Goal: Task Accomplishment & Management: Complete application form

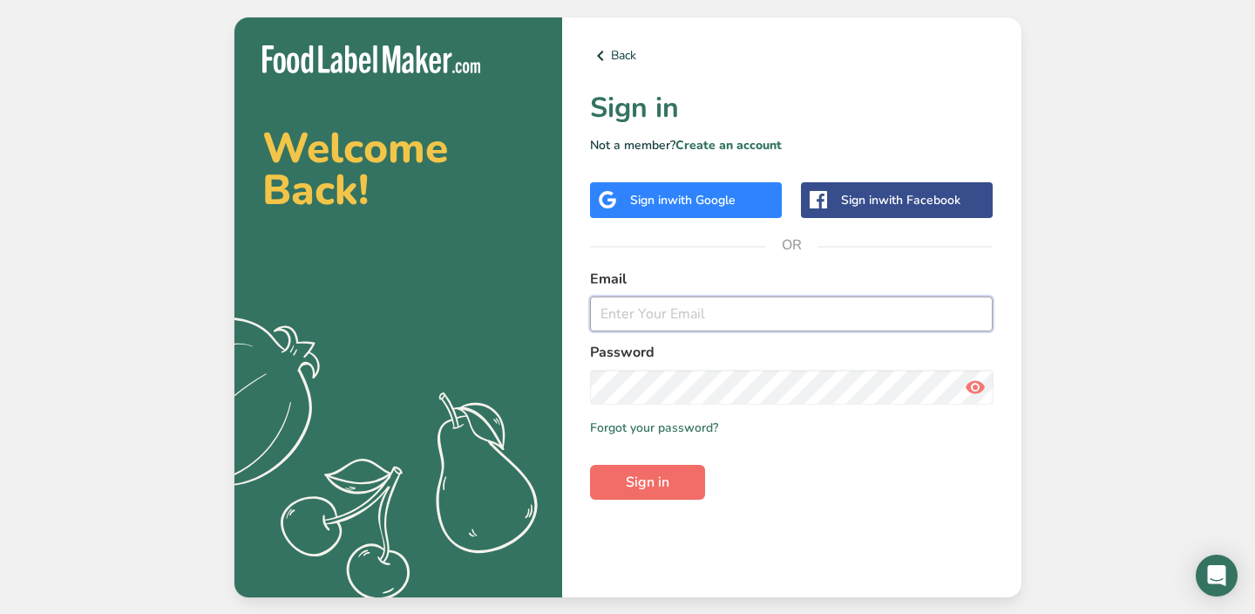
type input "[EMAIL_ADDRESS][DOMAIN_NAME]"
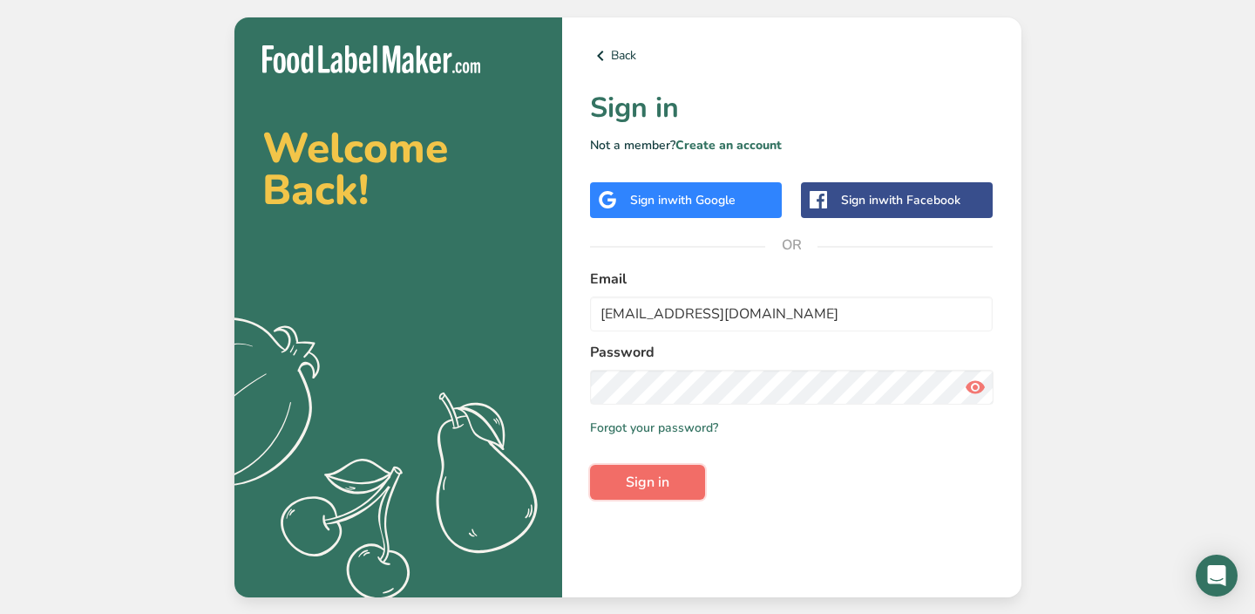
click at [647, 486] on span "Sign in" at bounding box center [648, 482] width 44 height 21
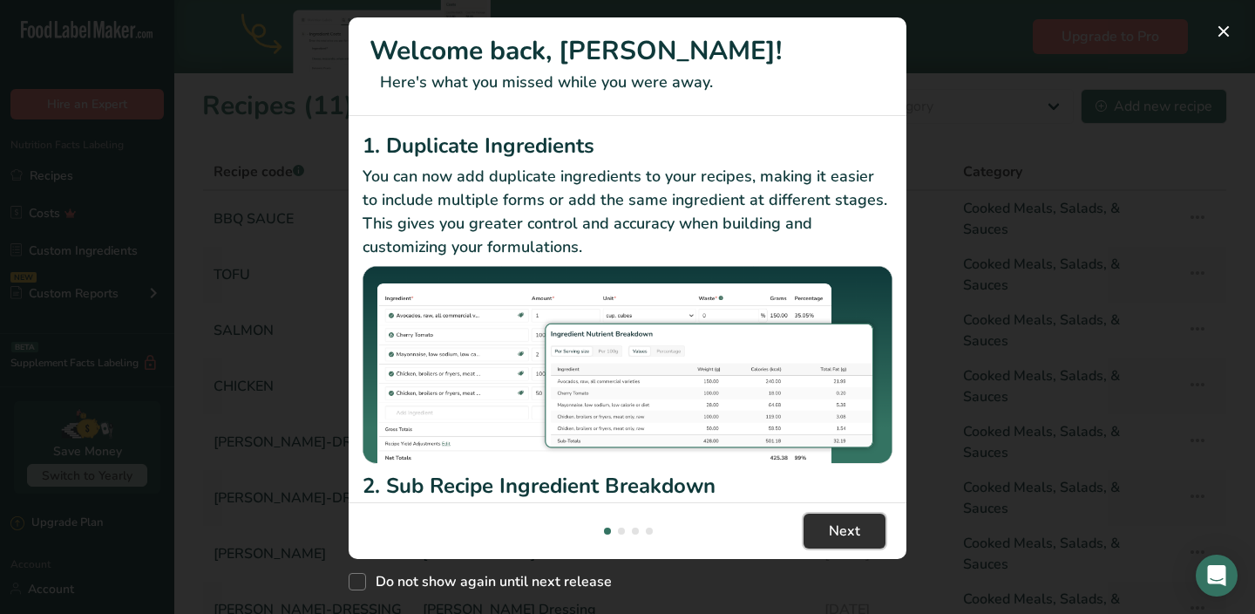
click at [830, 532] on span "Next" at bounding box center [844, 530] width 31 height 21
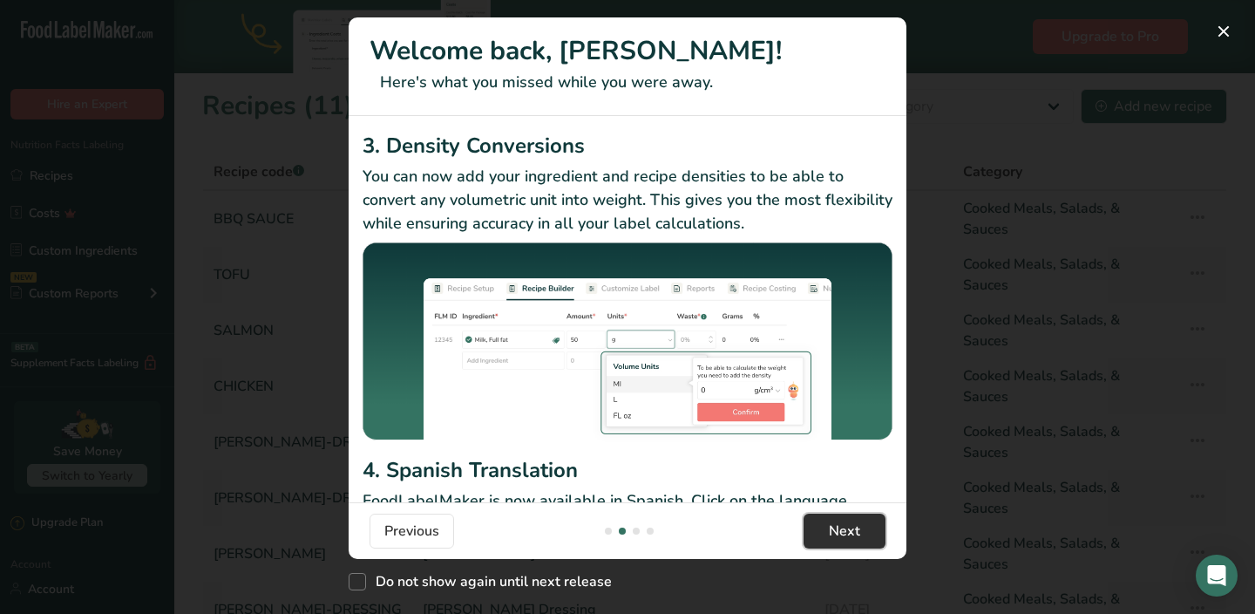
click at [830, 532] on span "Next" at bounding box center [844, 530] width 31 height 21
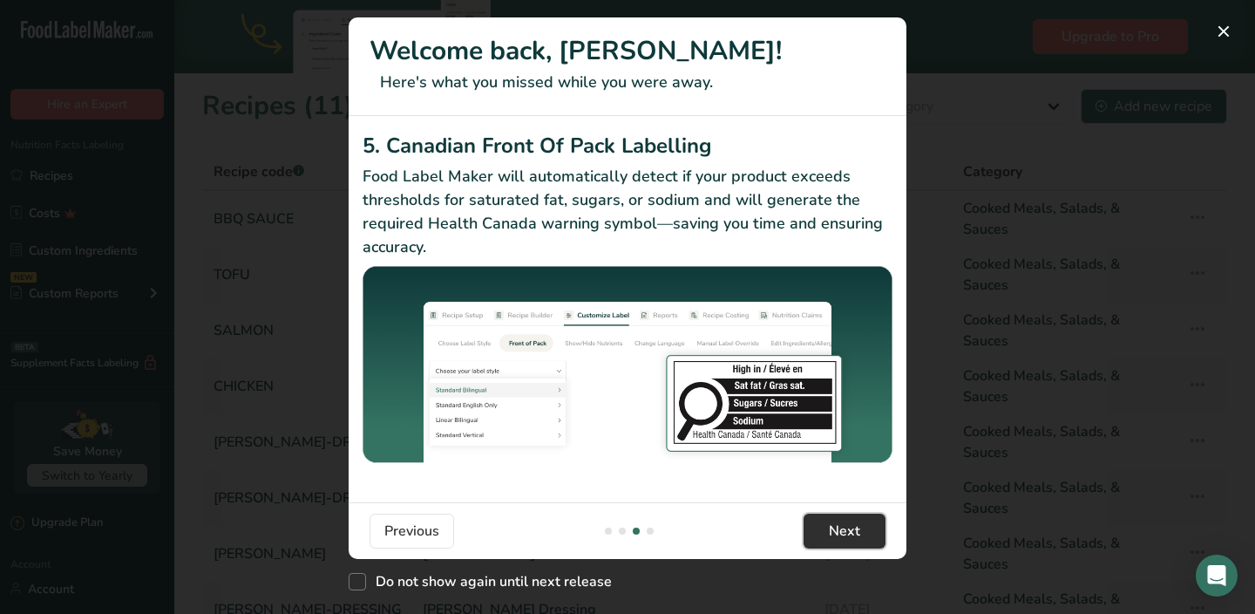
click at [830, 532] on span "Next" at bounding box center [844, 530] width 31 height 21
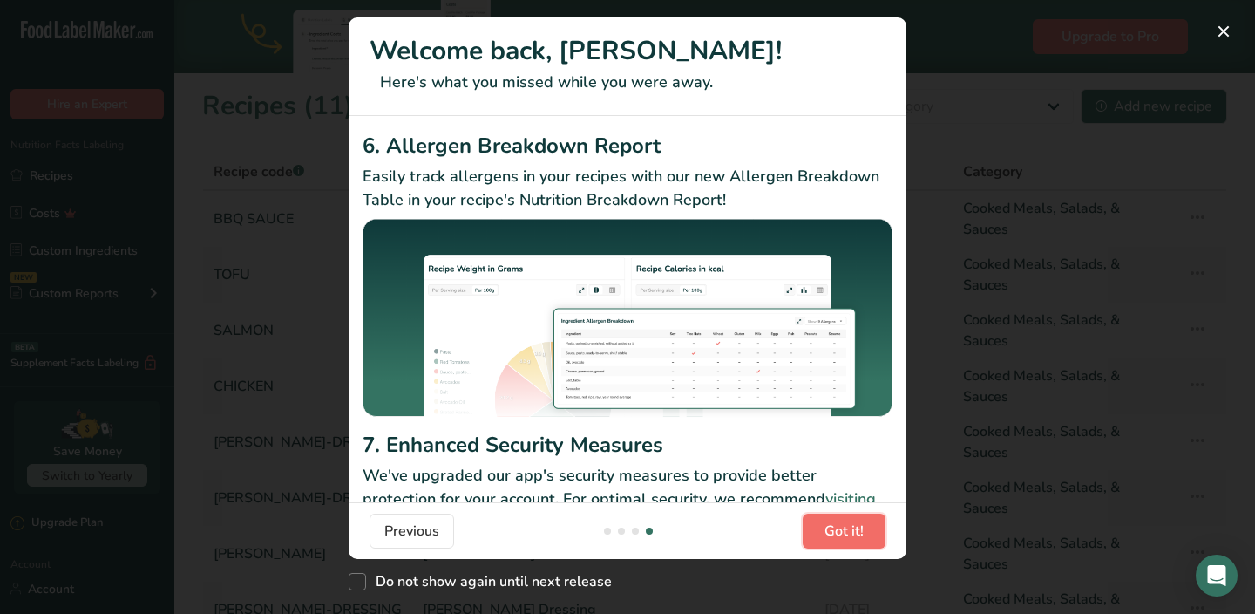
click at [830, 532] on span "Got it!" at bounding box center [844, 530] width 39 height 21
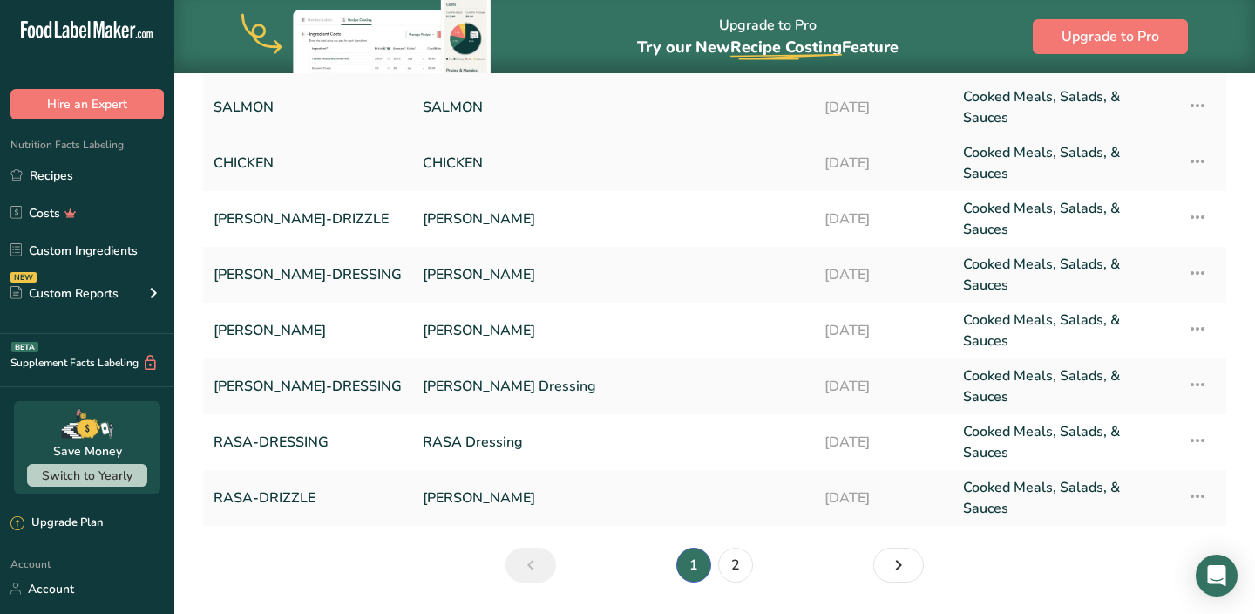
scroll to position [0, 0]
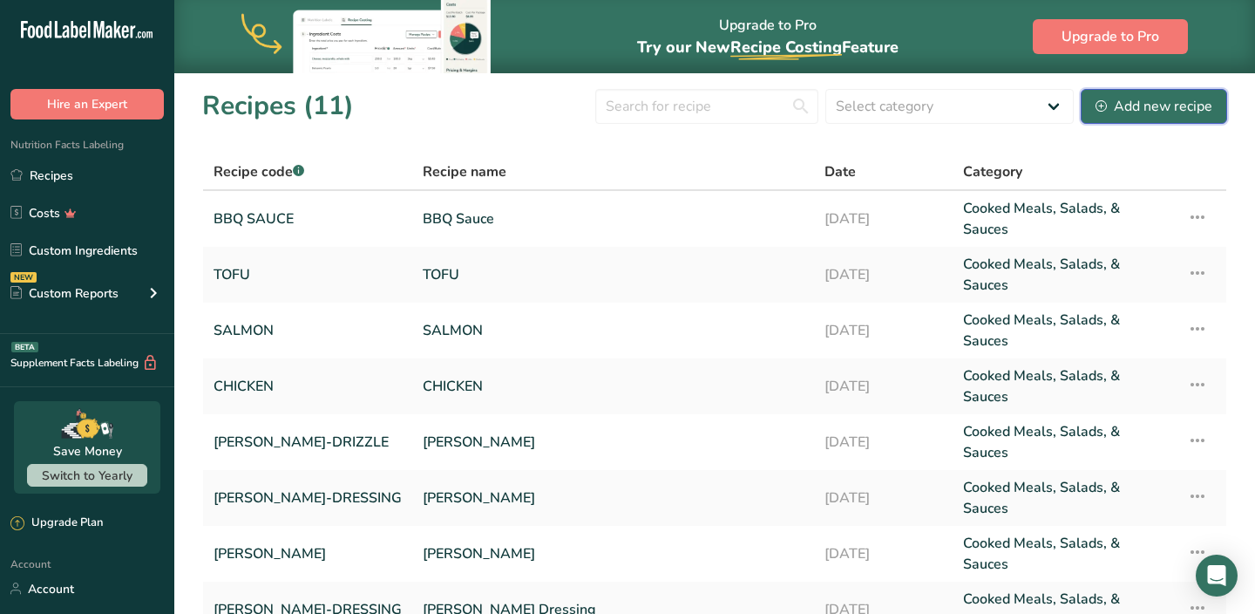
click at [1123, 108] on div "Add new recipe" at bounding box center [1154, 106] width 117 height 21
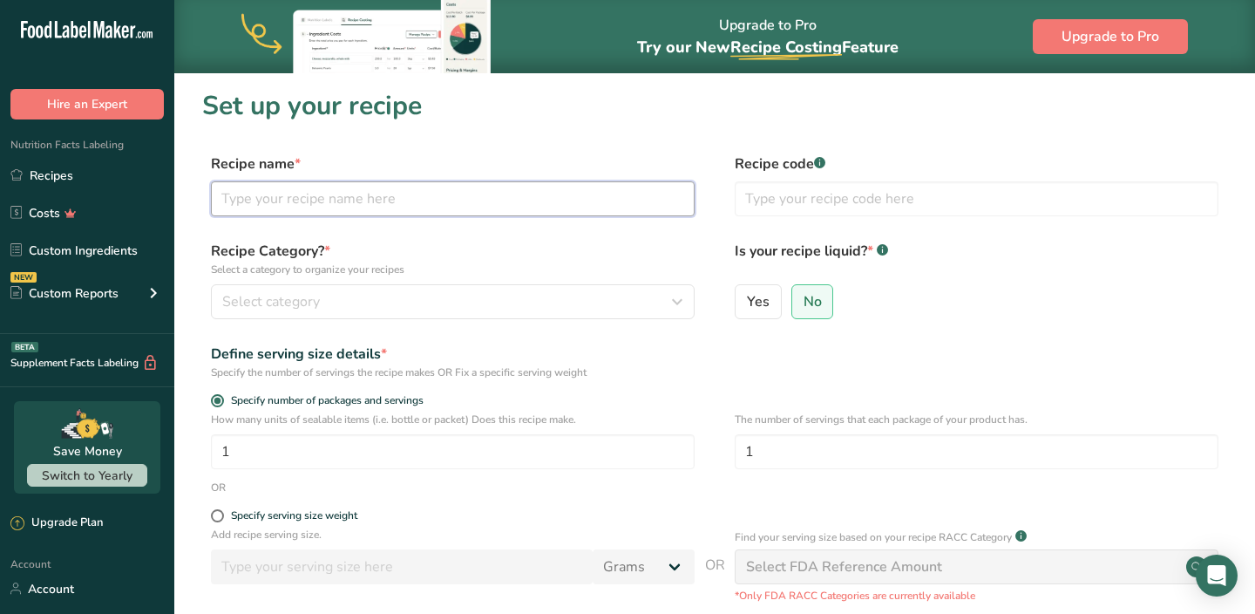
click at [479, 203] on input "text" at bounding box center [453, 198] width 484 height 35
type input "GREN"
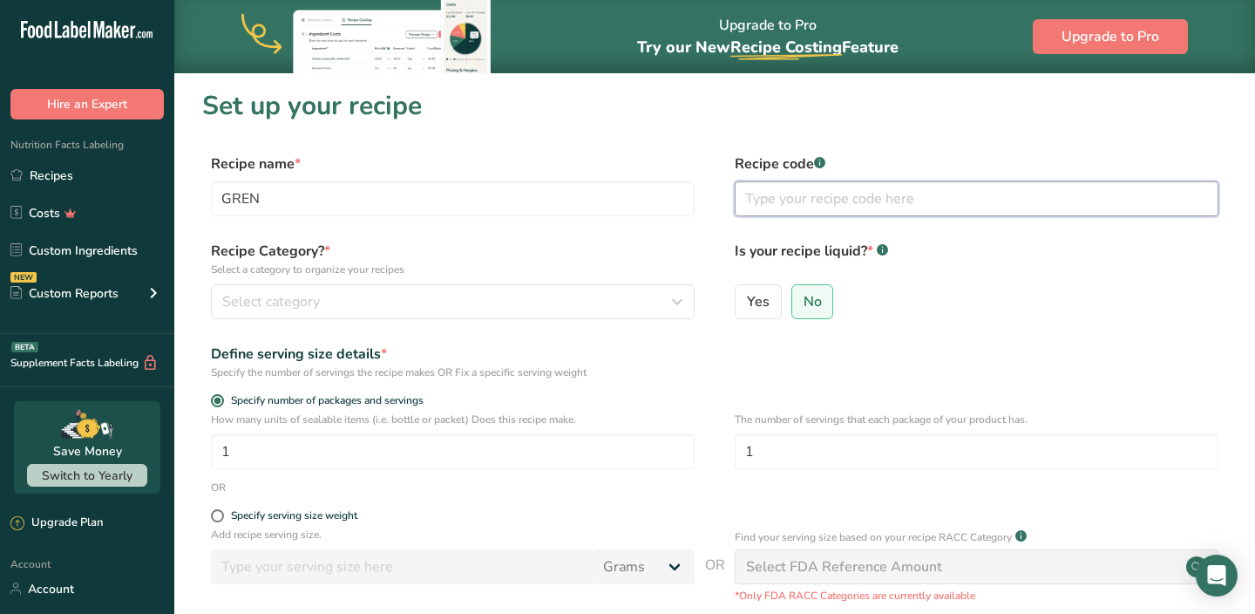
click at [804, 197] on input "text" at bounding box center [977, 198] width 484 height 35
type input "GREN"
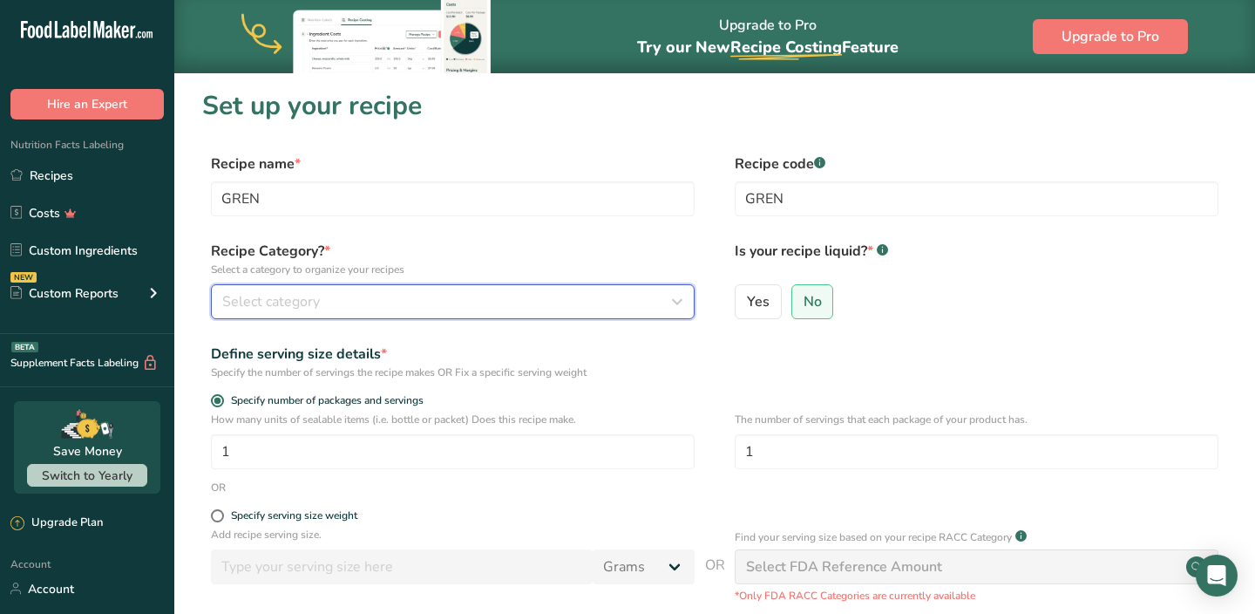
click at [400, 292] on div "Select category" at bounding box center [447, 301] width 451 height 21
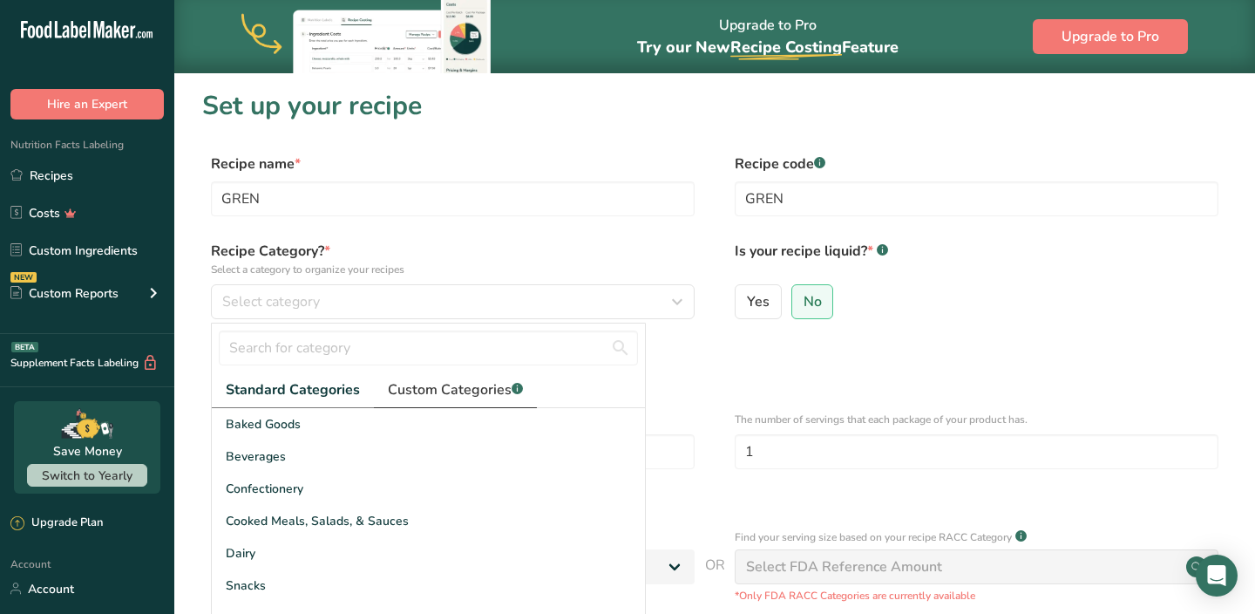
click at [439, 391] on span "Custom Categories .a-a{fill:#347362;}.b-a{fill:#fff;}" at bounding box center [455, 389] width 135 height 21
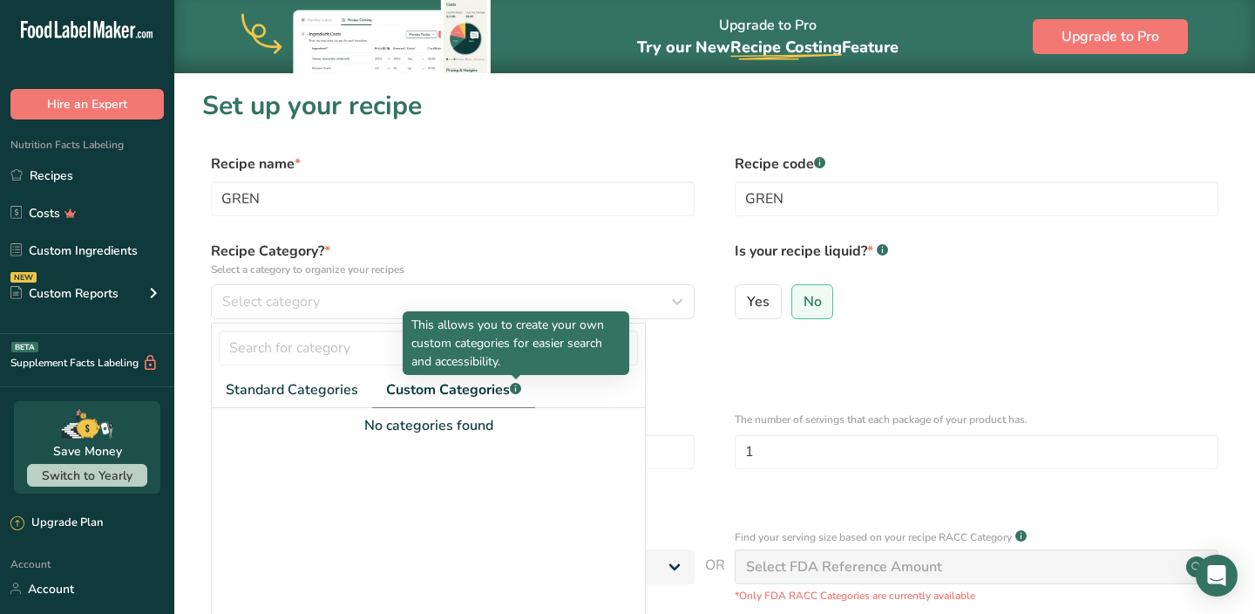
click at [516, 388] on icon at bounding box center [515, 389] width 1 height 4
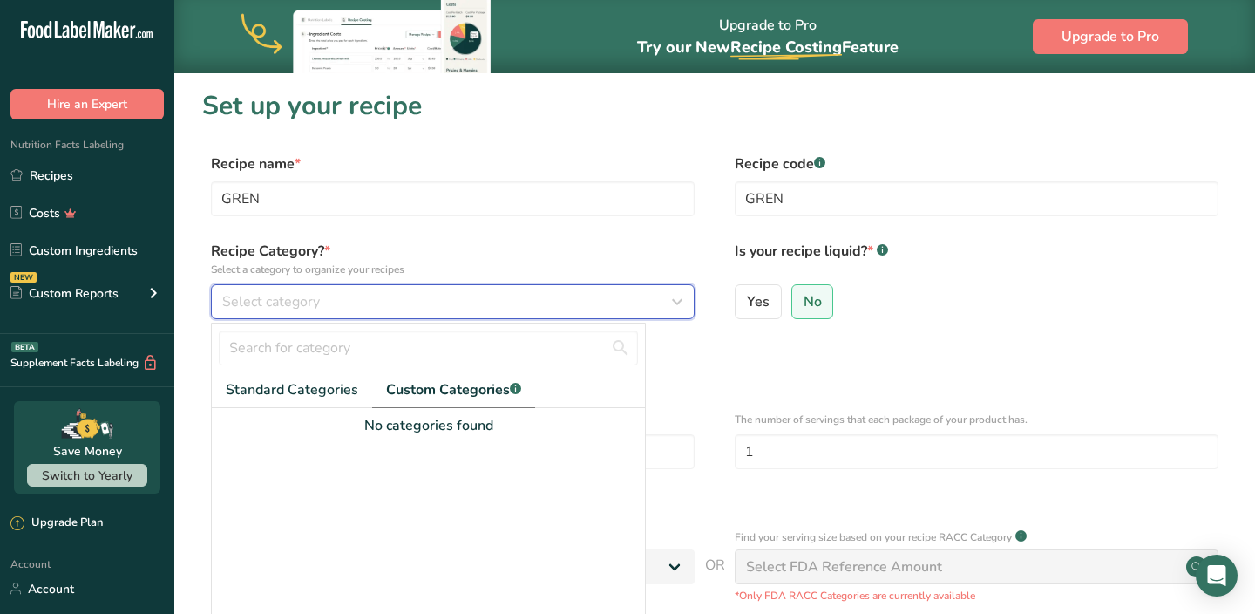
click at [438, 305] on div "Select category" at bounding box center [447, 301] width 451 height 21
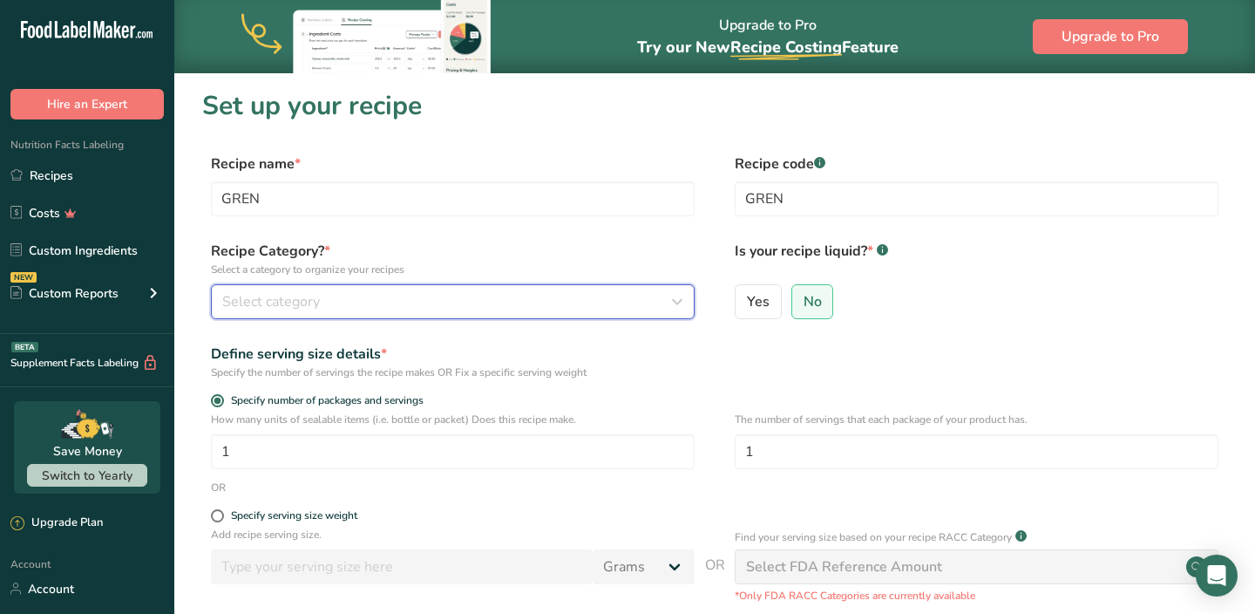
click at [411, 300] on div "Select category" at bounding box center [447, 301] width 451 height 21
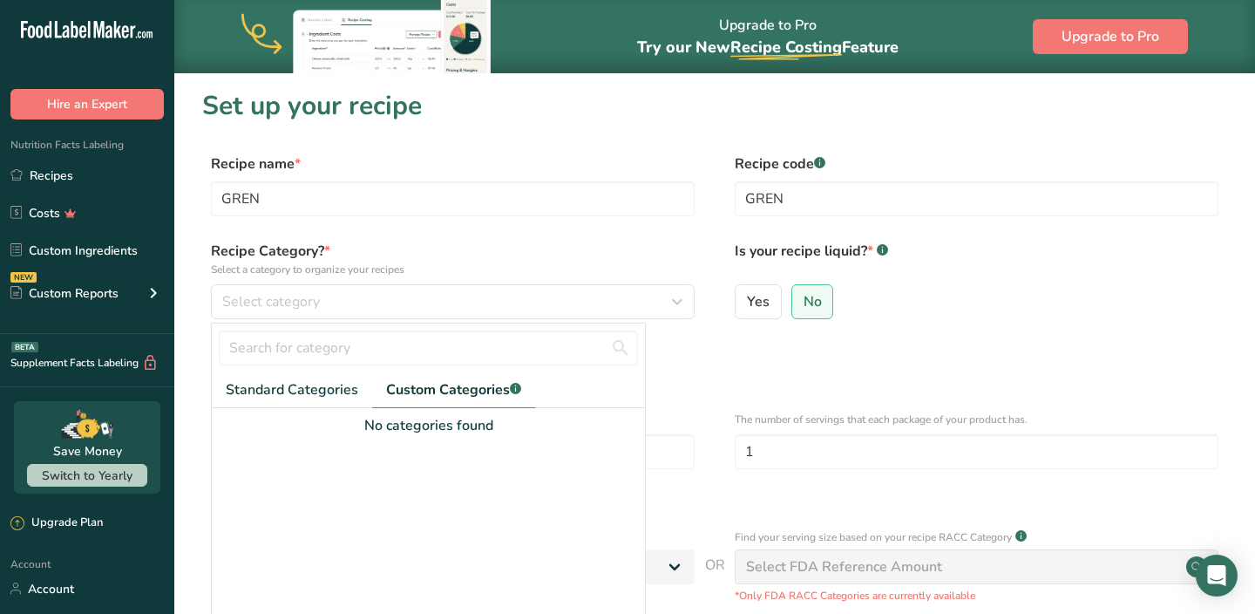
click at [307, 408] on div "No categories found" at bounding box center [428, 539] width 433 height 262
click at [307, 400] on link "Standard Categories" at bounding box center [292, 390] width 160 height 36
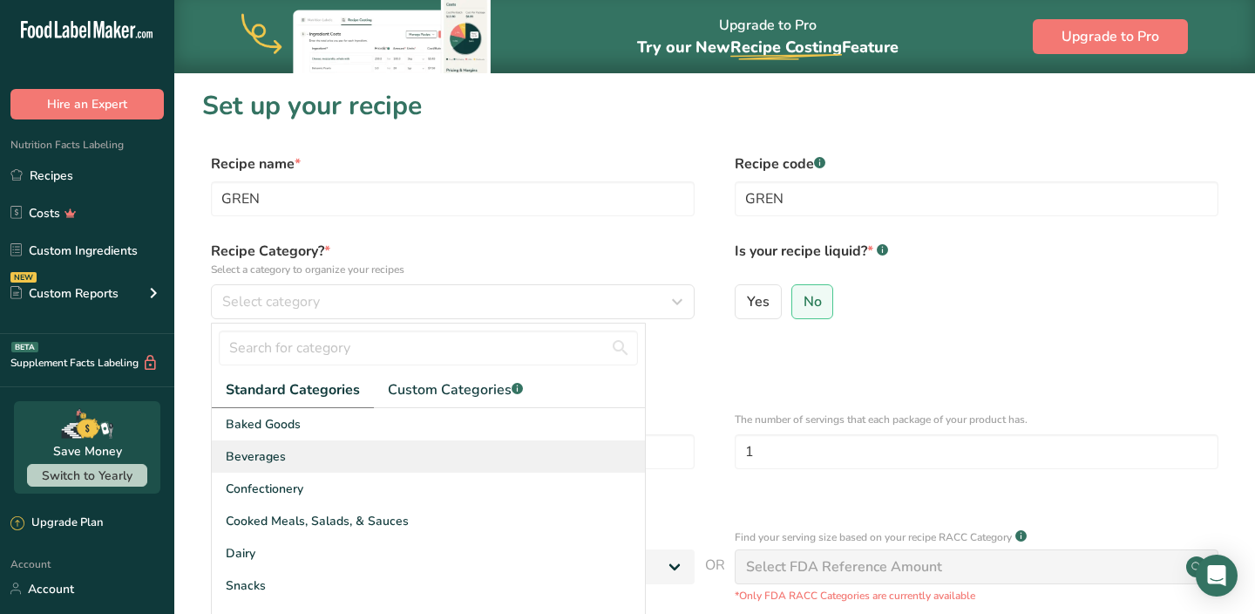
click at [272, 455] on span "Beverages" at bounding box center [256, 456] width 60 height 18
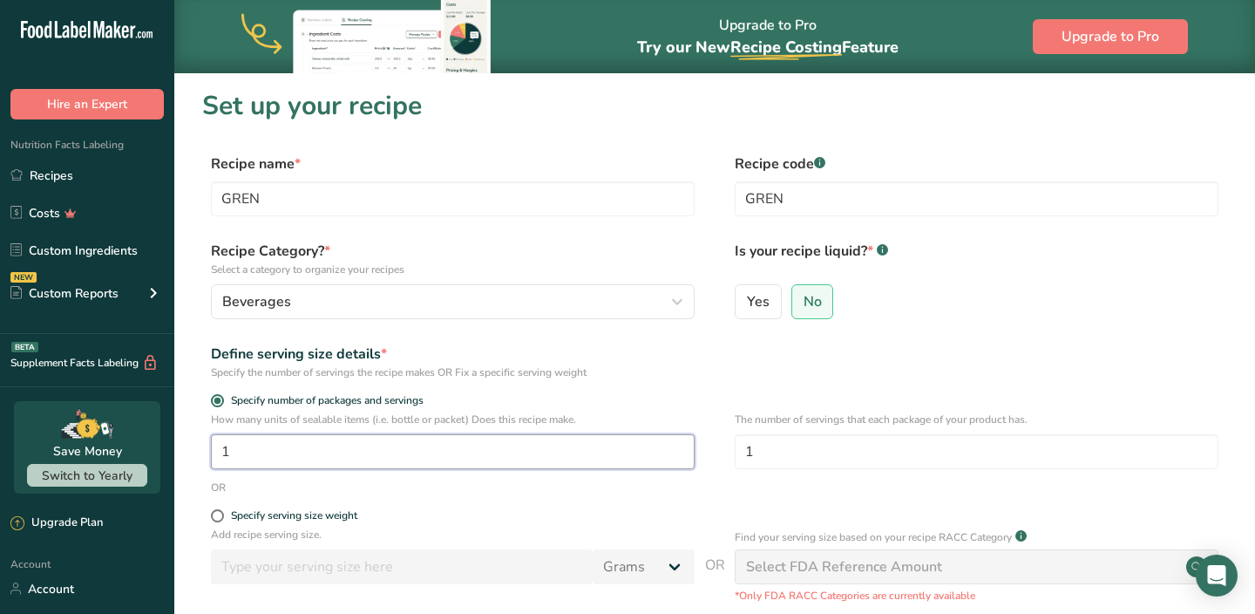
click at [260, 452] on input "1" at bounding box center [453, 451] width 484 height 35
type input "64"
click at [519, 502] on form "Recipe name * GREN Recipe code .a-a{fill:#347362;}.b-a{fill:#fff;} GREN Recipe …" at bounding box center [714, 462] width 1025 height 618
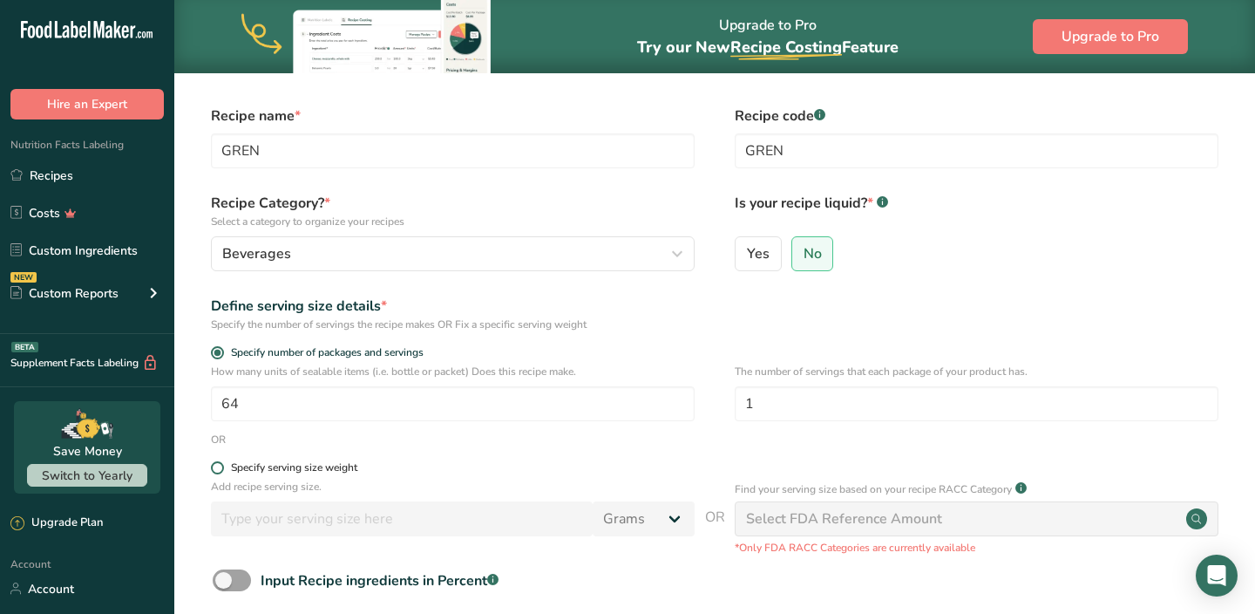
click at [219, 468] on span at bounding box center [217, 467] width 13 height 13
click at [219, 468] on input "Specify serving size weight" at bounding box center [216, 467] width 11 height 11
radio input "true"
radio input "false"
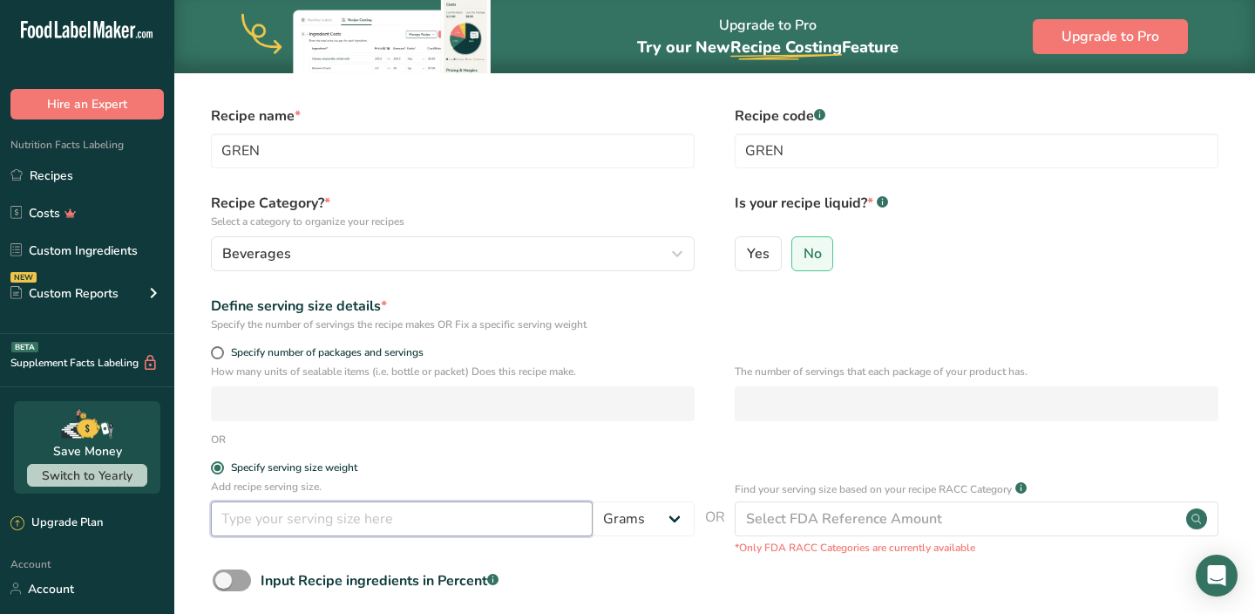
click at [266, 518] on input "number" at bounding box center [402, 518] width 382 height 35
click at [653, 513] on select "Grams kg mg mcg lb oz l mL fl oz tbsp tsp cup qt gallon" at bounding box center [644, 518] width 102 height 35
select select "17"
click at [593, 501] on select "Grams kg mg mcg lb oz l mL fl oz tbsp tsp cup qt gallon" at bounding box center [644, 518] width 102 height 35
select select "22"
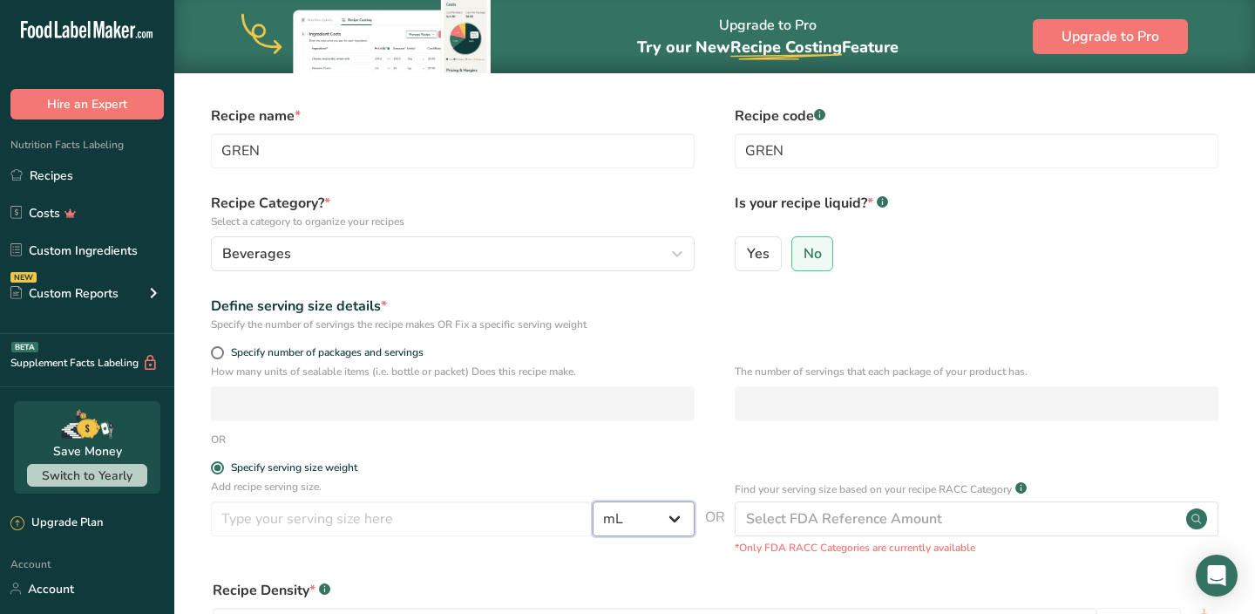
click at [648, 509] on select "Grams kg mg mcg lb oz l mL fl oz tbsp tsp cup qt gallon" at bounding box center [644, 518] width 102 height 35
select select "18"
click at [593, 501] on select "Grams kg mg mcg lb oz l mL fl oz tbsp tsp cup qt gallon" at bounding box center [644, 518] width 102 height 35
click at [400, 520] on input "number" at bounding box center [402, 518] width 382 height 35
type input "12"
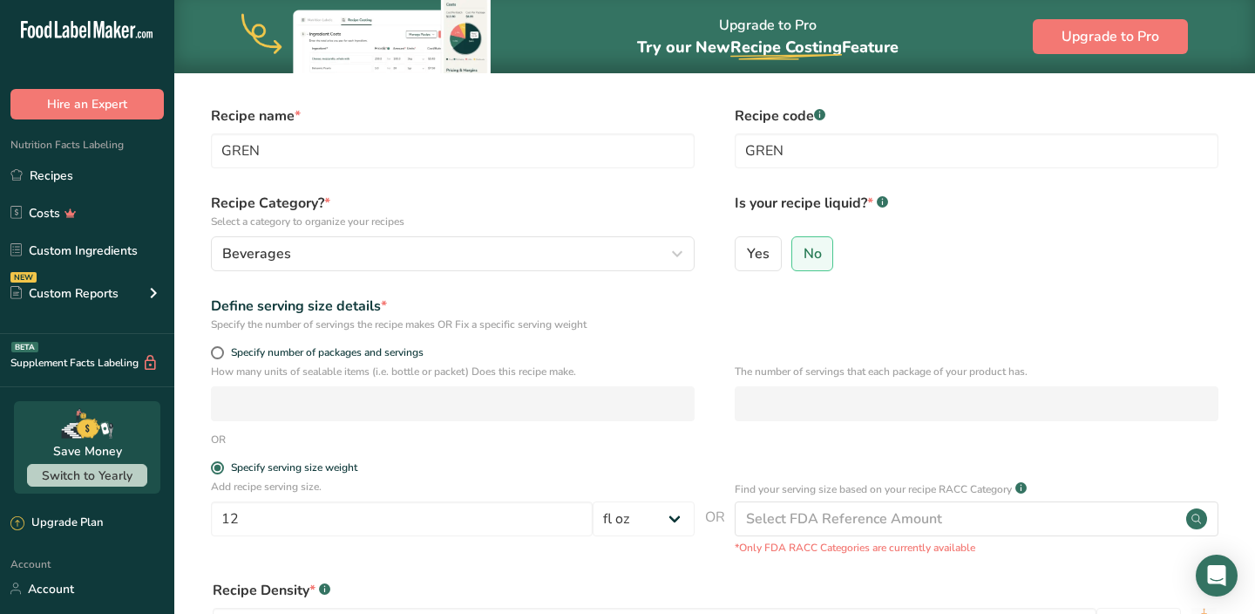
click at [681, 434] on div "OR" at bounding box center [714, 439] width 1025 height 16
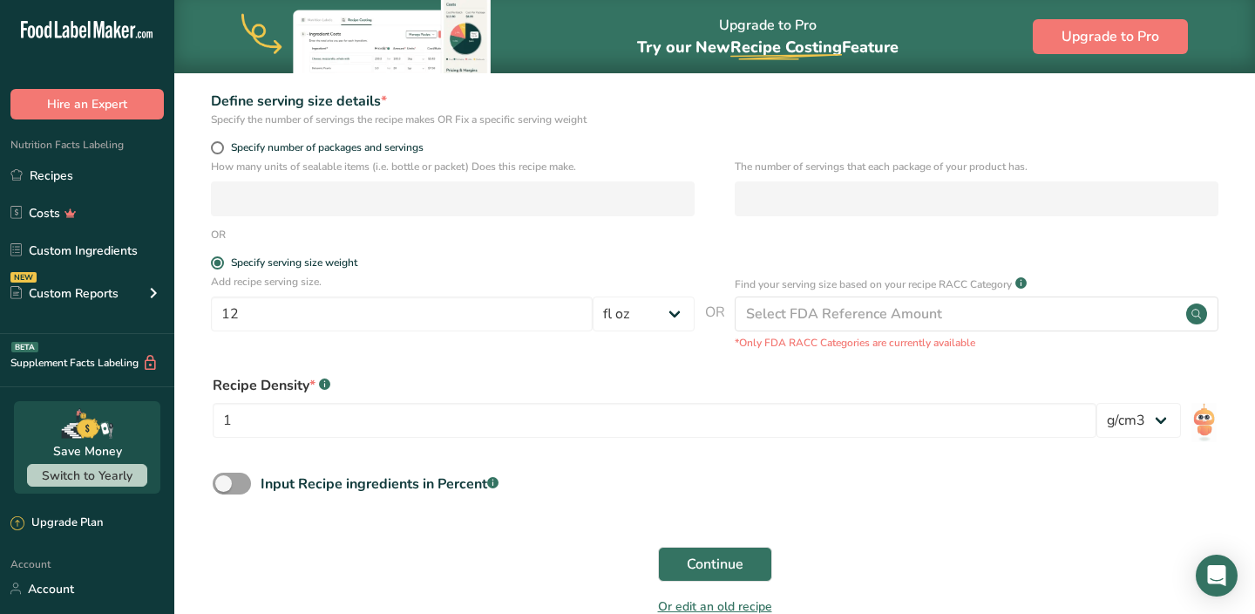
scroll to position [263, 0]
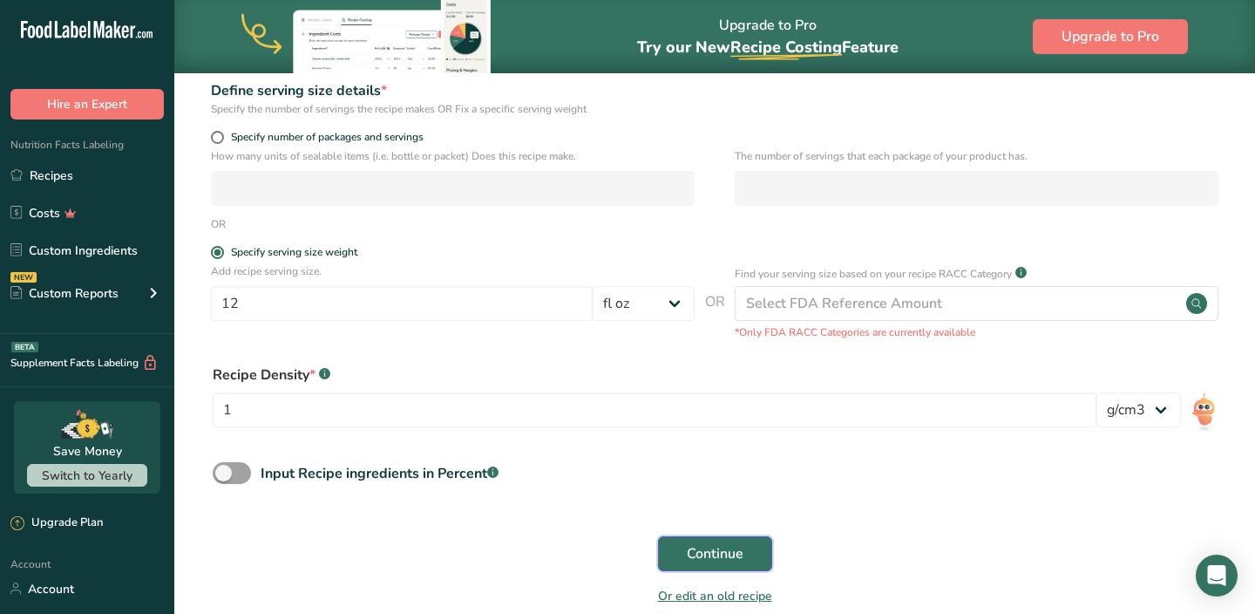
click at [702, 549] on span "Continue" at bounding box center [715, 553] width 57 height 21
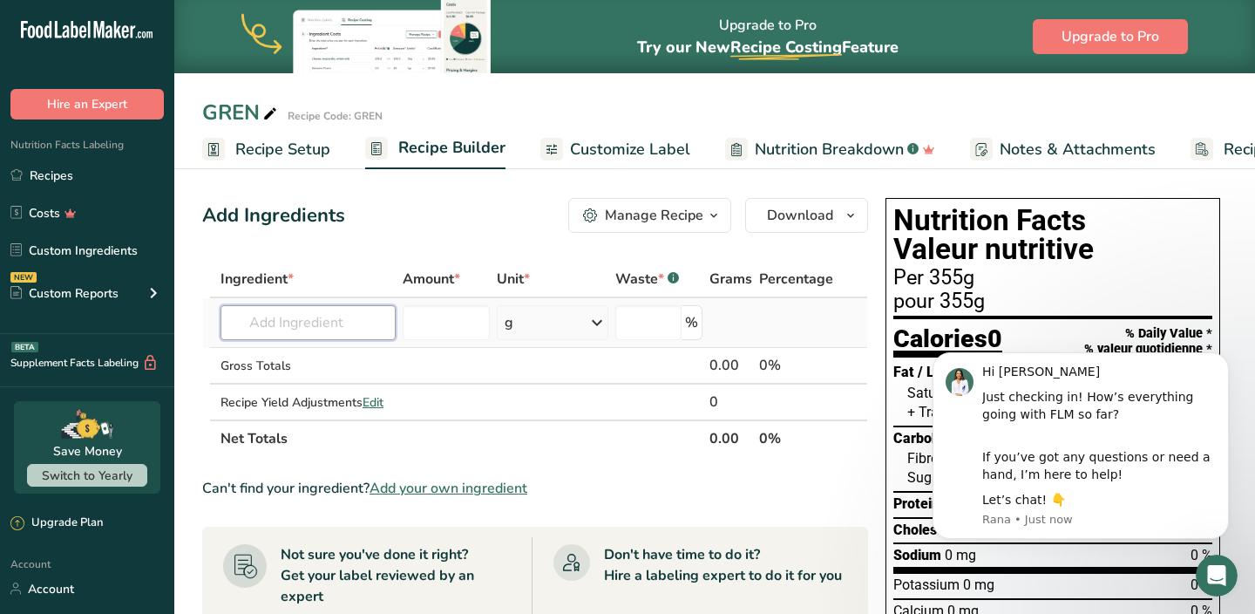
click at [313, 309] on input "text" at bounding box center [308, 322] width 175 height 35
type input "ROMAINE"
click at [330, 363] on p "11251 [GEOGRAPHIC_DATA], cos or romaine, raw" at bounding box center [340, 358] width 212 height 18
type input "Lettuce, cos or romaine, raw"
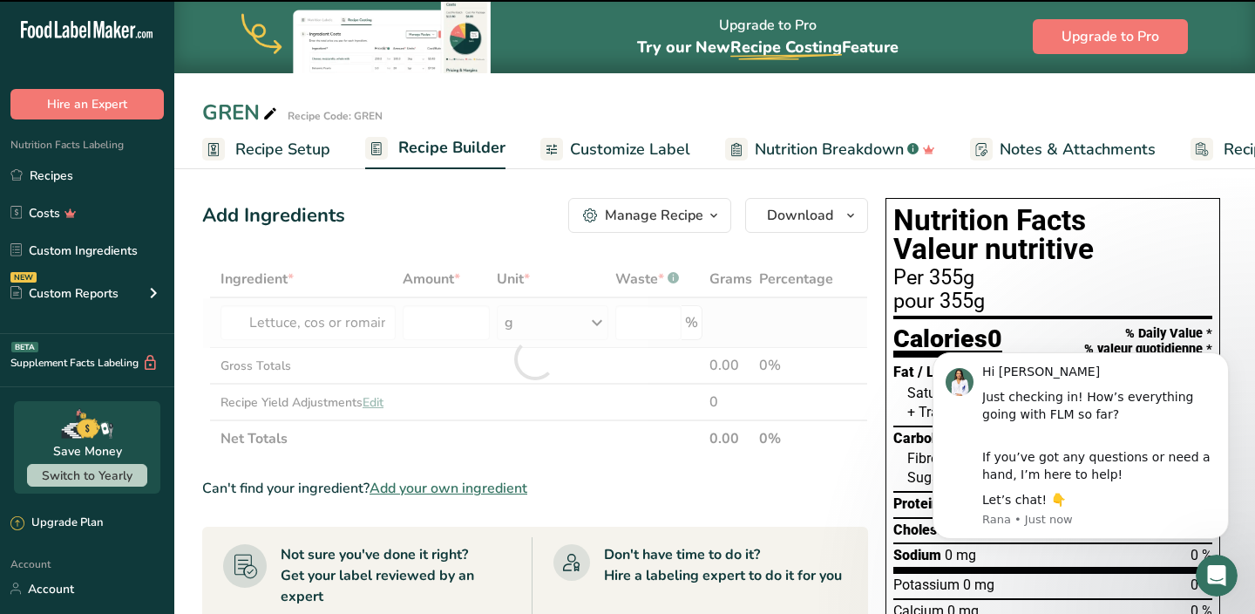
type input "0"
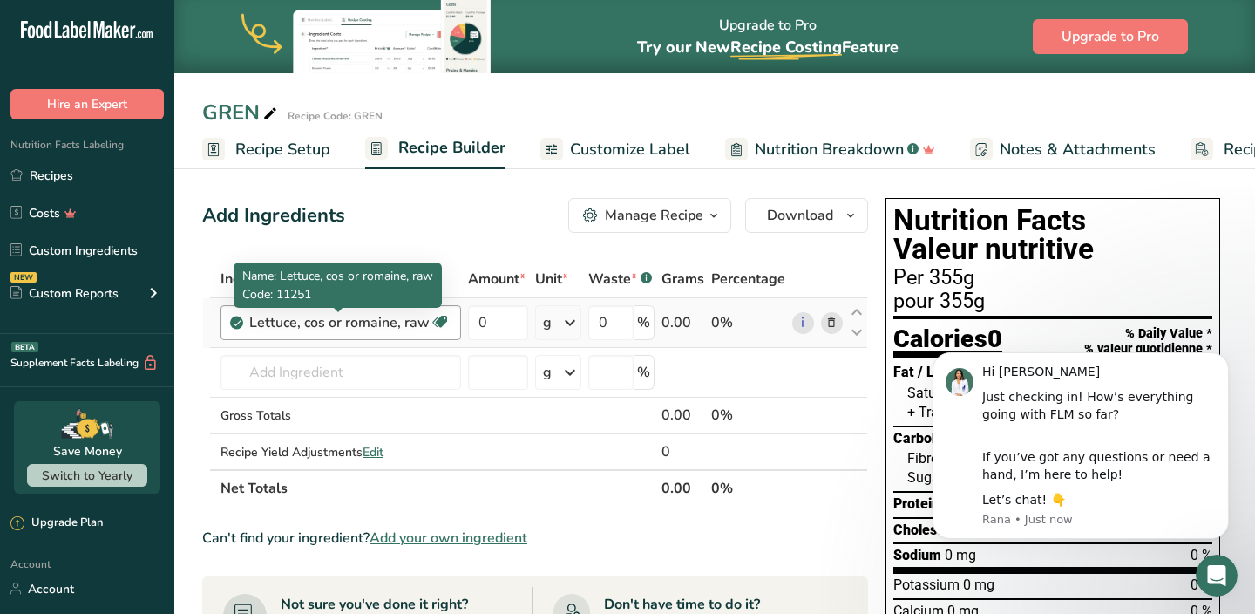
click at [341, 323] on div "Lettuce, cos or romaine, raw" at bounding box center [339, 322] width 180 height 21
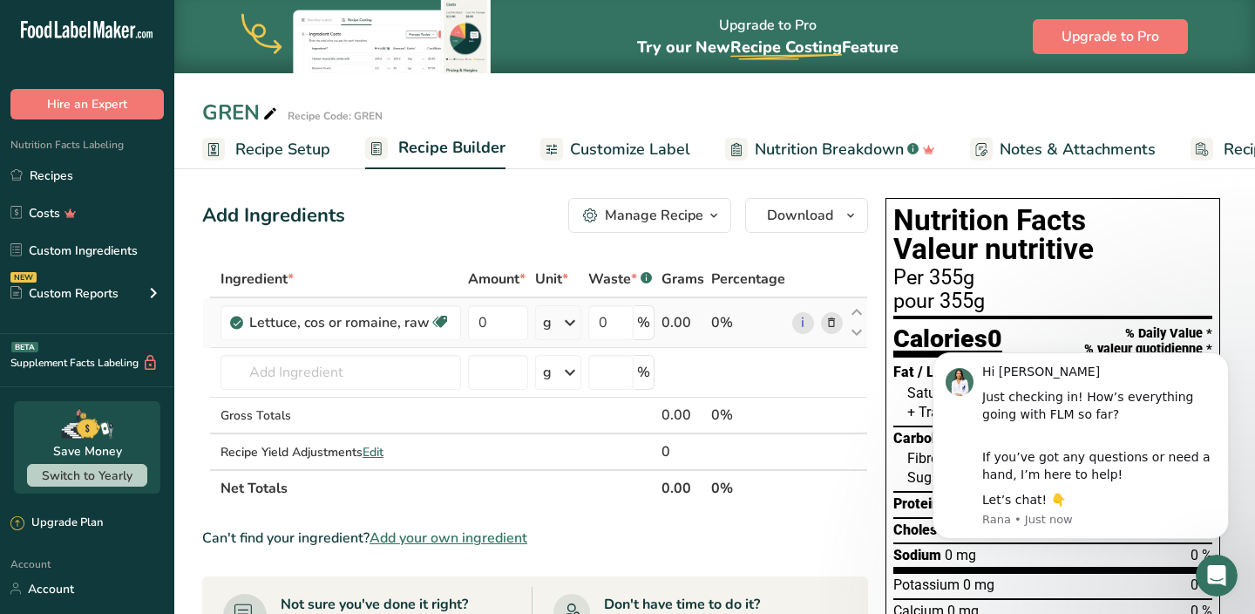
click at [825, 324] on span at bounding box center [831, 322] width 21 height 21
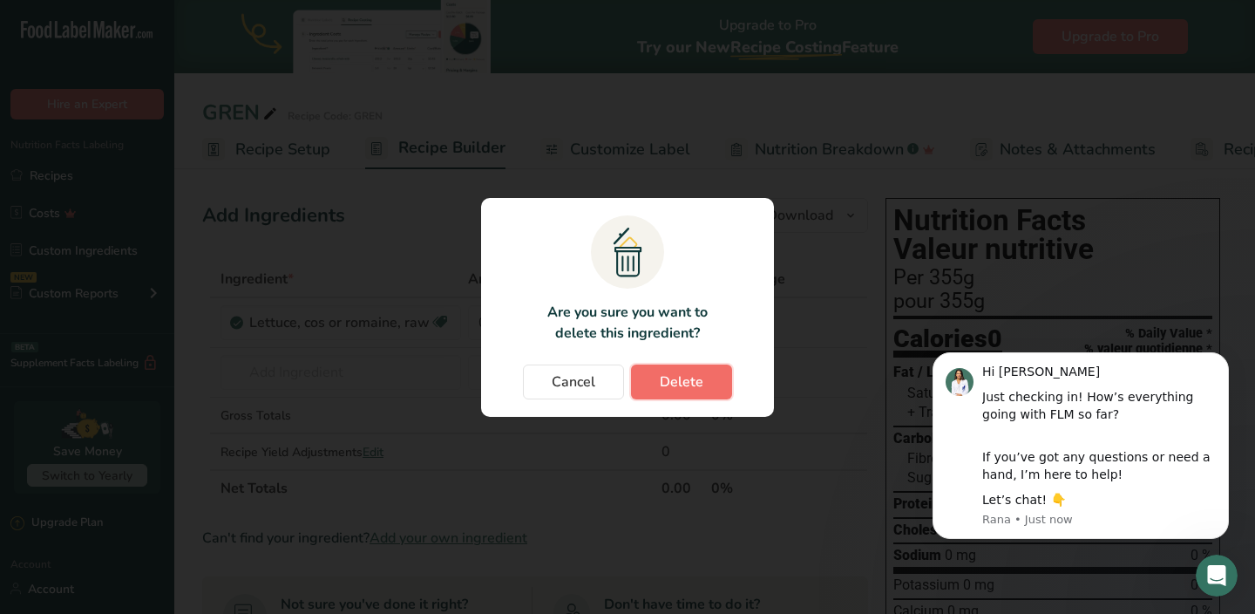
click at [668, 383] on span "Delete" at bounding box center [682, 381] width 44 height 21
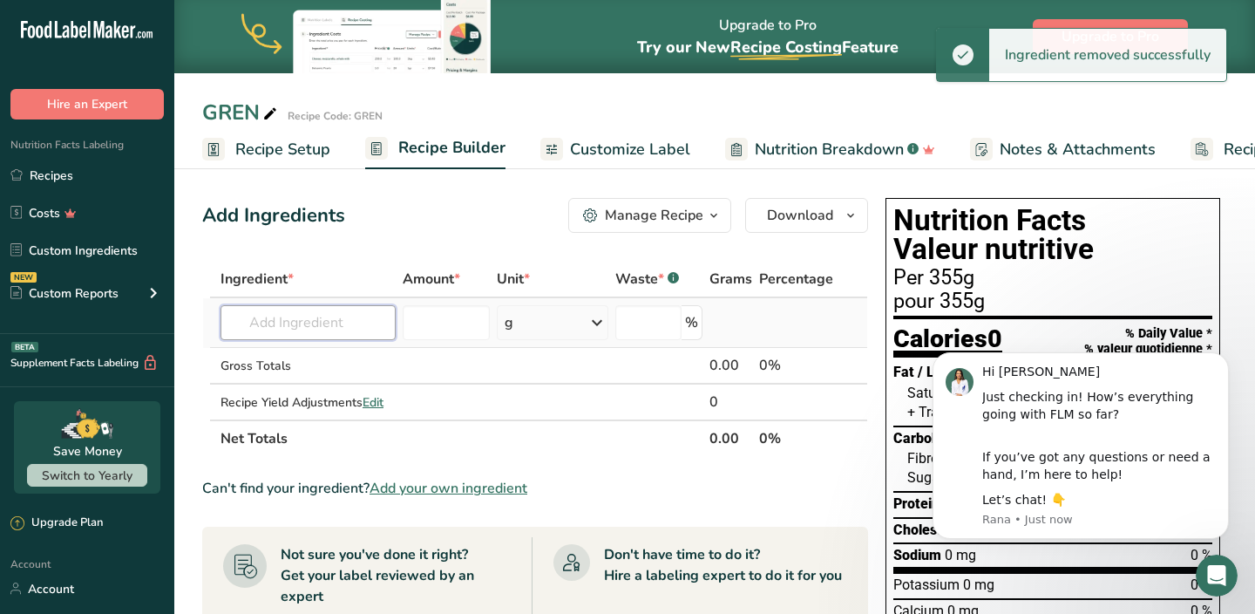
click at [327, 328] on input "text" at bounding box center [308, 322] width 175 height 35
type input "ROMAINE"
click at [306, 385] on div "Add your own ingredient" at bounding box center [307, 386] width 147 height 18
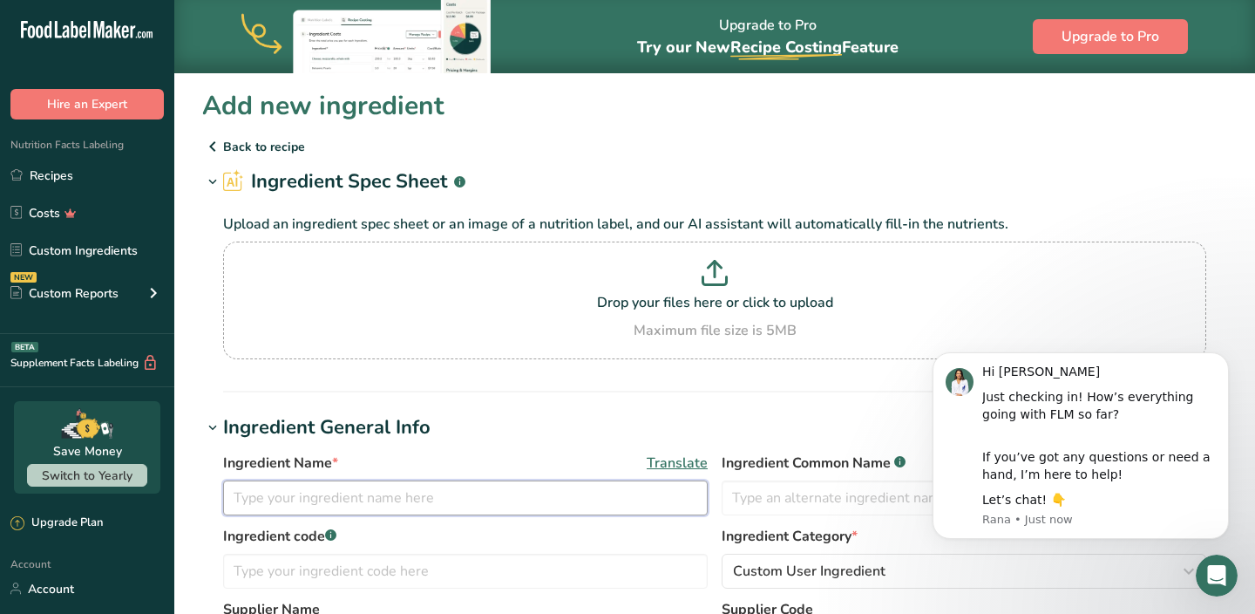
click at [309, 499] on input "text" at bounding box center [465, 497] width 485 height 35
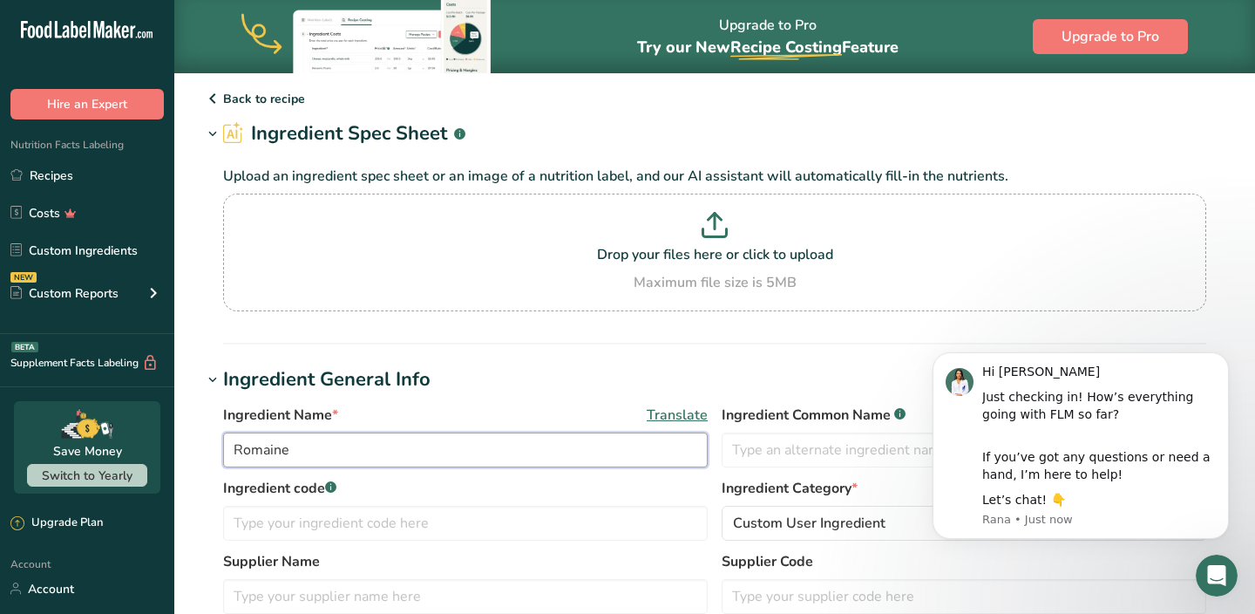
scroll to position [51, 0]
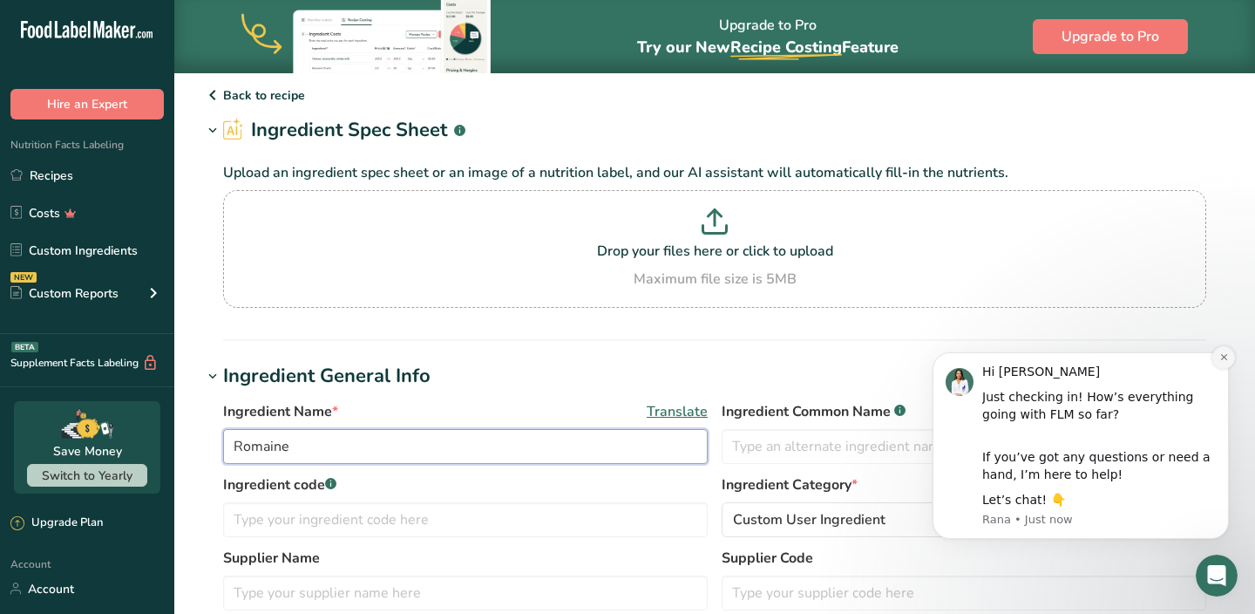
type input "Romaine"
click at [1229, 360] on button "Dismiss notification" at bounding box center [1224, 357] width 23 height 23
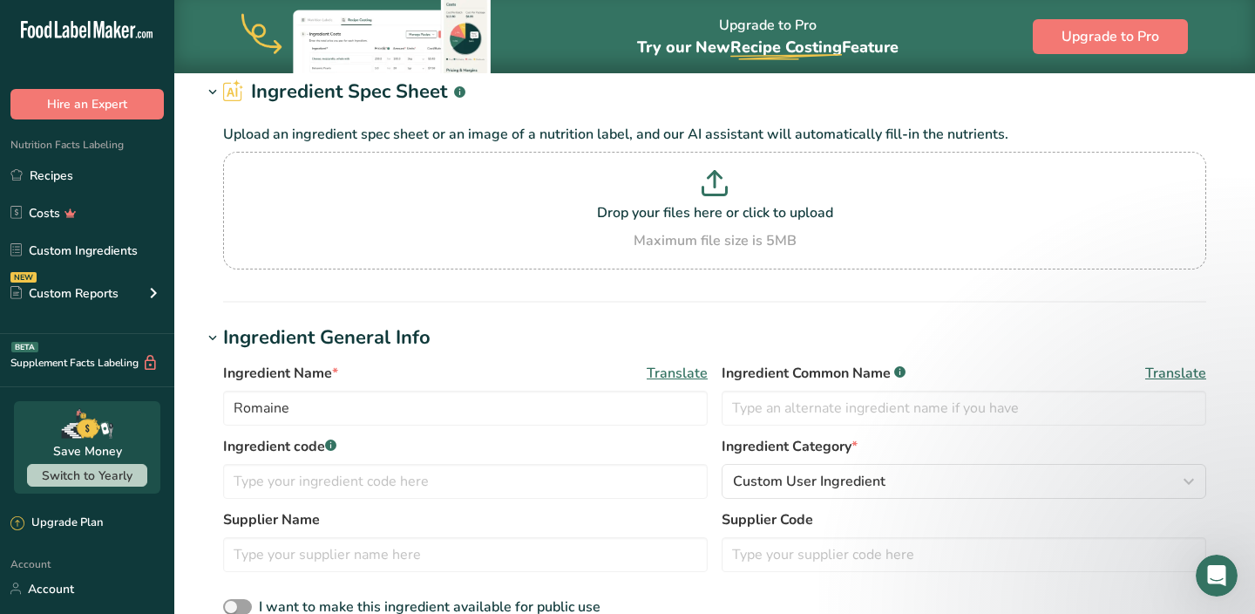
scroll to position [96, 0]
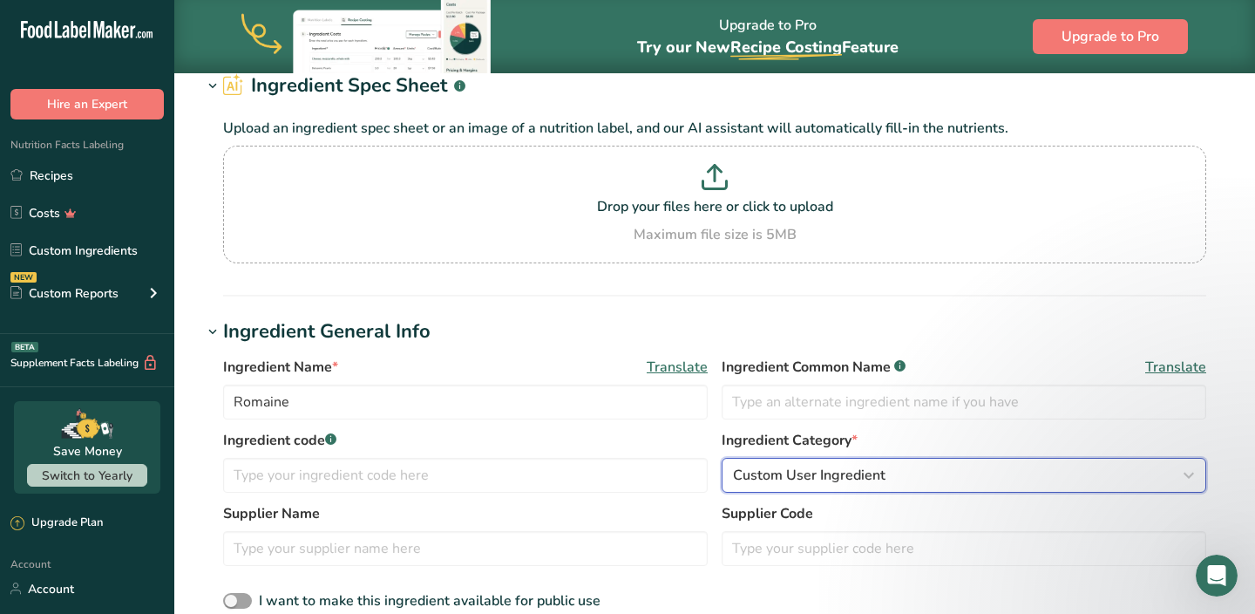
click at [770, 473] on span "Custom User Ingredient" at bounding box center [809, 475] width 153 height 21
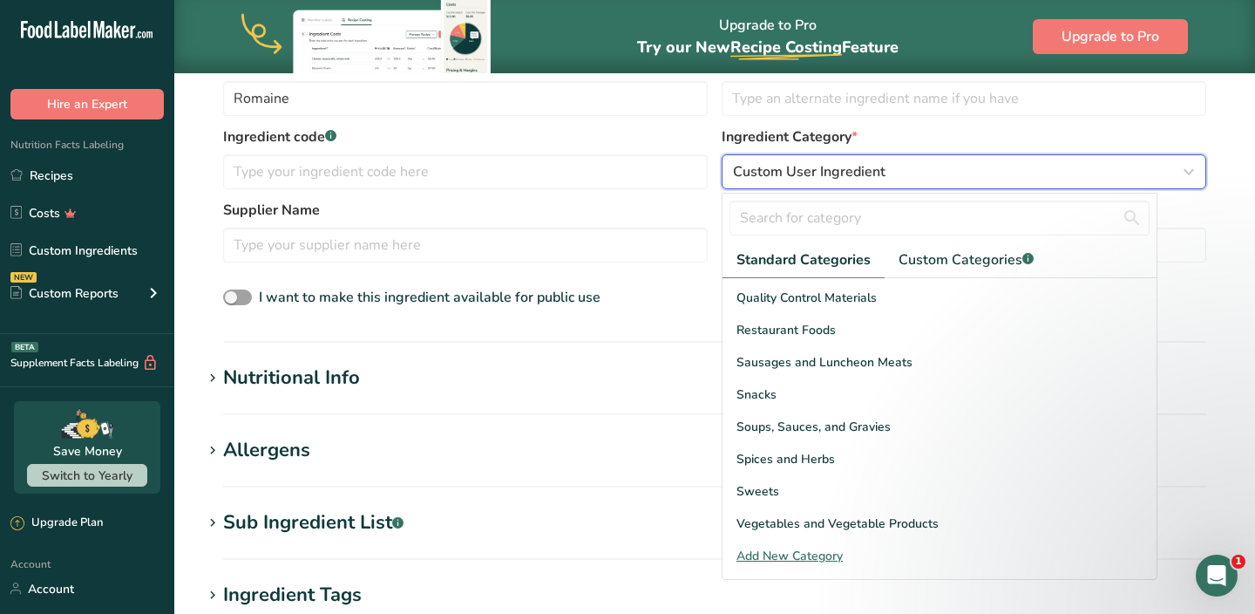
scroll to position [401, 0]
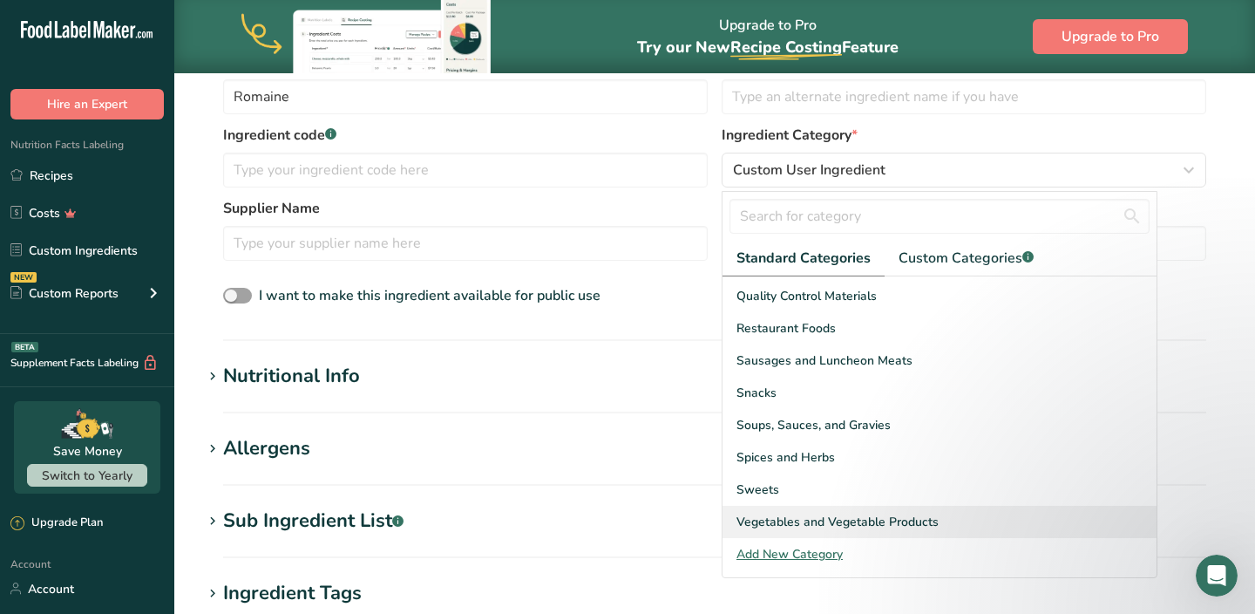
click at [766, 522] on span "Vegetables and Vegetable Products" at bounding box center [838, 522] width 202 height 18
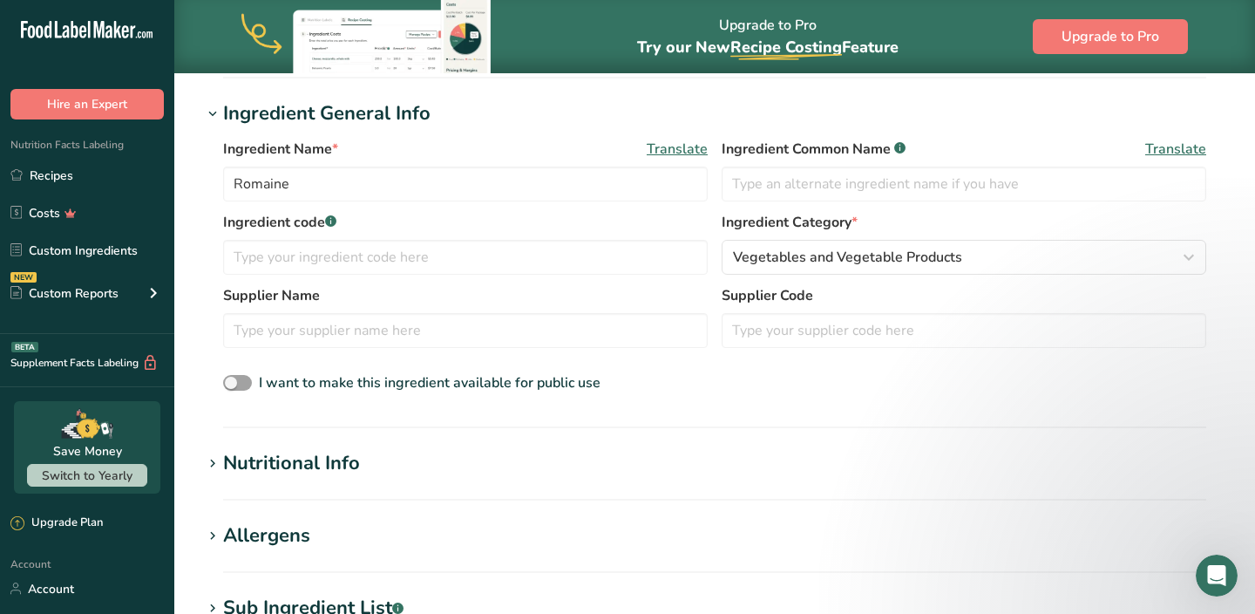
scroll to position [324, 0]
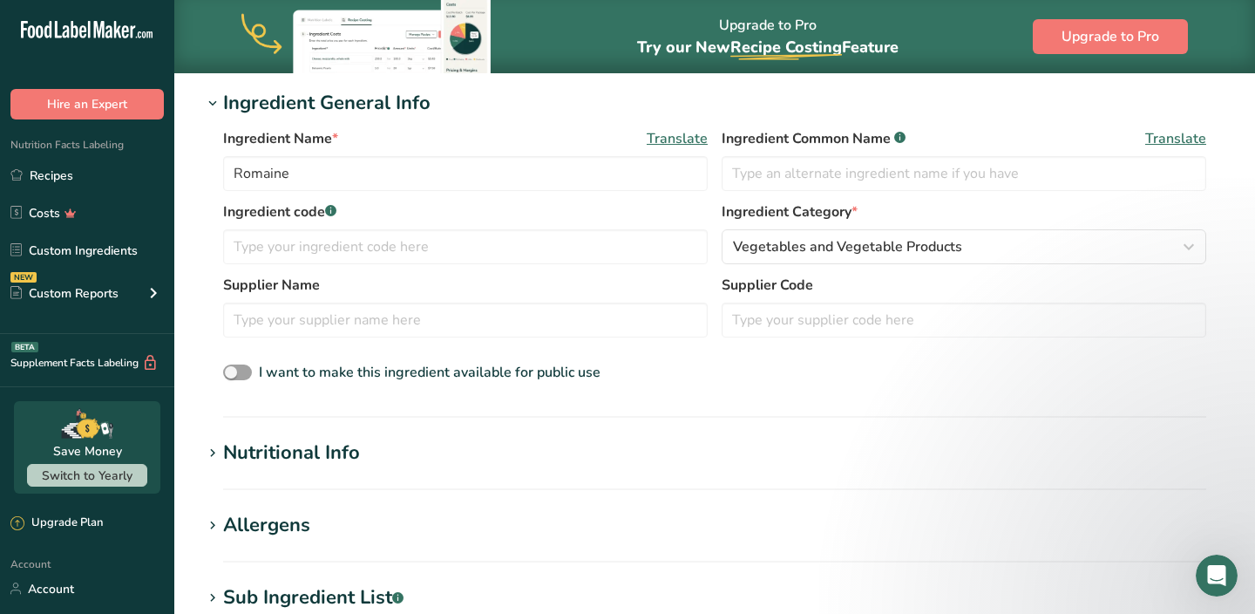
click at [404, 448] on h1 "Nutritional Info" at bounding box center [714, 452] width 1025 height 29
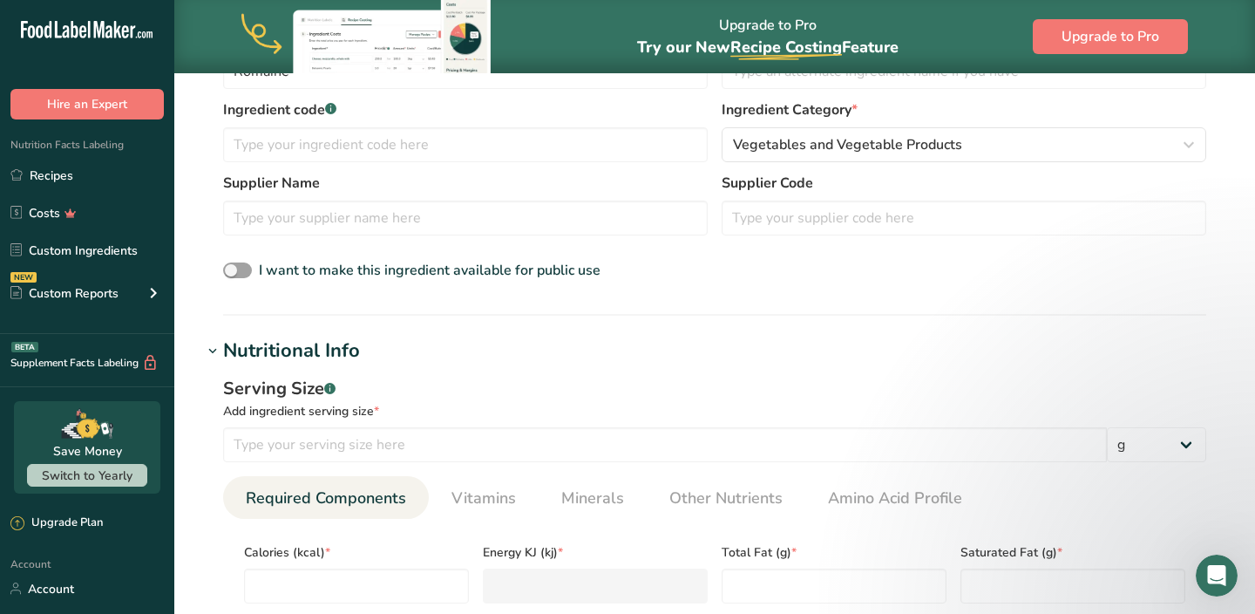
scroll to position [446, 0]
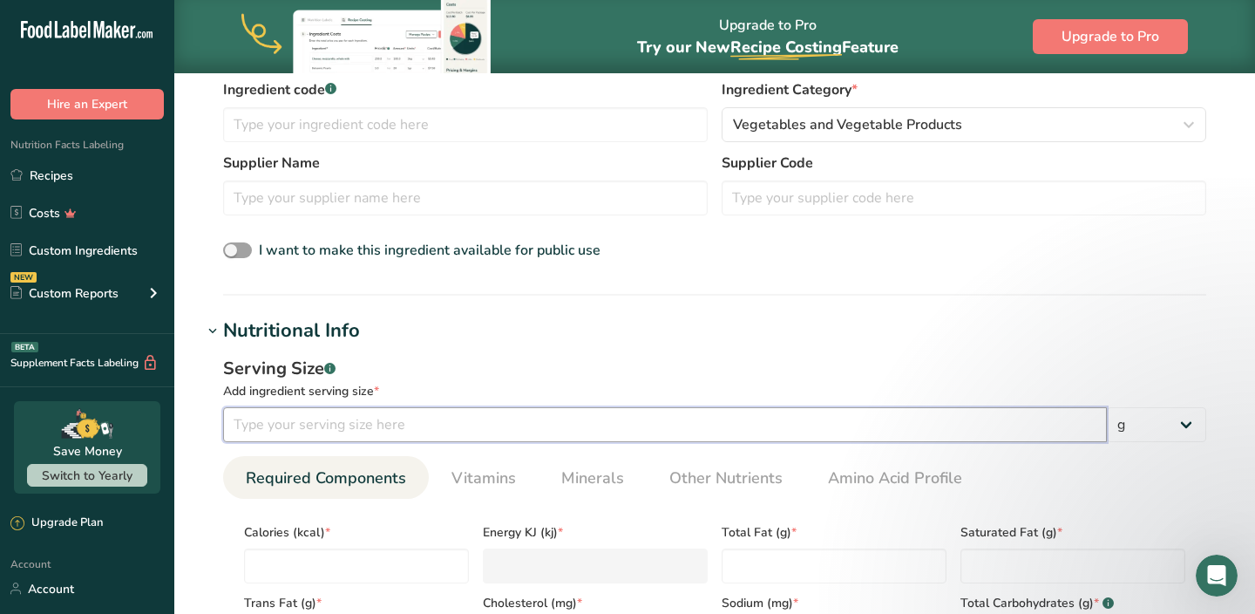
click at [352, 424] on input "number" at bounding box center [665, 424] width 884 height 35
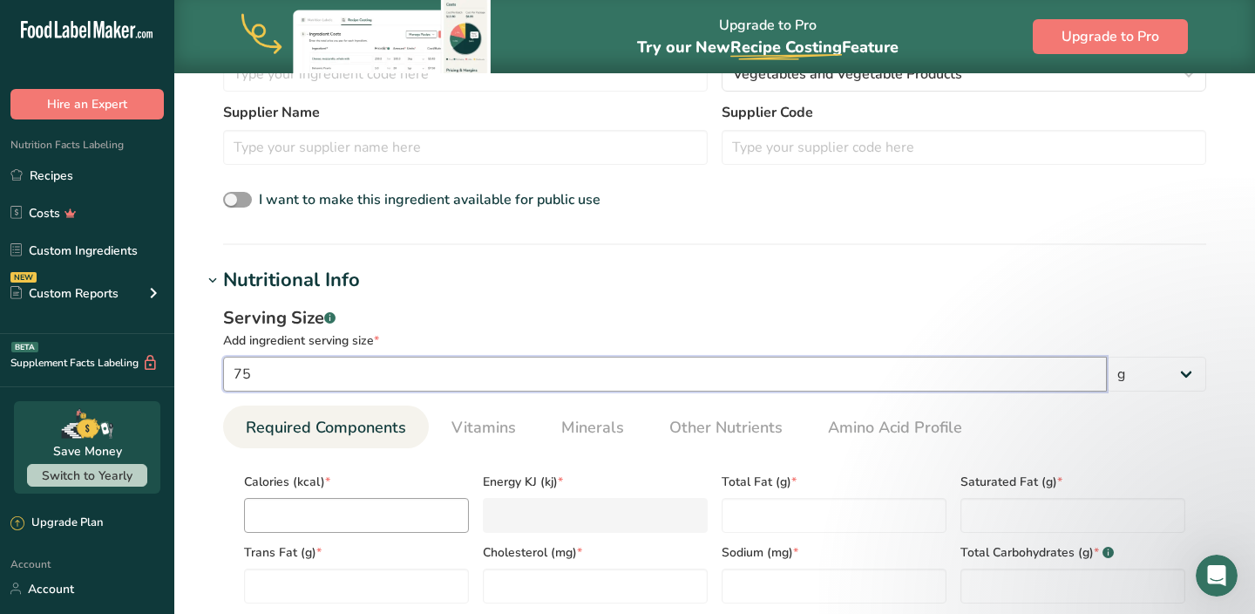
type input "75"
click at [397, 501] on input "number" at bounding box center [356, 515] width 225 height 35
type input "8"
type KJ "33.5"
type input "8"
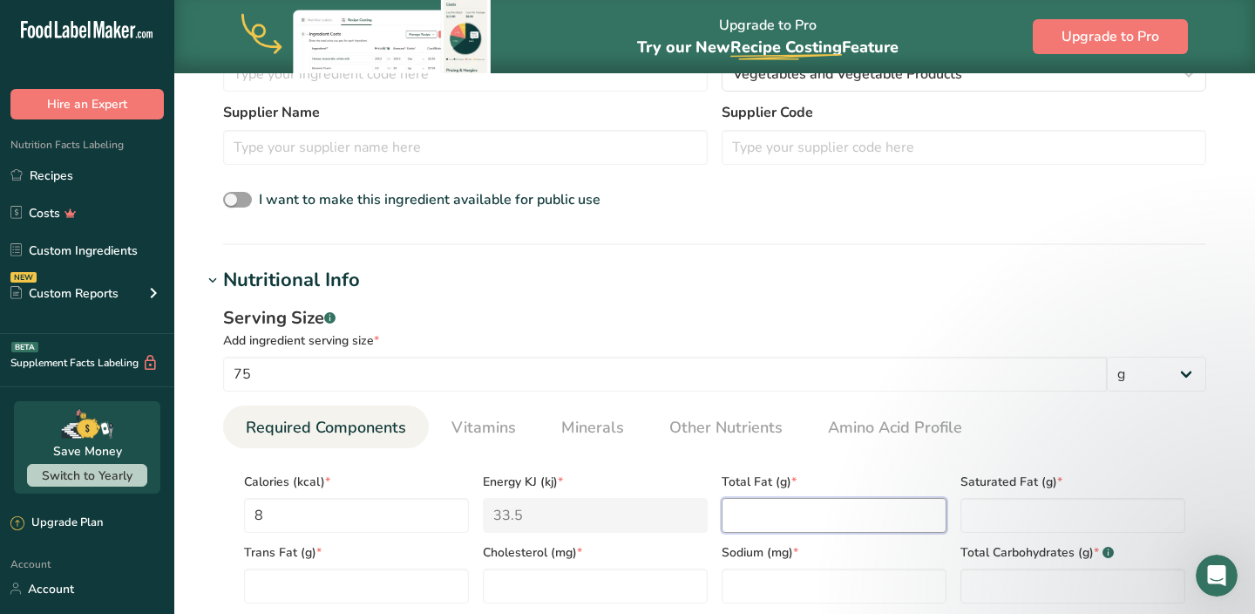
click at [732, 498] on Fat "number" at bounding box center [834, 515] width 225 height 35
type Fat "0.1"
click at [979, 516] on Fat "number" at bounding box center [1073, 515] width 225 height 35
click at [1044, 514] on Fat "number" at bounding box center [1073, 515] width 225 height 35
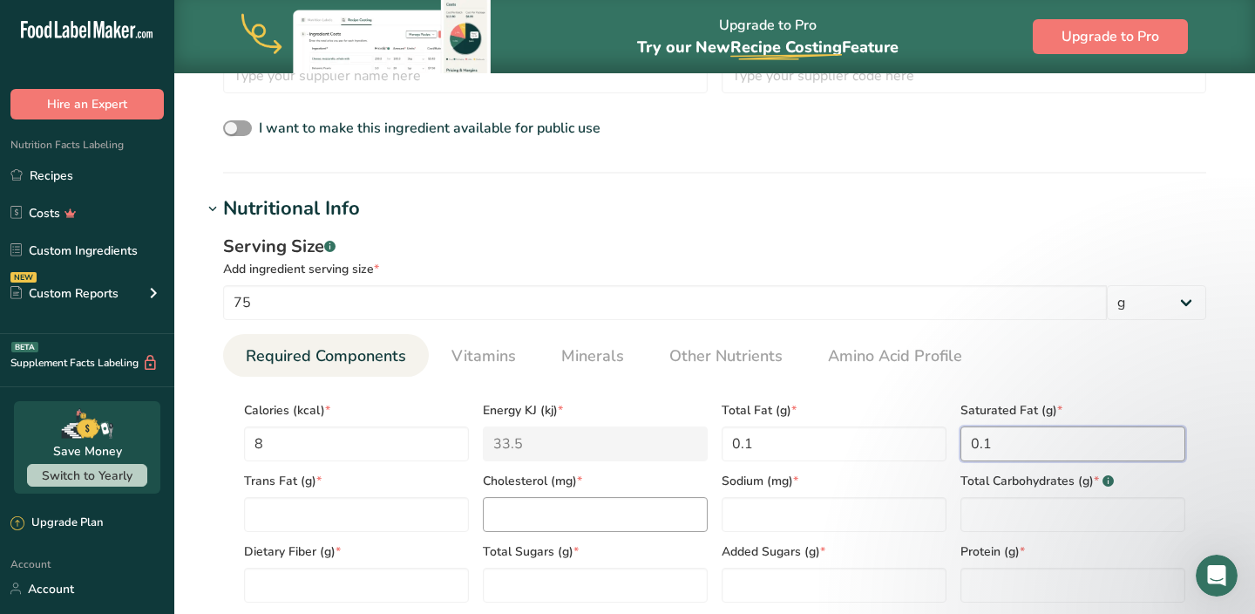
scroll to position [573, 0]
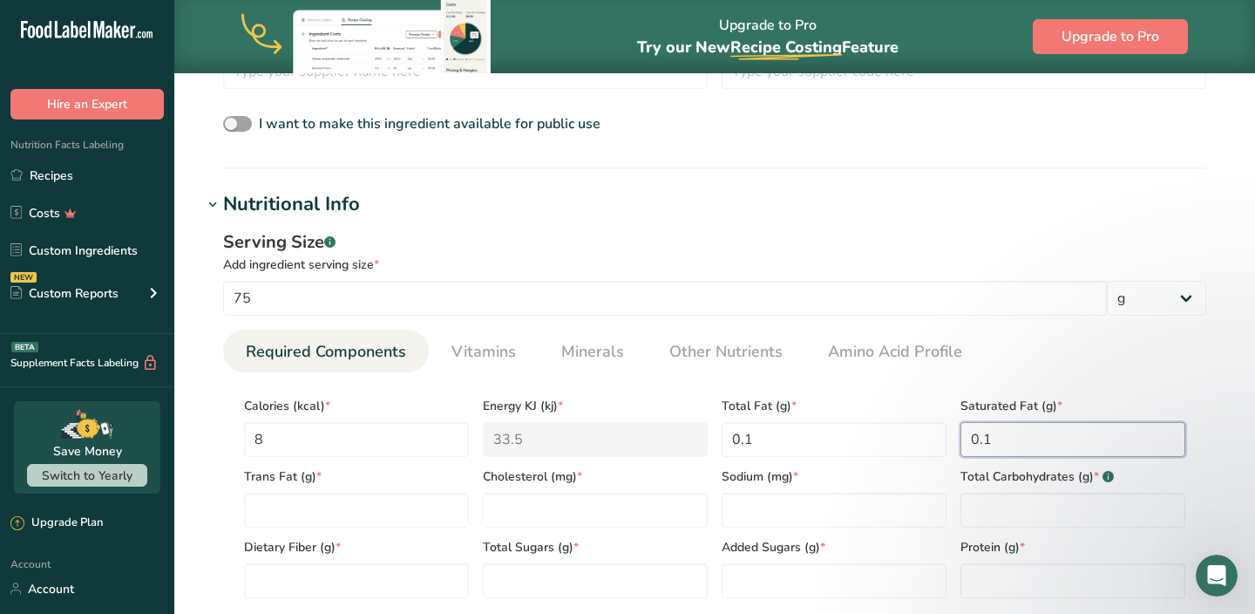
drag, startPoint x: 999, startPoint y: 440, endPoint x: 958, endPoint y: 438, distance: 41.0
click at [961, 440] on Fat "0.1" at bounding box center [1073, 439] width 225 height 35
type Fat "0.0"
click at [380, 505] on Fat "number" at bounding box center [356, 510] width 225 height 35
type Fat "0.0"
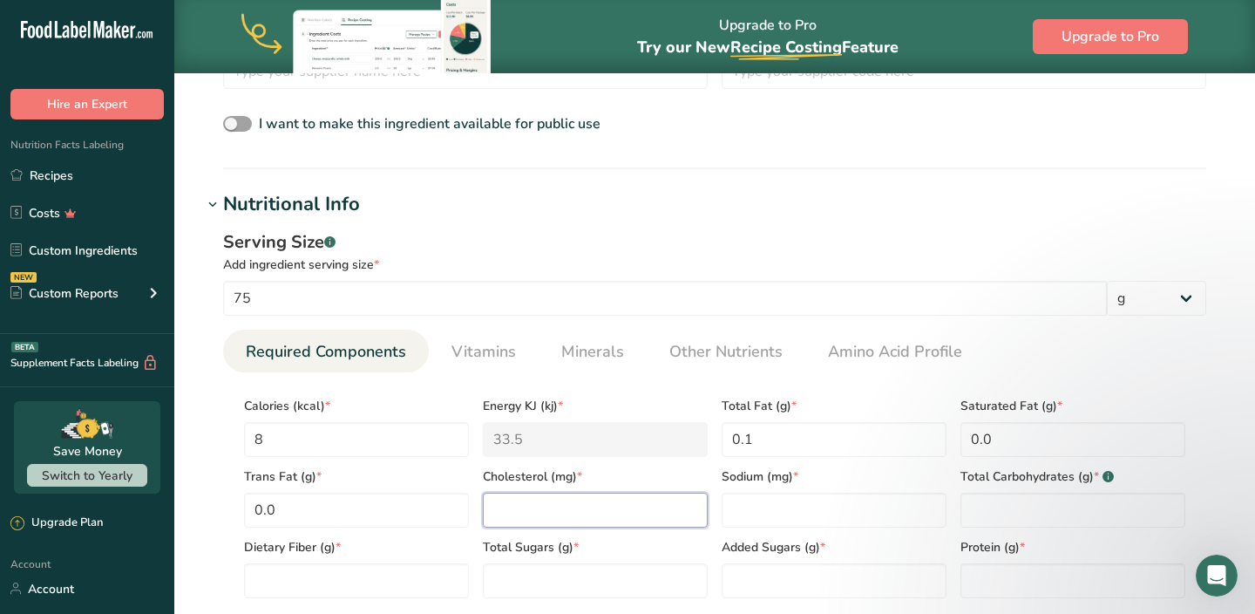
click at [637, 511] on input "number" at bounding box center [595, 510] width 225 height 35
type input "0"
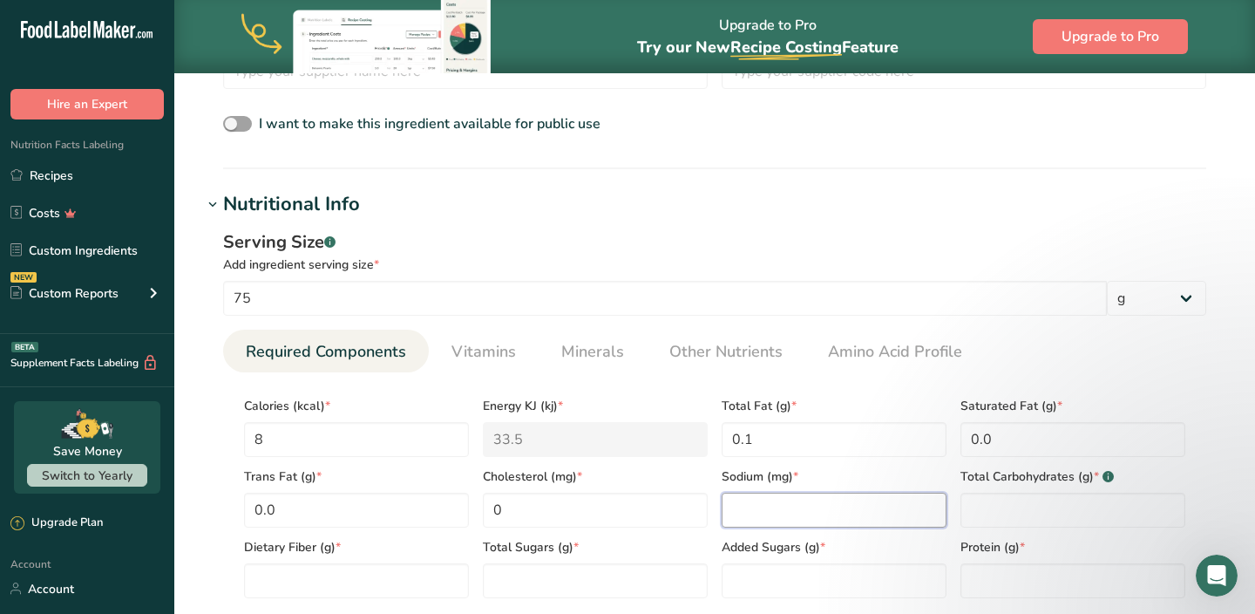
click at [785, 518] on input "number" at bounding box center [834, 510] width 225 height 35
type input "5.6"
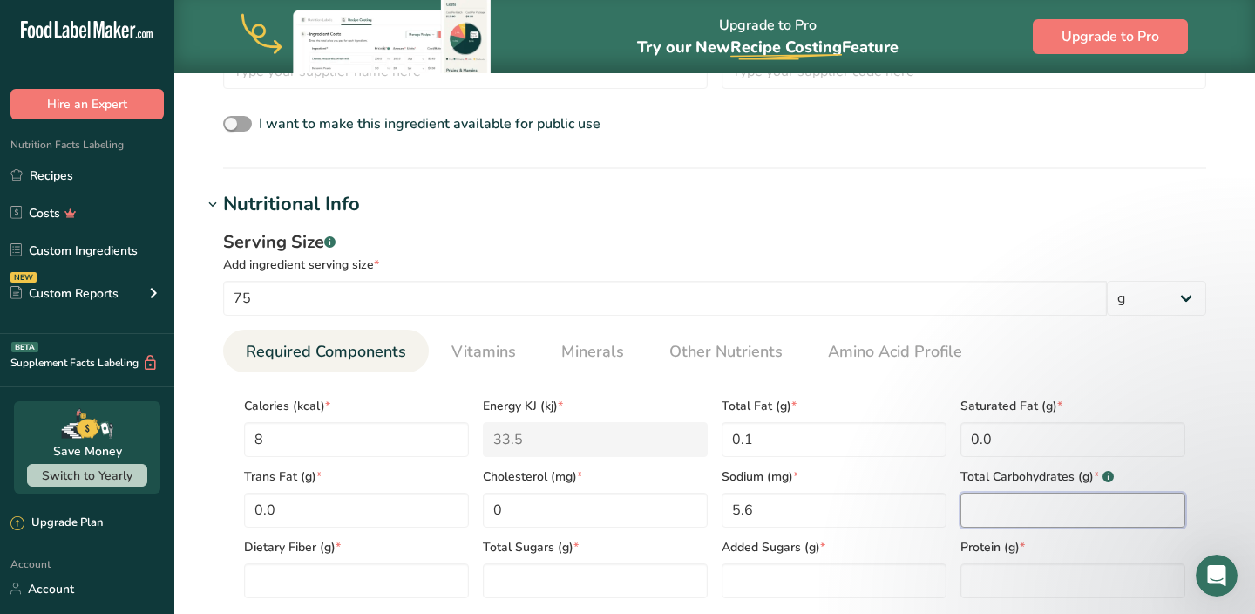
click at [979, 520] on Carbohydrates "number" at bounding box center [1073, 510] width 225 height 35
type Carbohydrates "2.3"
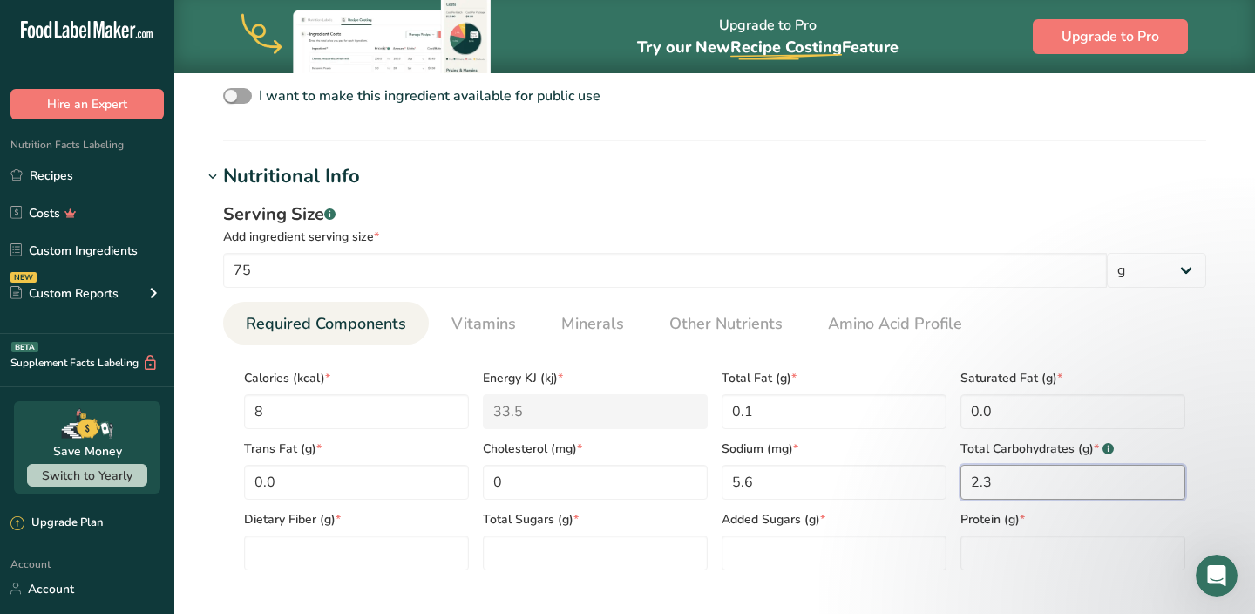
scroll to position [608, 0]
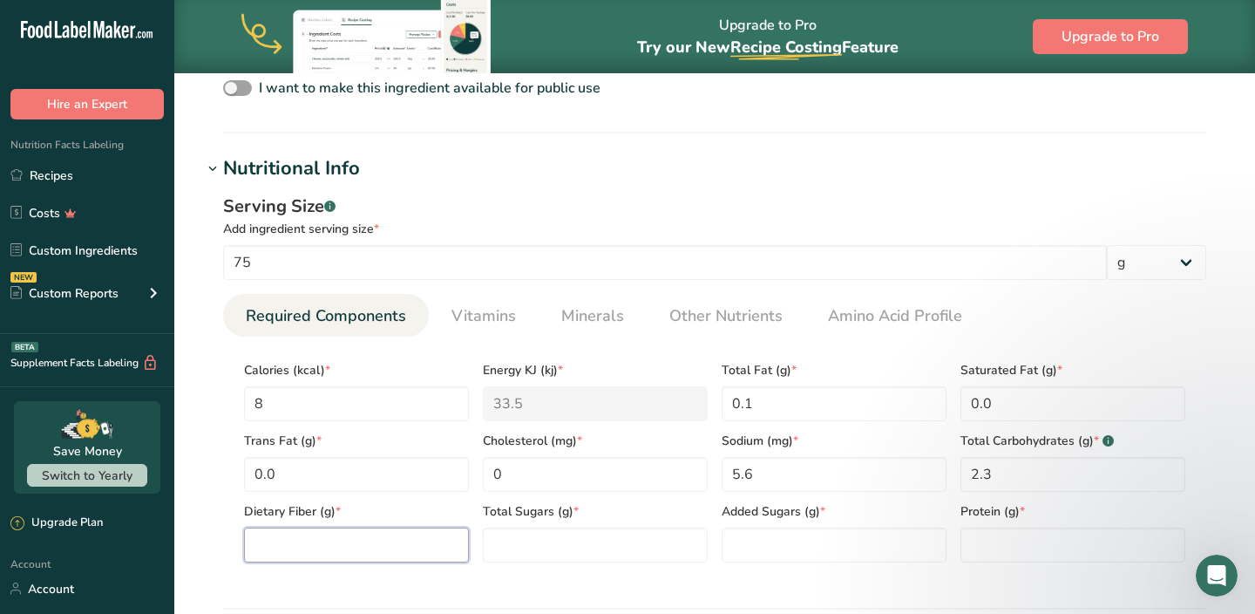
click at [336, 551] on Fiber "number" at bounding box center [356, 544] width 225 height 35
type Fiber "1.5"
click at [527, 540] on Sugars "number" at bounding box center [595, 544] width 225 height 35
type Sugars "0.8"
click at [982, 556] on input "number" at bounding box center [1073, 544] width 225 height 35
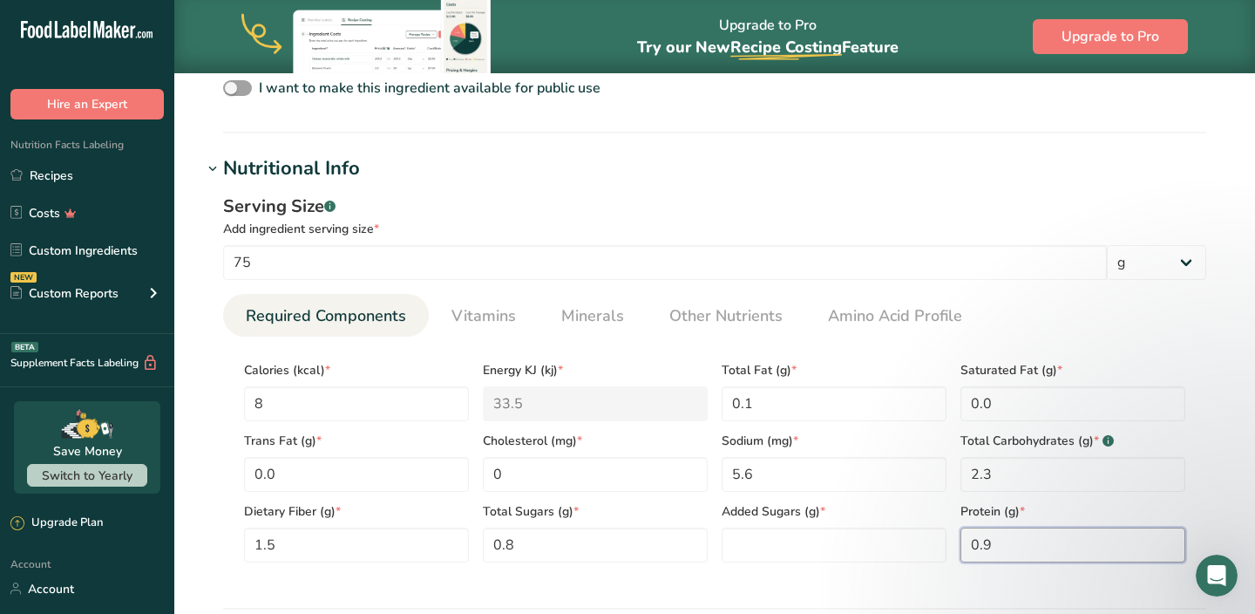
type input "0.9"
click at [788, 545] on Sugars "number" at bounding box center [834, 544] width 225 height 35
type Sugars "0.0"
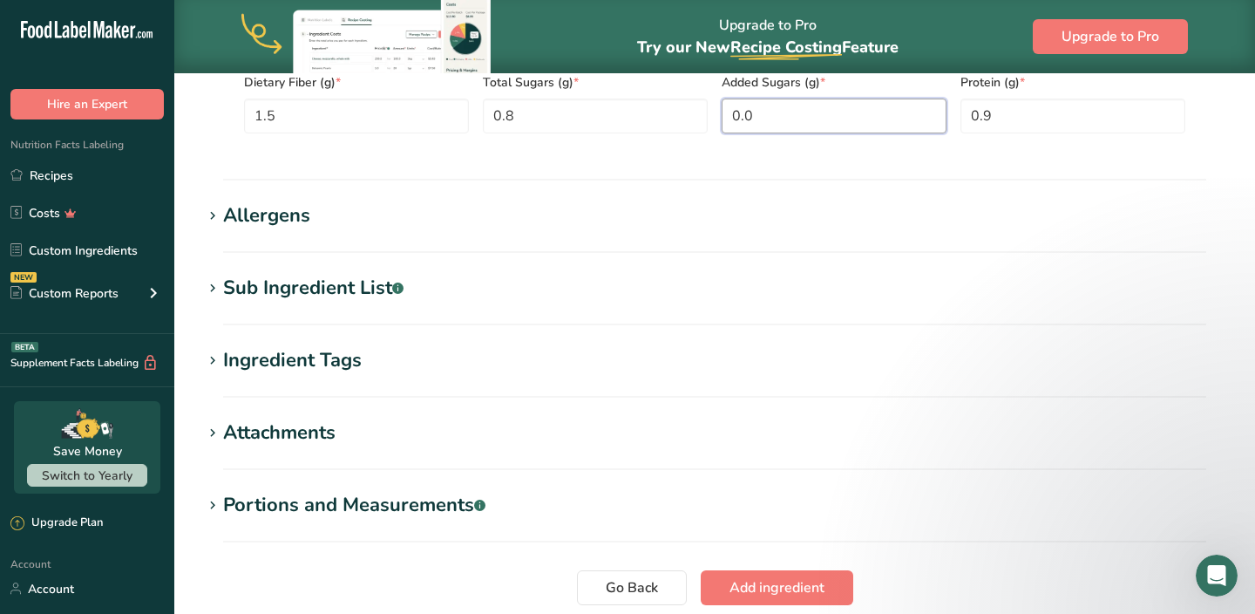
scroll to position [1177, 0]
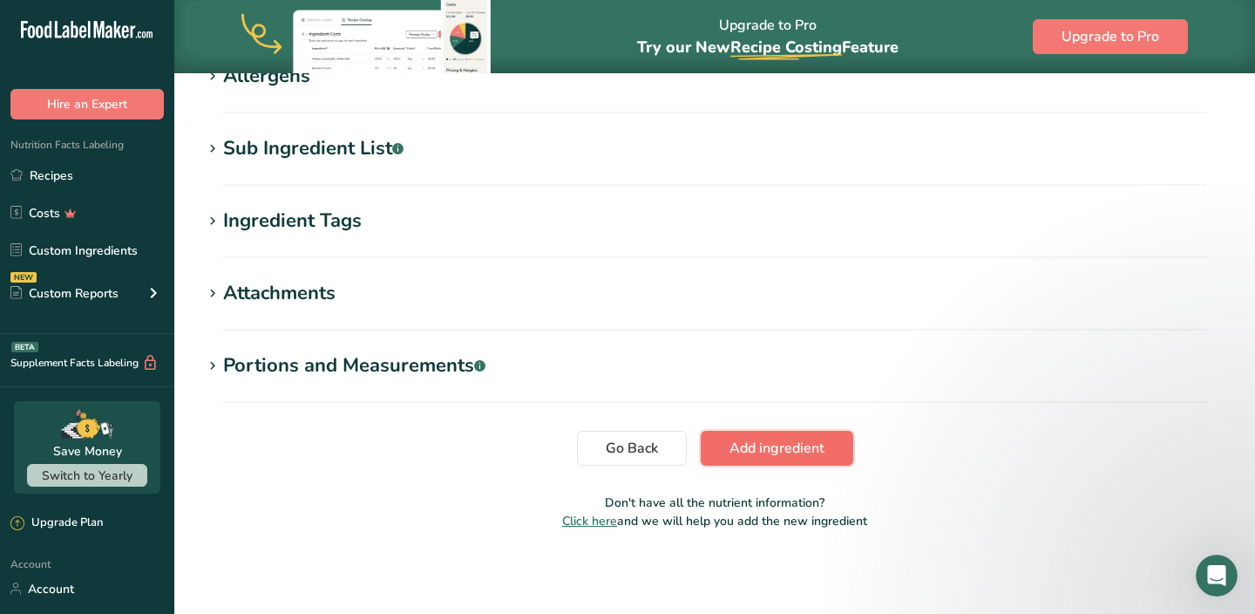
click at [750, 451] on span "Add ingredient" at bounding box center [777, 448] width 95 height 21
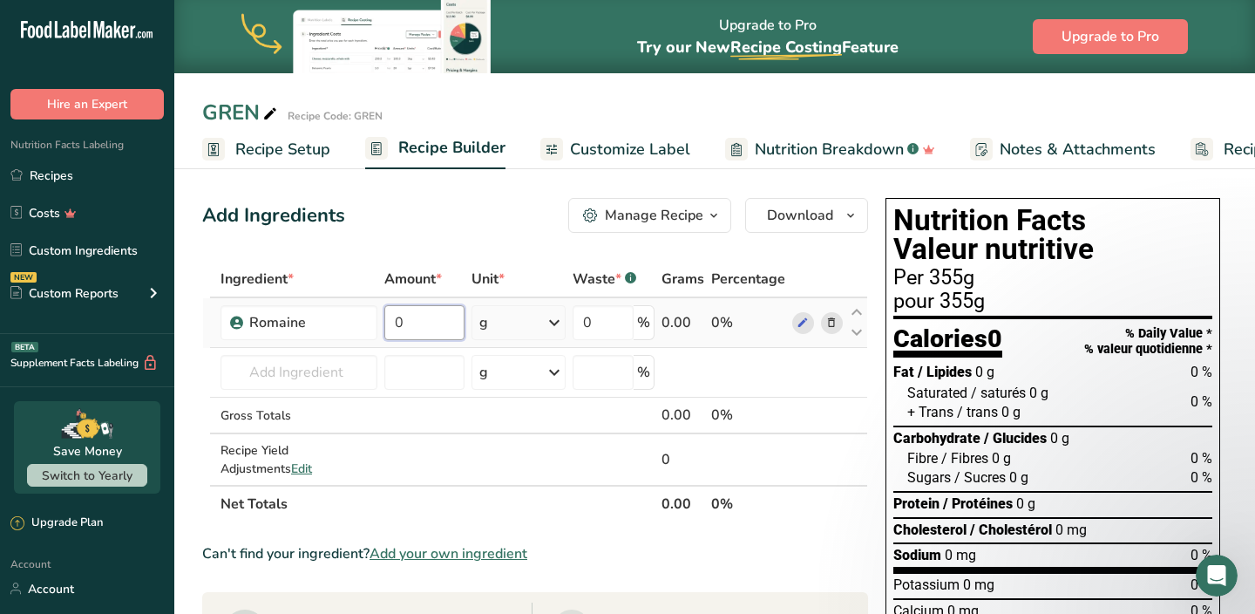
click at [425, 324] on input "0" at bounding box center [424, 322] width 80 height 35
type input "4800"
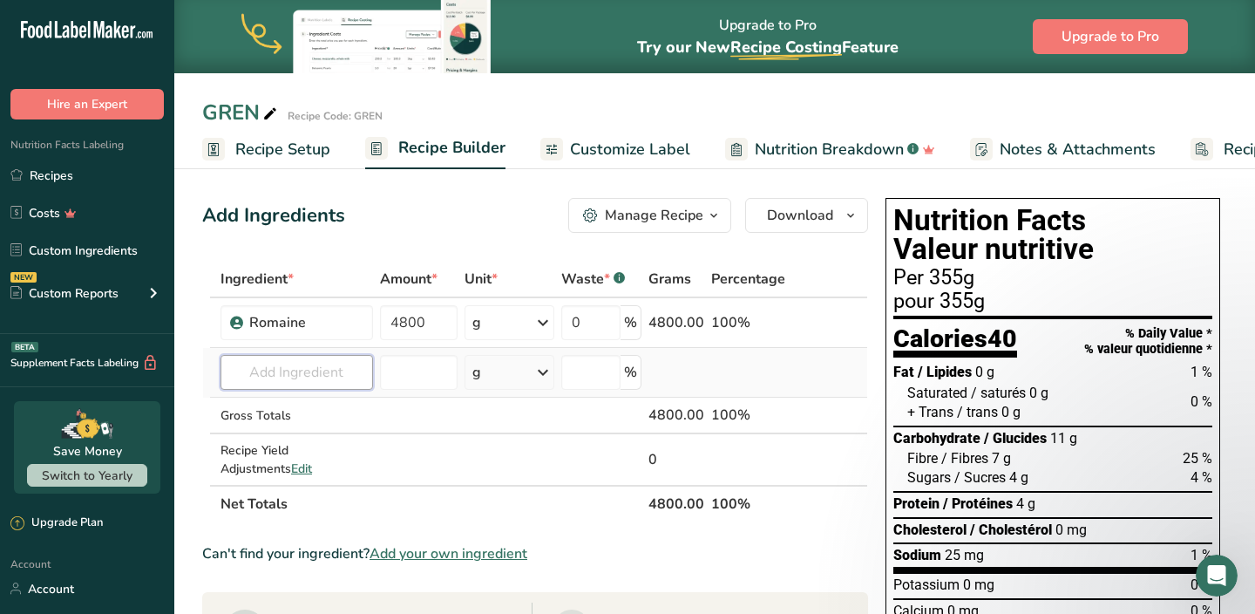
click at [342, 379] on div "Ingredient * Amount * Unit * Waste * .a-a{fill:#347362;}.b-a{fill:#fff;} Grams …" at bounding box center [535, 392] width 666 height 262
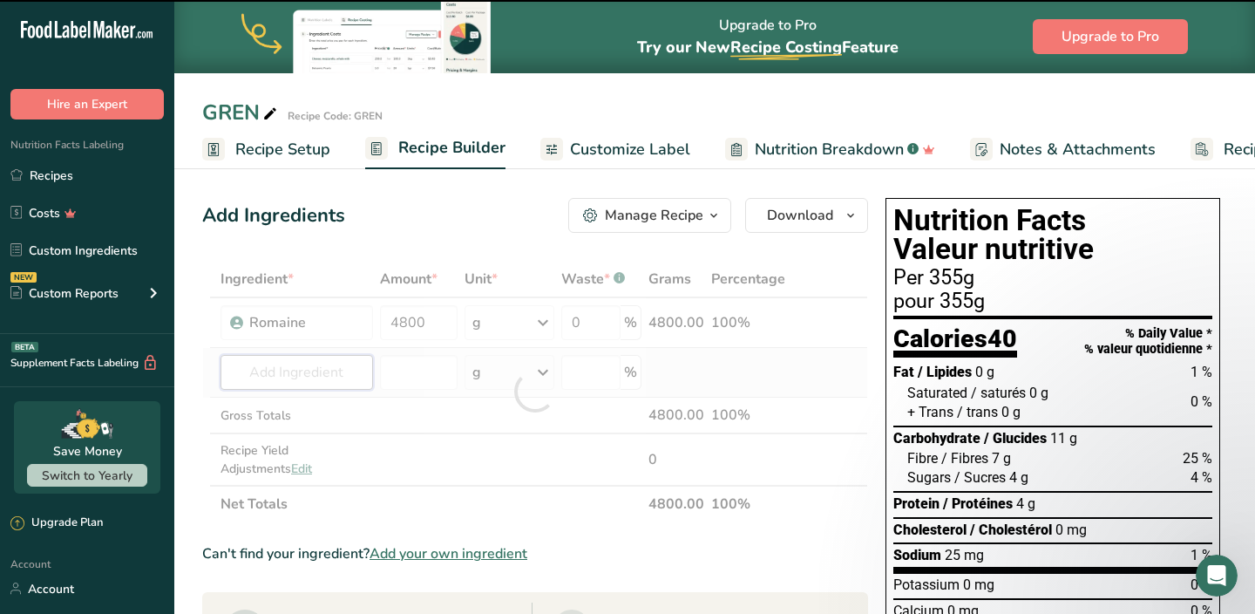
type input "c"
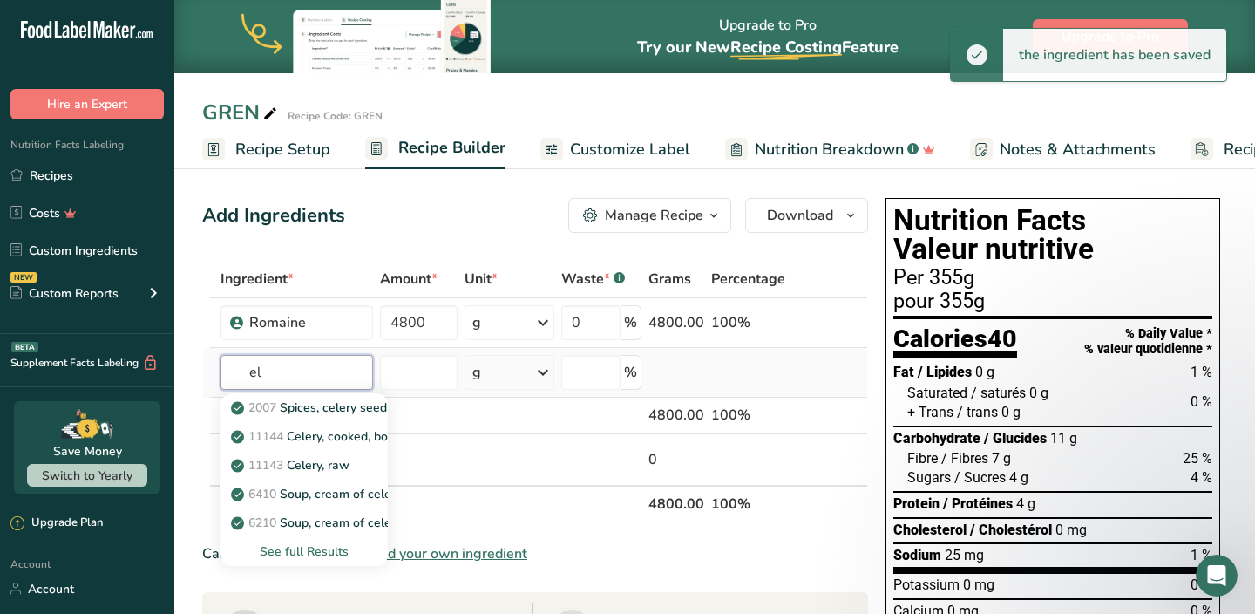
type input "e"
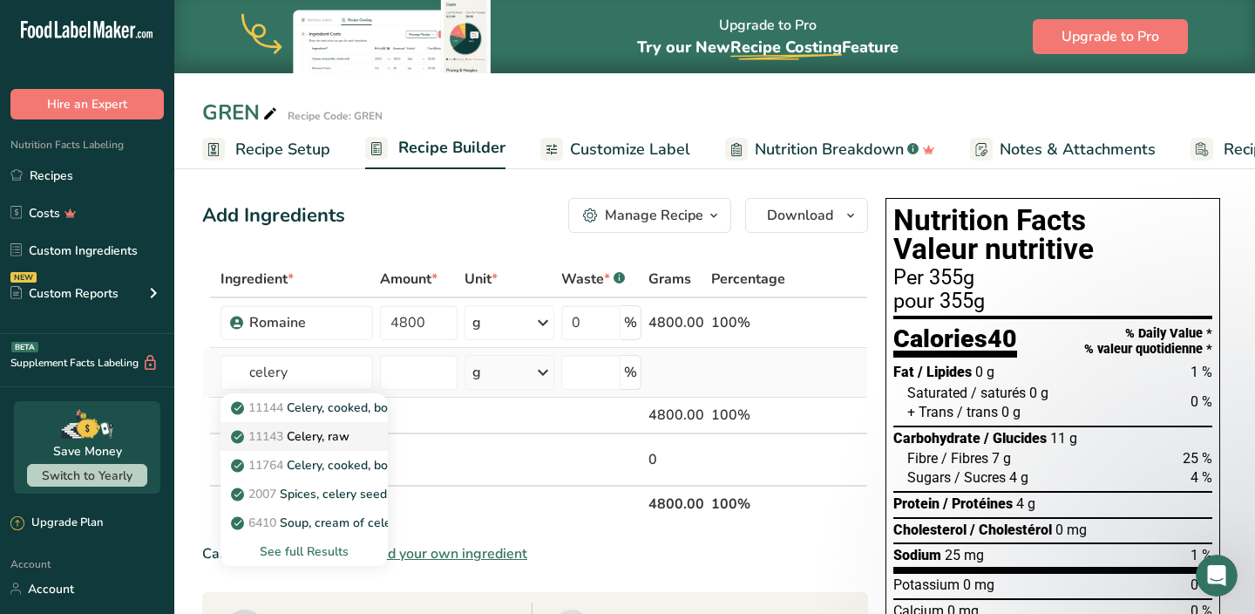
click at [350, 438] on p "11143 Celery, raw" at bounding box center [291, 436] width 115 height 18
type input "Celery, raw"
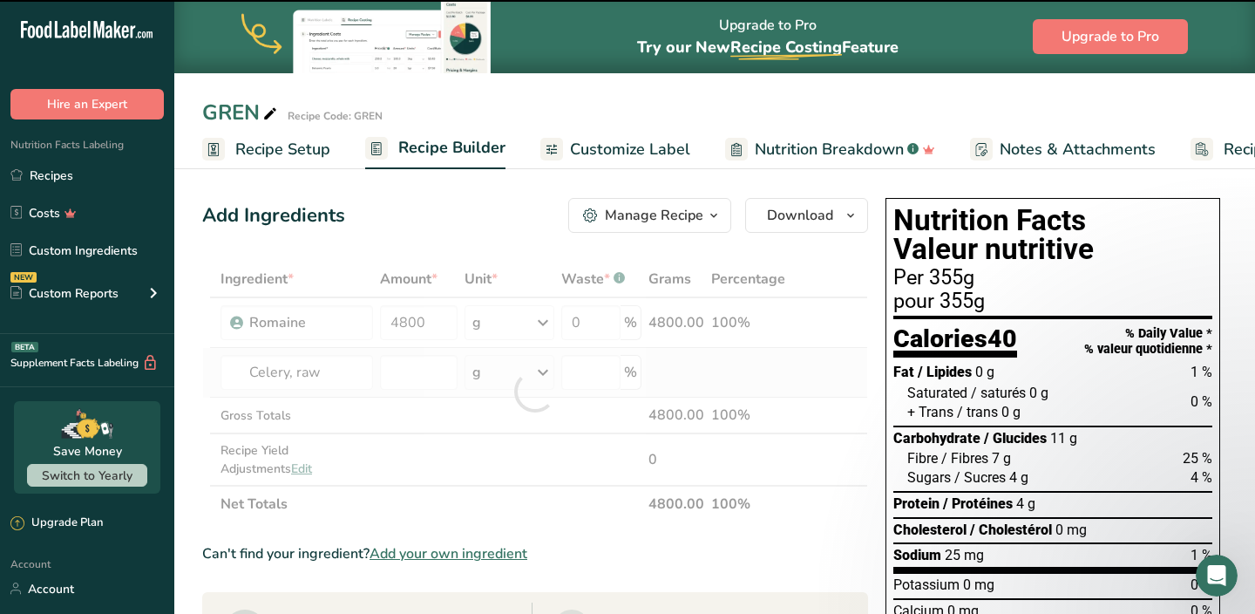
type input "0"
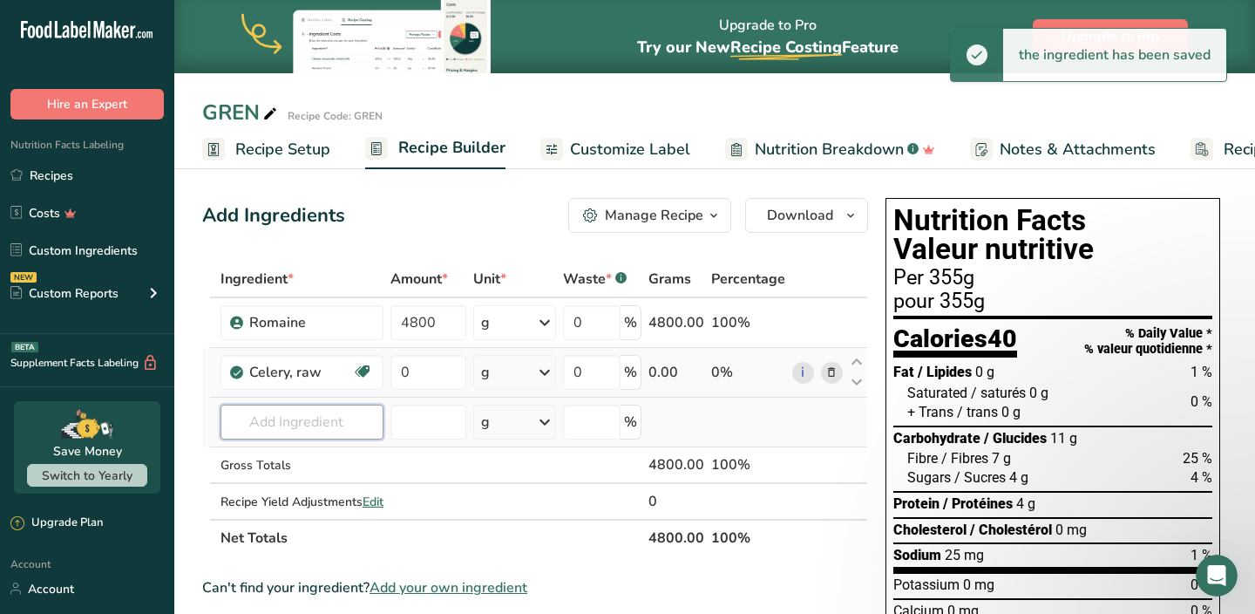
click at [339, 438] on input "text" at bounding box center [302, 421] width 163 height 35
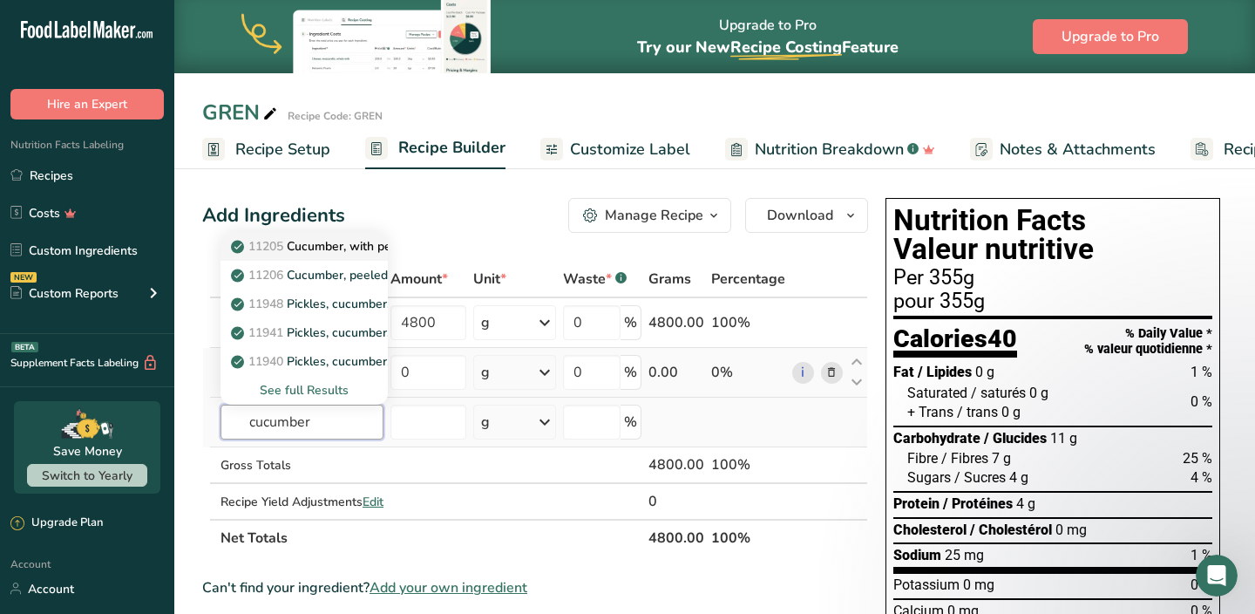
type input "cucumber"
click at [332, 246] on p "11205 Cucumber, with peel, raw" at bounding box center [331, 246] width 195 height 18
type input "Cucumber, with peel, raw"
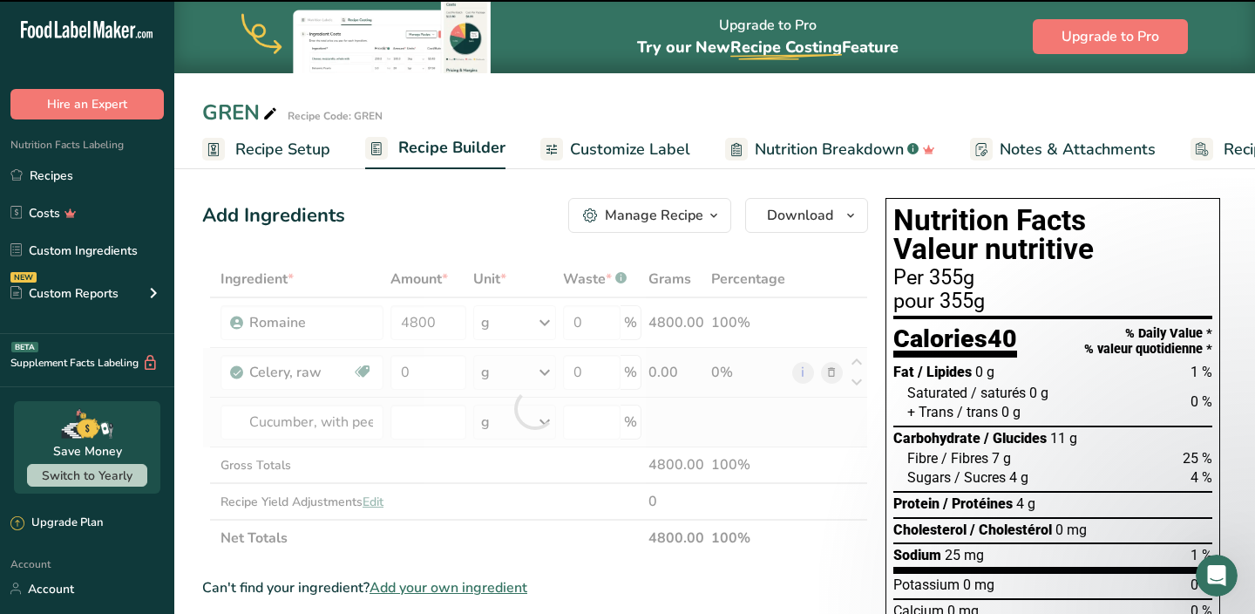
type input "0"
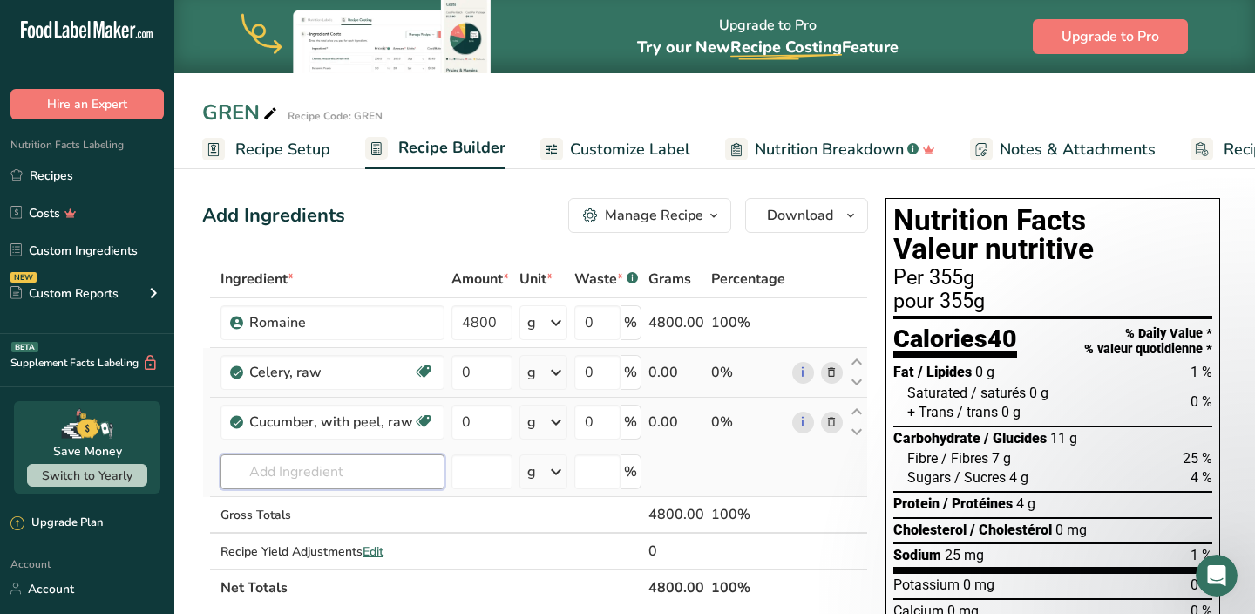
click at [309, 471] on input "text" at bounding box center [333, 471] width 224 height 35
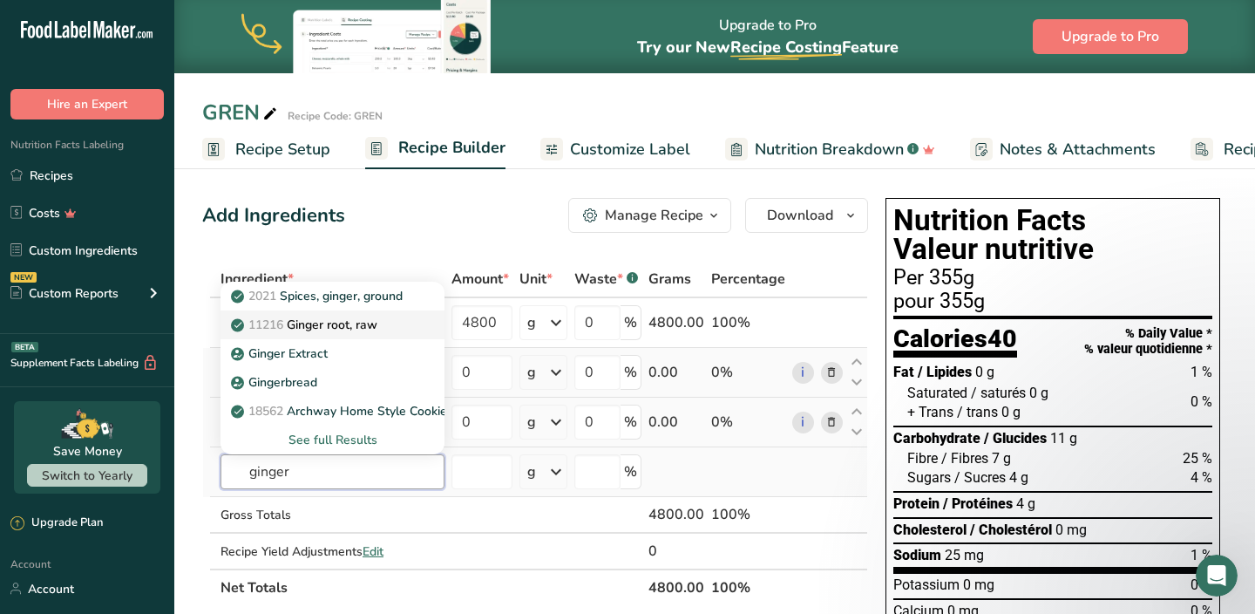
type input "ginger"
click at [336, 326] on p "11216 [PERSON_NAME], raw" at bounding box center [305, 325] width 143 height 18
type input "Ginger root, raw"
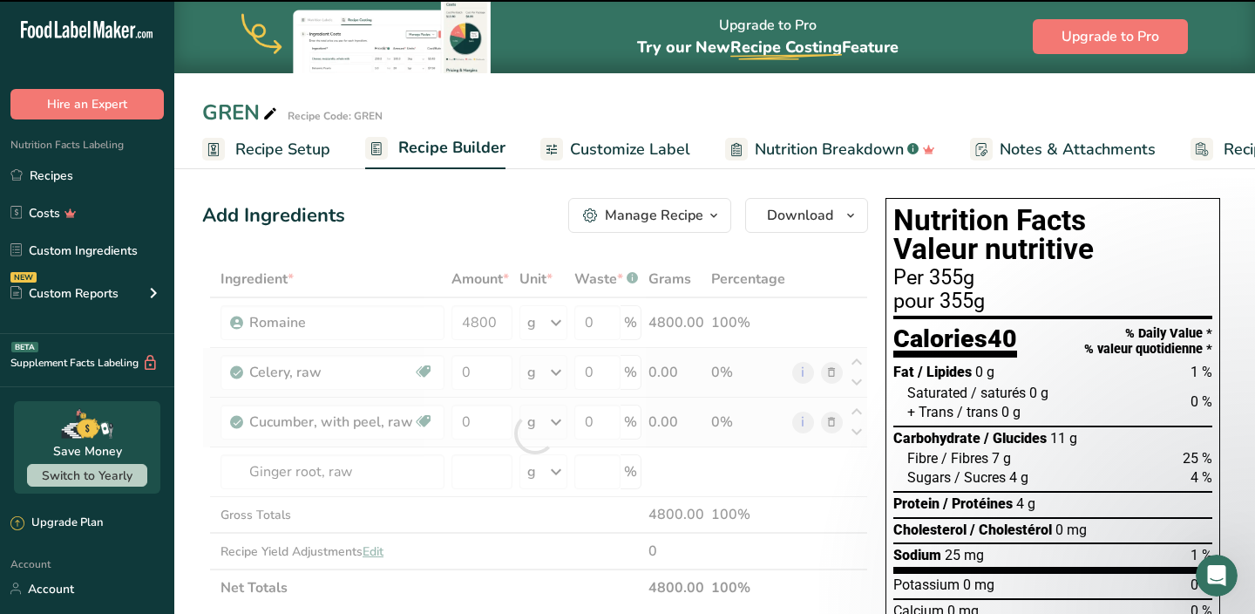
type input "0"
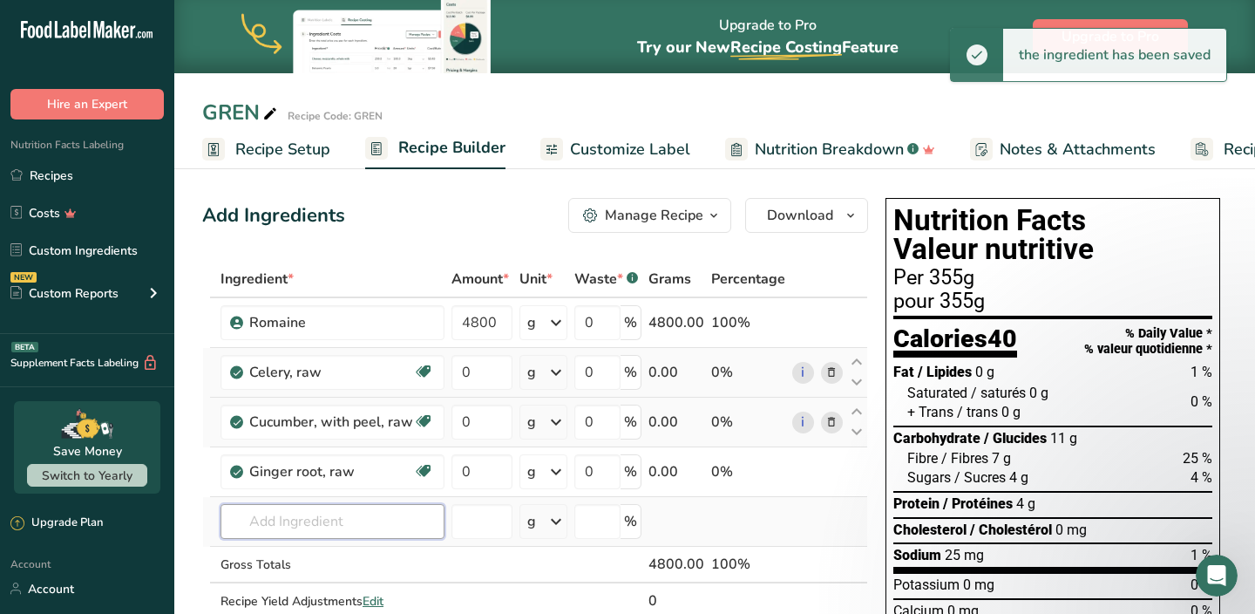
click at [296, 517] on input "text" at bounding box center [333, 521] width 224 height 35
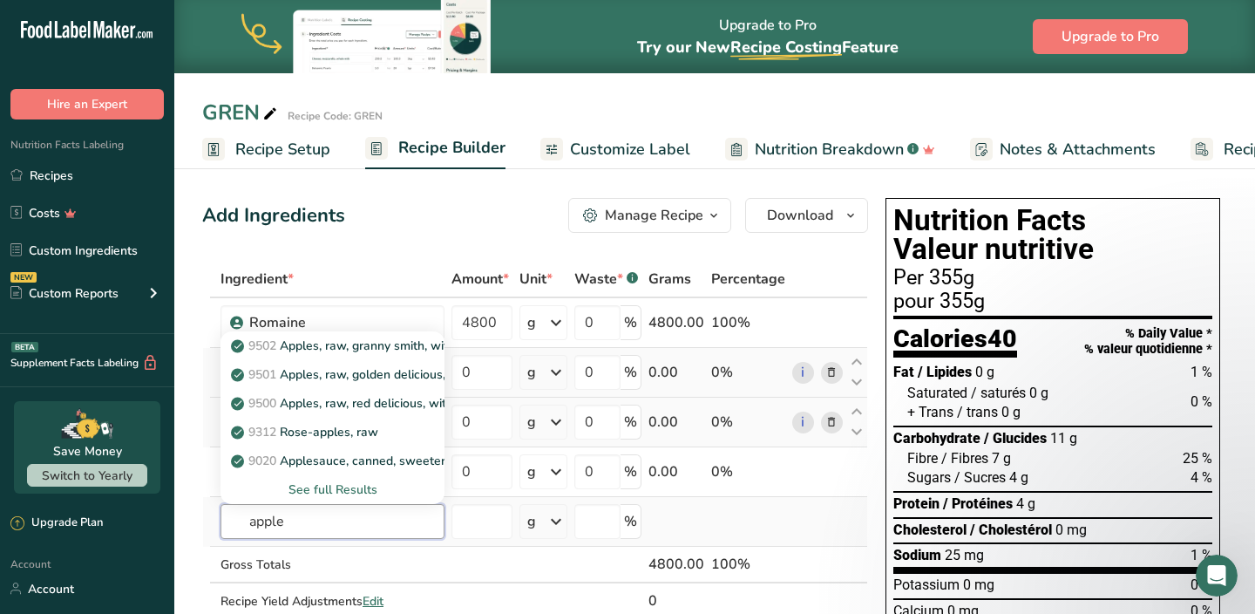
type input "apple"
click at [323, 486] on div "See full Results" at bounding box center [332, 489] width 196 height 18
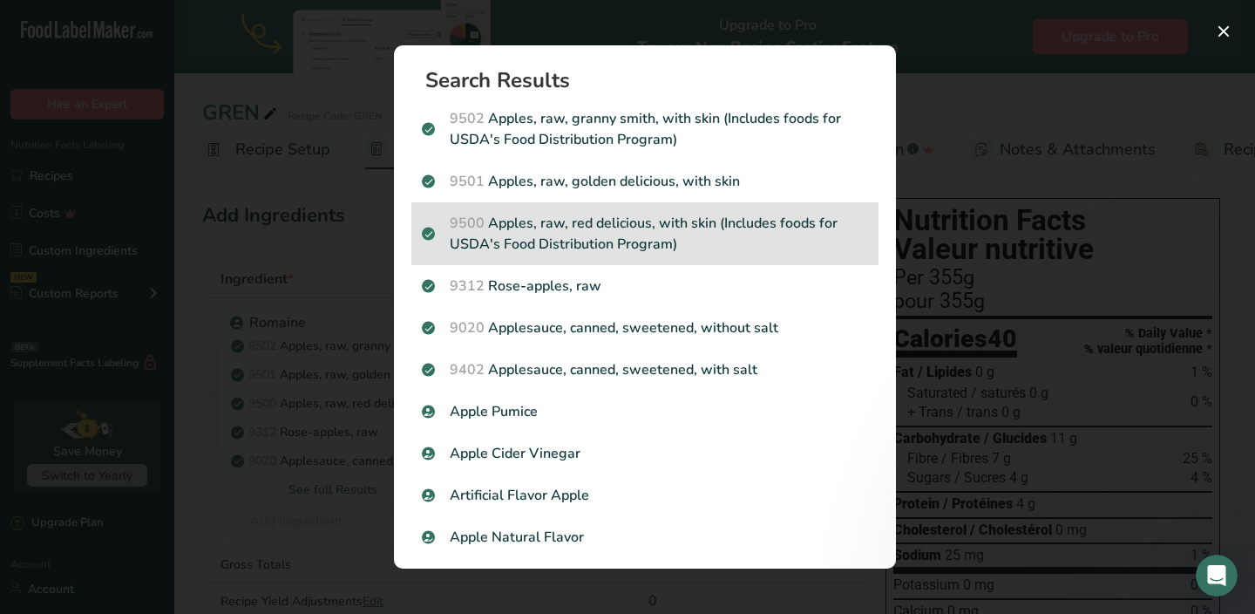
click at [531, 238] on p "9500 Apples, raw, red delicious, with skin (Includes foods for USDA's Food Dist…" at bounding box center [645, 234] width 446 height 42
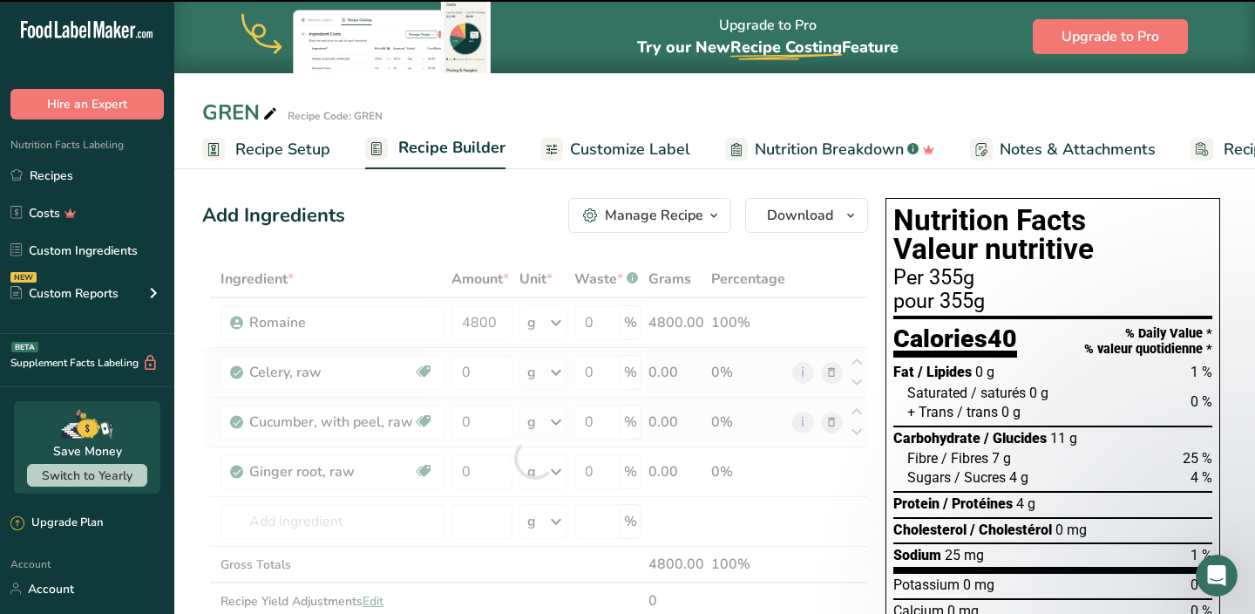
type input "0"
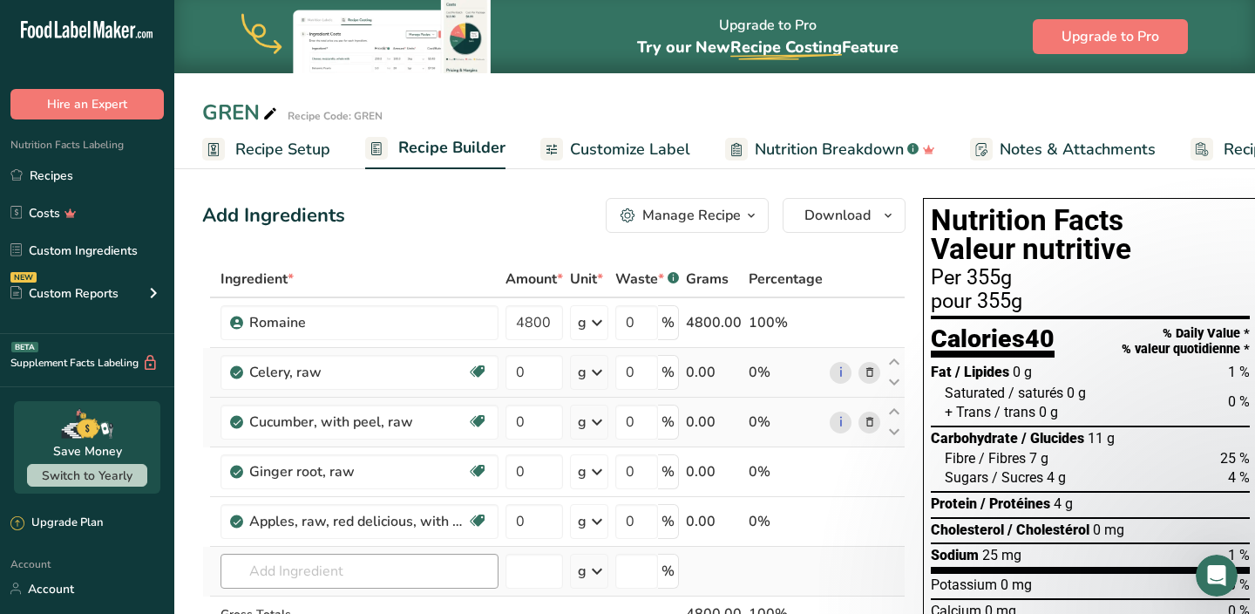
scroll to position [58, 0]
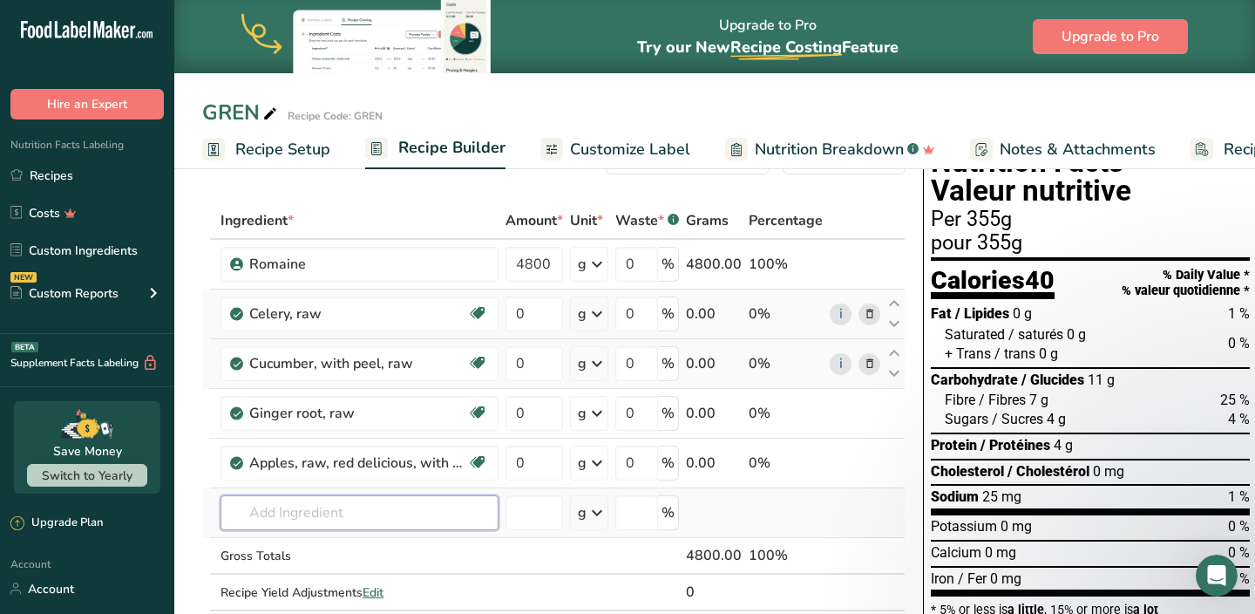
click at [329, 507] on input "text" at bounding box center [360, 512] width 278 height 35
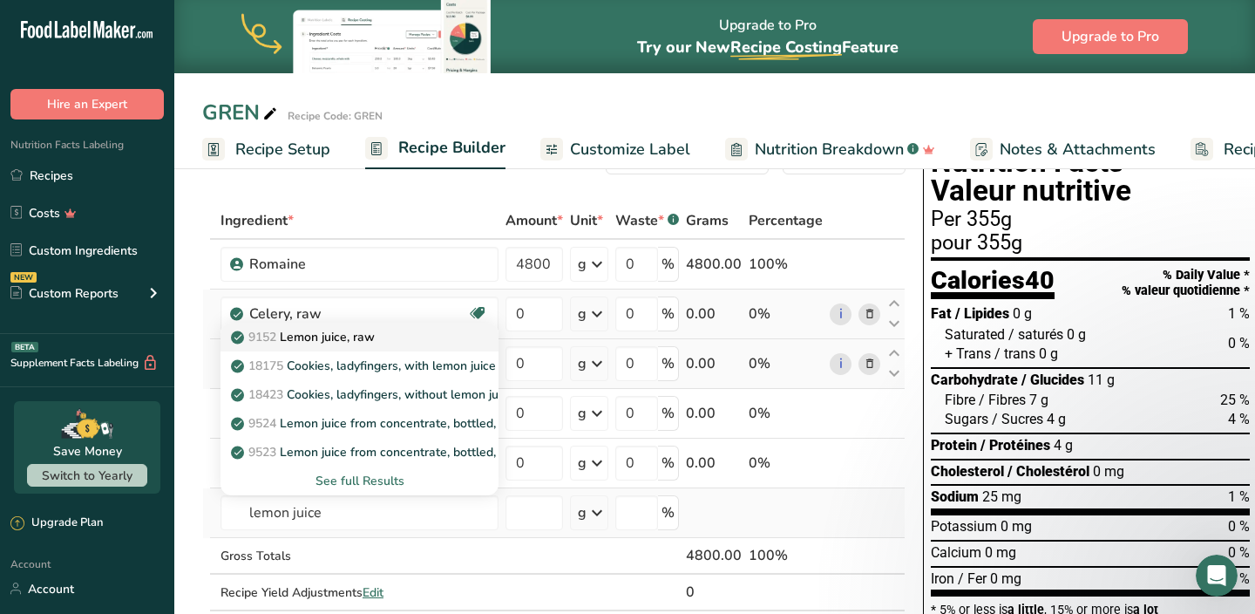
click at [352, 335] on p "9152 Lemon juice, raw" at bounding box center [304, 337] width 140 height 18
type input "Lemon juice, raw"
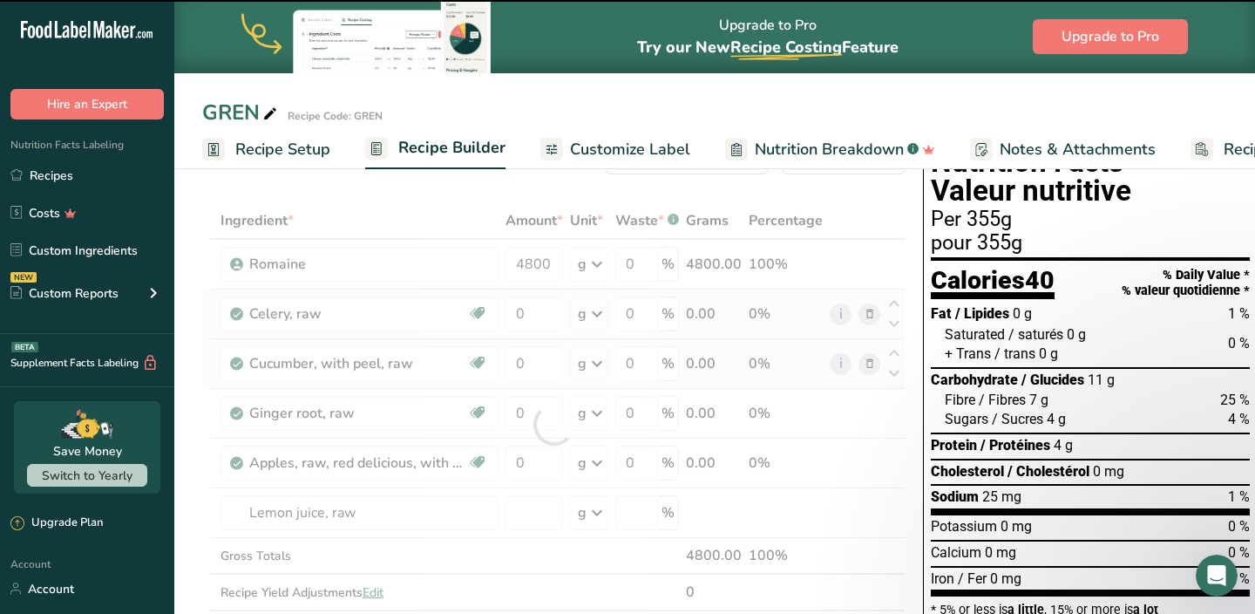
type input "0"
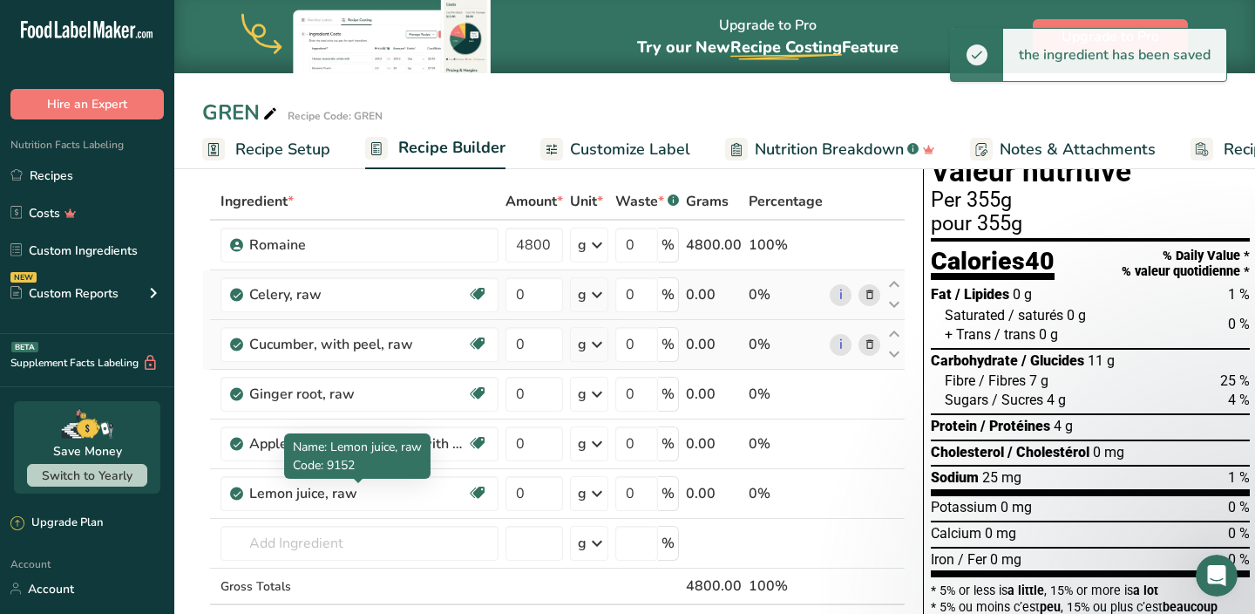
scroll to position [80, 0]
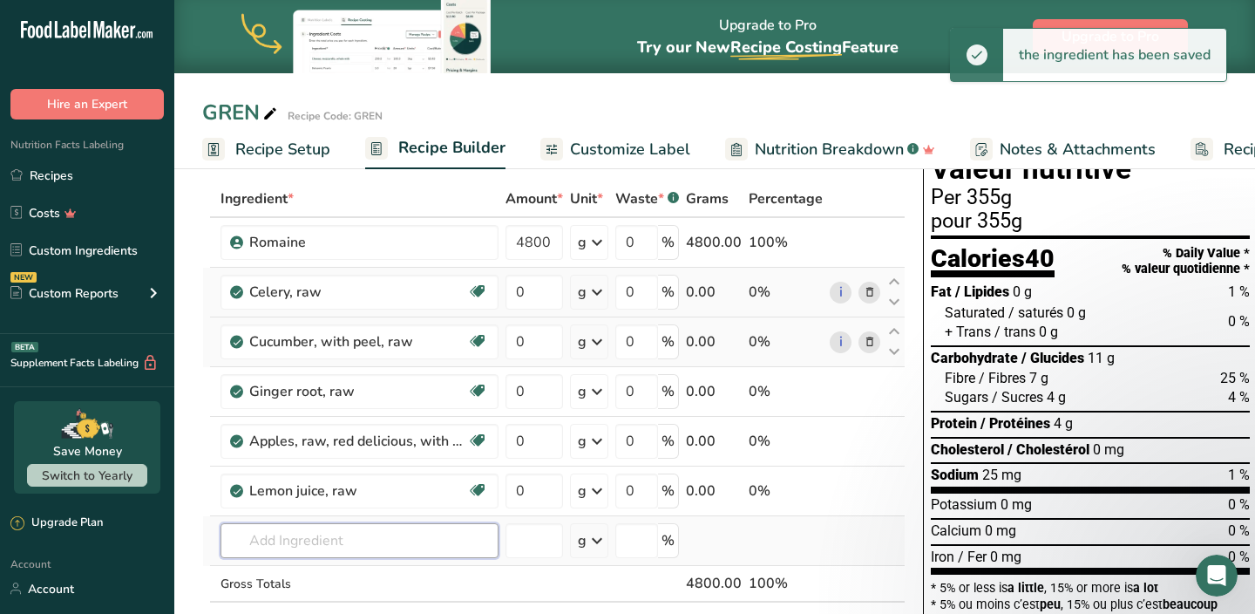
click at [324, 534] on input "text" at bounding box center [360, 540] width 278 height 35
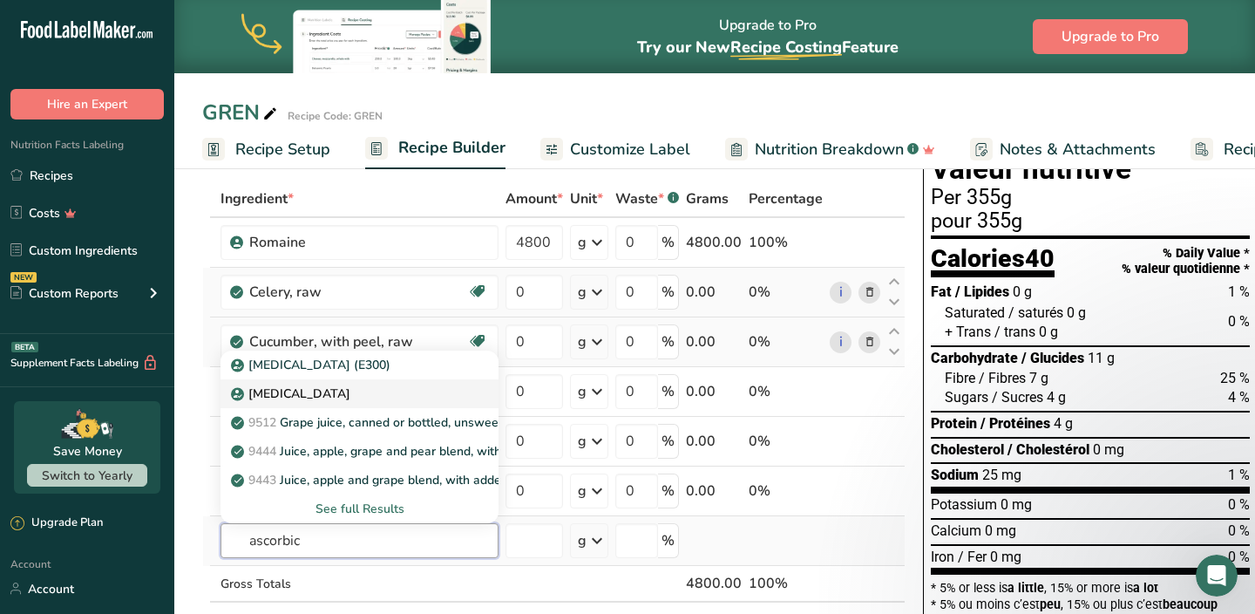
type input "ascorbic"
click at [321, 390] on p "[MEDICAL_DATA]" at bounding box center [292, 393] width 116 height 18
type input "[MEDICAL_DATA]"
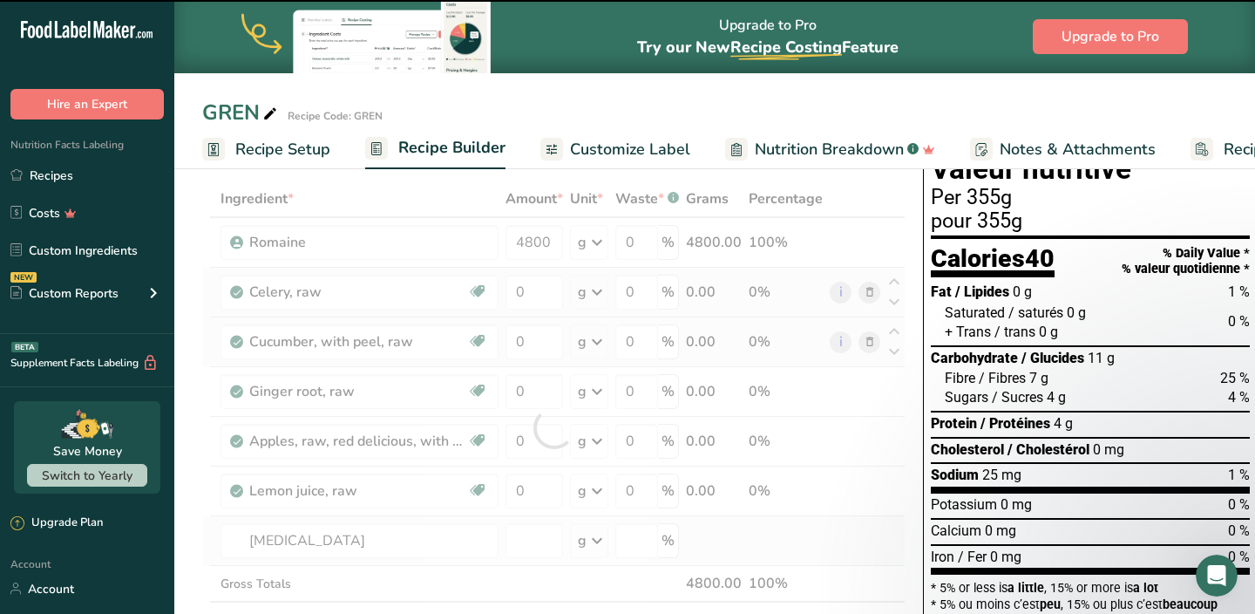
type input "0"
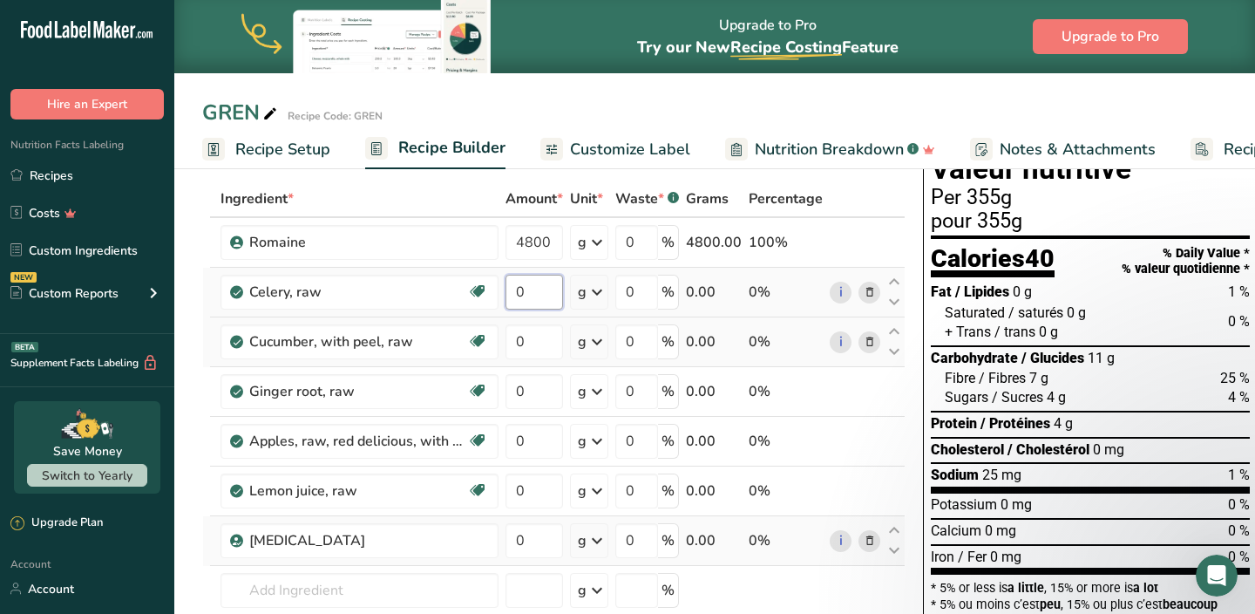
drag, startPoint x: 528, startPoint y: 293, endPoint x: 513, endPoint y: 293, distance: 15.7
click at [514, 293] on input "0" at bounding box center [535, 292] width 58 height 35
type input "2000"
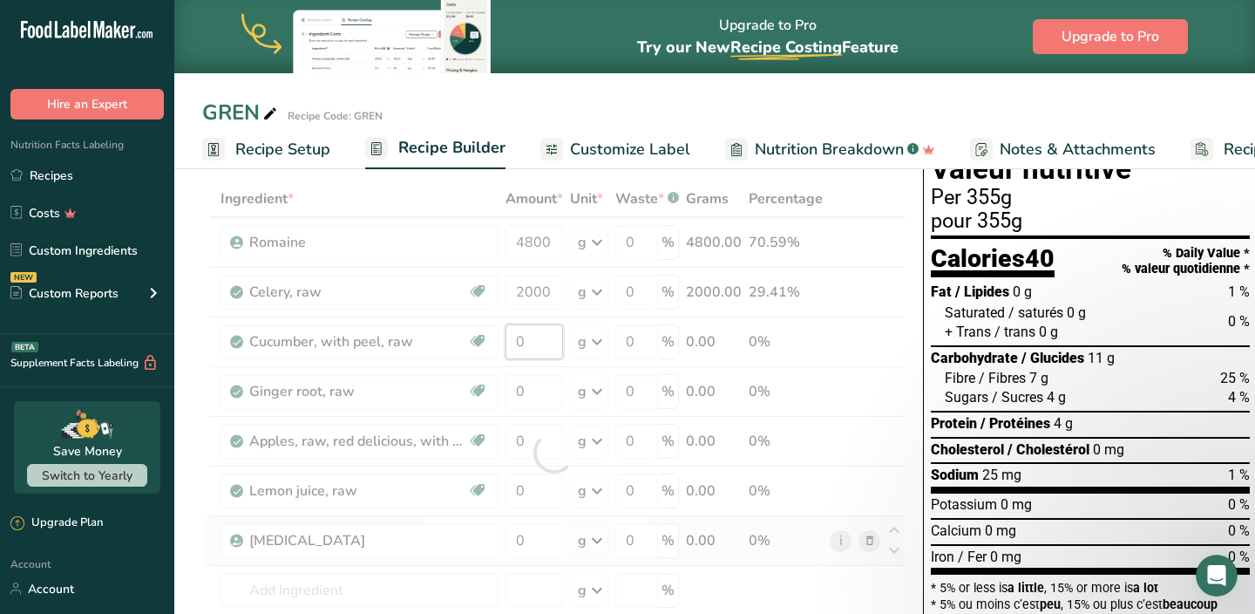
drag, startPoint x: 533, startPoint y: 345, endPoint x: 504, endPoint y: 345, distance: 28.8
click at [506, 345] on div "Ingredient * Amount * Unit * Waste * .a-a{fill:#347362;}.b-a{fill:#fff;} Grams …" at bounding box center [553, 452] width 703 height 544
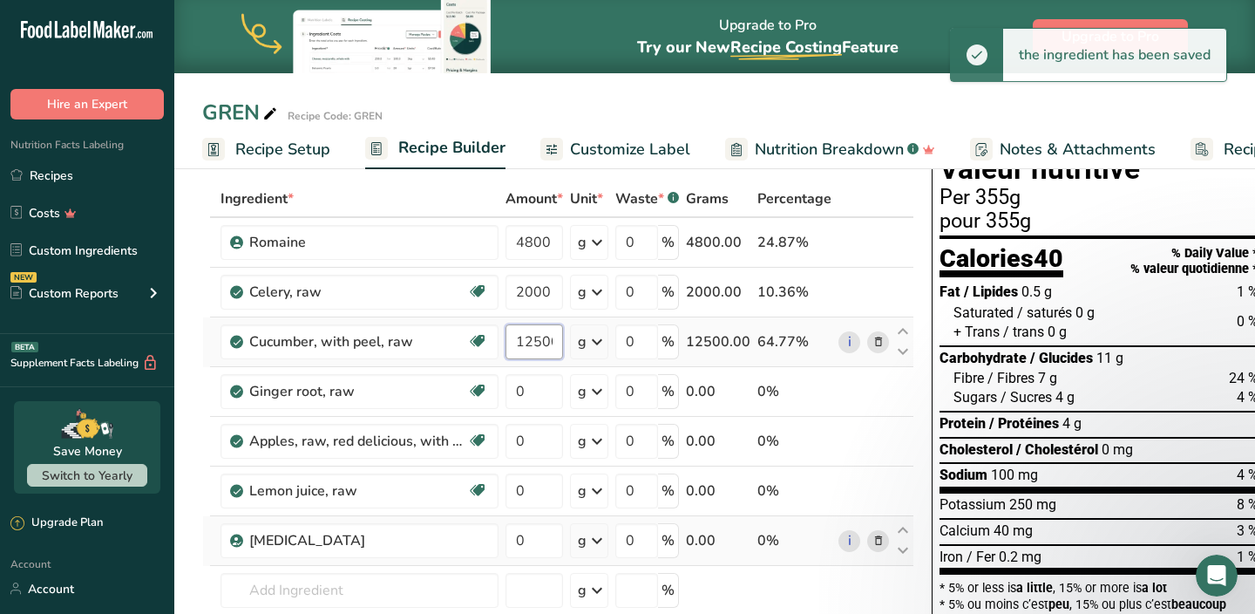
scroll to position [0, 3]
type input "12500"
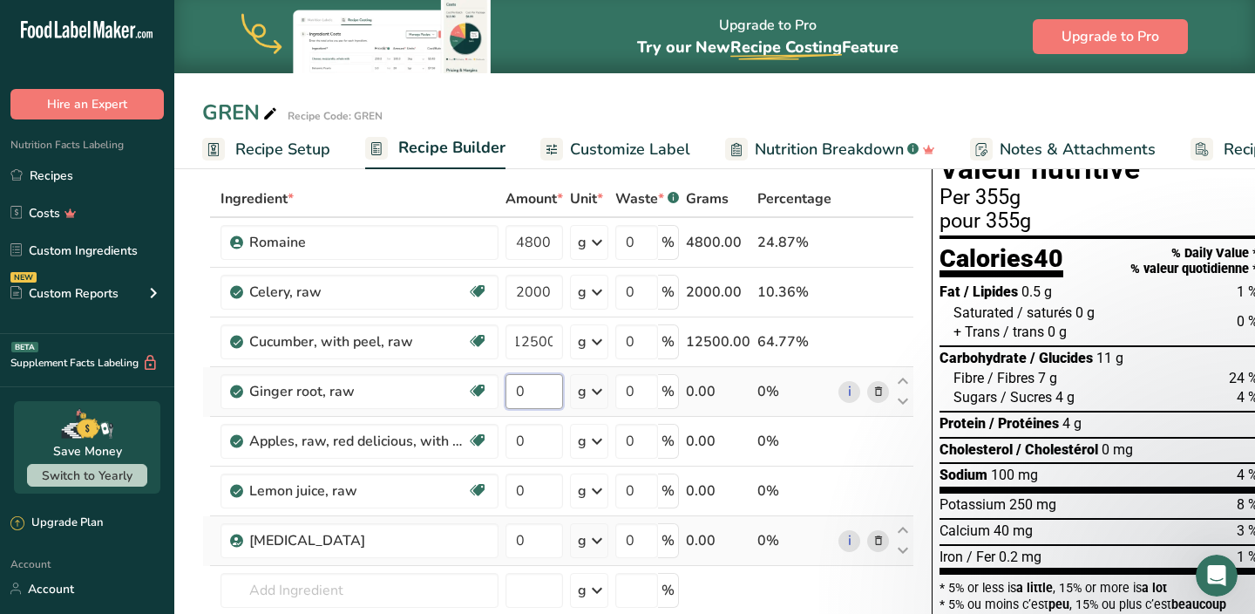
click at [537, 396] on div "Ingredient * Amount * Unit * Waste * .a-a{fill:#347362;}.b-a{fill:#fff;} Grams …" at bounding box center [558, 452] width 712 height 544
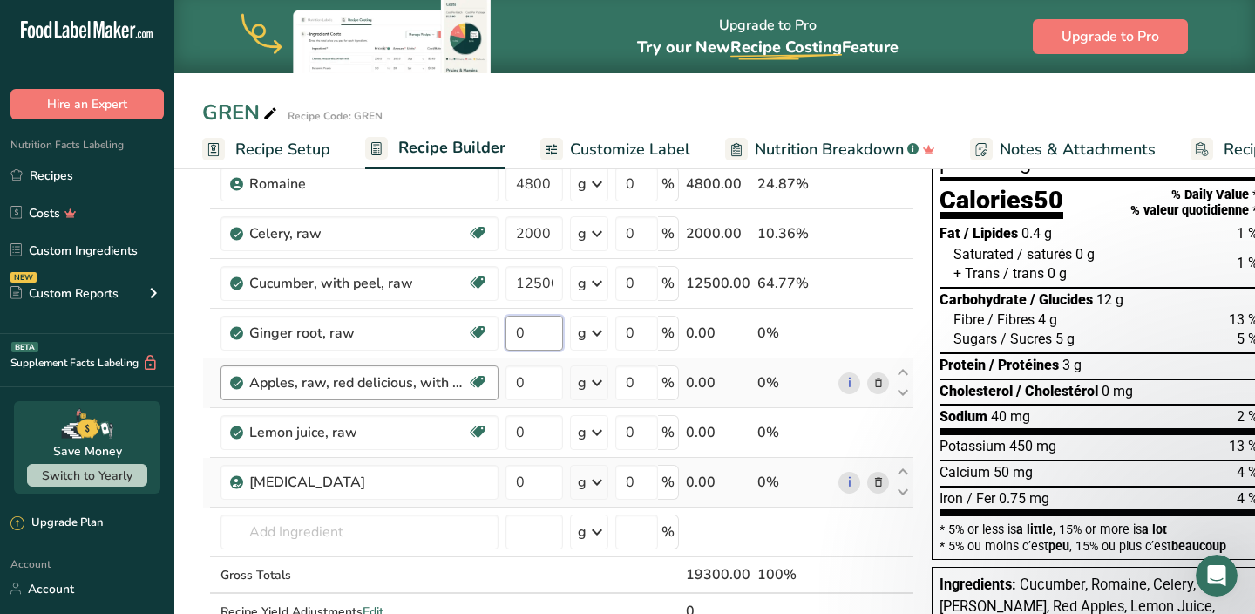
scroll to position [139, 0]
click at [874, 425] on div "Ingredient * Amount * Unit * Waste * .a-a{fill:#347362;}.b-a{fill:#fff;} Grams …" at bounding box center [558, 393] width 712 height 544
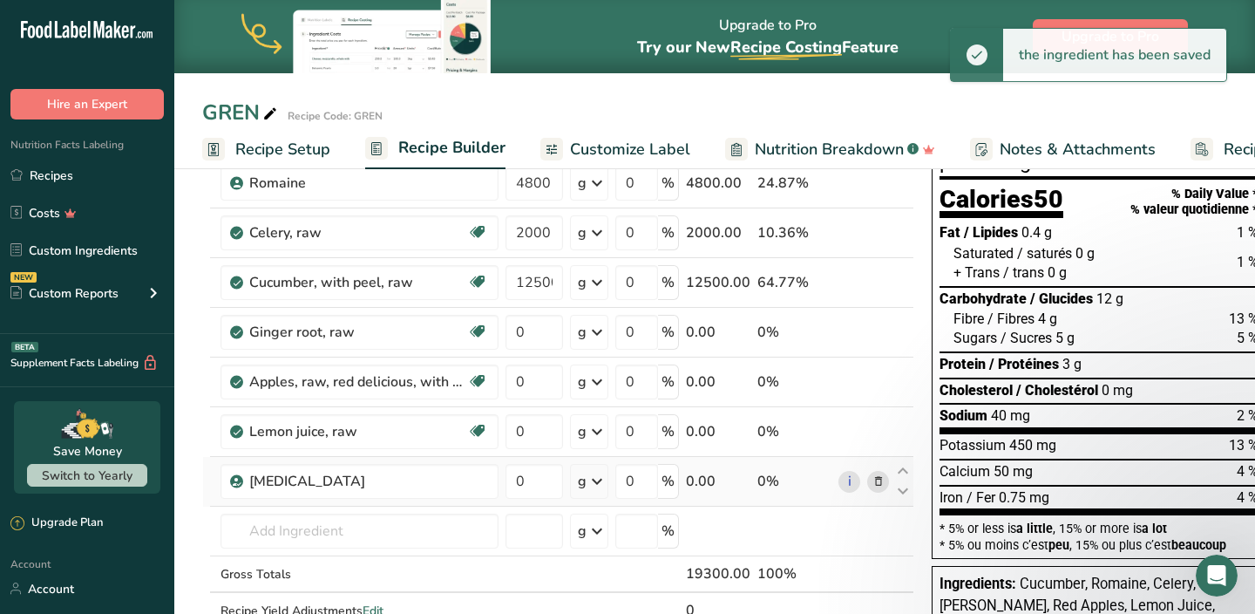
click at [876, 483] on icon at bounding box center [879, 481] width 12 height 18
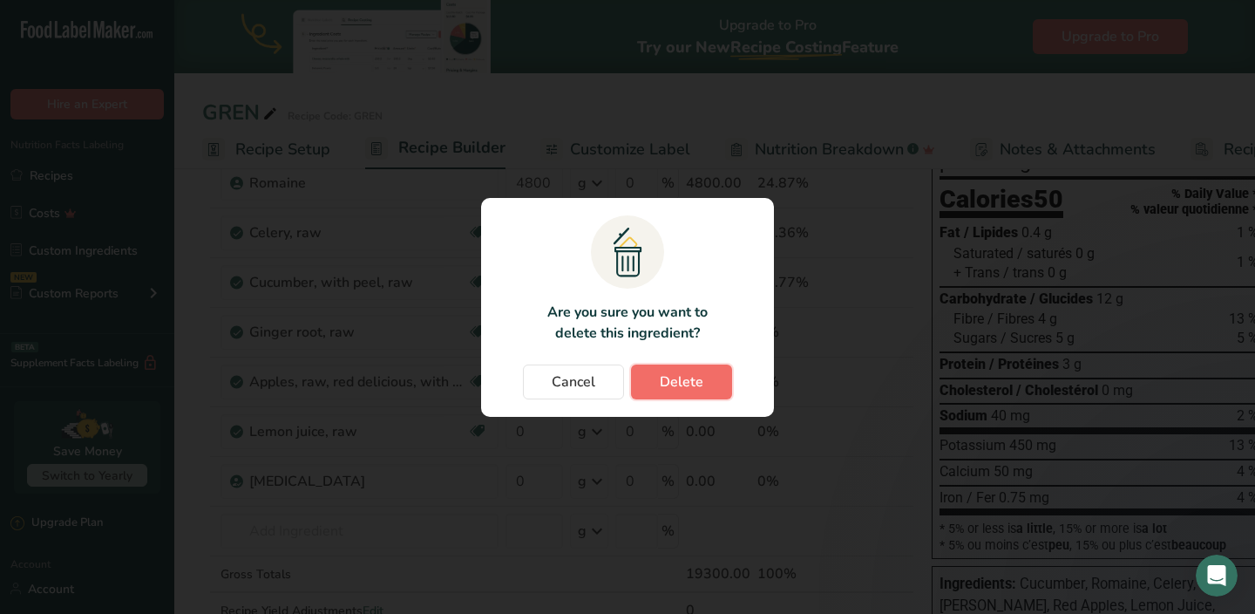
click at [703, 377] on button "Delete" at bounding box center [681, 381] width 101 height 35
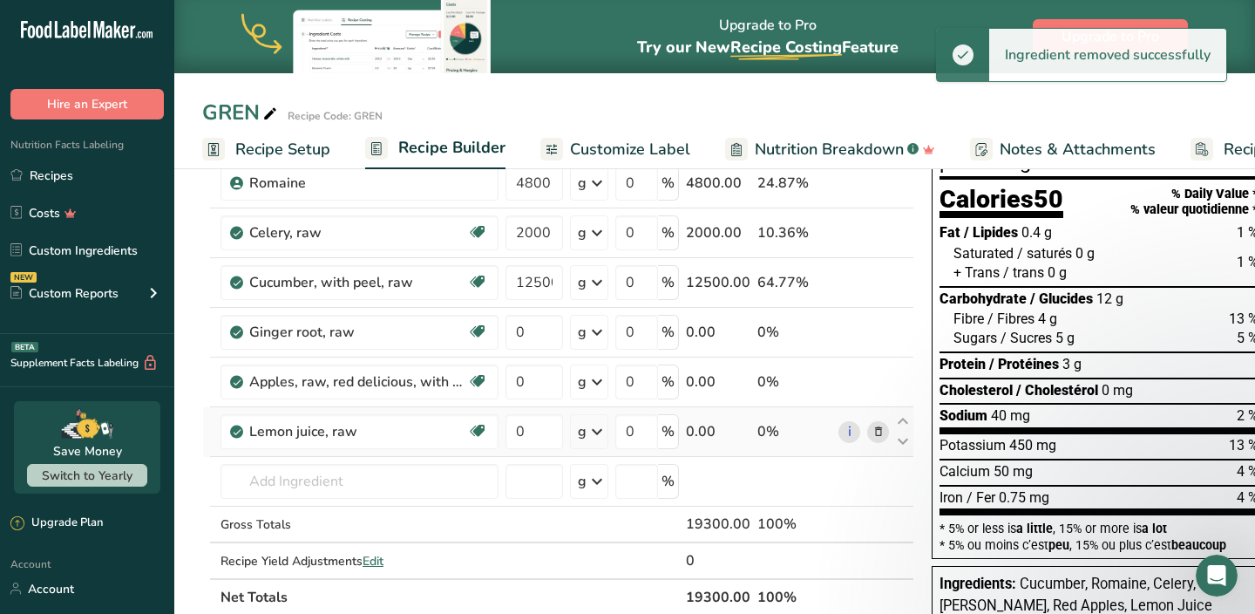
click at [873, 430] on icon at bounding box center [879, 432] width 12 height 18
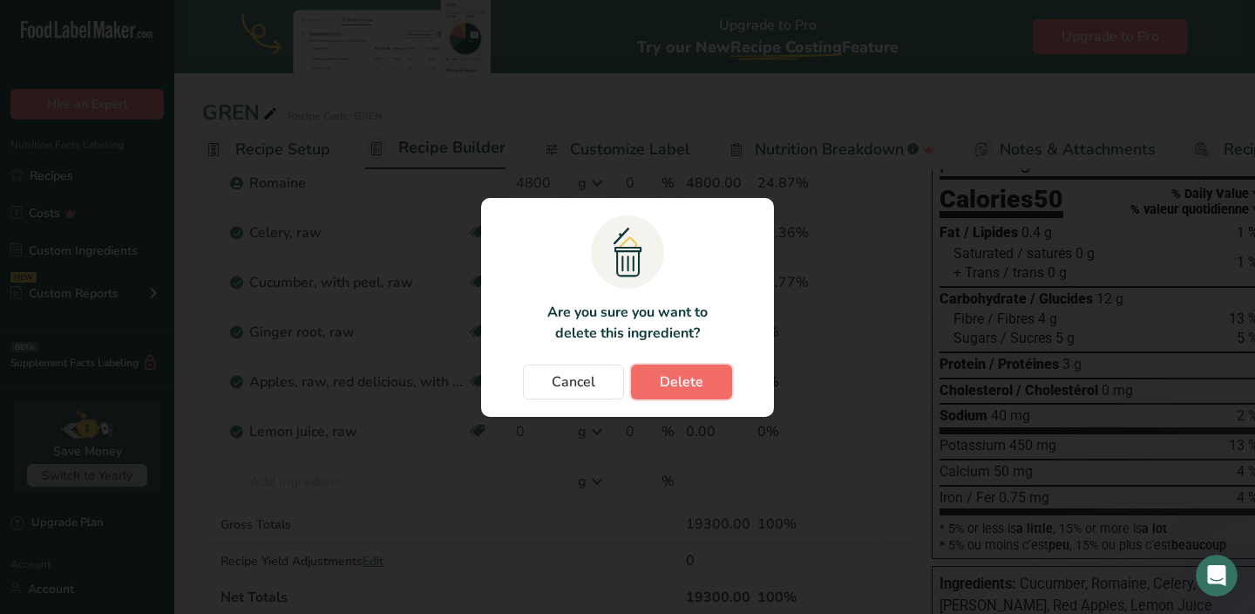
click at [710, 388] on button "Delete" at bounding box center [681, 381] width 101 height 35
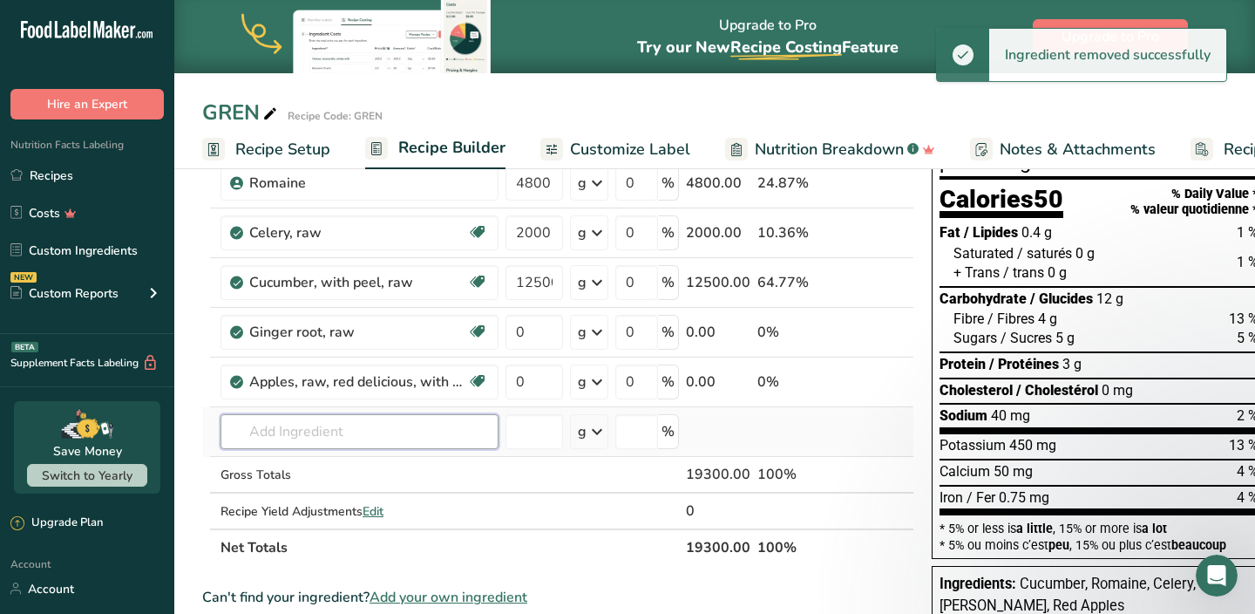
click at [372, 431] on input "text" at bounding box center [360, 431] width 278 height 35
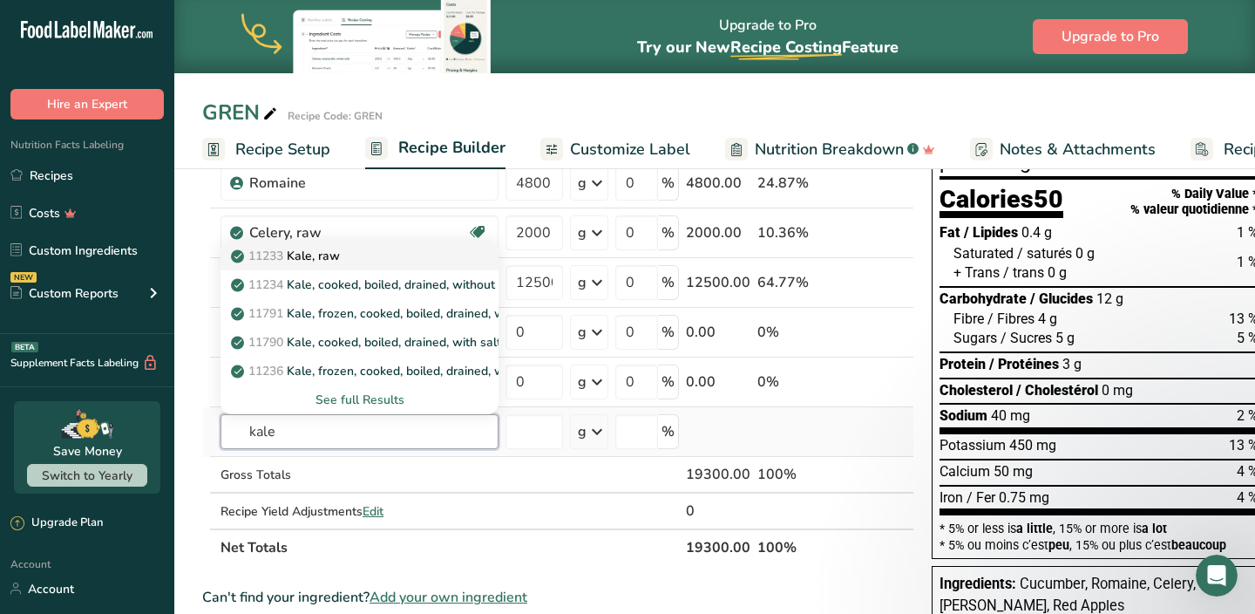
type input "kale"
click at [355, 258] on div "11233 Kale, raw" at bounding box center [345, 256] width 222 height 18
type input "Kale, raw"
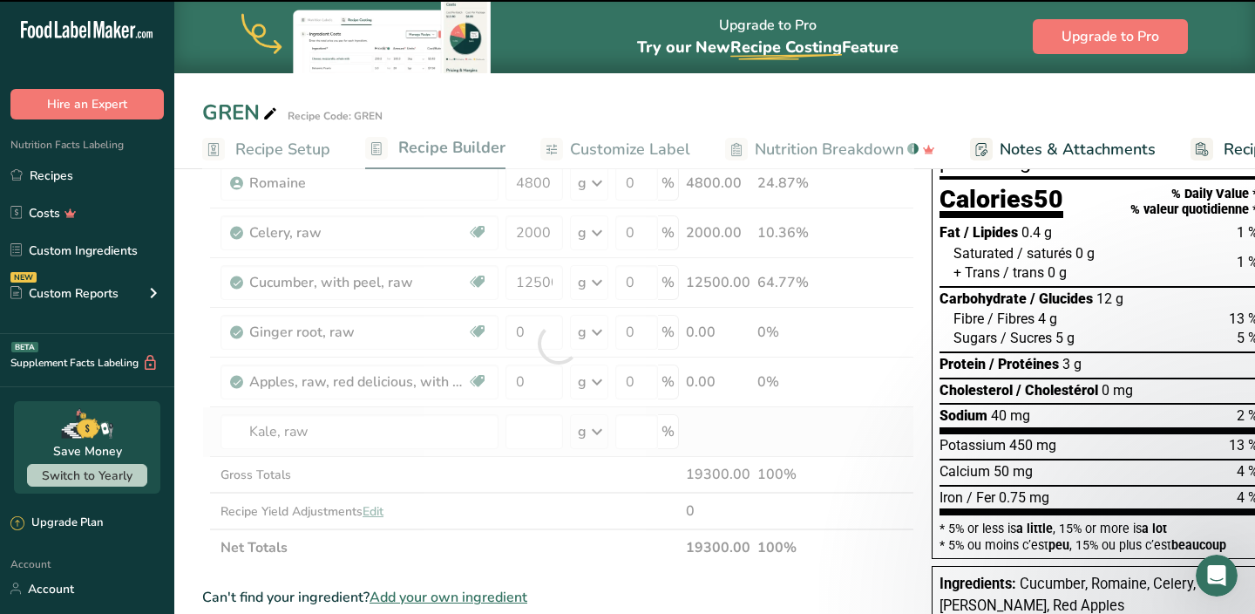
type input "0"
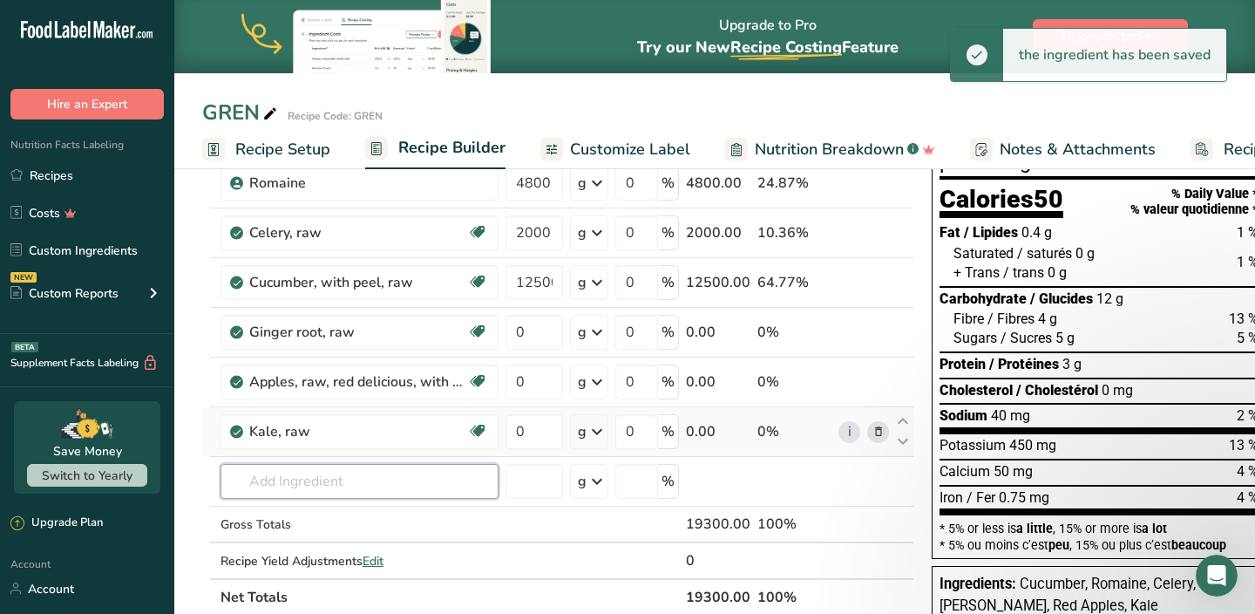
click at [302, 479] on input "text" at bounding box center [360, 481] width 278 height 35
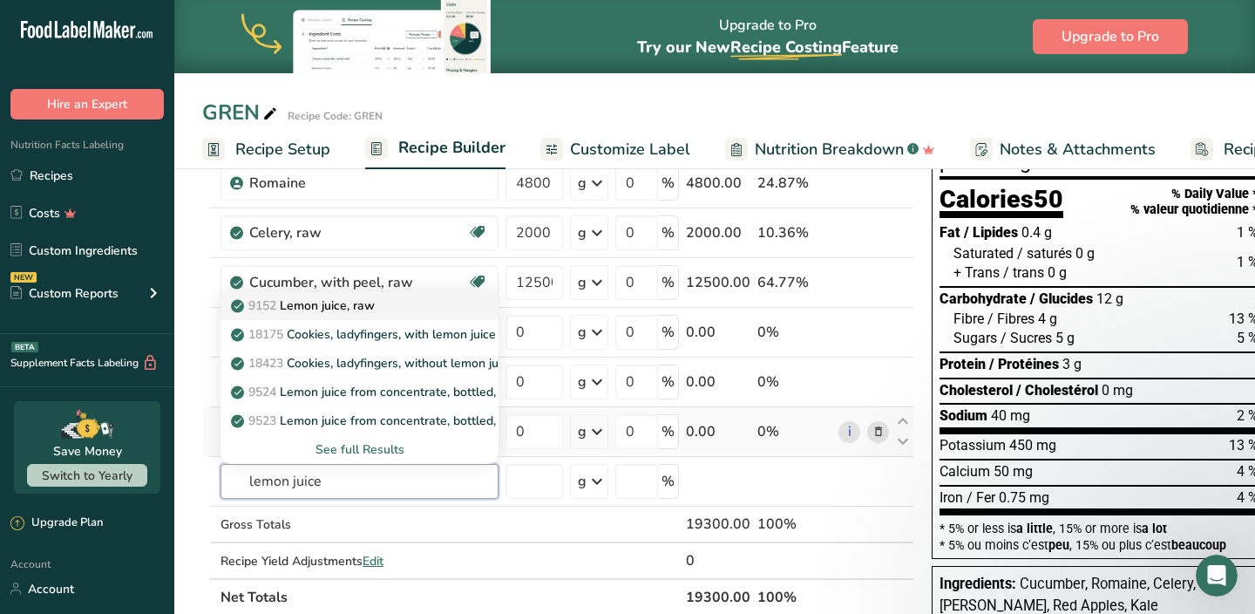
type input "lemon juice"
click at [325, 310] on p "9152 Lemon juice, raw" at bounding box center [304, 305] width 140 height 18
type input "Lemon juice, raw"
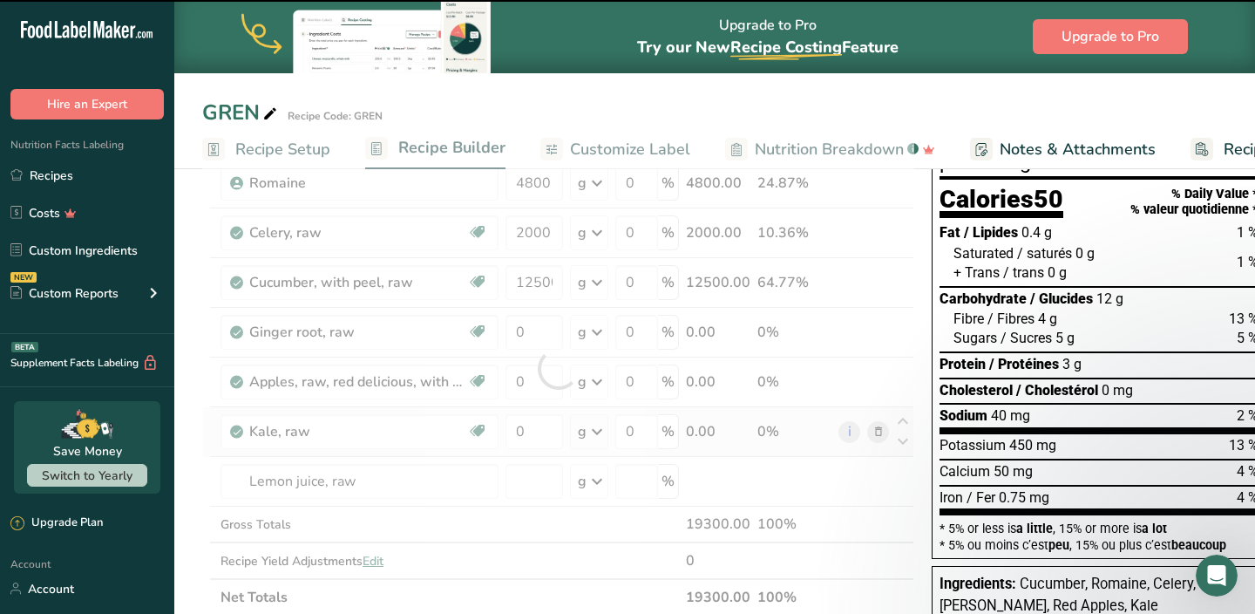
type input "0"
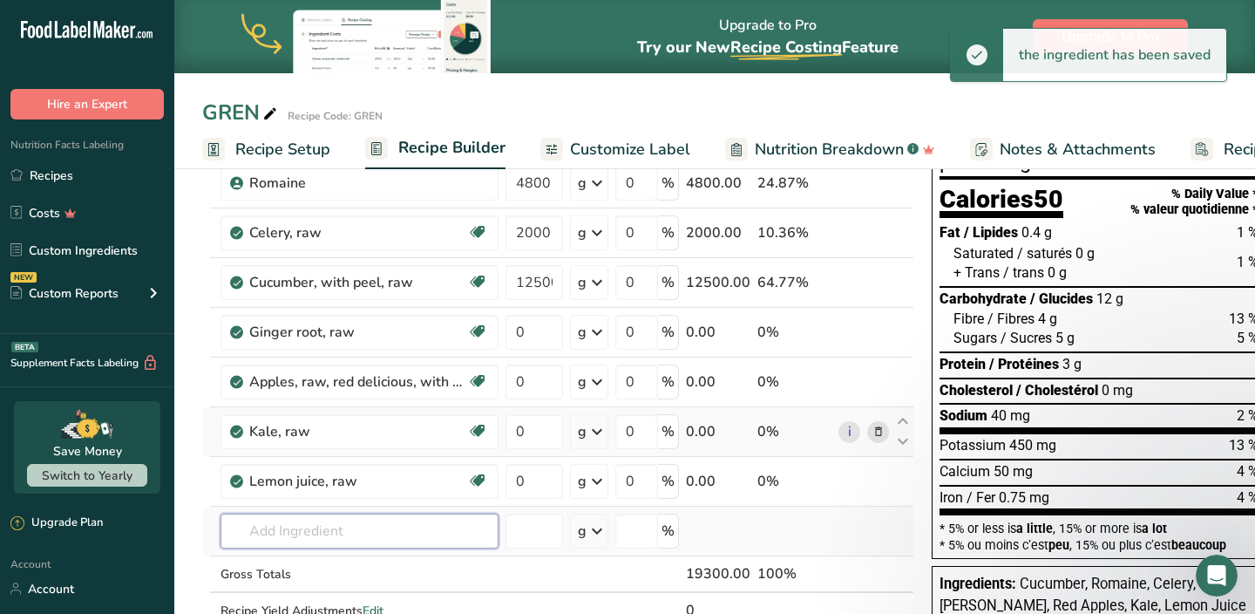
click at [308, 539] on input "text" at bounding box center [360, 530] width 278 height 35
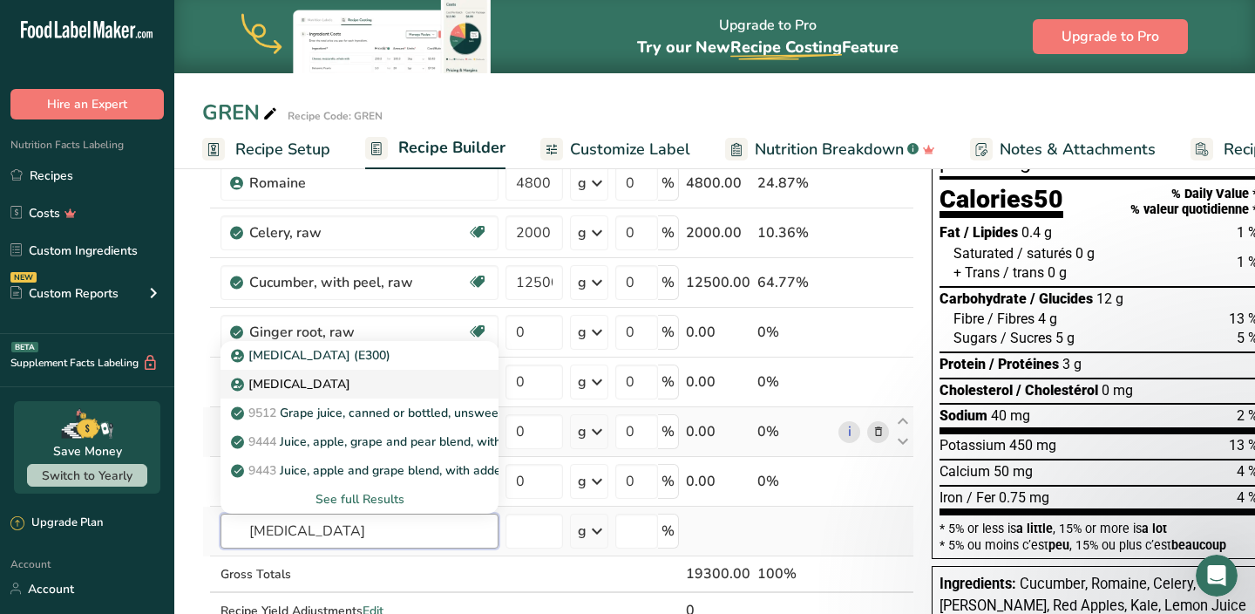
type input "[MEDICAL_DATA]"
click at [323, 388] on p "[MEDICAL_DATA]" at bounding box center [292, 384] width 116 height 18
type input "[MEDICAL_DATA]"
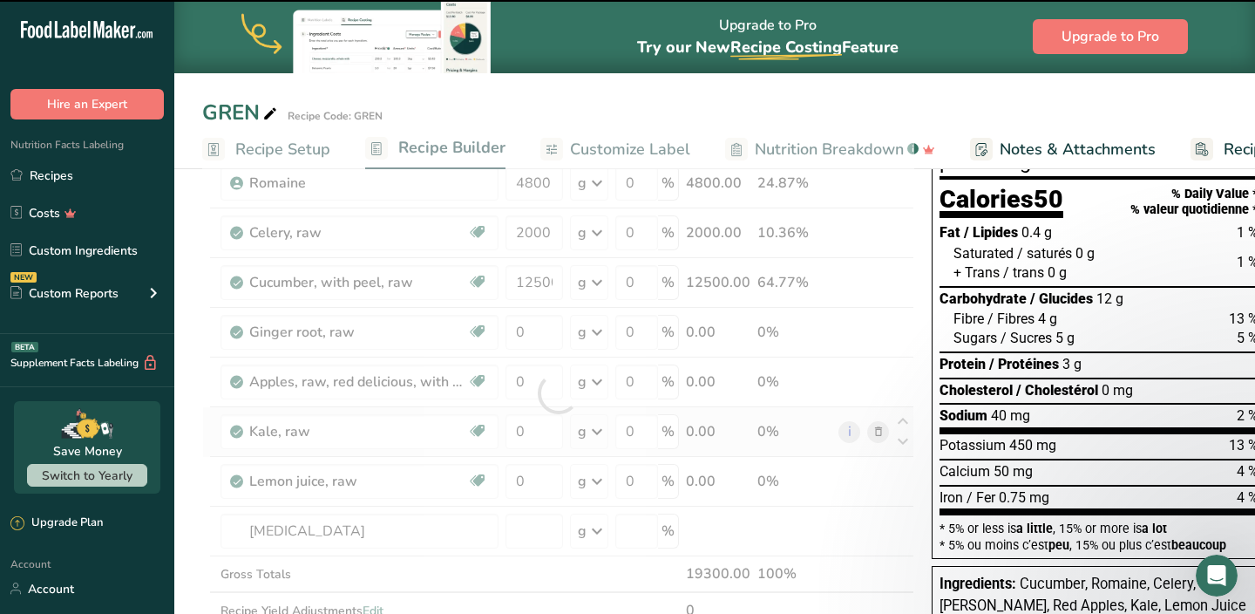
type input "0"
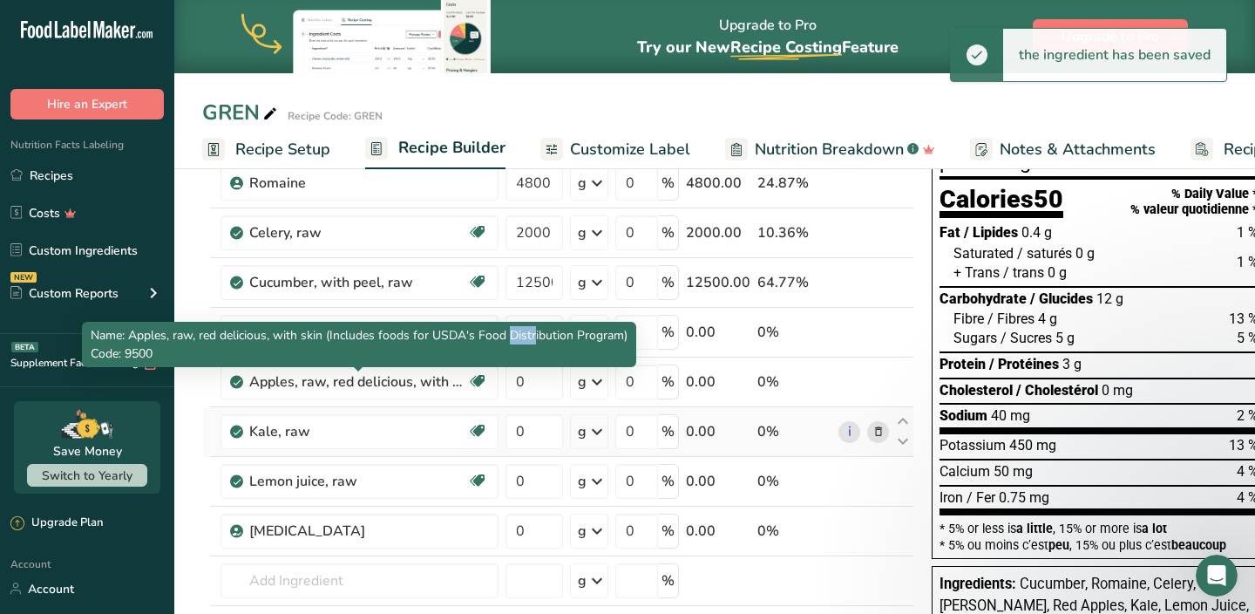
drag, startPoint x: 526, startPoint y: 333, endPoint x: 501, endPoint y: 333, distance: 24.4
click at [505, 333] on span "Name: Apples, raw, red delicious, with skin (Includes foods for USDA's Food Dis…" at bounding box center [359, 335] width 537 height 17
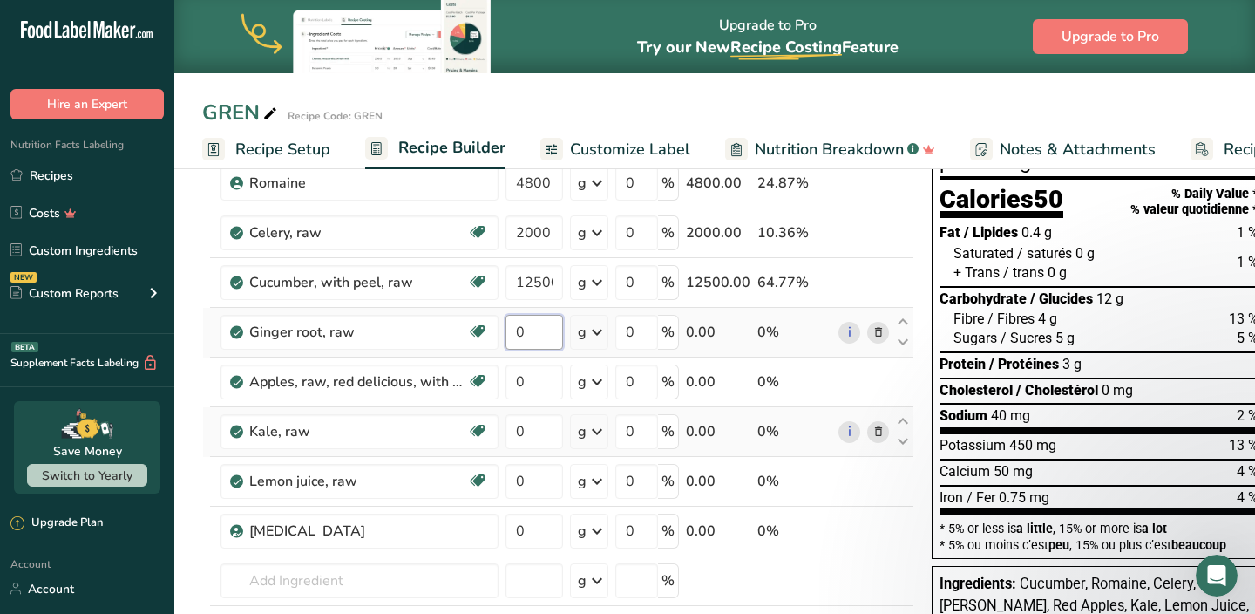
drag, startPoint x: 533, startPoint y: 322, endPoint x: 506, endPoint y: 322, distance: 26.2
click at [506, 322] on input "0" at bounding box center [535, 332] width 58 height 35
type input "5000"
click at [510, 378] on div "Ingredient * Amount * Unit * Waste * .a-a{fill:#347362;}.b-a{fill:#fff;} Grams …" at bounding box center [558, 418] width 712 height 594
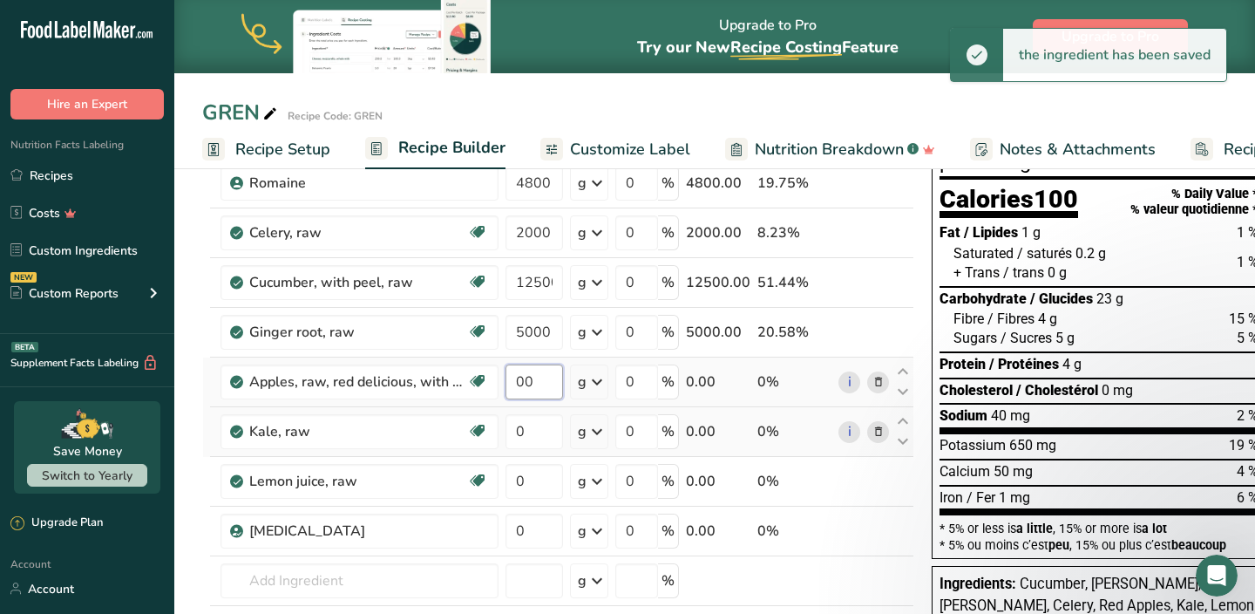
type input "0"
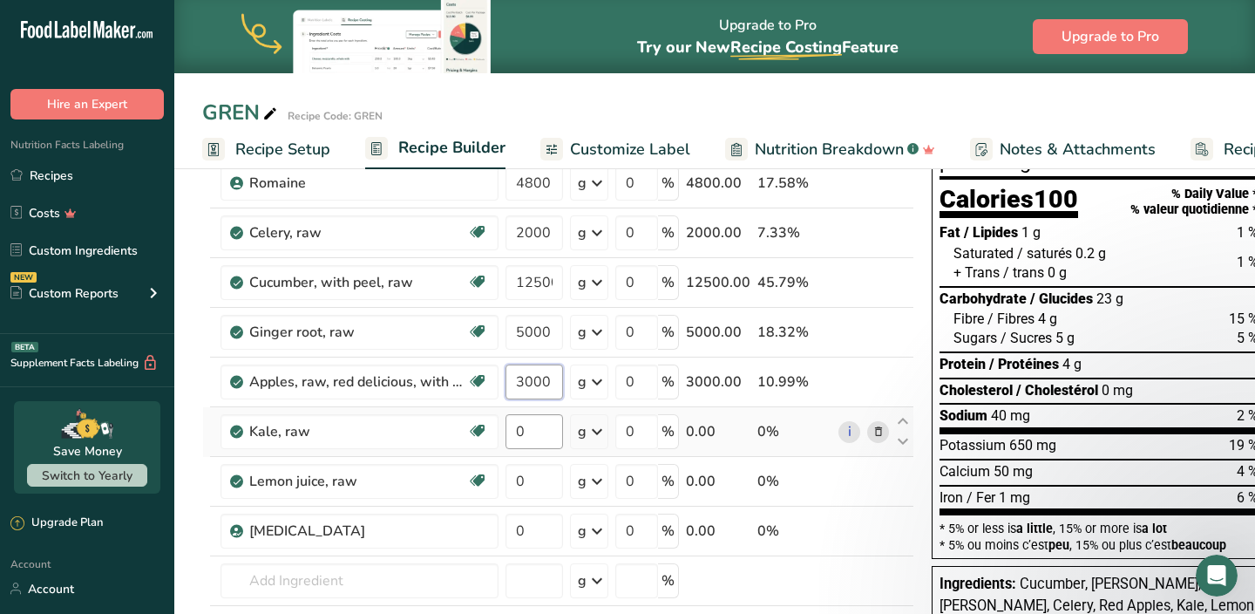
type input "3000"
click at [527, 432] on div "Ingredient * Amount * Unit * Waste * .a-a{fill:#347362;}.b-a{fill:#fff;} Grams …" at bounding box center [558, 418] width 712 height 594
type input "4000"
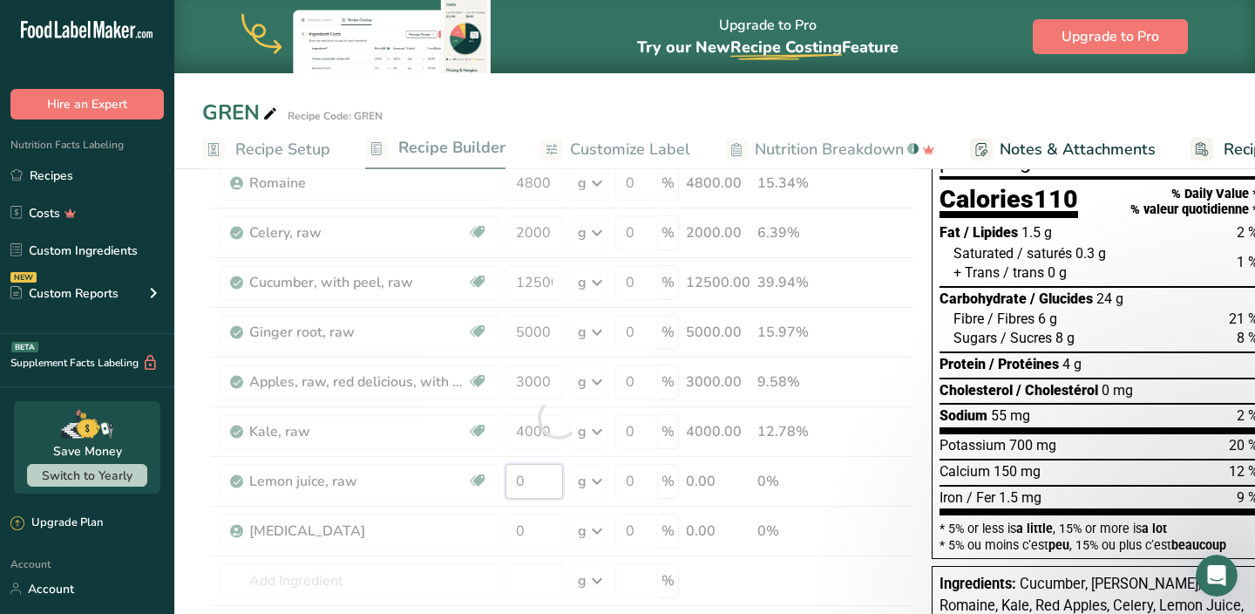
drag, startPoint x: 525, startPoint y: 486, endPoint x: 505, endPoint y: 486, distance: 20.0
click at [505, 486] on div "Ingredient * Amount * Unit * Waste * .a-a{fill:#347362;}.b-a{fill:#fff;} Grams …" at bounding box center [558, 418] width 712 height 594
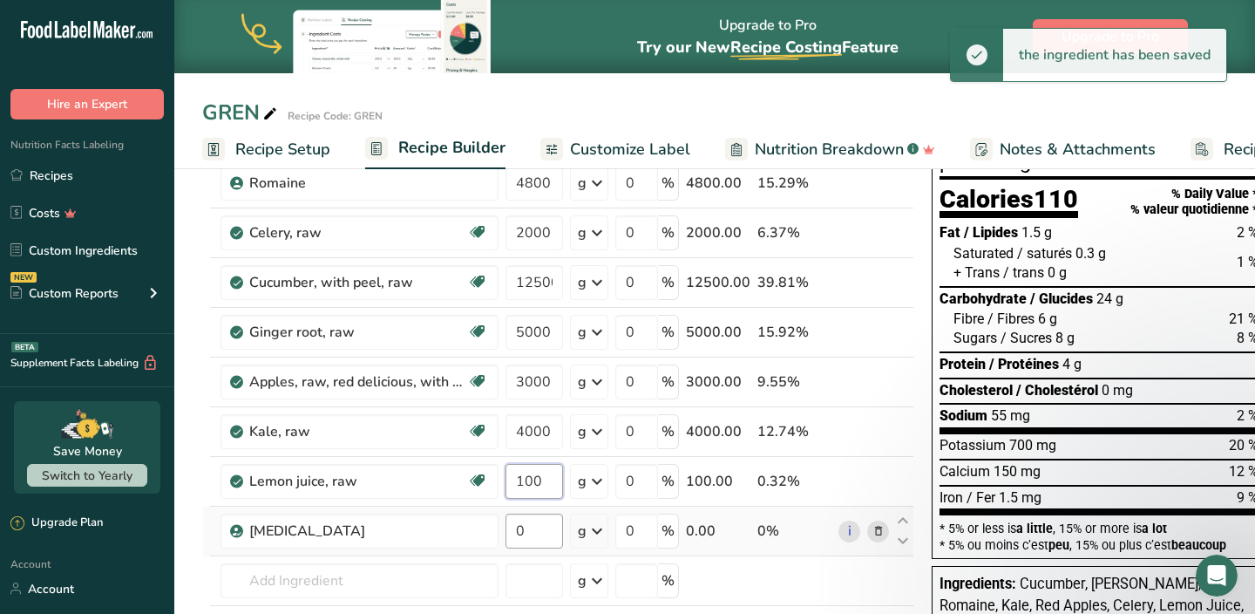
type input "100"
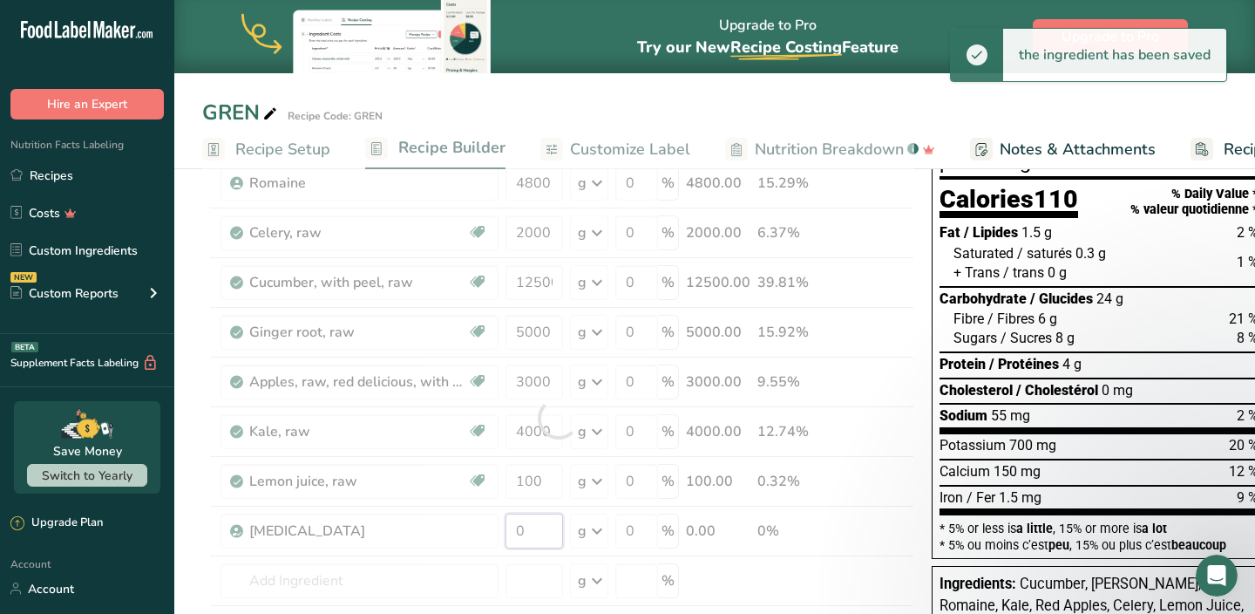
drag, startPoint x: 527, startPoint y: 527, endPoint x: 501, endPoint y: 527, distance: 26.2
click at [510, 527] on div "Ingredient * Amount * Unit * Waste * .a-a{fill:#347362;}.b-a{fill:#fff;} Grams …" at bounding box center [558, 418] width 712 height 594
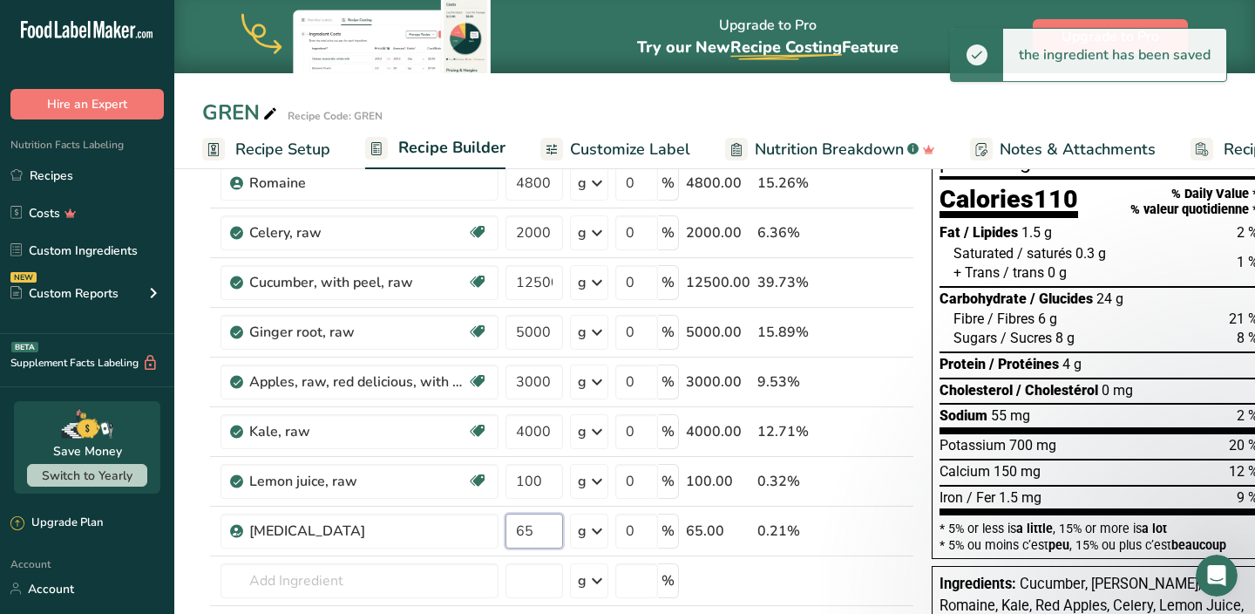
type input "65"
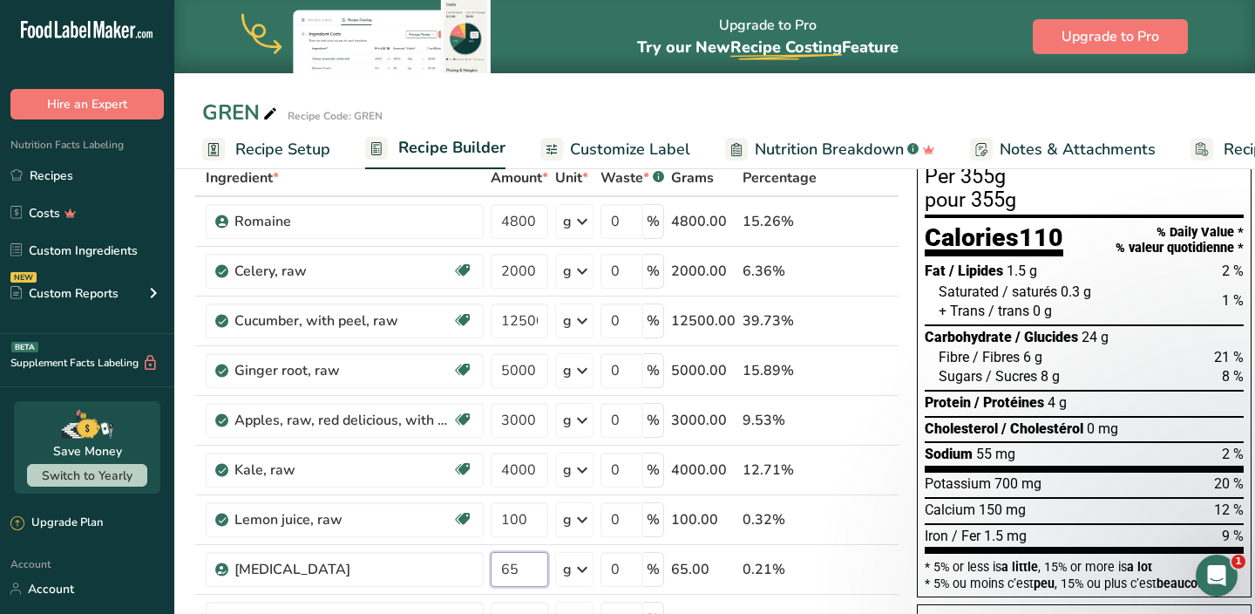
scroll to position [0, 0]
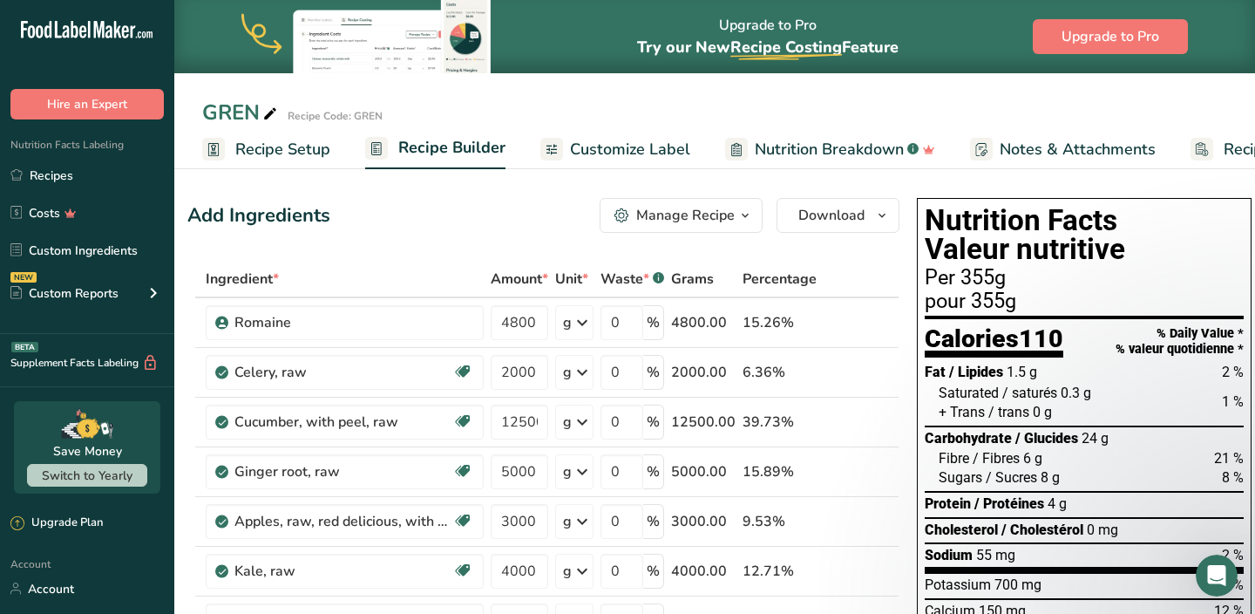
click at [317, 150] on span "Recipe Setup" at bounding box center [282, 150] width 95 height 24
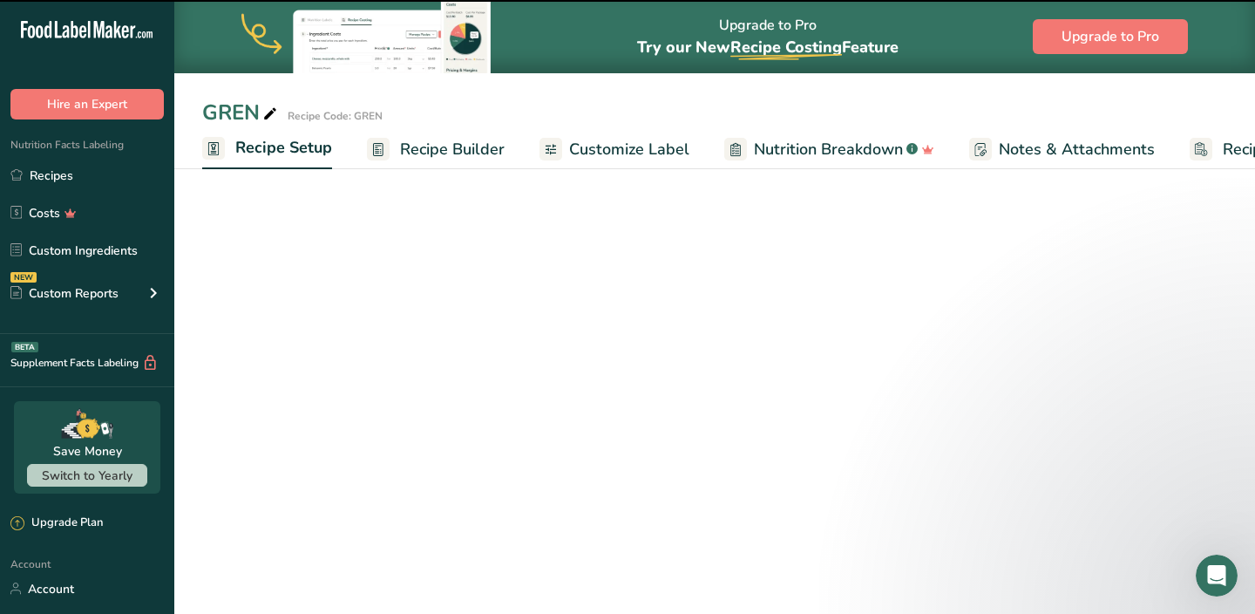
scroll to position [0, 6]
select select "18"
select select "22"
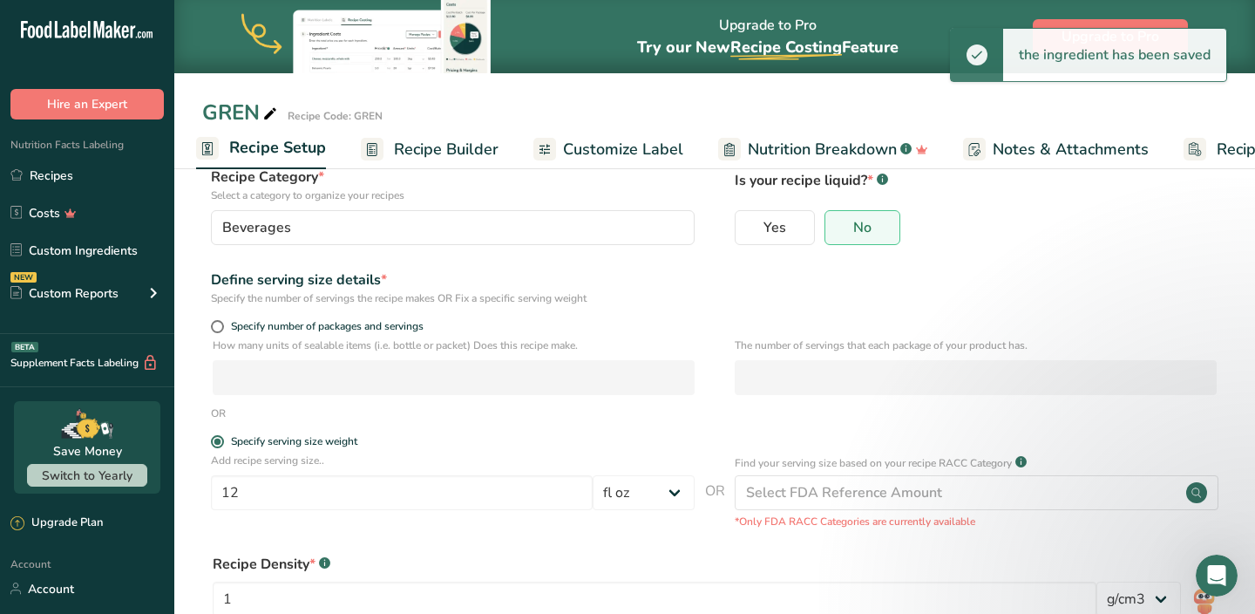
scroll to position [117, 0]
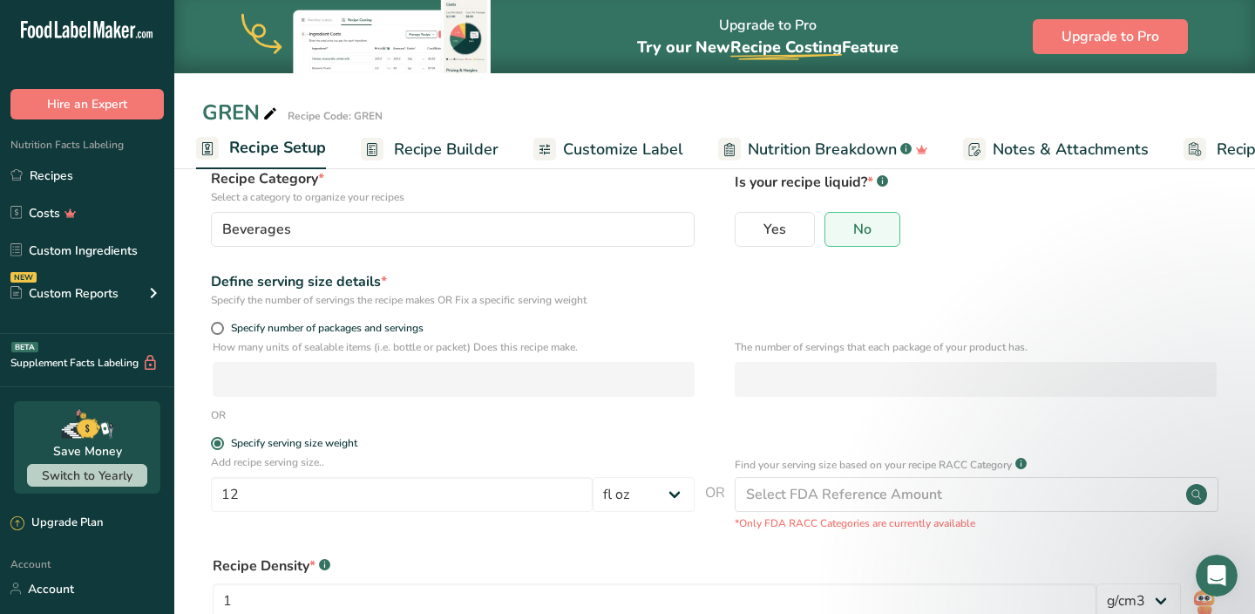
click at [449, 152] on span "Recipe Builder" at bounding box center [446, 150] width 105 height 24
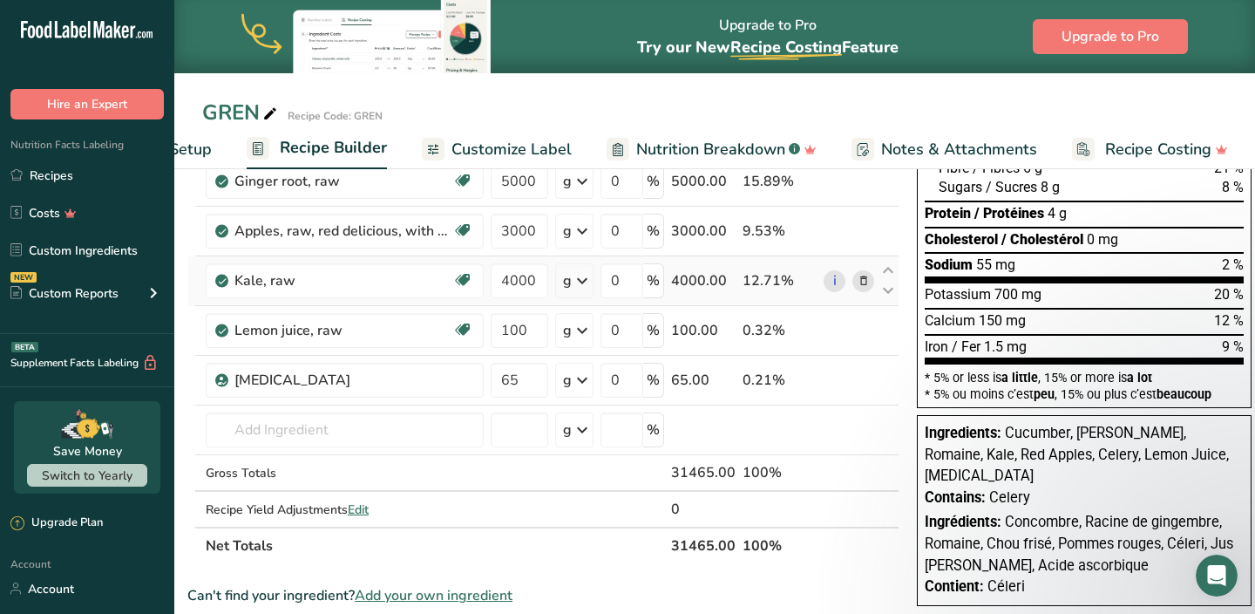
scroll to position [293, 0]
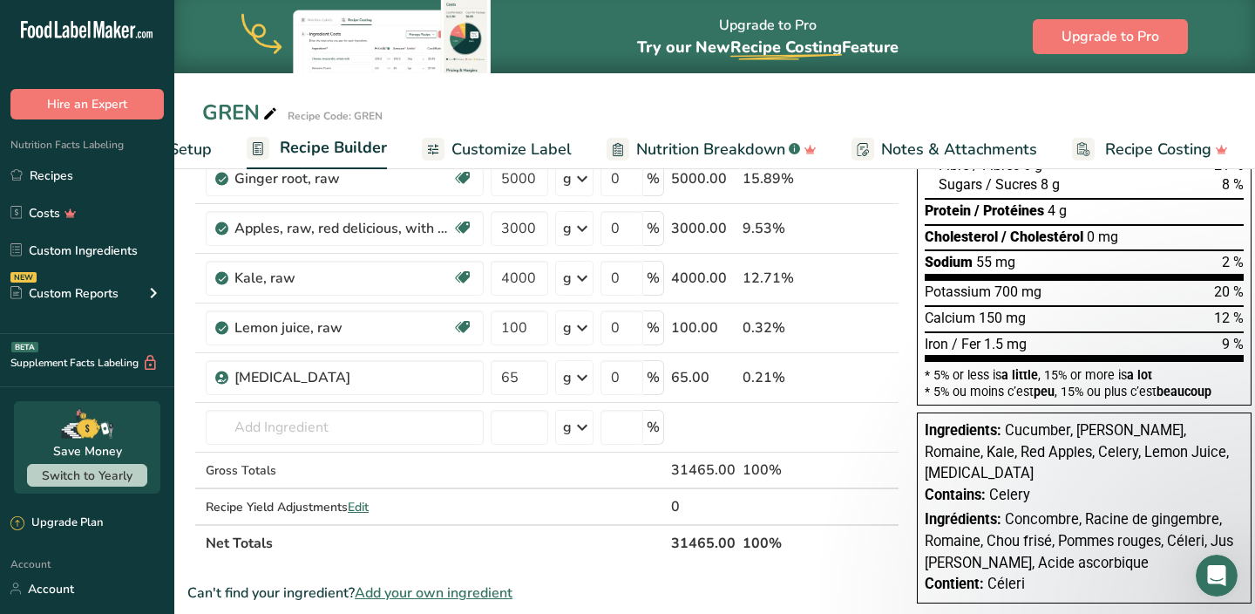
click at [533, 155] on span "Customize Label" at bounding box center [512, 150] width 120 height 24
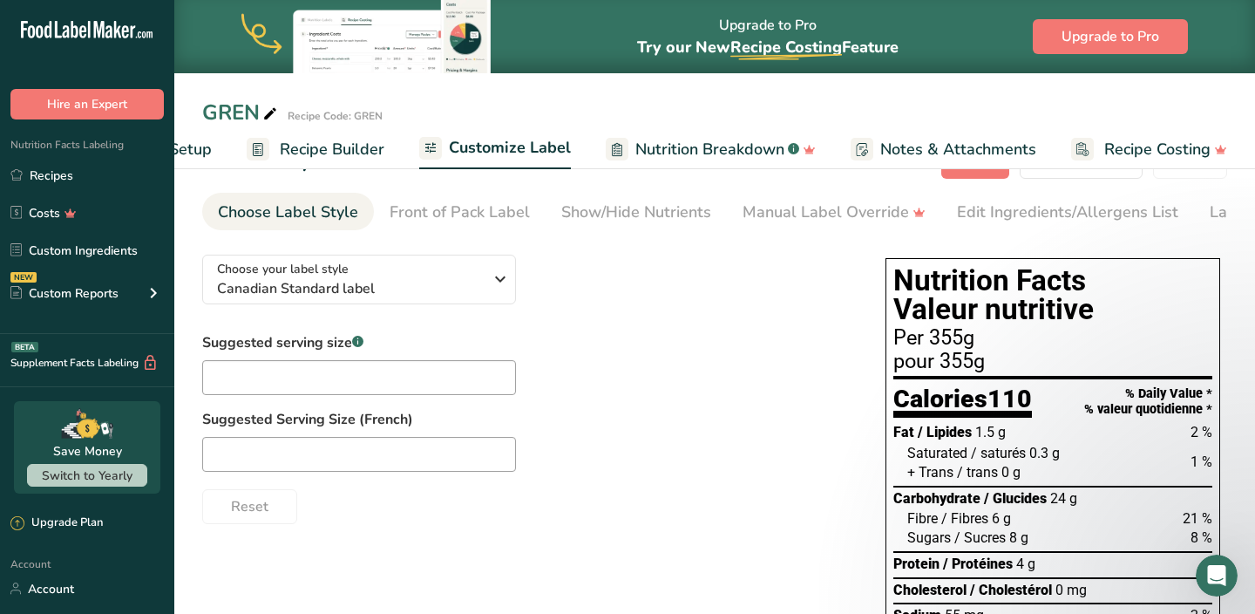
scroll to position [51, 0]
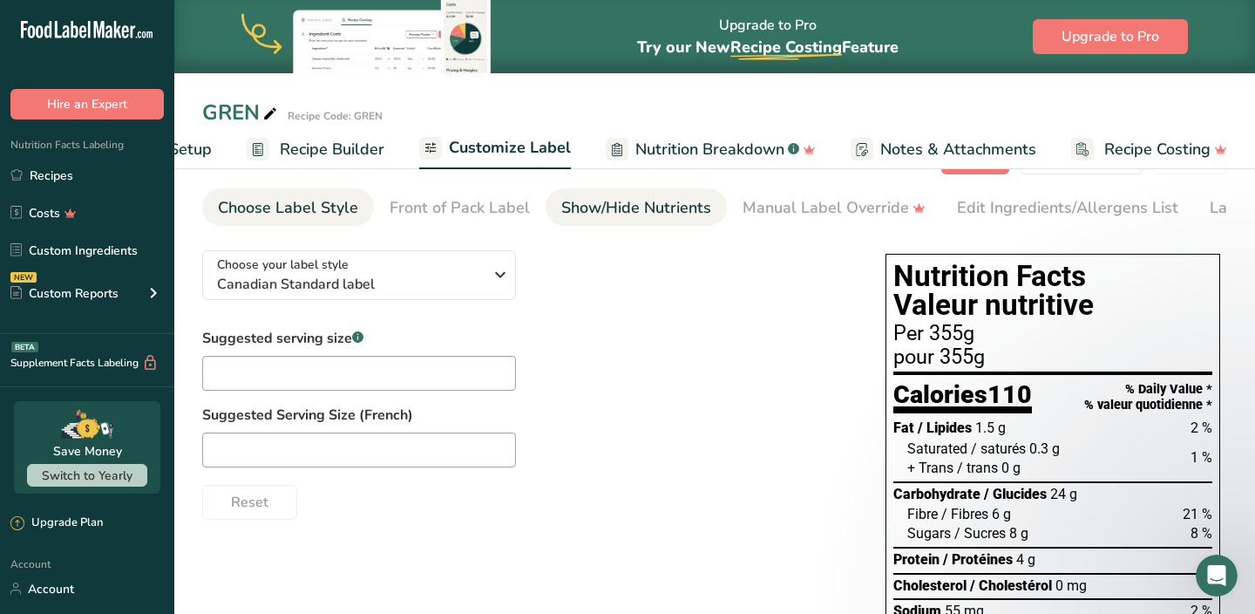
click at [656, 209] on div "Show/Hide Nutrients" at bounding box center [636, 208] width 150 height 24
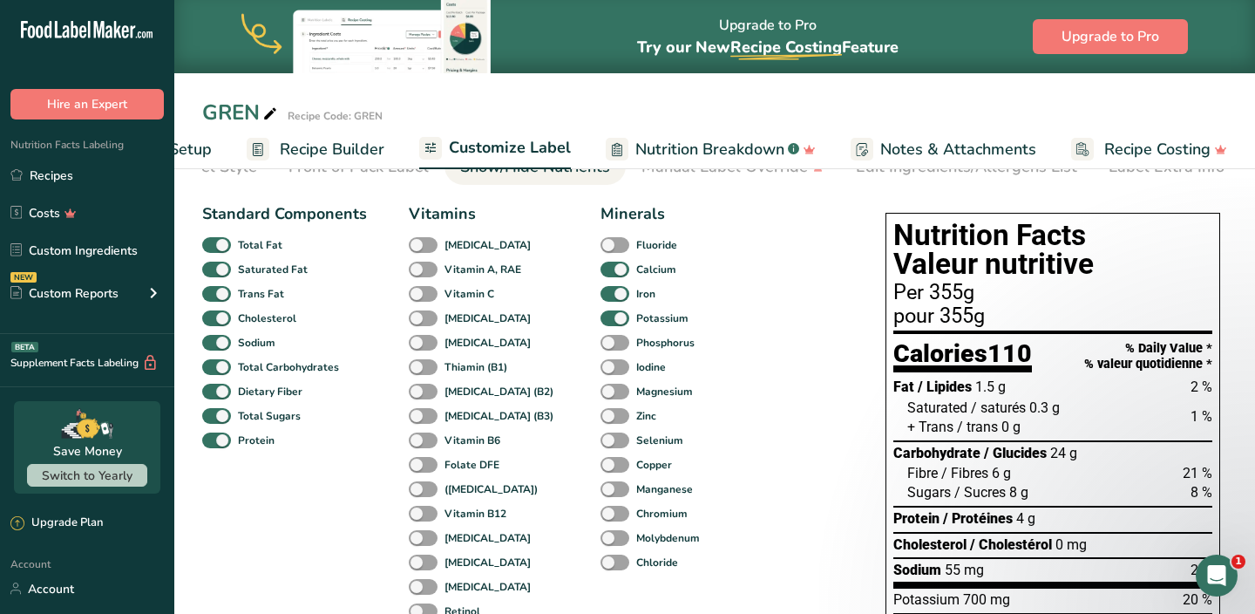
scroll to position [78, 0]
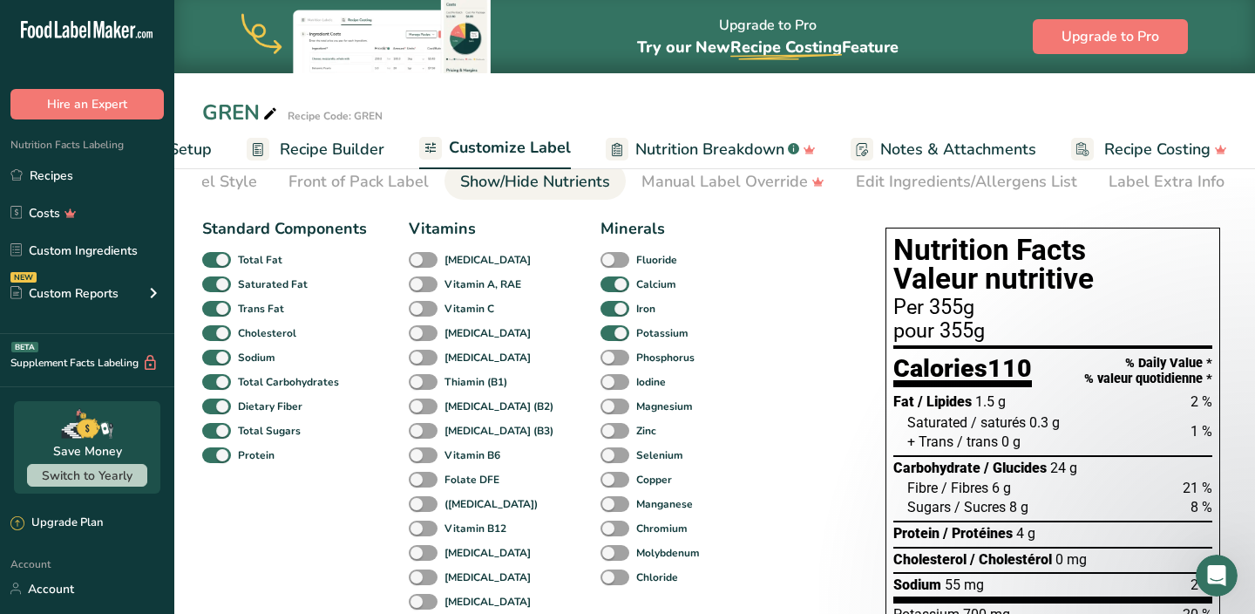
click at [735, 194] on link "Manual Label Override" at bounding box center [733, 181] width 183 height 39
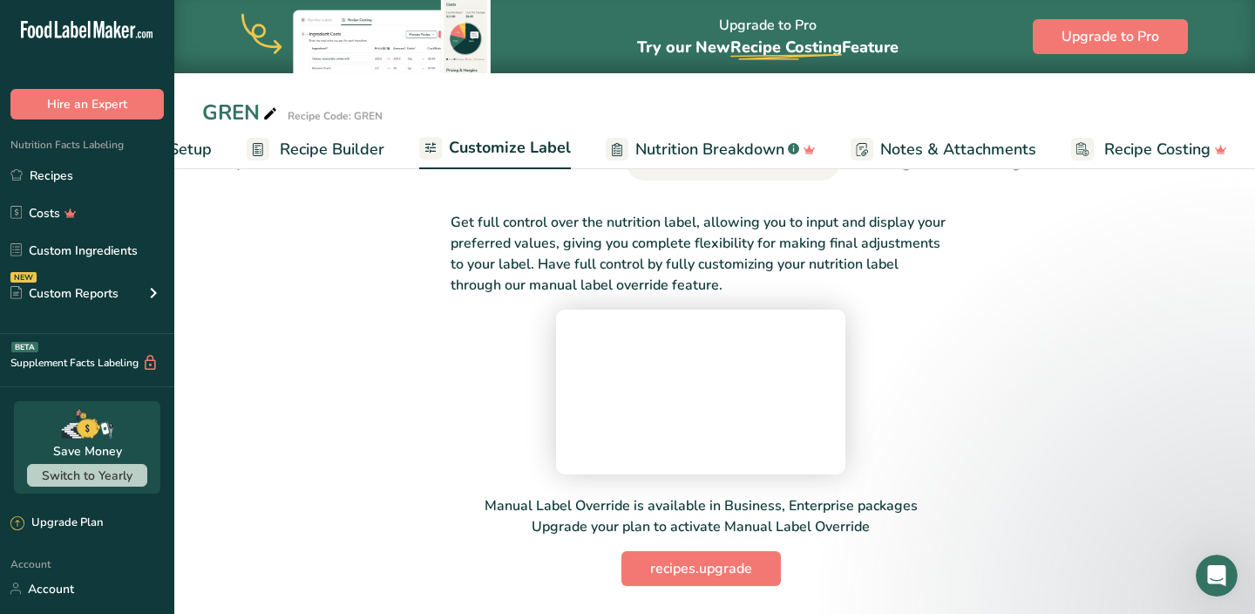
scroll to position [122, 0]
click at [714, 375] on video at bounding box center [701, 388] width 262 height 131
click at [730, 418] on video at bounding box center [701, 388] width 262 height 131
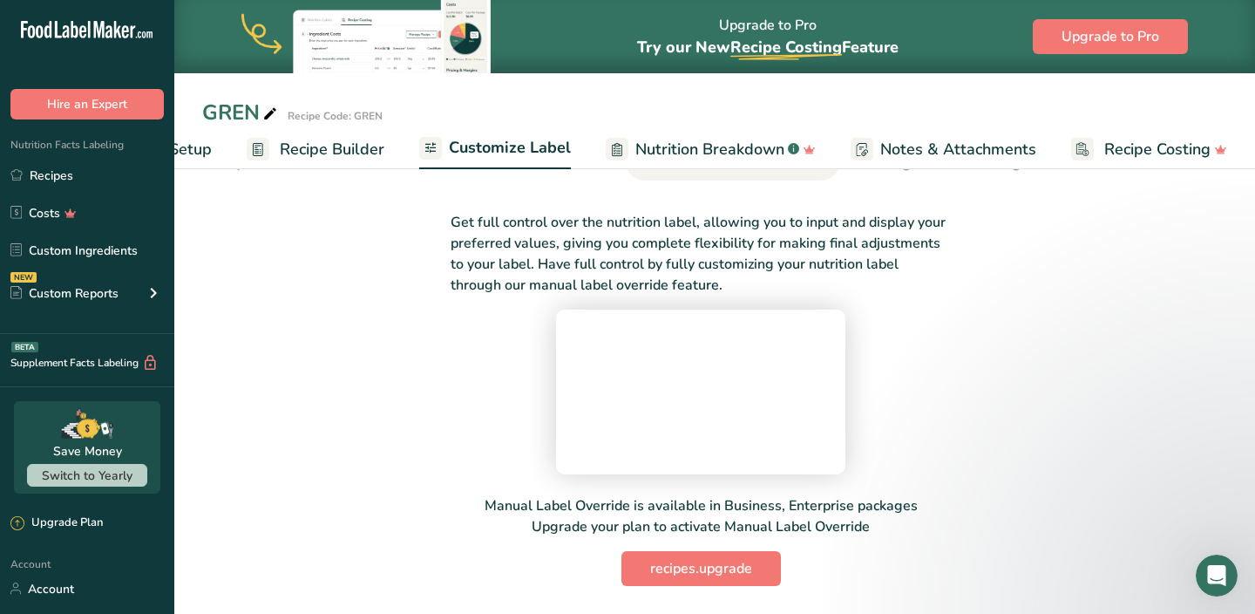
click at [716, 454] on video at bounding box center [701, 388] width 262 height 131
click at [595, 454] on video at bounding box center [701, 388] width 262 height 131
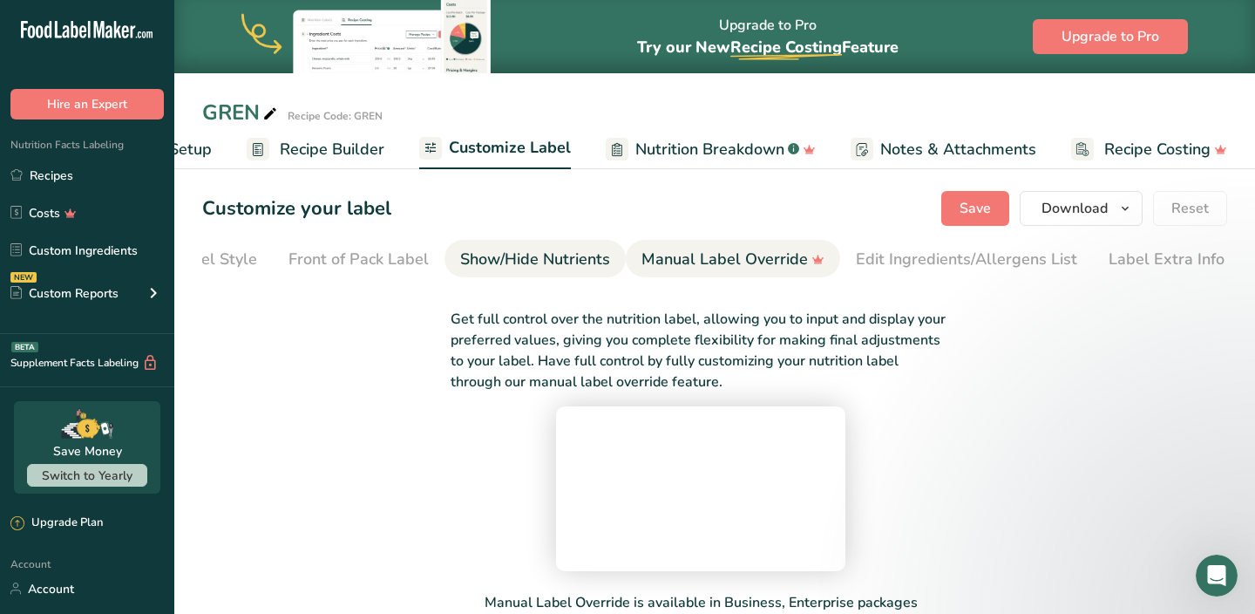
click at [531, 257] on div "Show/Hide Nutrients" at bounding box center [535, 260] width 150 height 24
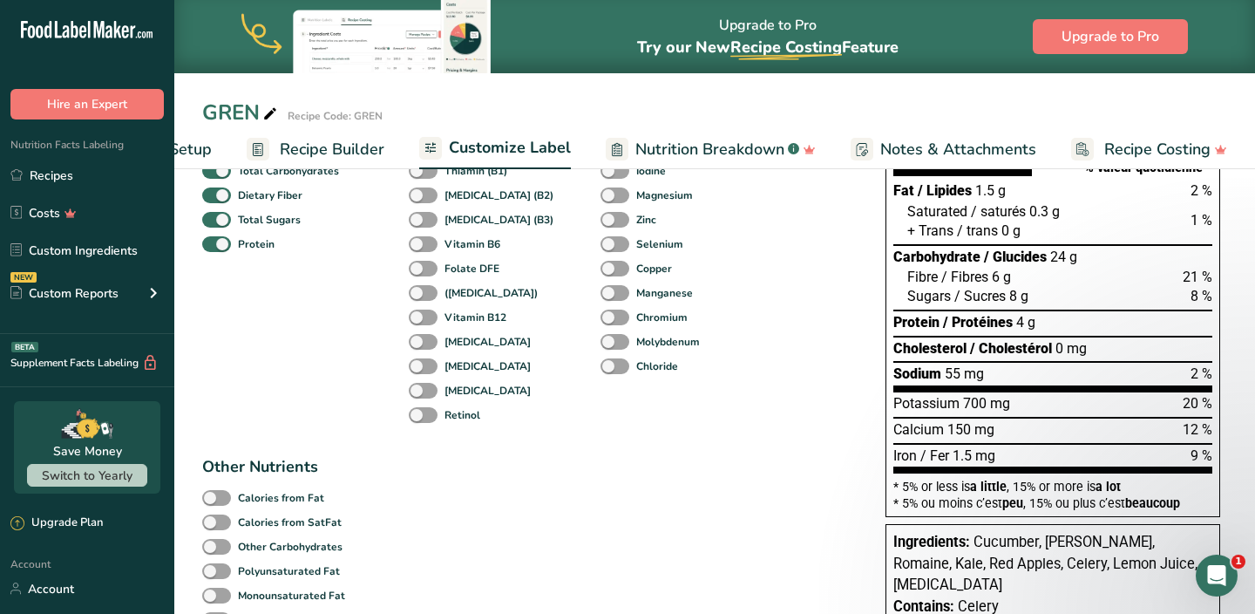
scroll to position [44, 0]
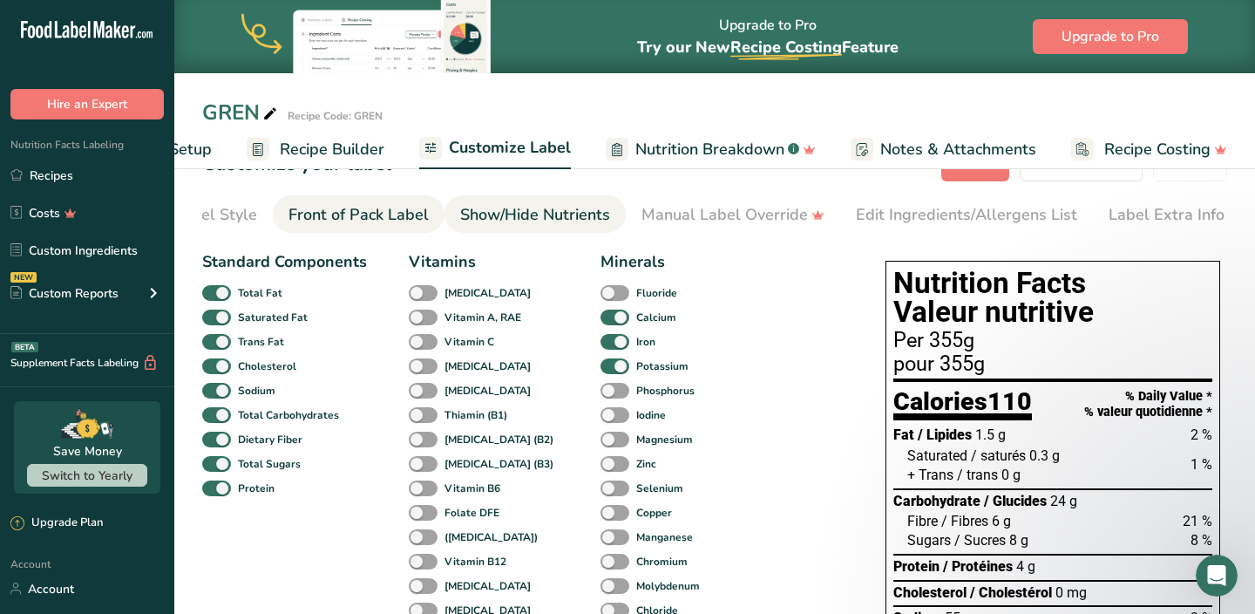
click at [362, 207] on div "Front of Pack Label" at bounding box center [359, 215] width 140 height 24
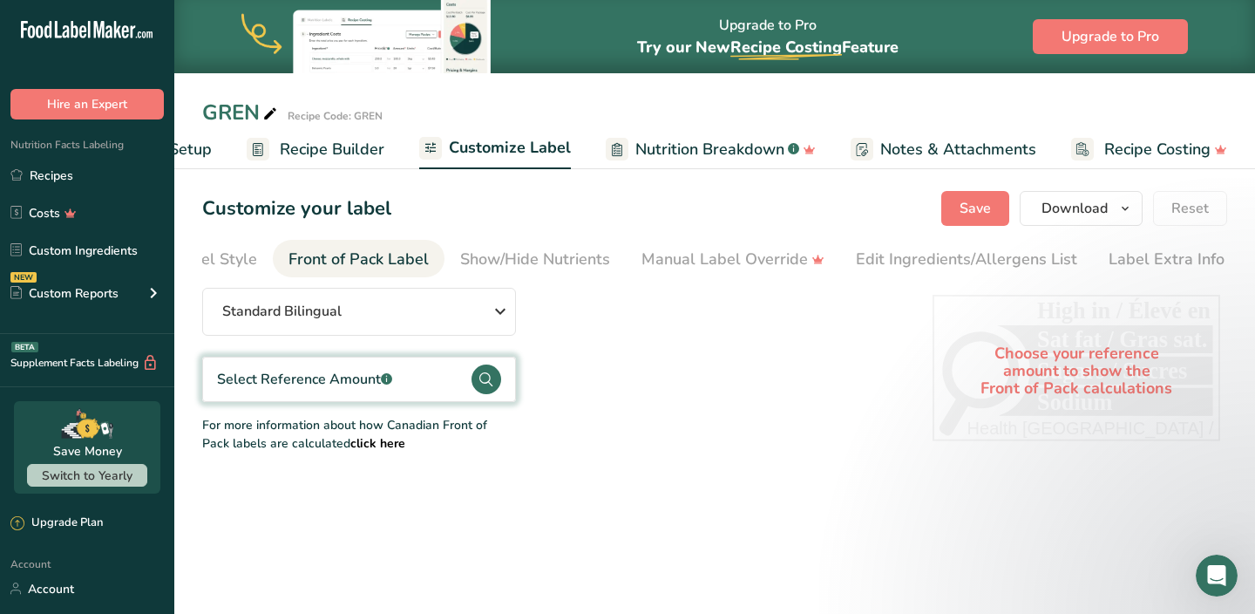
scroll to position [0, 0]
click at [487, 319] on div "Standard Bilingual" at bounding box center [358, 311] width 273 height 21
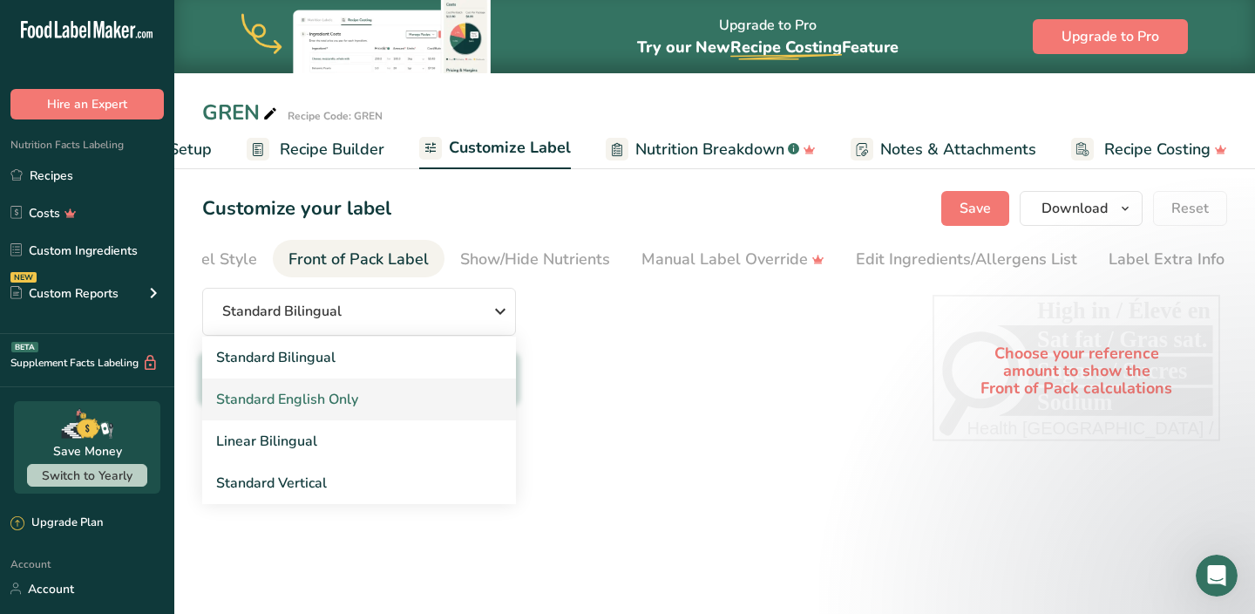
click at [429, 400] on link "Standard English Only" at bounding box center [359, 399] width 314 height 42
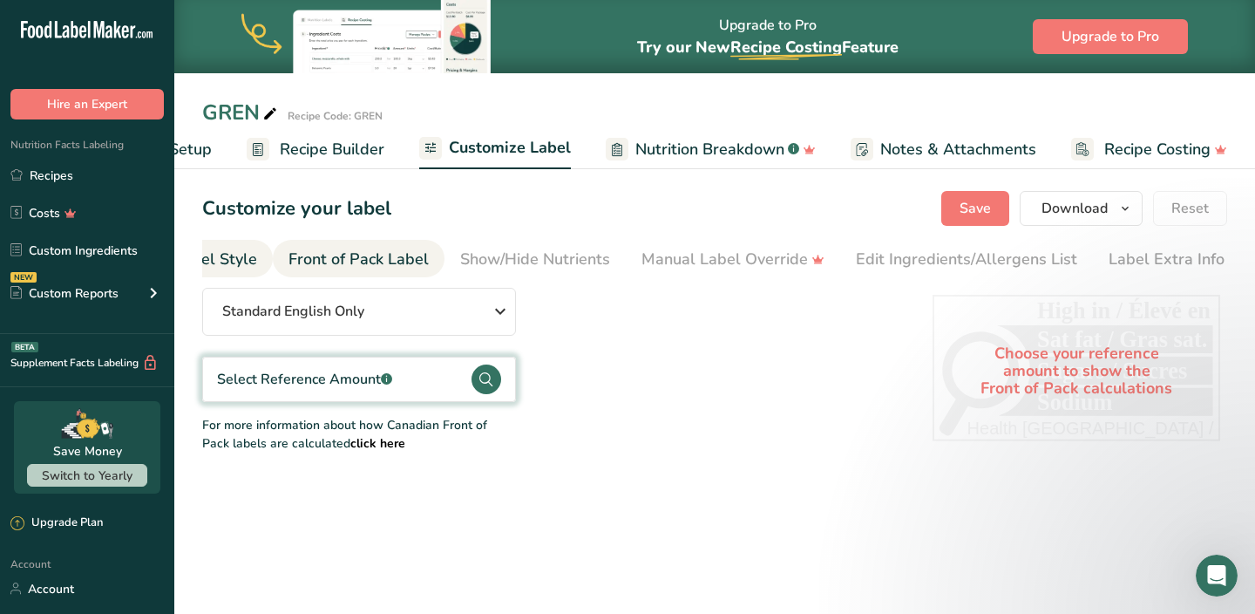
click at [231, 256] on div "Choose Label Style" at bounding box center [187, 260] width 140 height 24
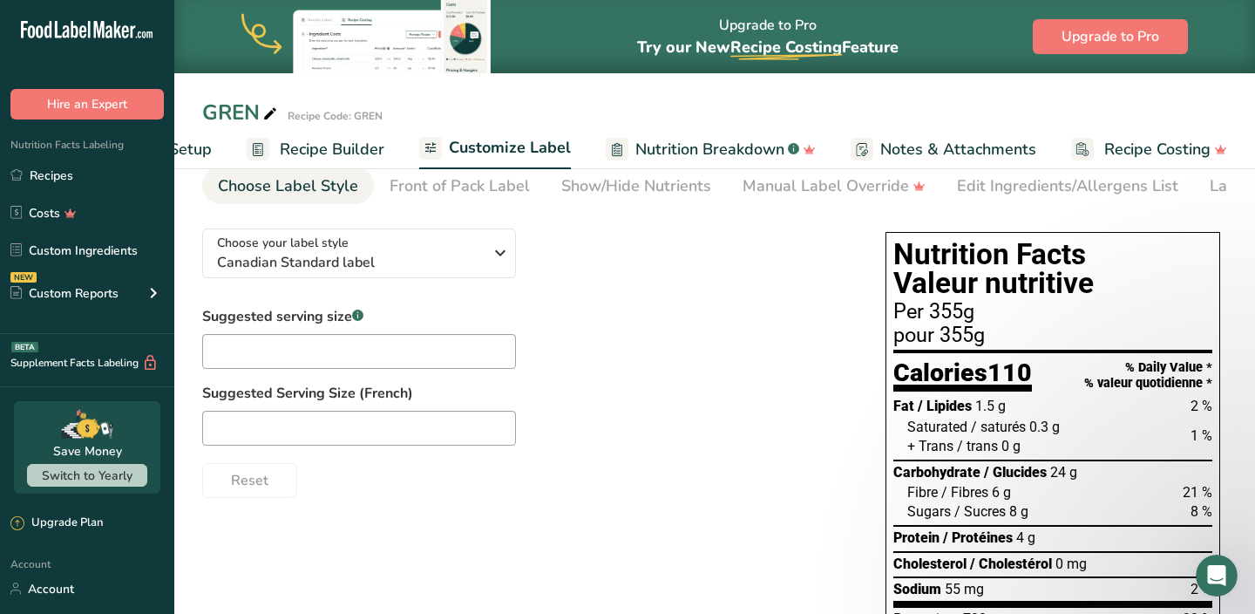
scroll to position [78, 0]
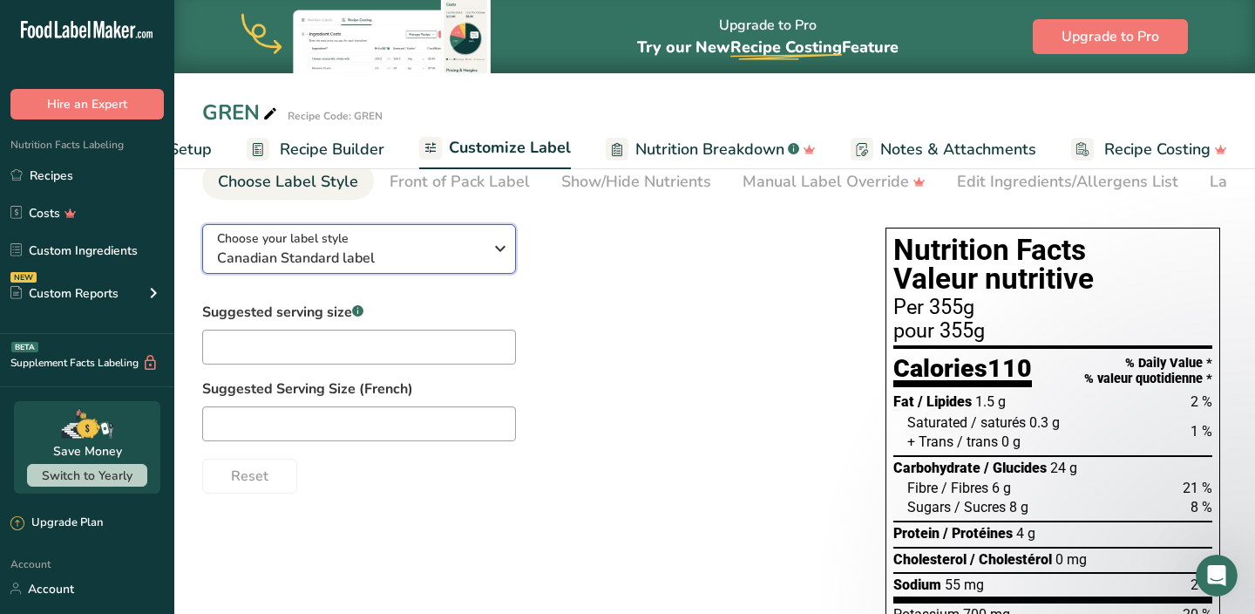
click at [449, 248] on div "Choose your label style Canadian Standard label" at bounding box center [350, 248] width 266 height 39
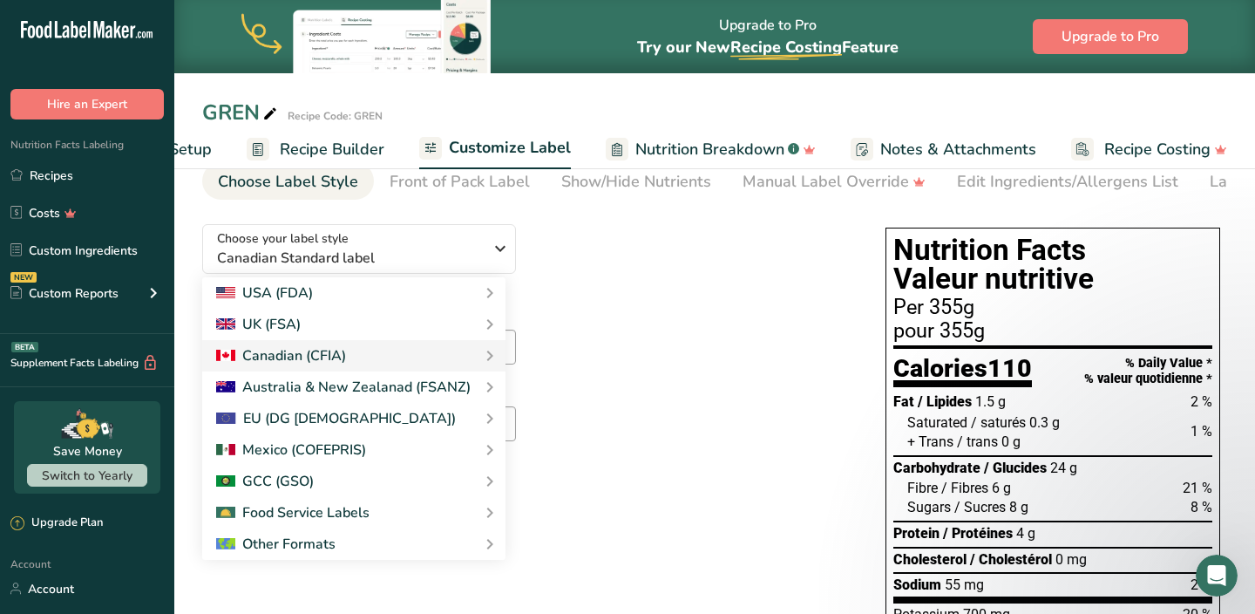
click at [589, 293] on div "Choose your label style Canadian Standard label USA (FDA) Standard FDA label Ta…" at bounding box center [526, 351] width 649 height 283
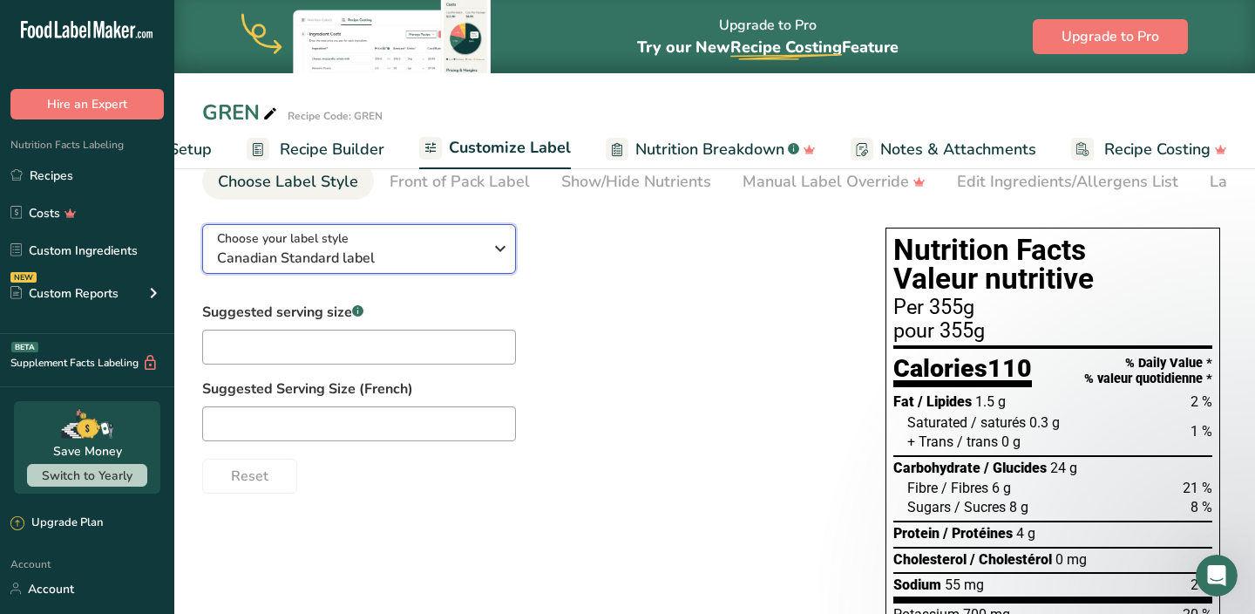
click at [363, 229] on button "Choose your label style Canadian Standard label" at bounding box center [359, 249] width 314 height 50
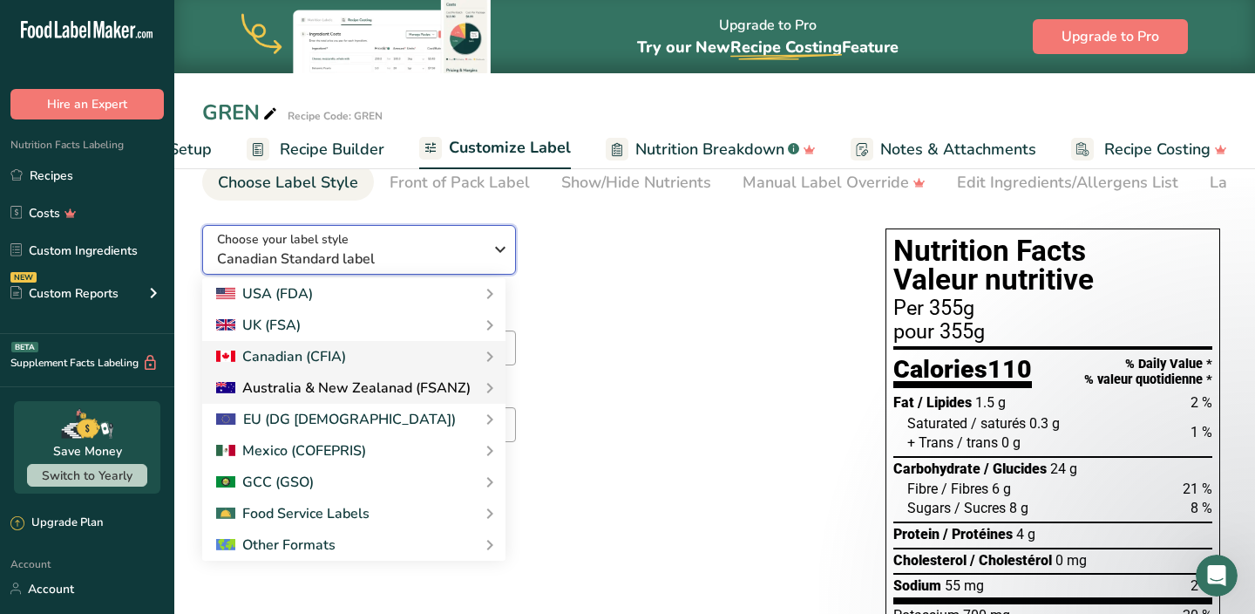
scroll to position [76, 0]
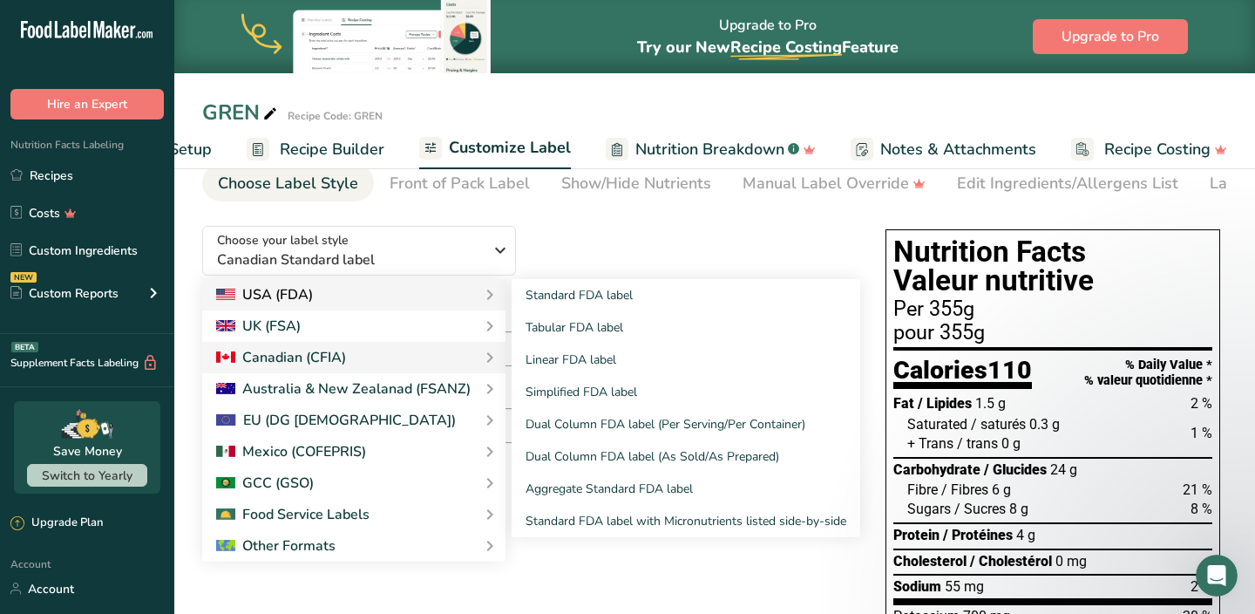
click at [401, 300] on div "USA (FDA)" at bounding box center [353, 294] width 275 height 21
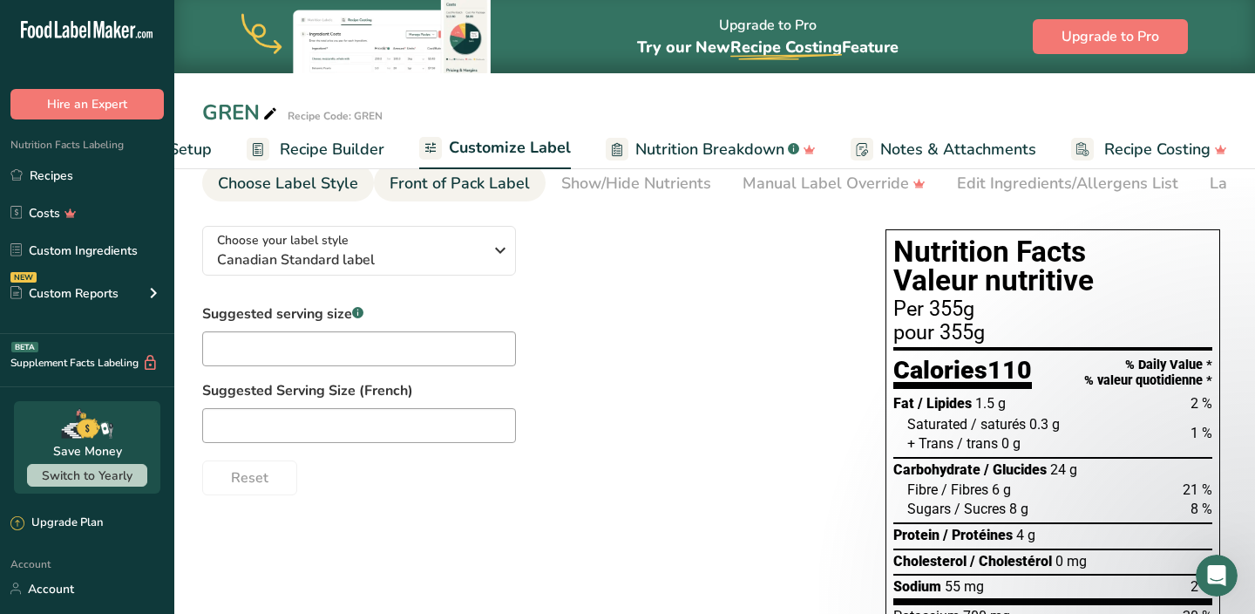
click at [433, 183] on div "Front of Pack Label" at bounding box center [460, 184] width 140 height 24
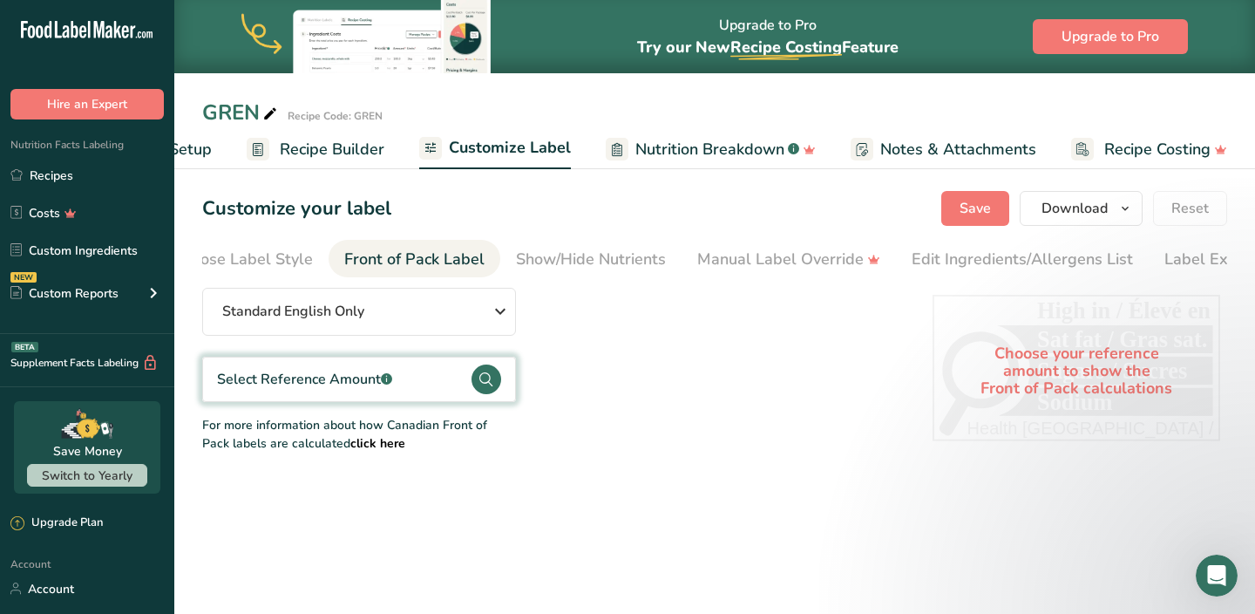
scroll to position [0, 101]
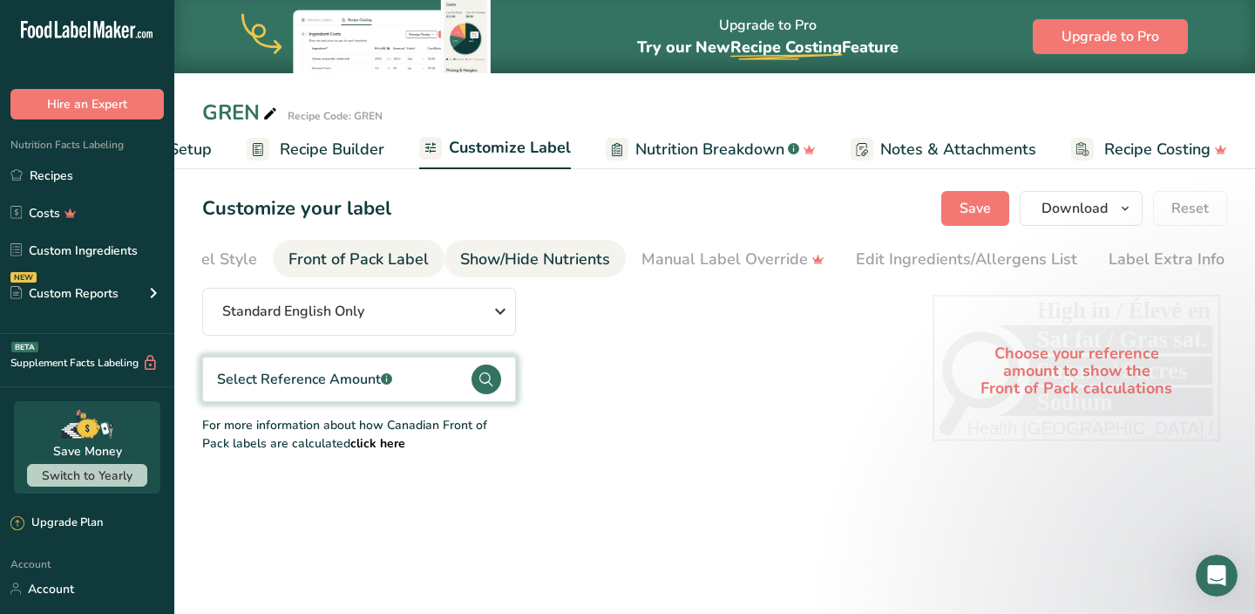
click at [509, 252] on div "Show/Hide Nutrients" at bounding box center [535, 260] width 150 height 24
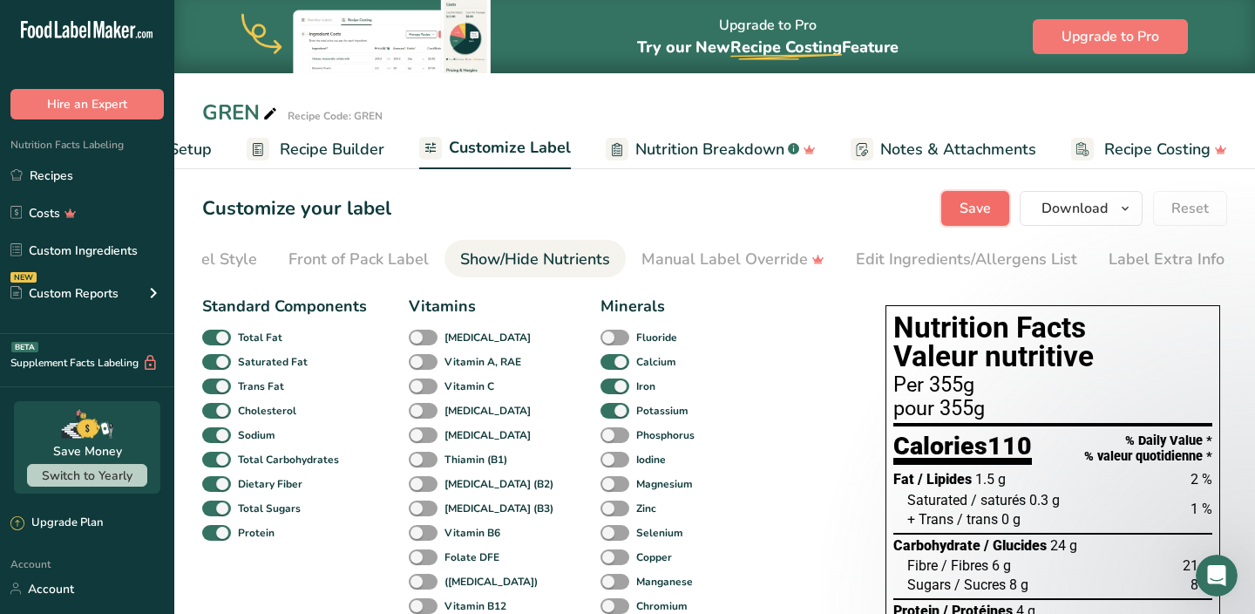
click at [980, 206] on span "Save" at bounding box center [975, 208] width 31 height 21
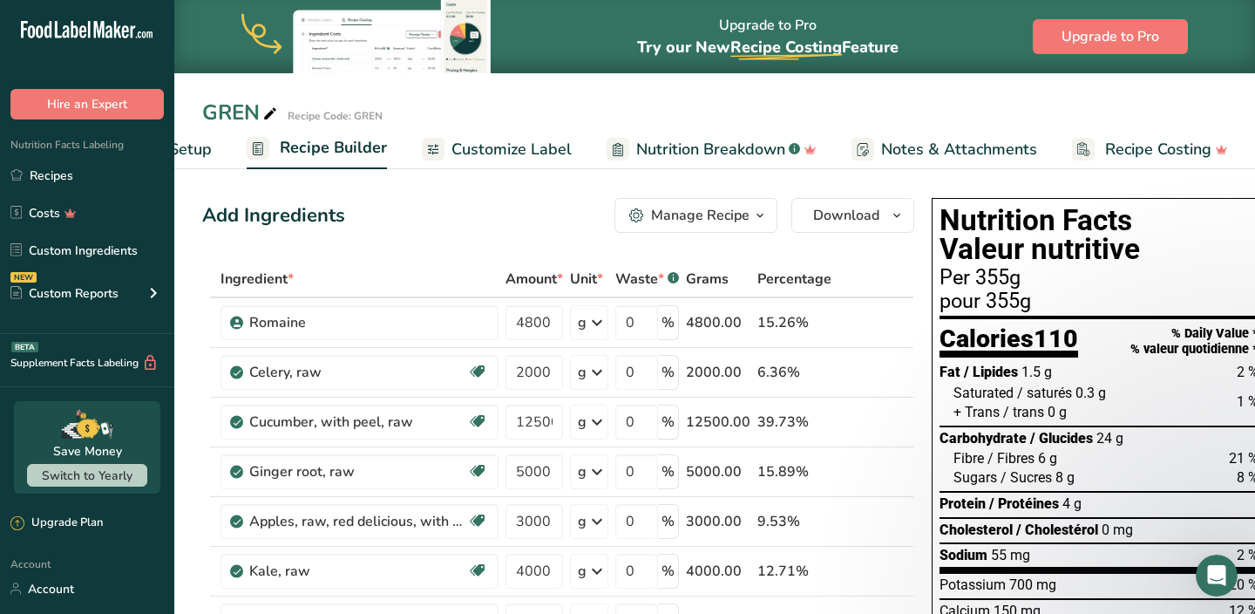
scroll to position [293, 0]
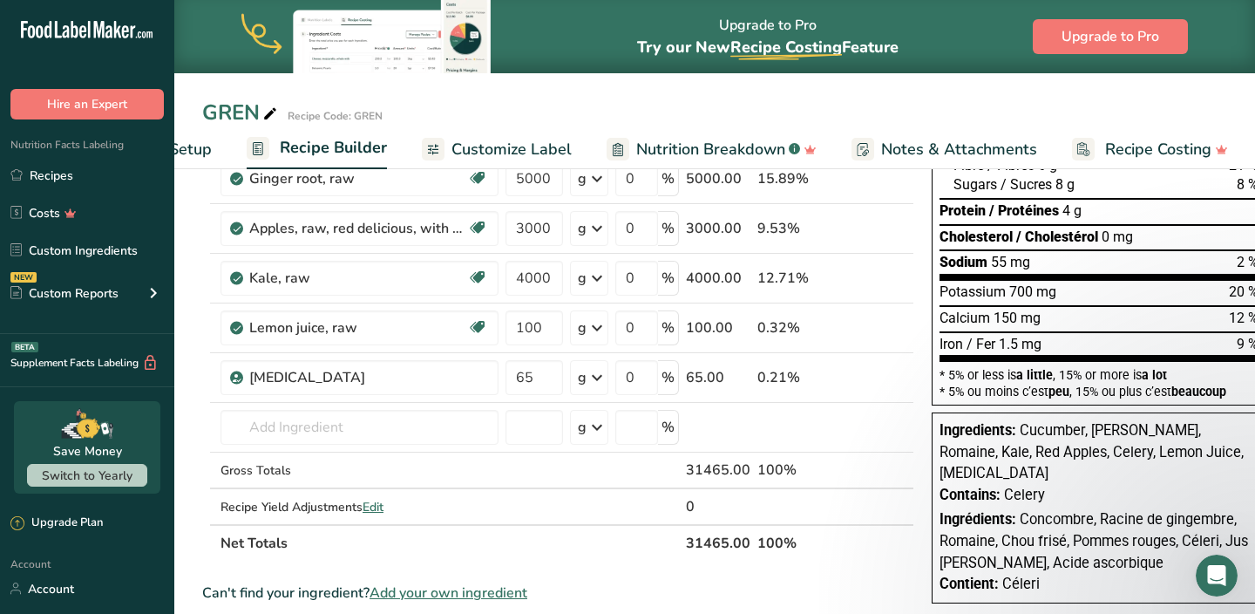
click at [201, 149] on span "Recipe Setup" at bounding box center [164, 150] width 95 height 24
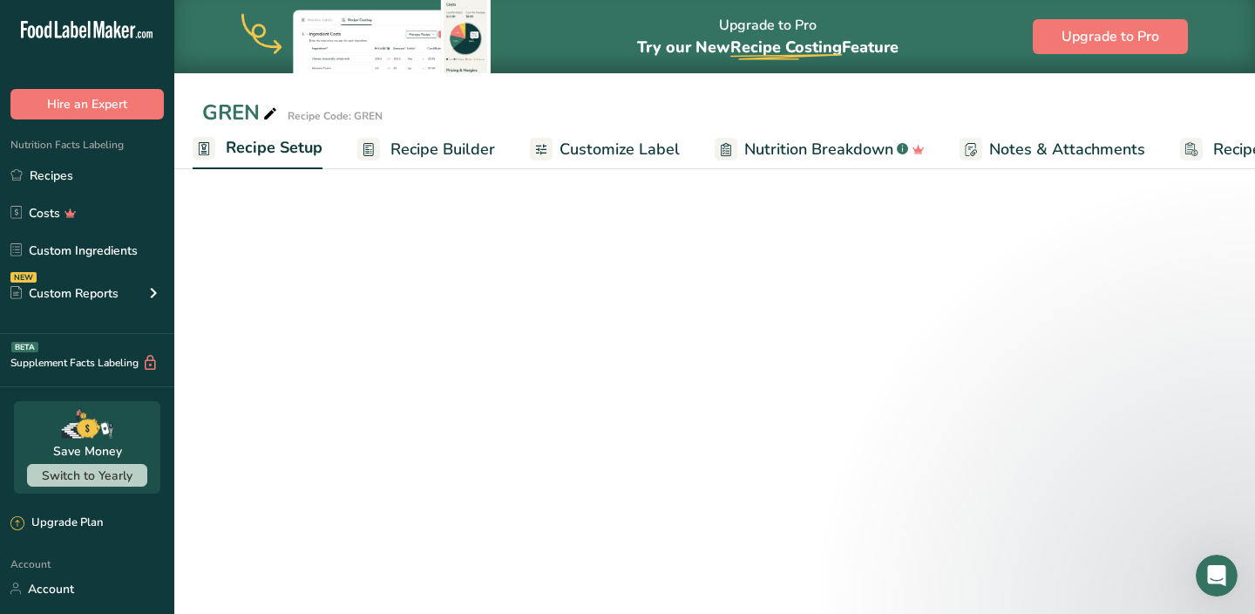
scroll to position [0, 6]
select select "18"
select select "22"
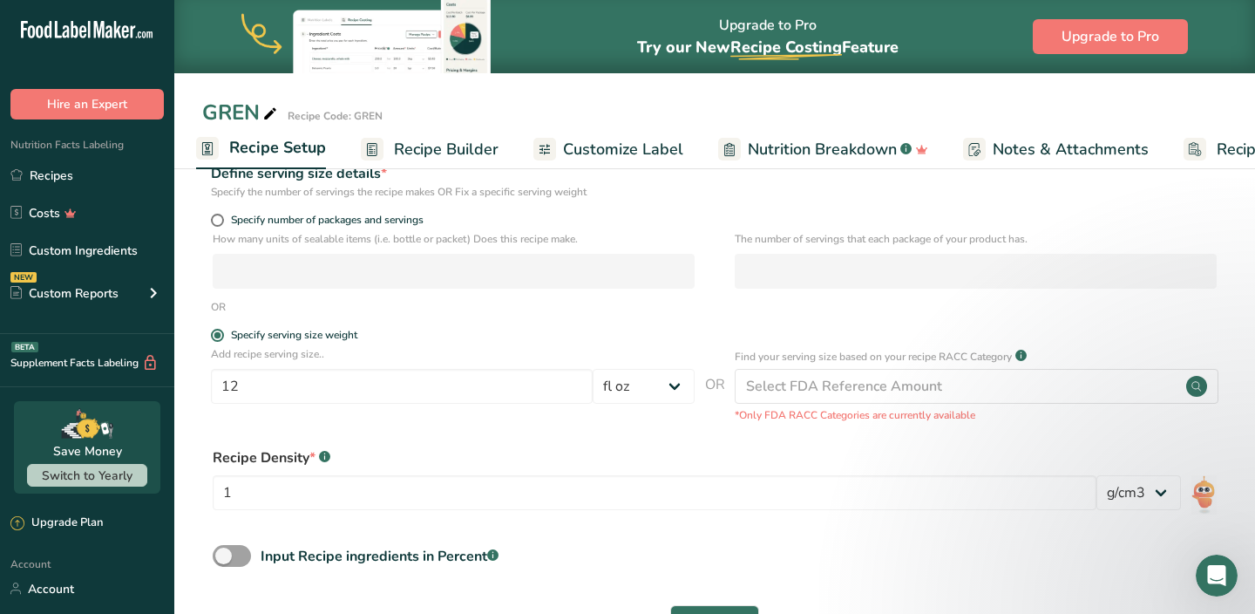
scroll to position [0, 0]
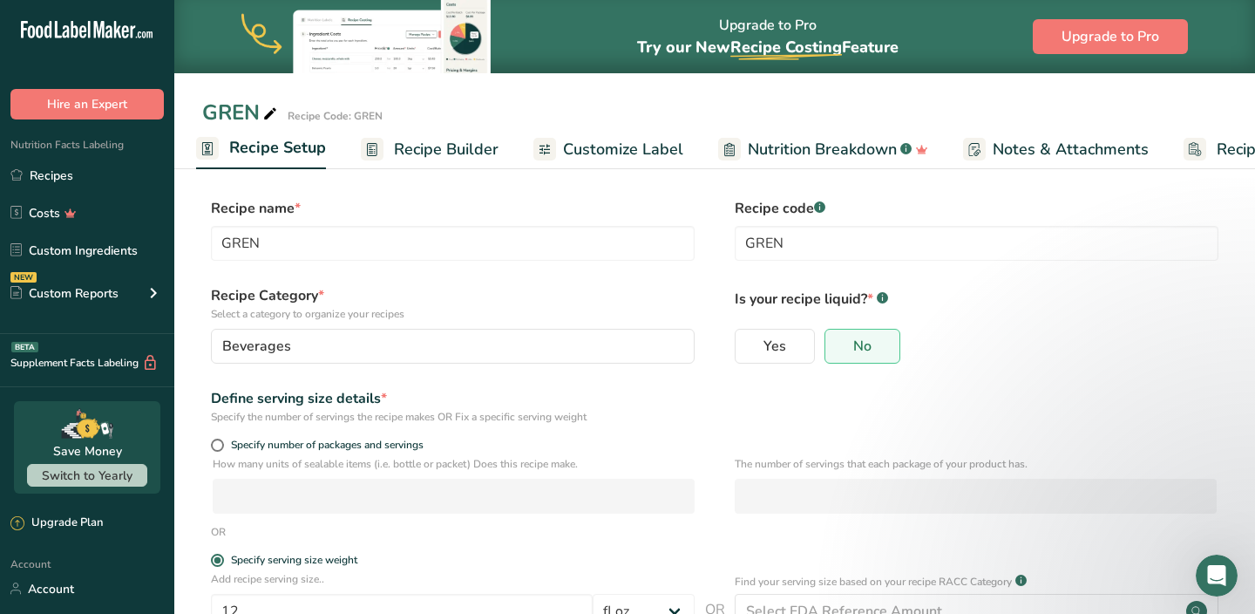
click at [610, 146] on span "Customize Label" at bounding box center [623, 150] width 120 height 24
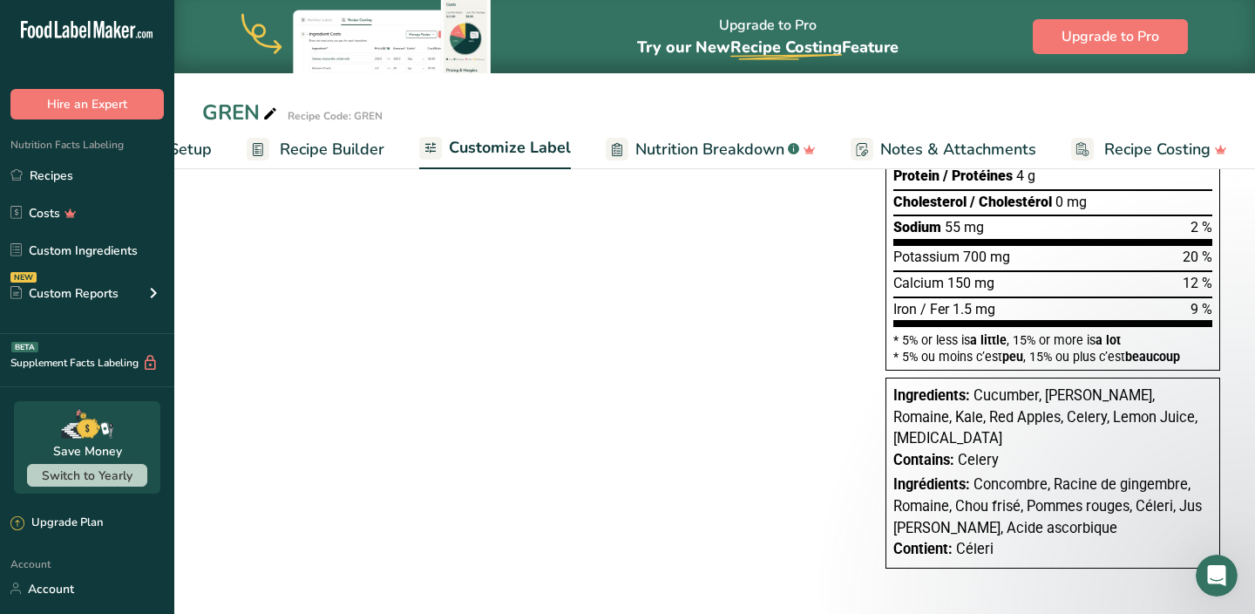
scroll to position [439, 0]
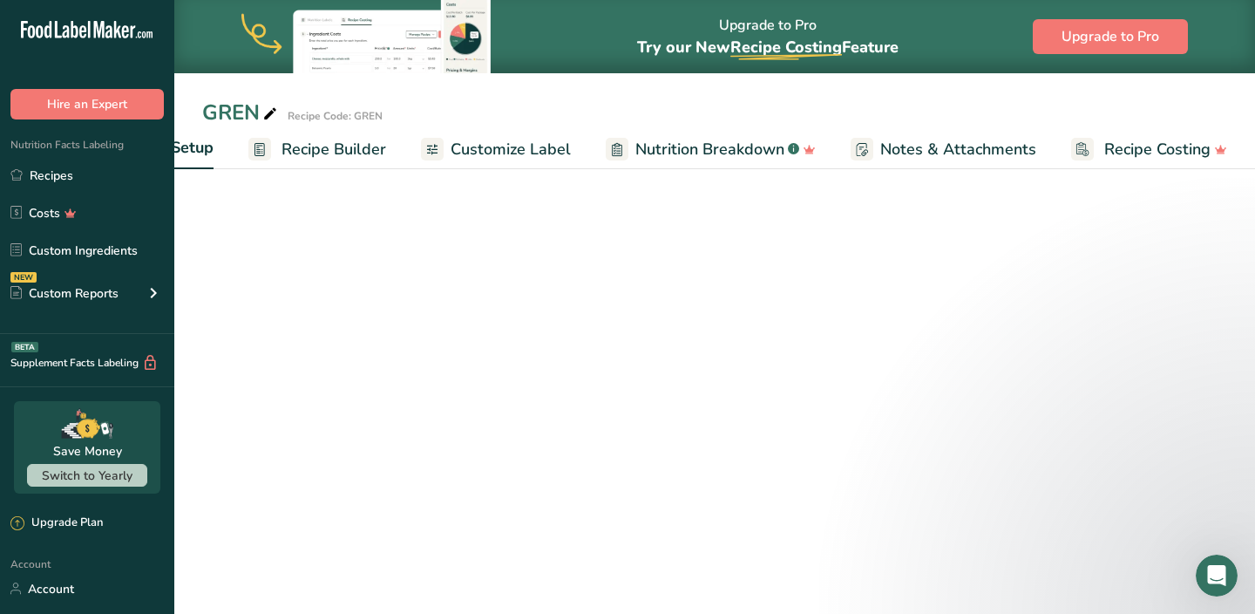
select select "18"
select select "22"
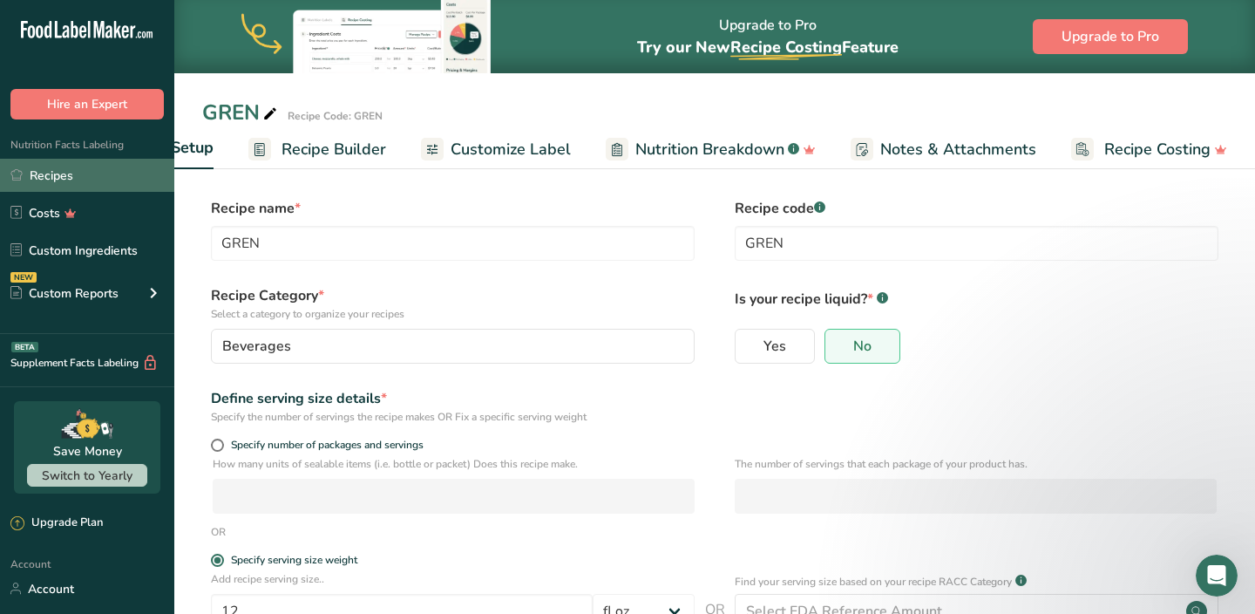
click at [74, 173] on link "Recipes" at bounding box center [87, 175] width 174 height 33
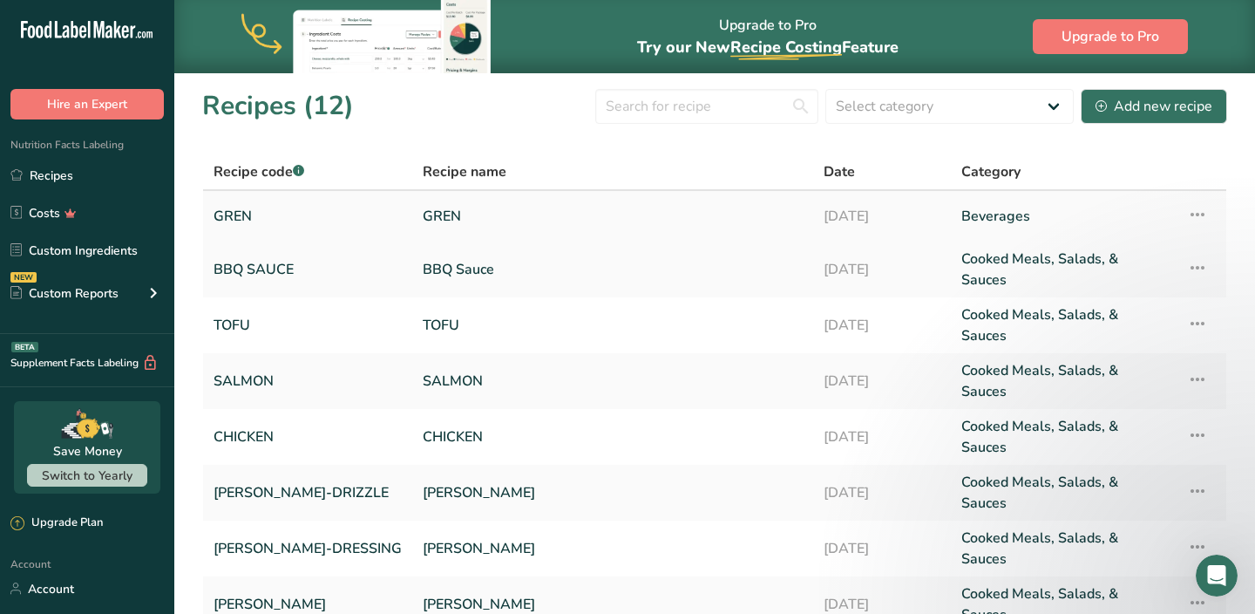
click at [1195, 220] on icon at bounding box center [1197, 214] width 21 height 31
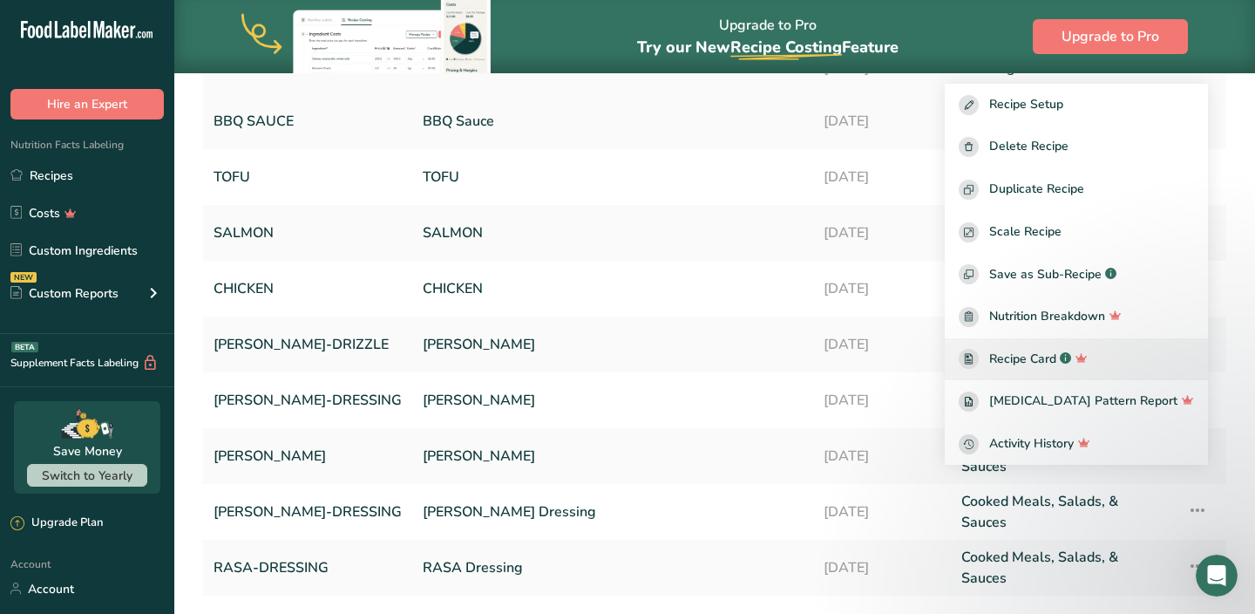
scroll to position [153, 0]
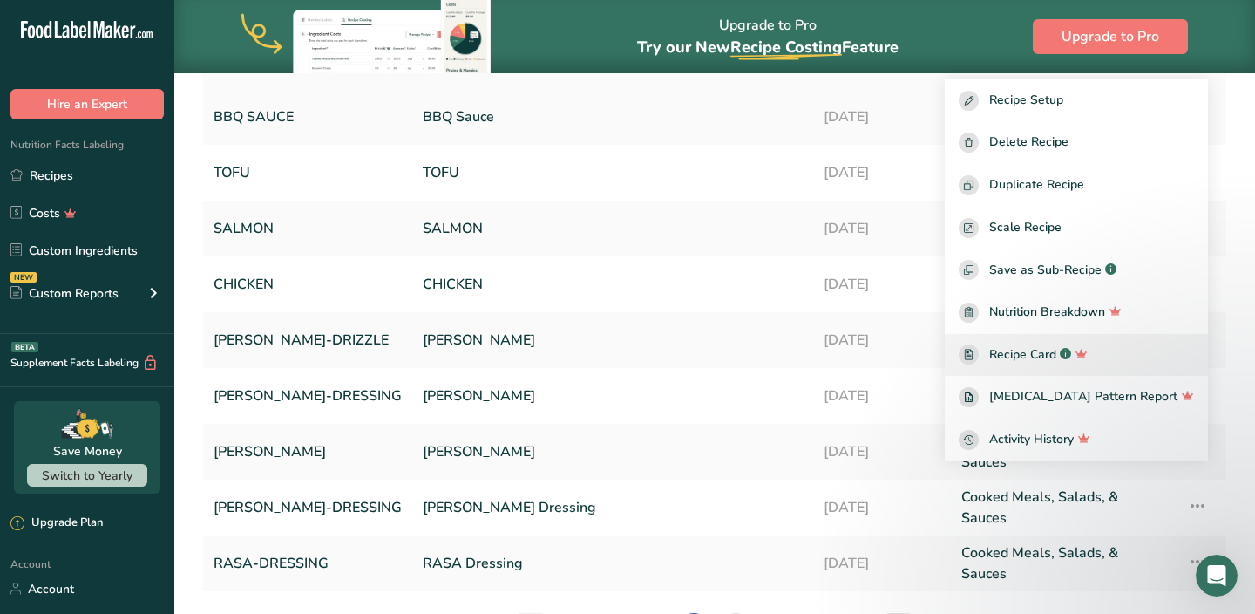
click at [1051, 361] on span "Recipe Card" at bounding box center [1022, 354] width 67 height 18
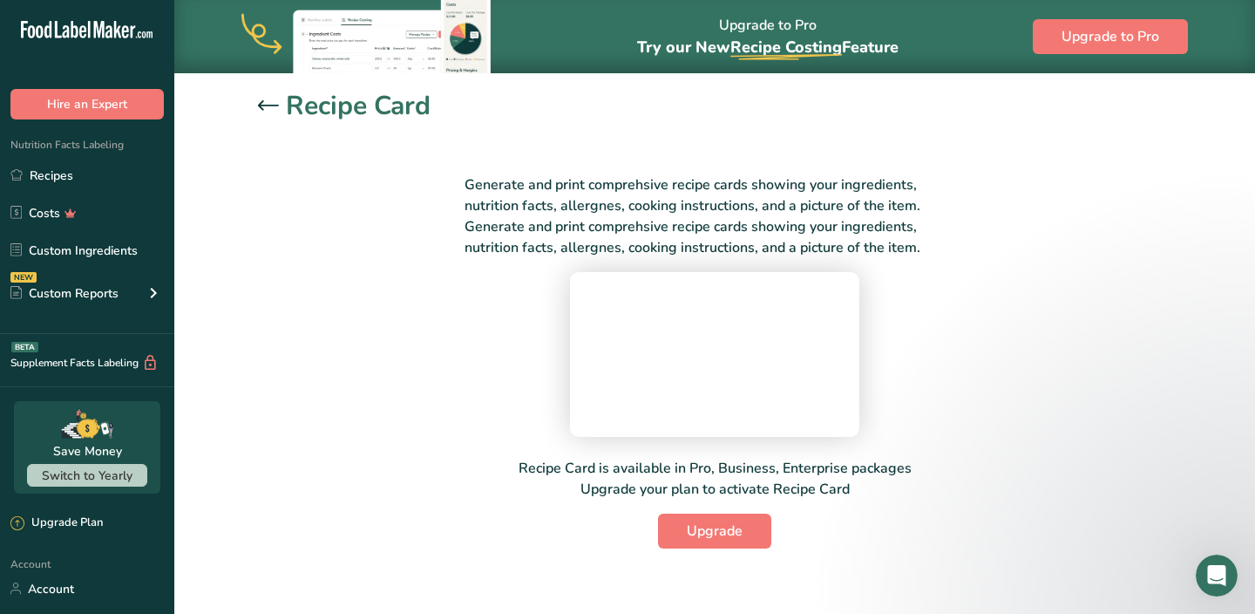
click at [270, 108] on icon at bounding box center [268, 105] width 21 height 10
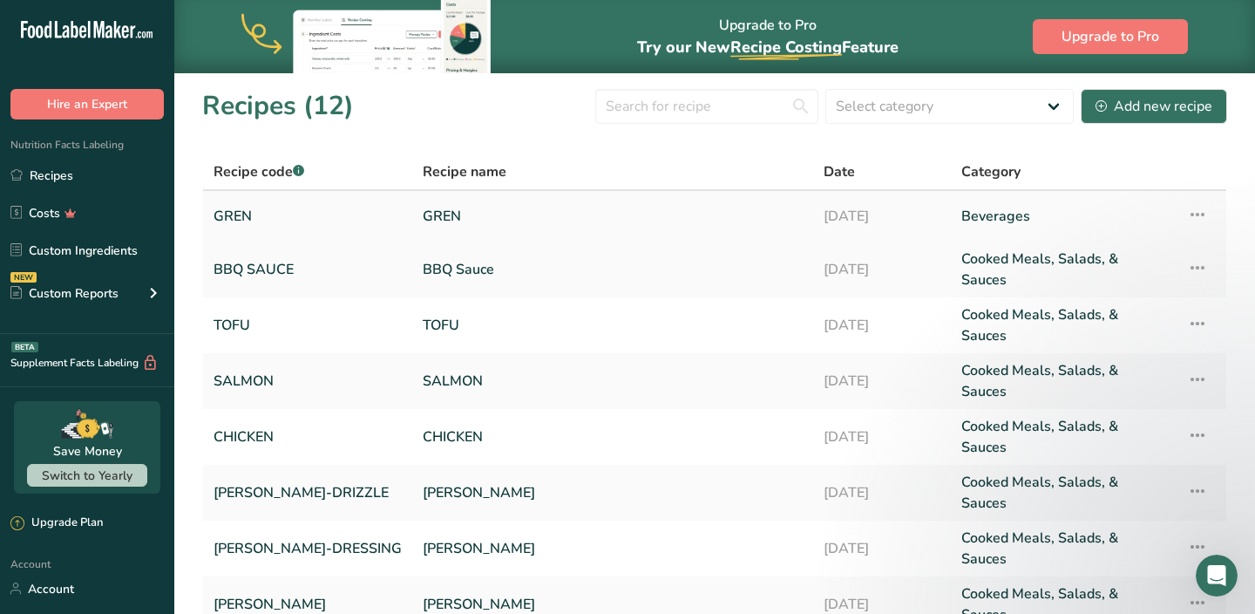
click at [423, 225] on link "GREN" at bounding box center [613, 216] width 380 height 37
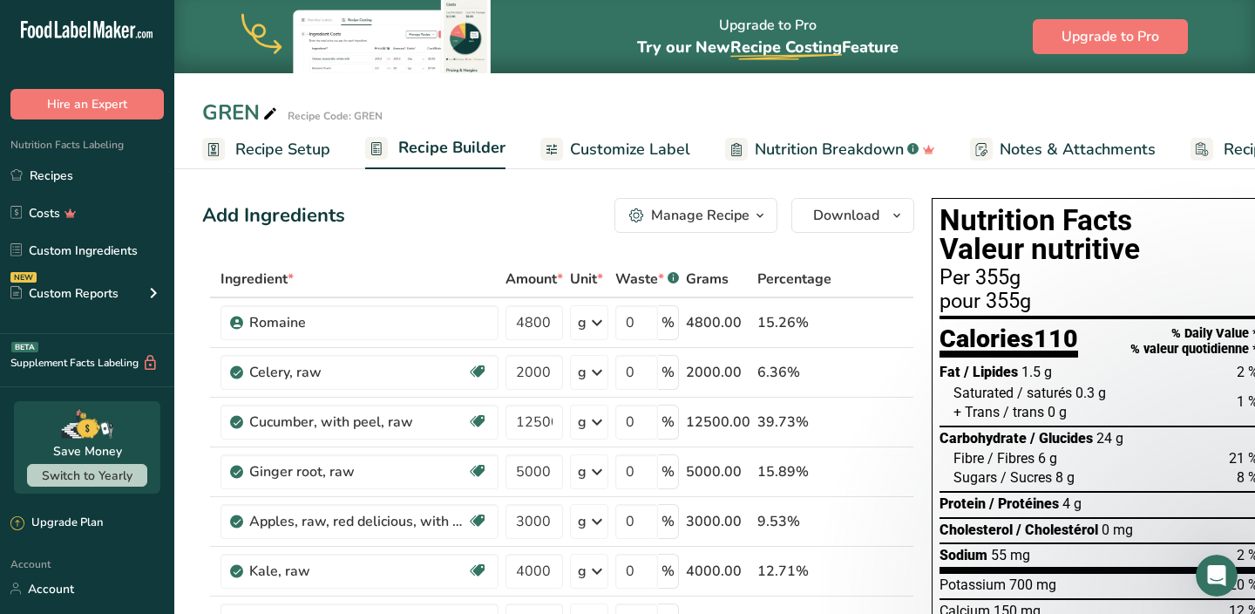
scroll to position [0, 119]
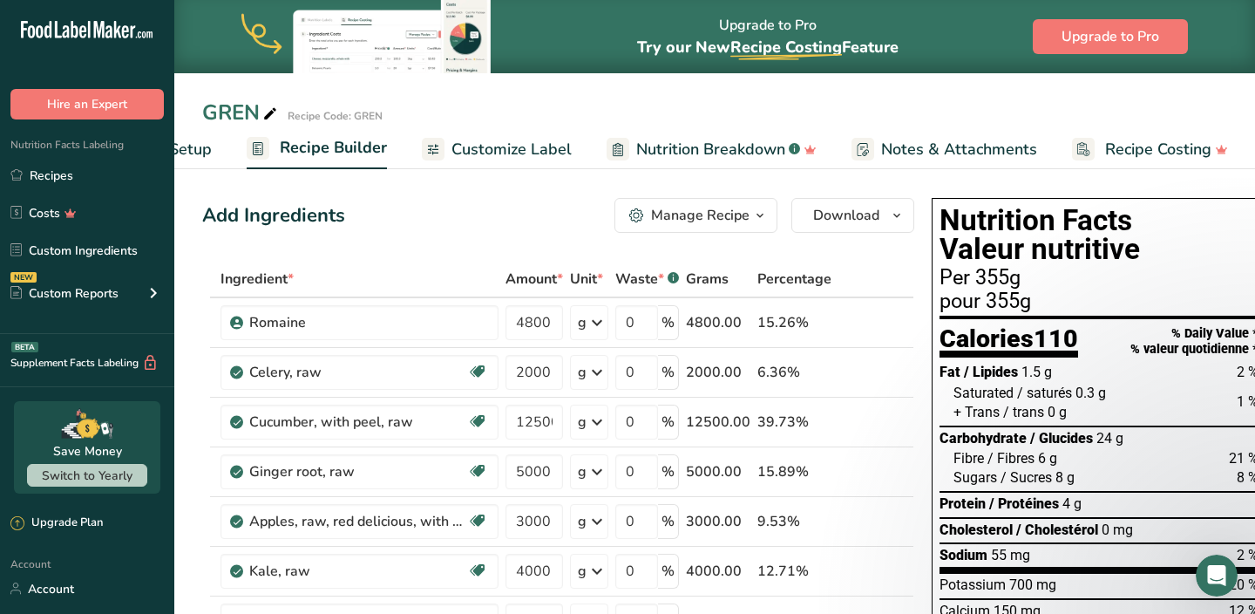
click at [1123, 150] on span "Recipe Costing" at bounding box center [1158, 150] width 106 height 24
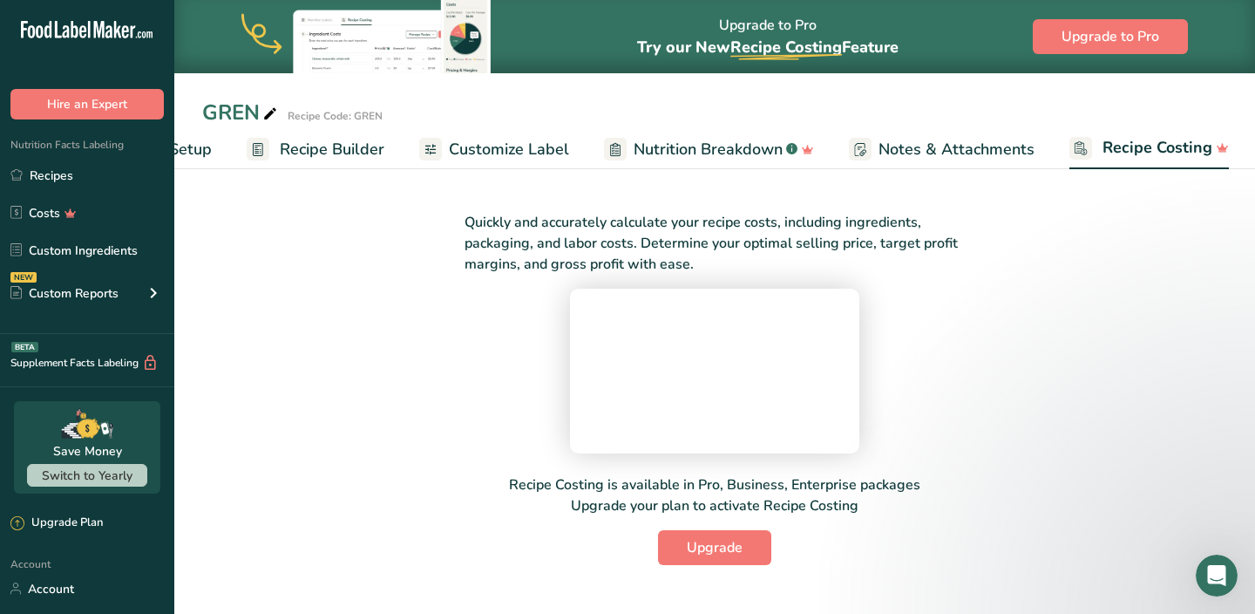
click at [941, 150] on span "Notes & Attachments" at bounding box center [957, 150] width 156 height 24
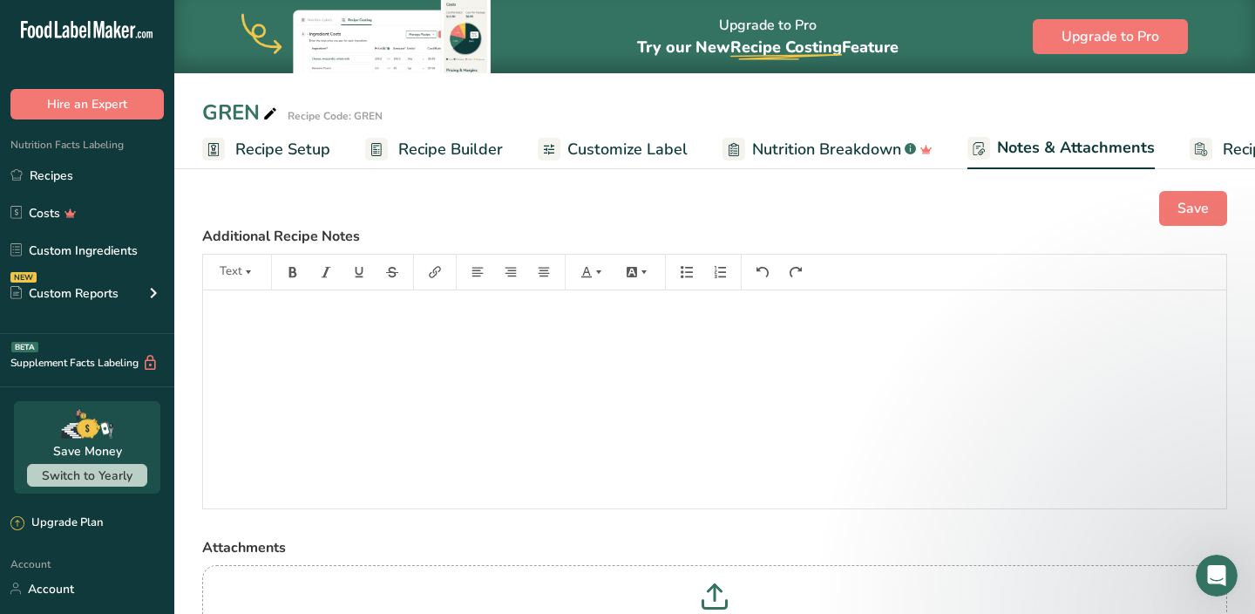
click at [625, 143] on span "Customize Label" at bounding box center [627, 150] width 120 height 24
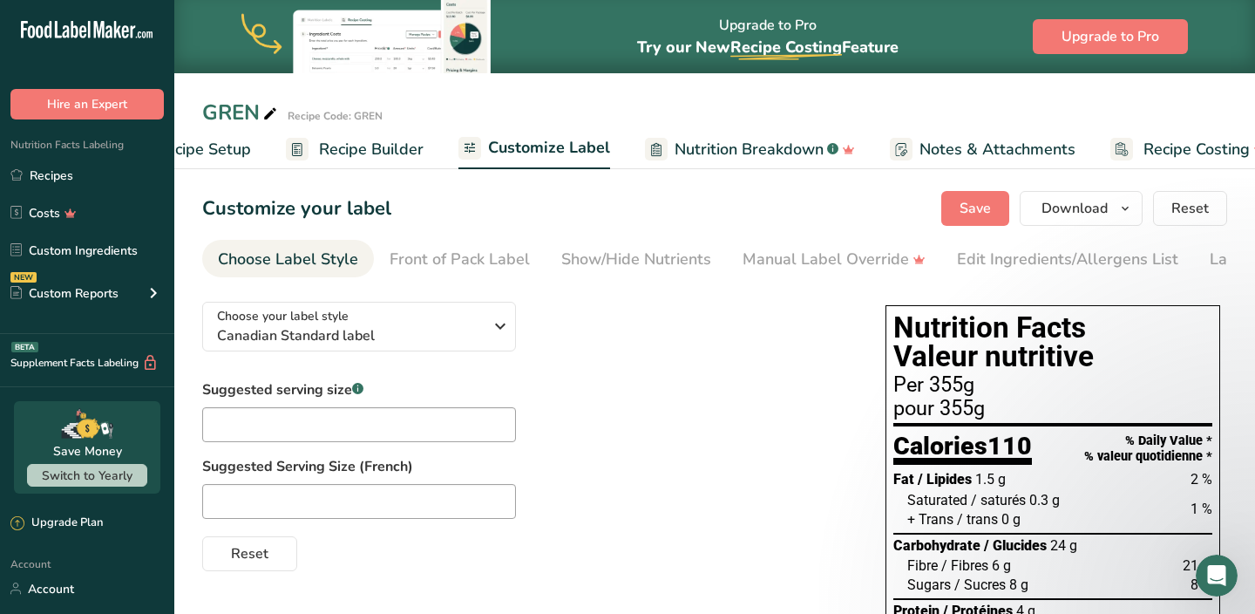
scroll to position [0, 119]
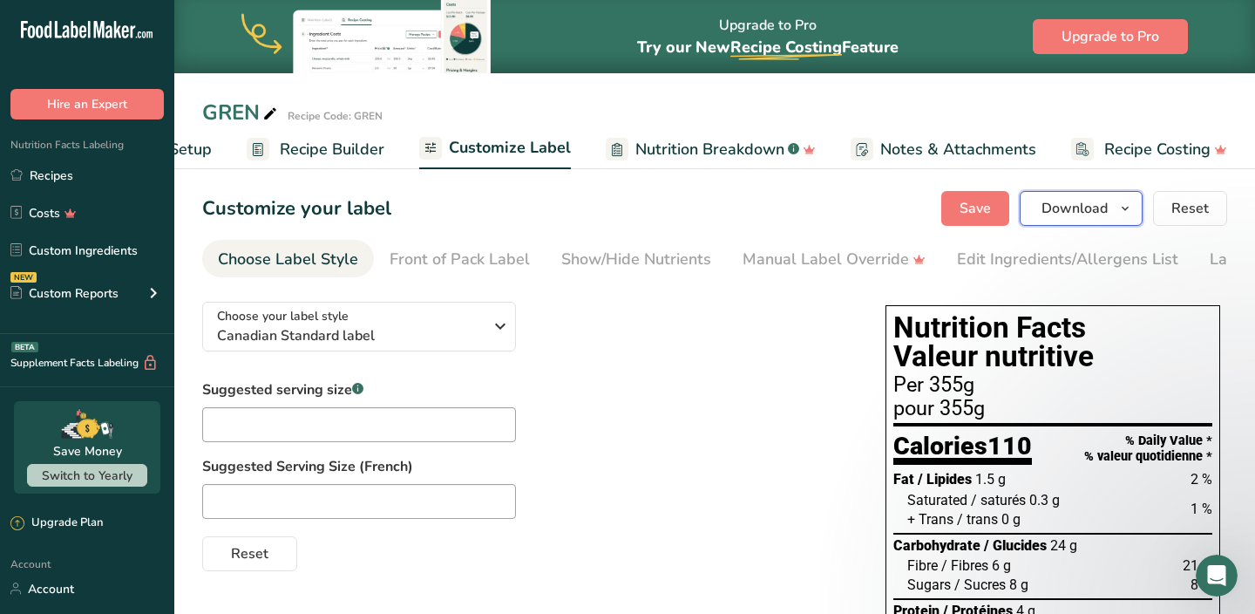
click at [1068, 201] on span "Download" at bounding box center [1075, 208] width 66 height 21
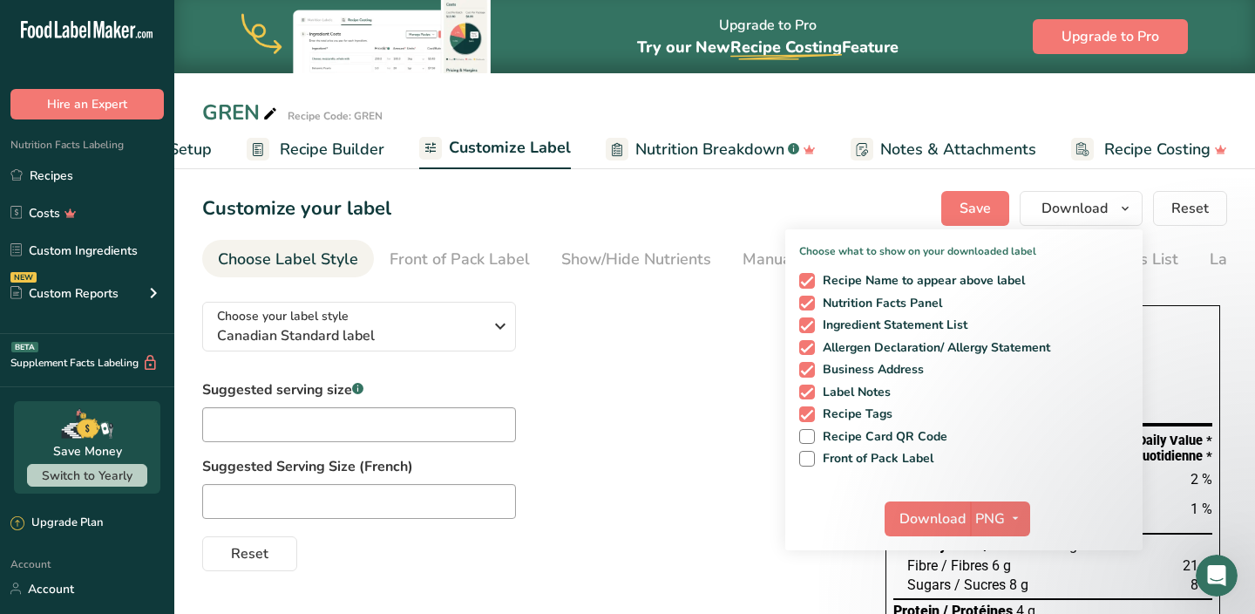
click at [779, 404] on div "Suggested serving size .a-a{fill:#347362;}.b-a{fill:#fff;} Suggested Serving Si…" at bounding box center [526, 475] width 649 height 192
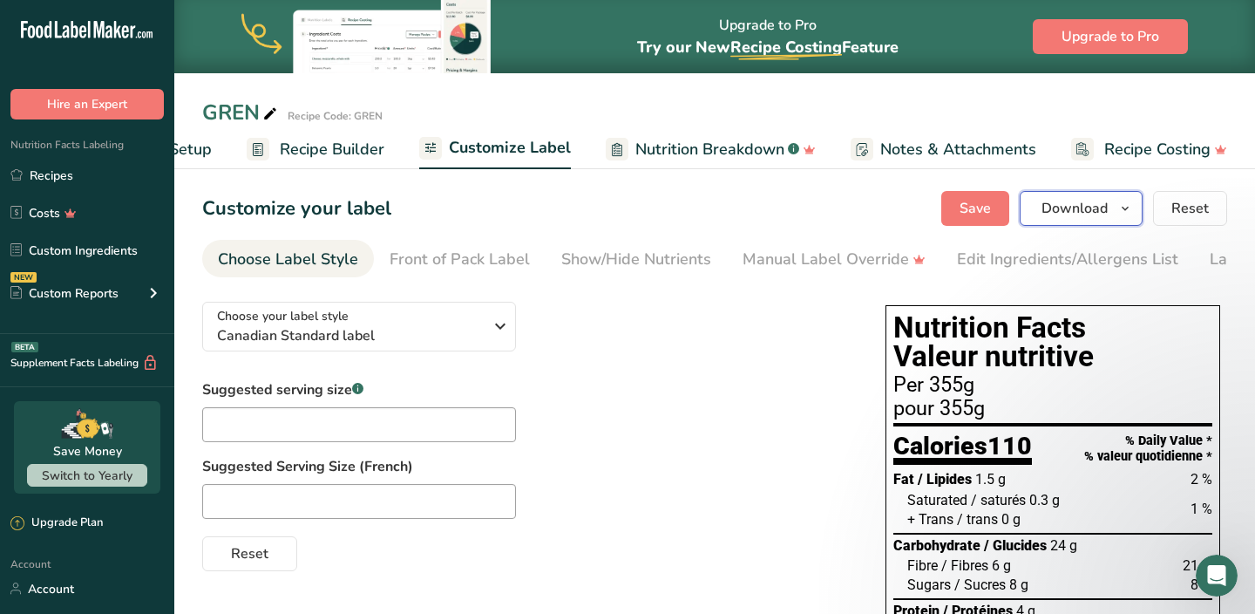
click at [1071, 201] on span "Download" at bounding box center [1075, 208] width 66 height 21
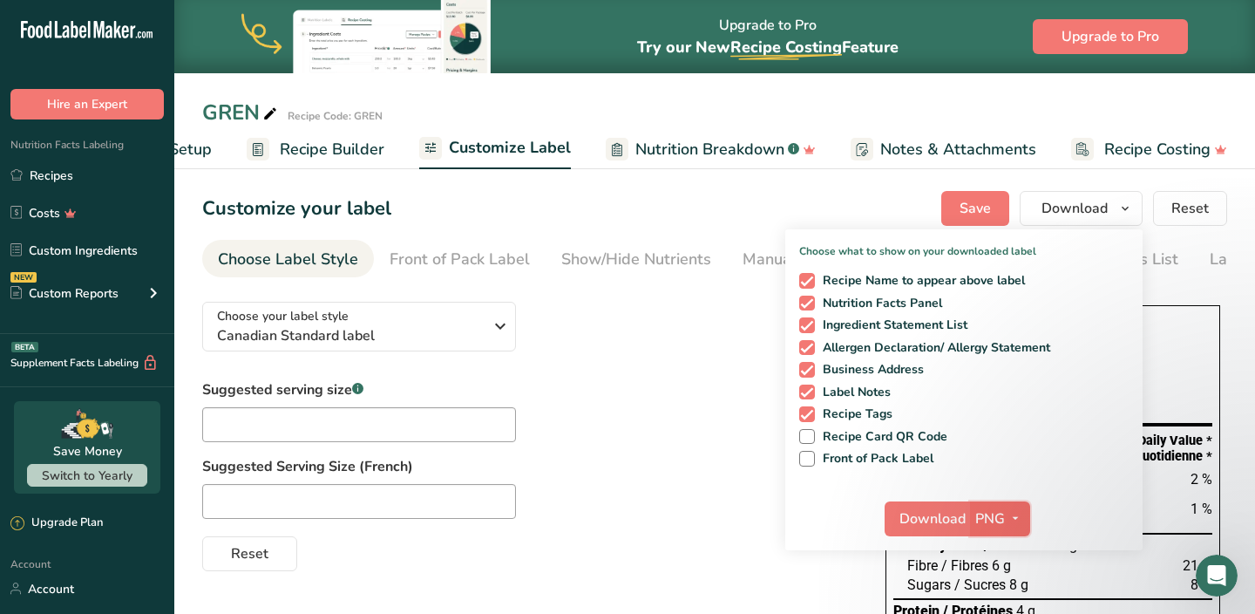
click at [989, 521] on span "PNG" at bounding box center [990, 518] width 30 height 21
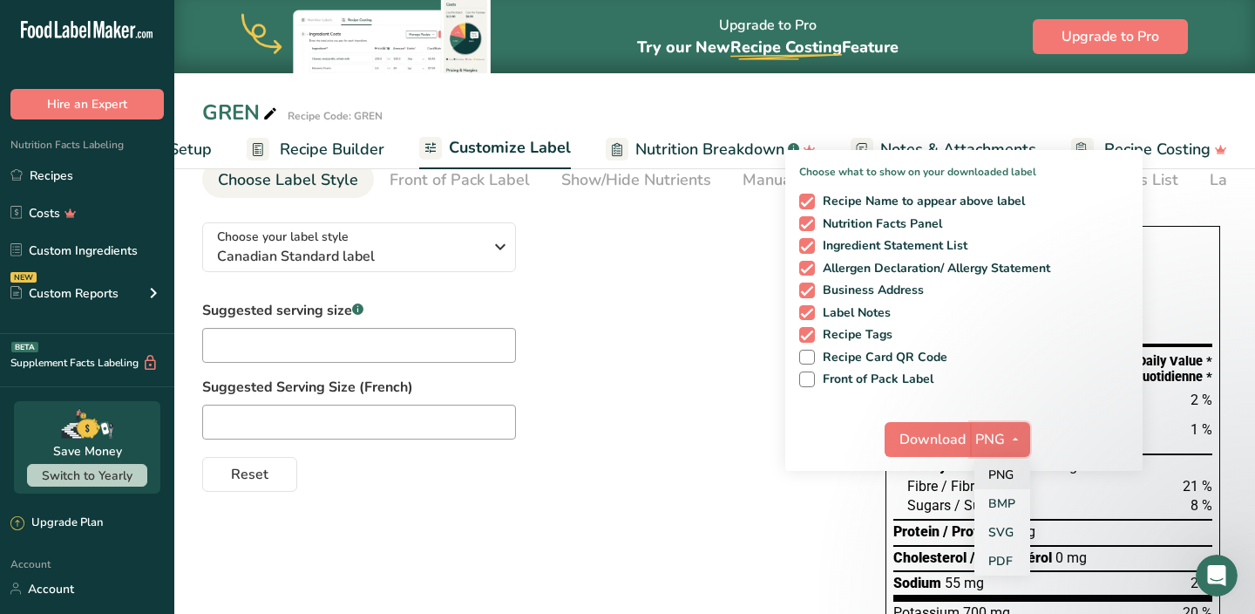
scroll to position [82, 0]
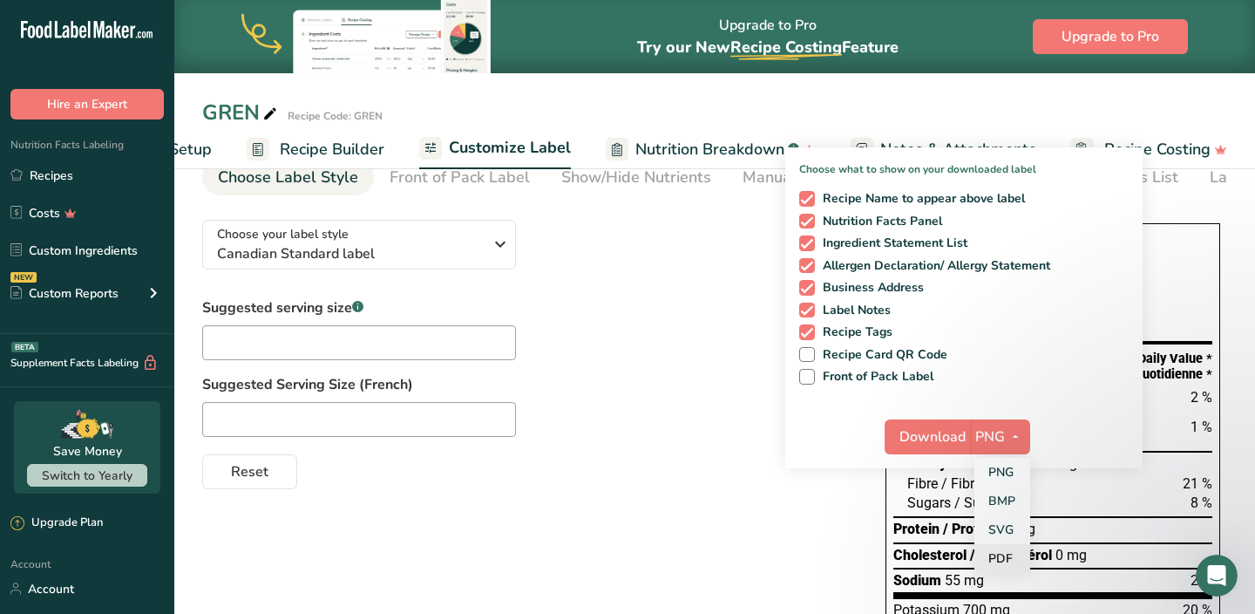
click at [1002, 560] on link "PDF" at bounding box center [1003, 558] width 56 height 29
click at [940, 445] on span "Download" at bounding box center [933, 436] width 66 height 21
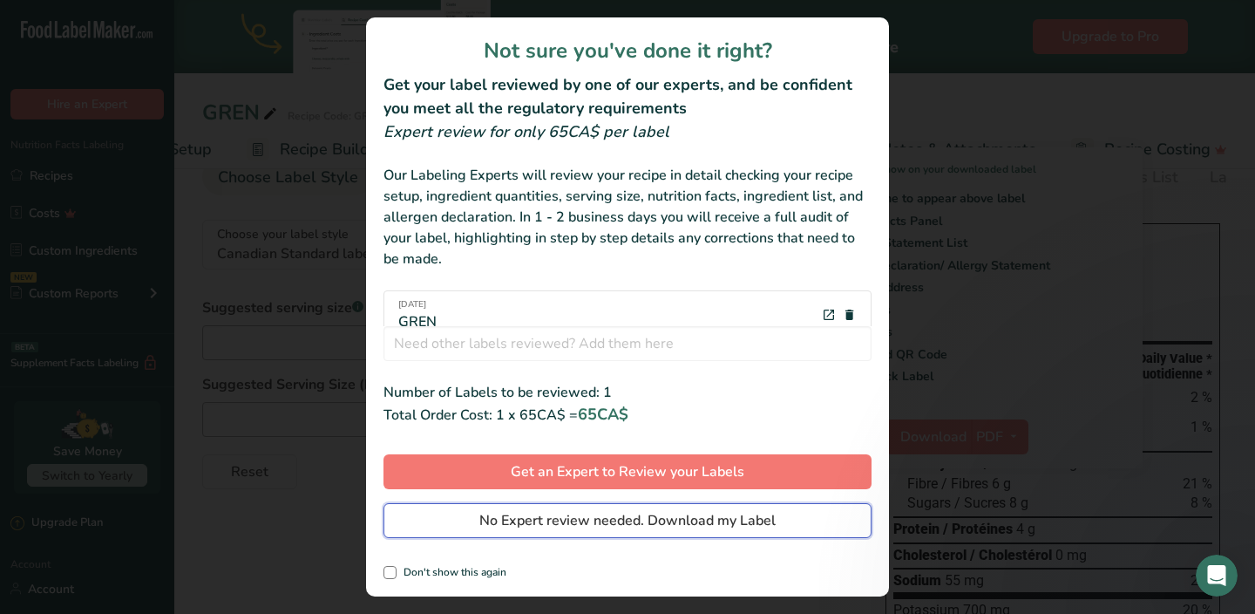
click at [675, 520] on span "No Expert review needed. Download my Label" at bounding box center [627, 520] width 296 height 21
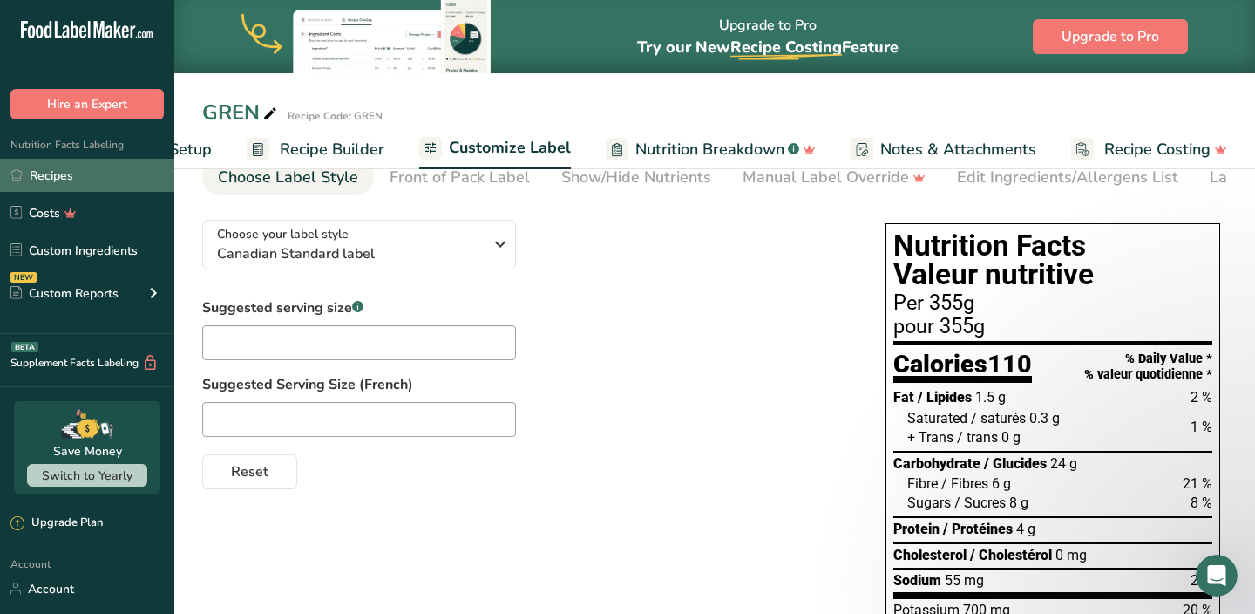
click at [99, 166] on link "Recipes" at bounding box center [87, 175] width 174 height 33
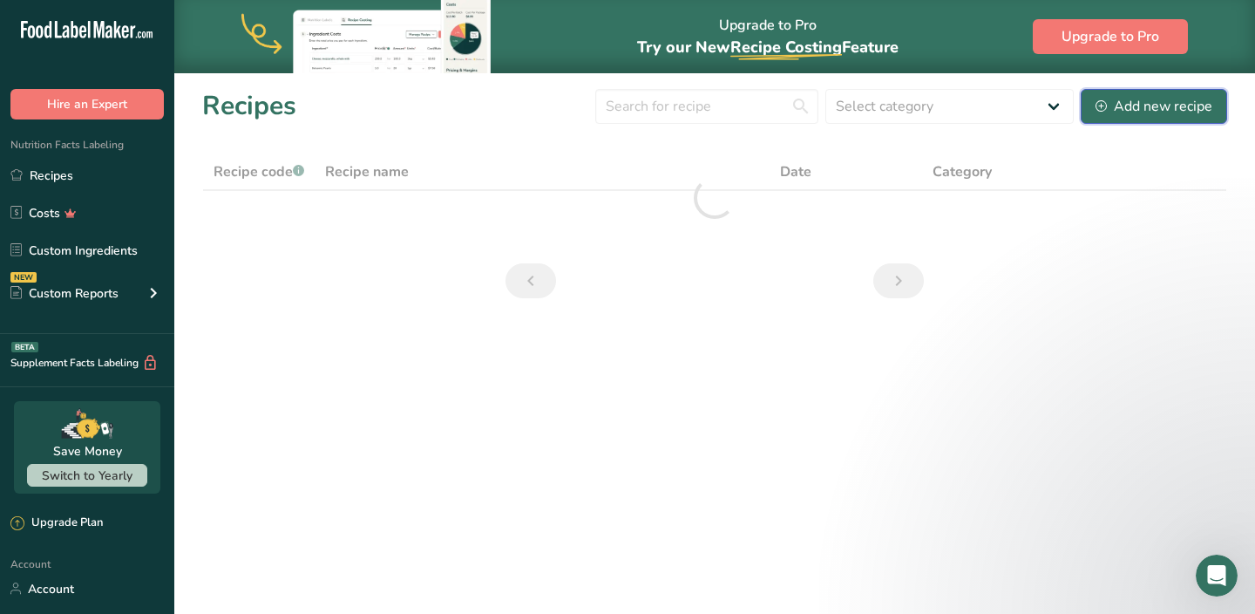
click at [1156, 102] on div "Add new recipe" at bounding box center [1154, 106] width 117 height 21
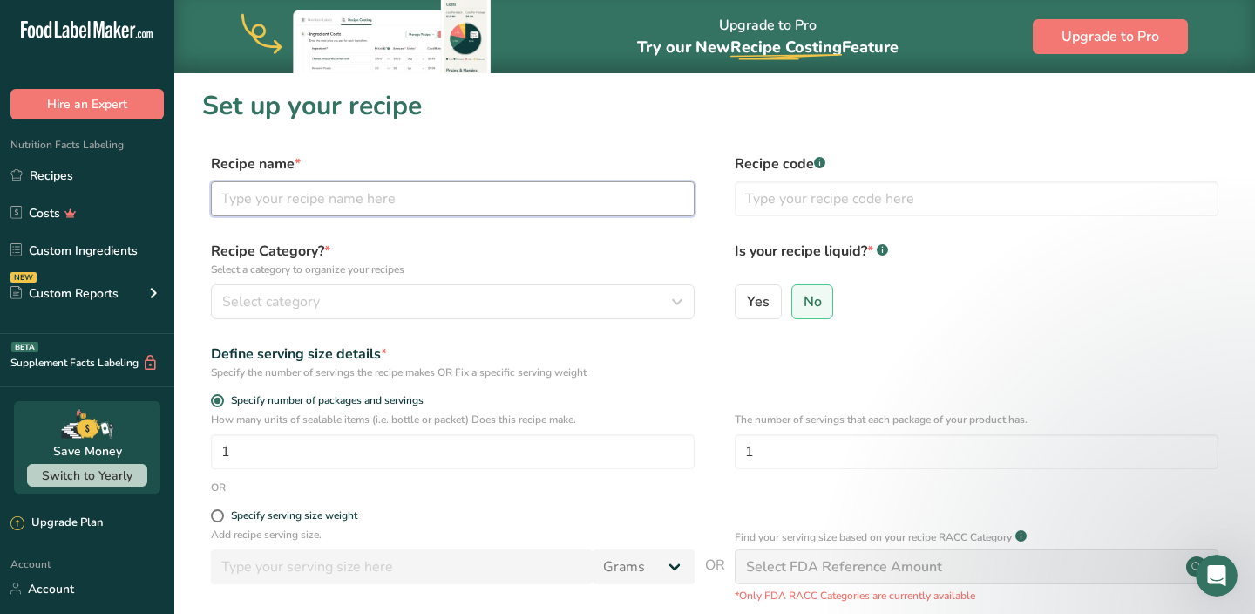
click at [486, 198] on input "text" at bounding box center [453, 198] width 484 height 35
type input "p"
type input "PINK"
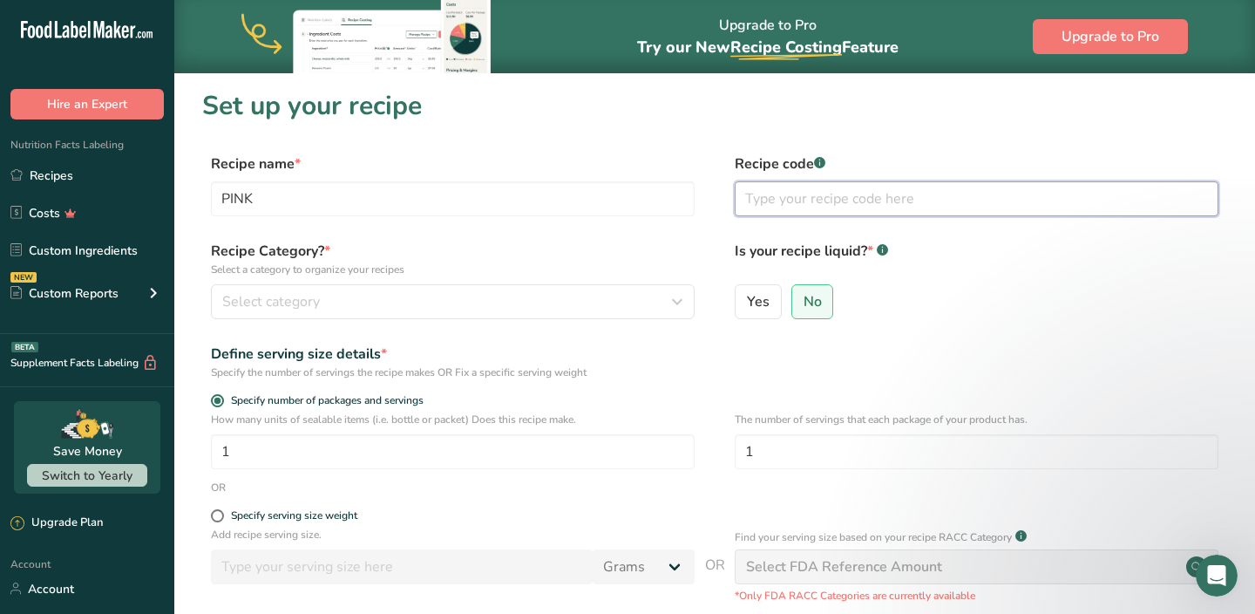
click at [885, 206] on input "text" at bounding box center [977, 198] width 484 height 35
type input "PINK"
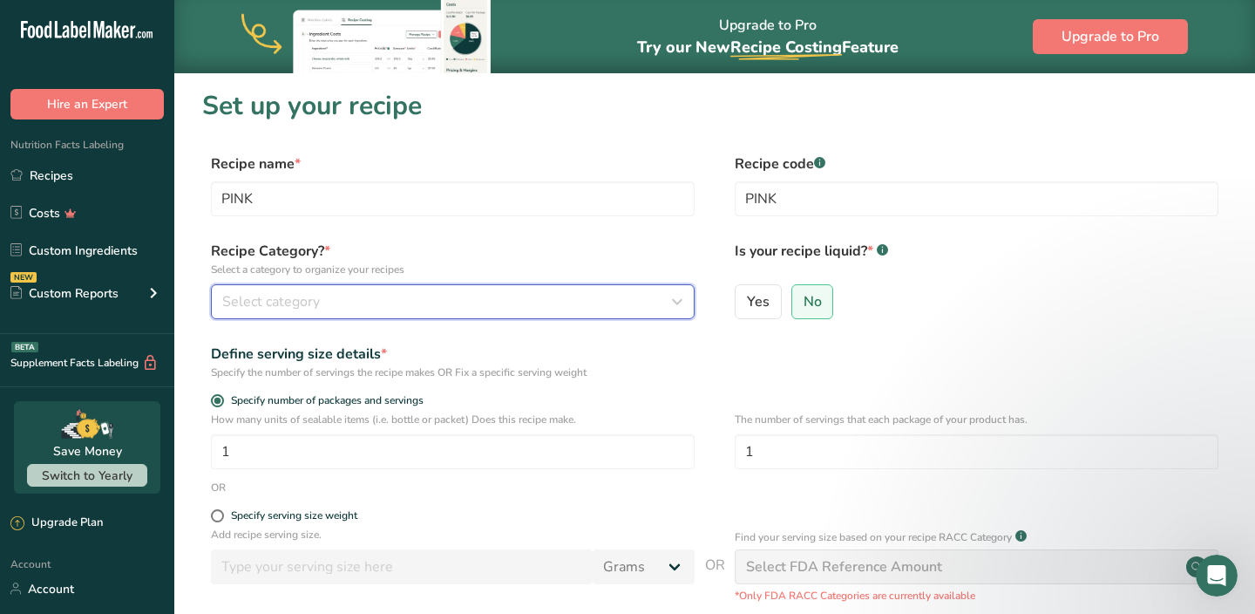
click at [370, 297] on div "Select category" at bounding box center [447, 301] width 451 height 21
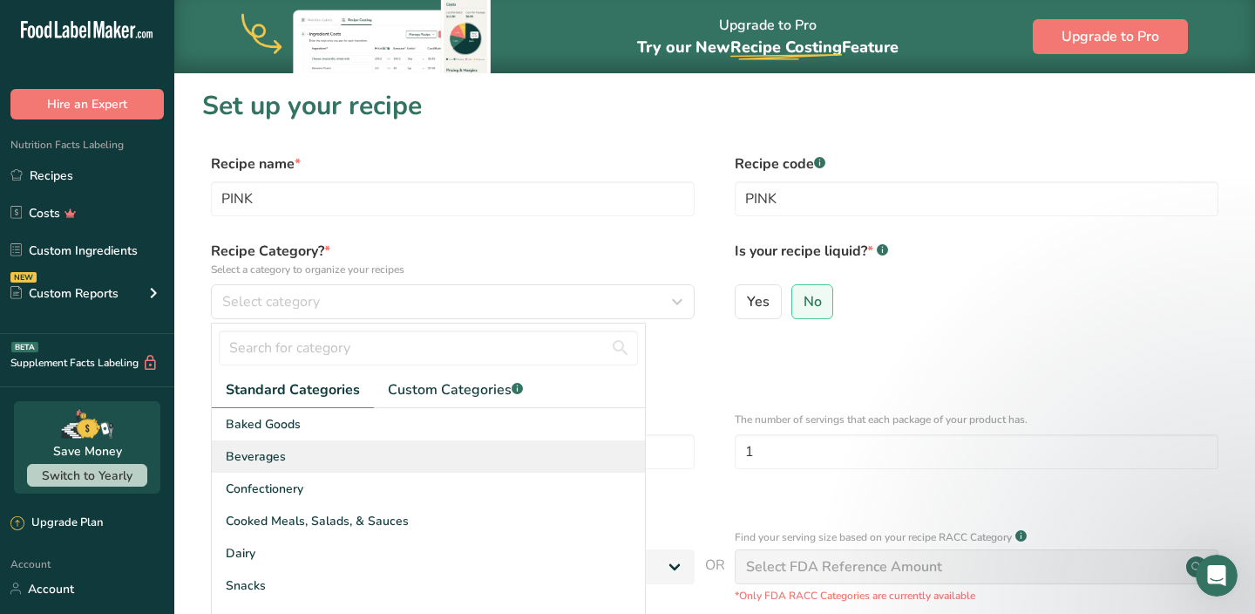
click at [248, 447] on span "Beverages" at bounding box center [256, 456] width 60 height 18
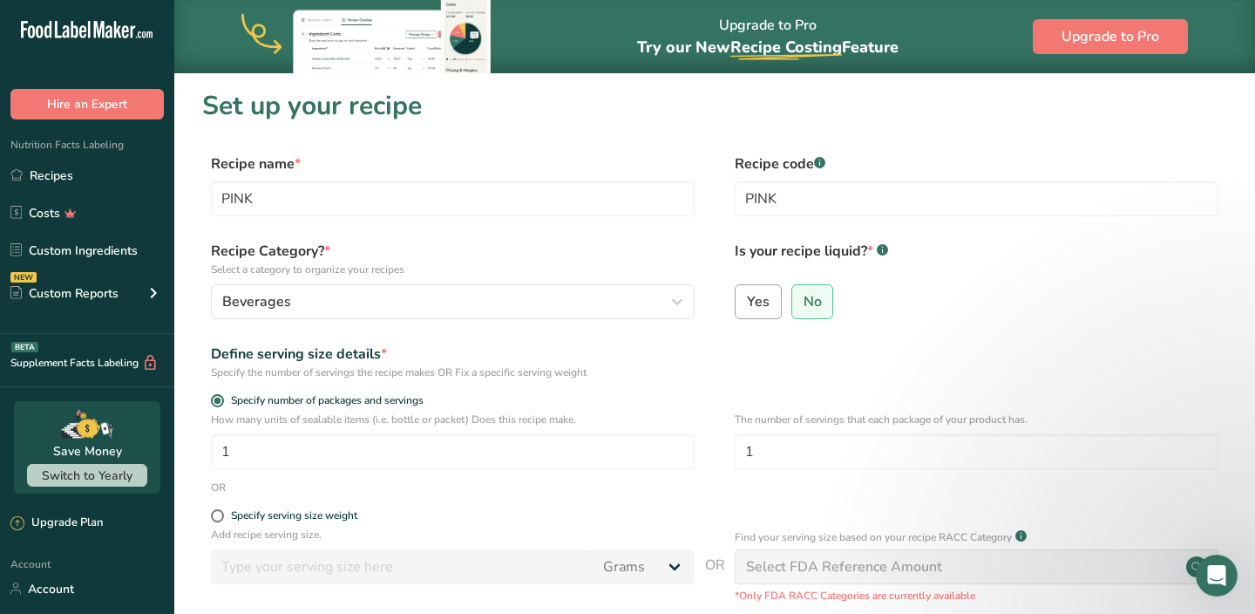
click at [767, 301] on span "Yes" at bounding box center [758, 301] width 23 height 17
click at [747, 301] on input "Yes" at bounding box center [741, 301] width 11 height 11
radio input "true"
radio input "false"
select select "22"
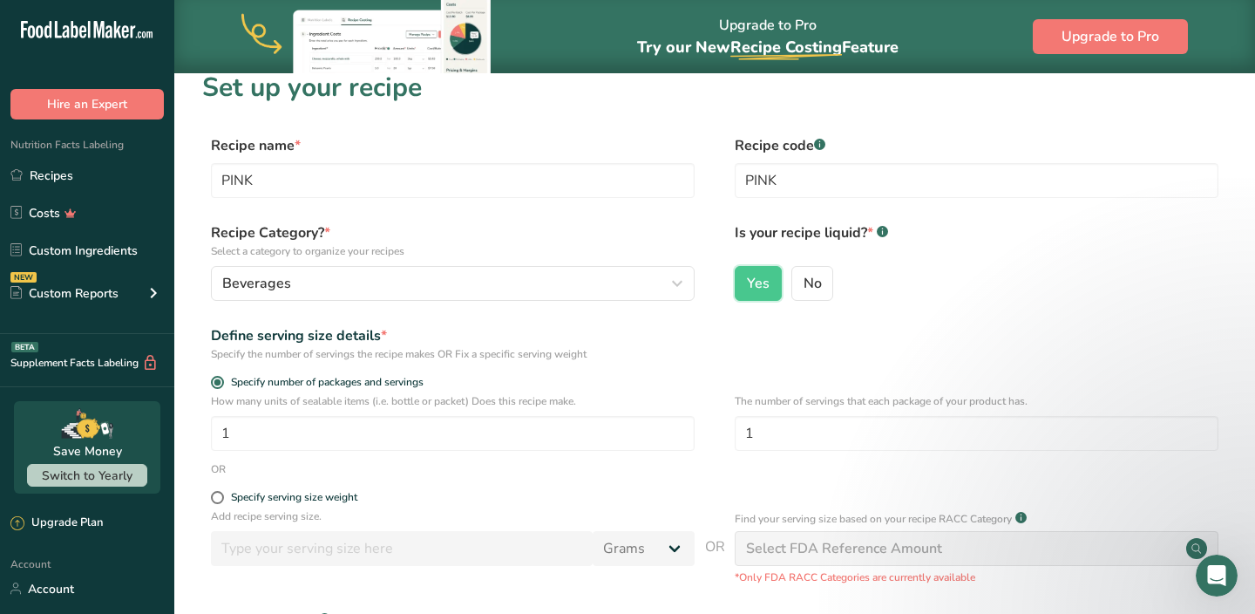
scroll to position [22, 0]
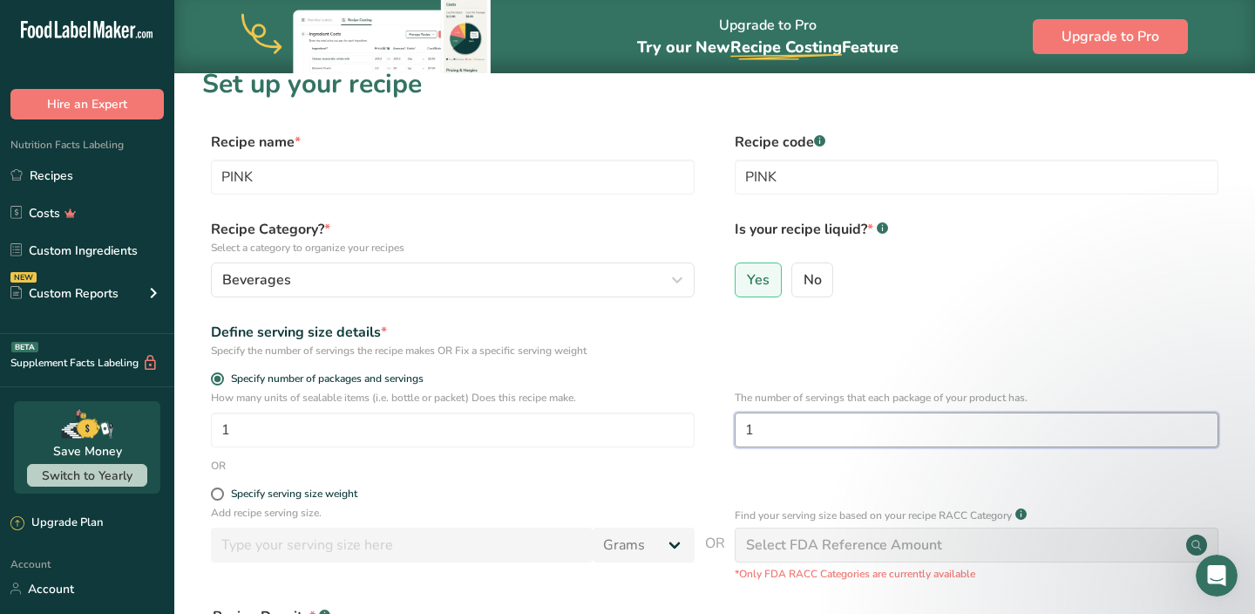
drag, startPoint x: 781, startPoint y: 431, endPoint x: 708, endPoint y: 421, distance: 74.0
click at [713, 426] on div "How many units of sealable items (i.e. bottle or packet) Does this recipe make.…" at bounding box center [714, 424] width 1025 height 68
type input "80"
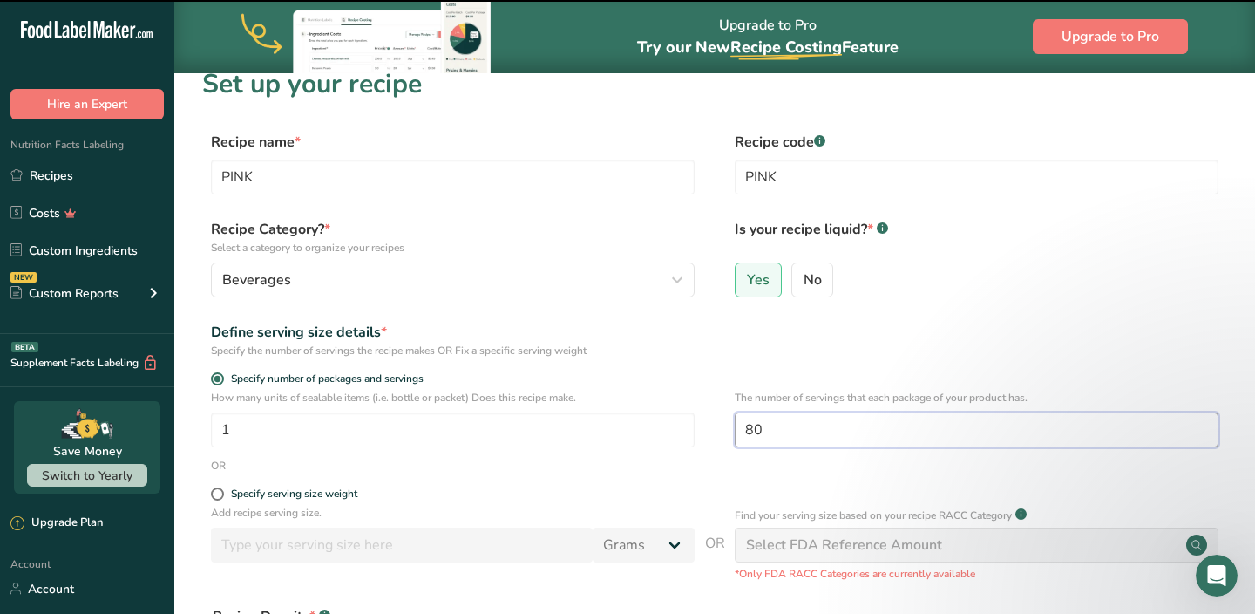
scroll to position [98, 0]
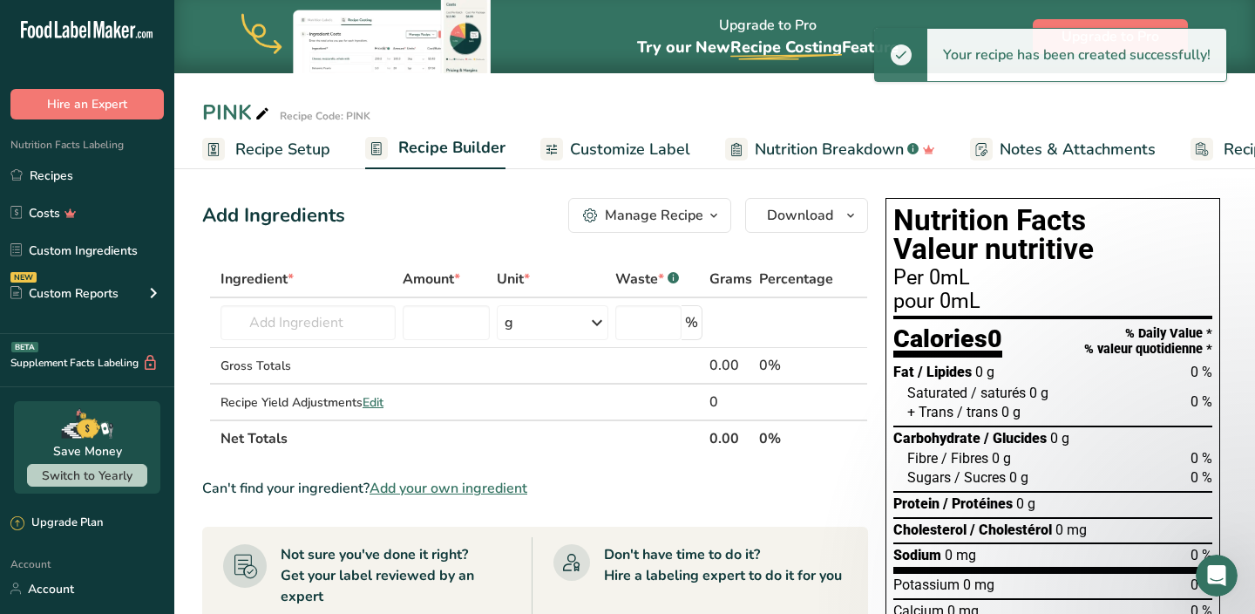
click at [278, 160] on span "Recipe Setup" at bounding box center [282, 150] width 95 height 24
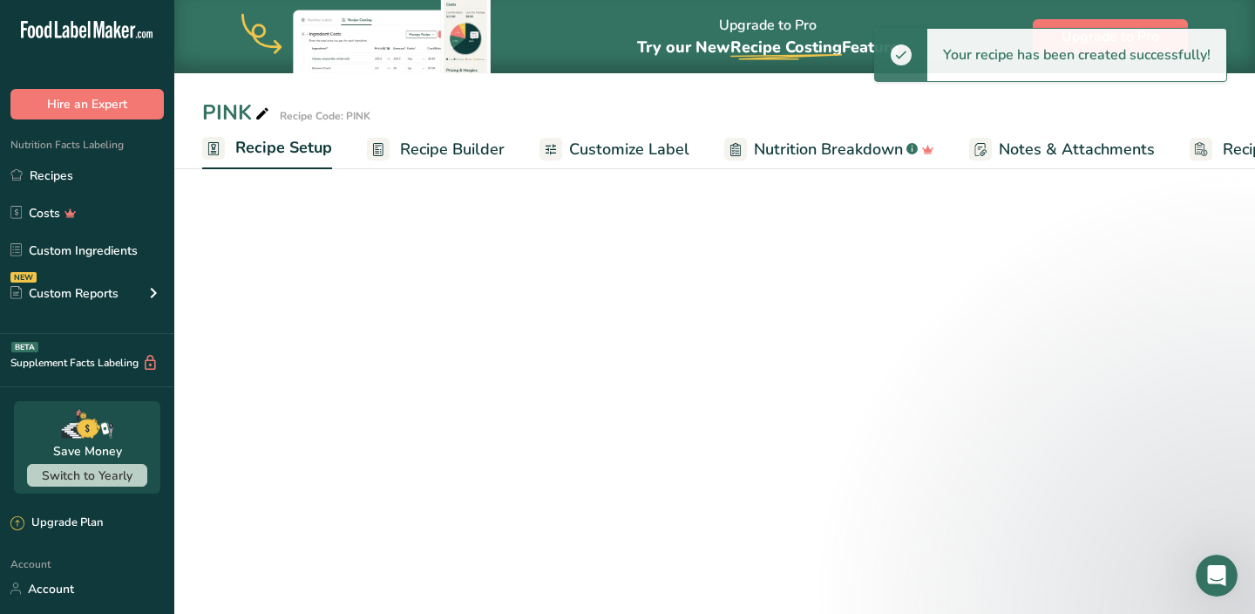
scroll to position [0, 6]
select select "22"
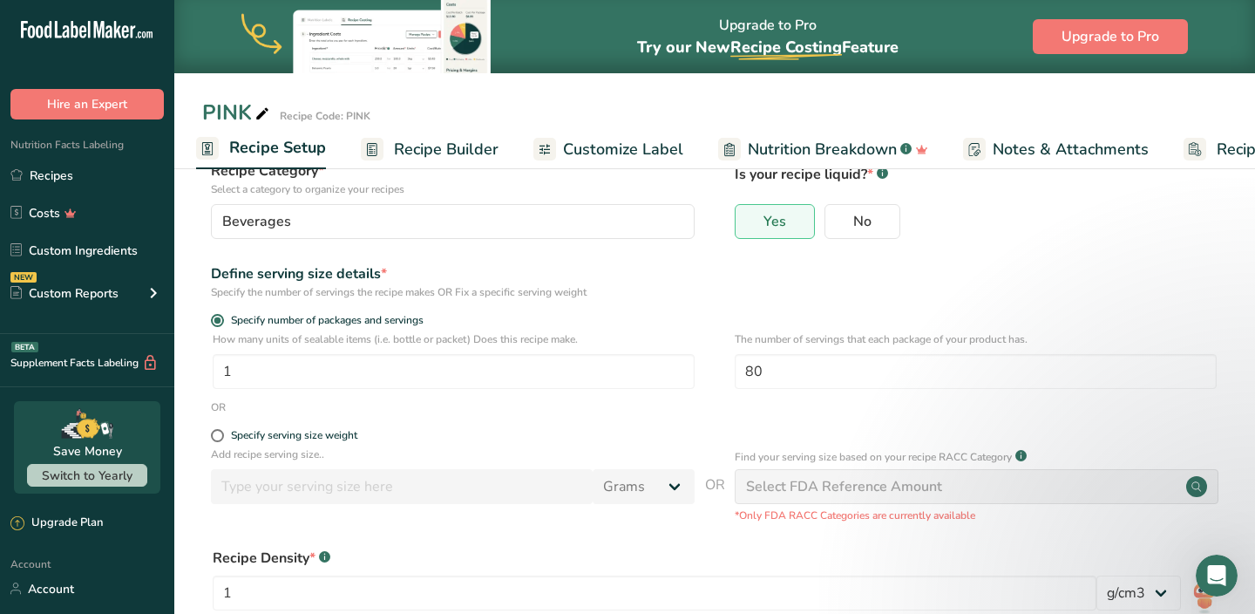
scroll to position [124, 0]
click at [218, 437] on span at bounding box center [217, 436] width 13 height 13
click at [218, 437] on input "Specify serving size weight" at bounding box center [216, 436] width 11 height 11
radio input "true"
radio input "false"
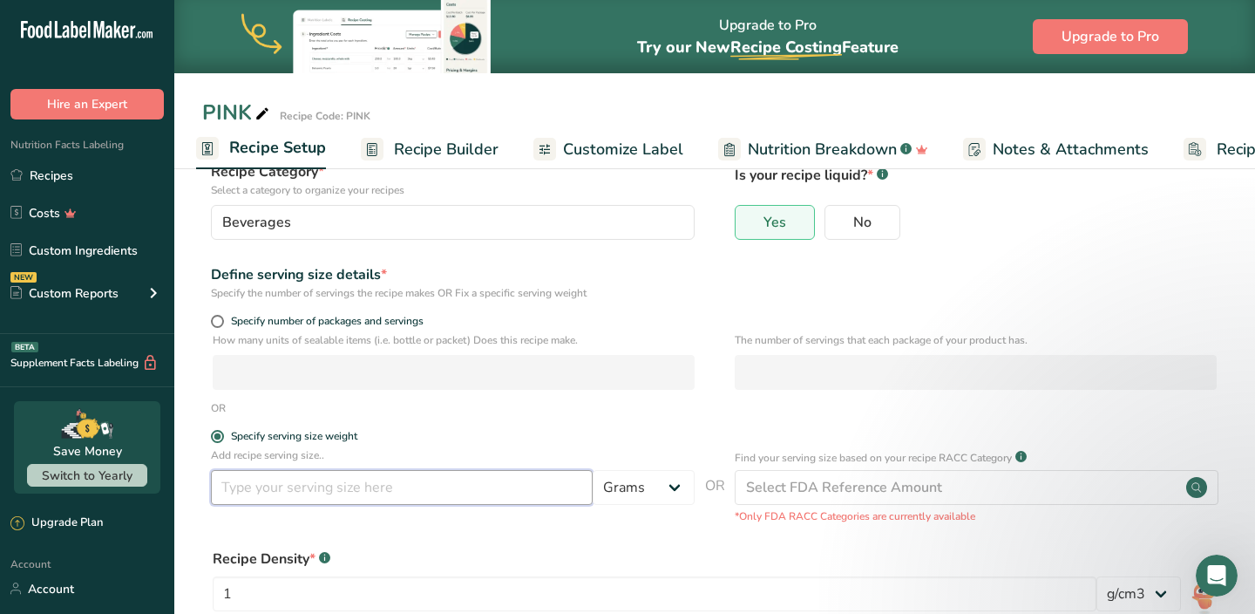
click at [452, 485] on input "number" at bounding box center [402, 487] width 382 height 35
click at [222, 323] on span at bounding box center [217, 321] width 13 height 13
click at [222, 323] on input "Specify number of packages and servings" at bounding box center [216, 321] width 11 height 11
radio input "true"
radio input "false"
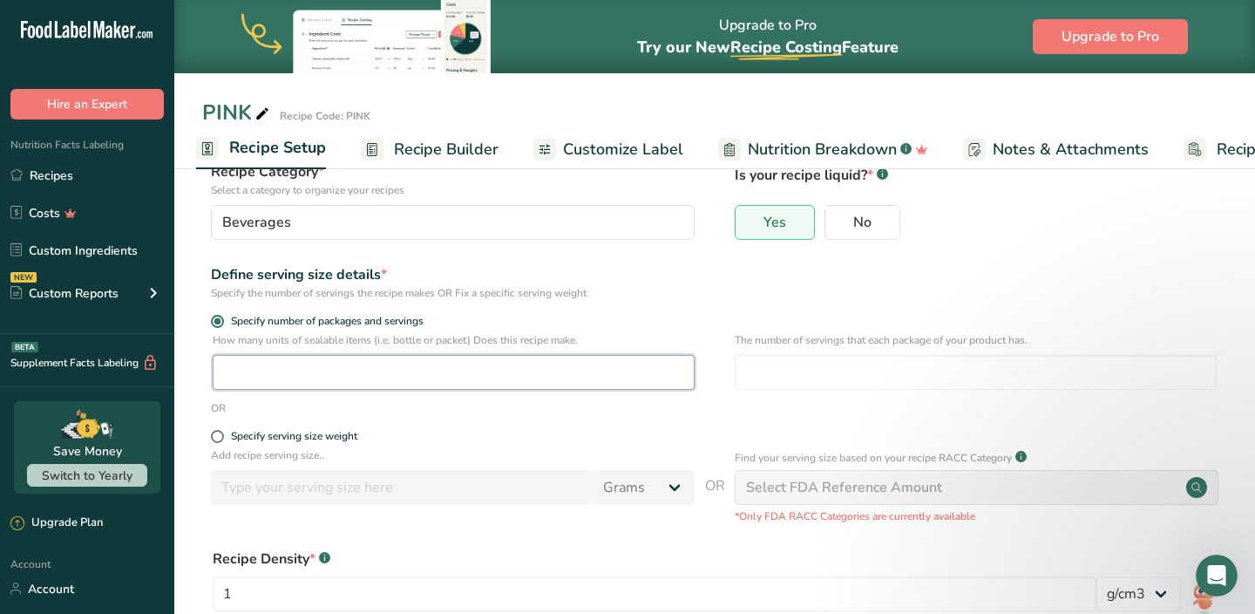
click at [377, 366] on input "number" at bounding box center [454, 372] width 482 height 35
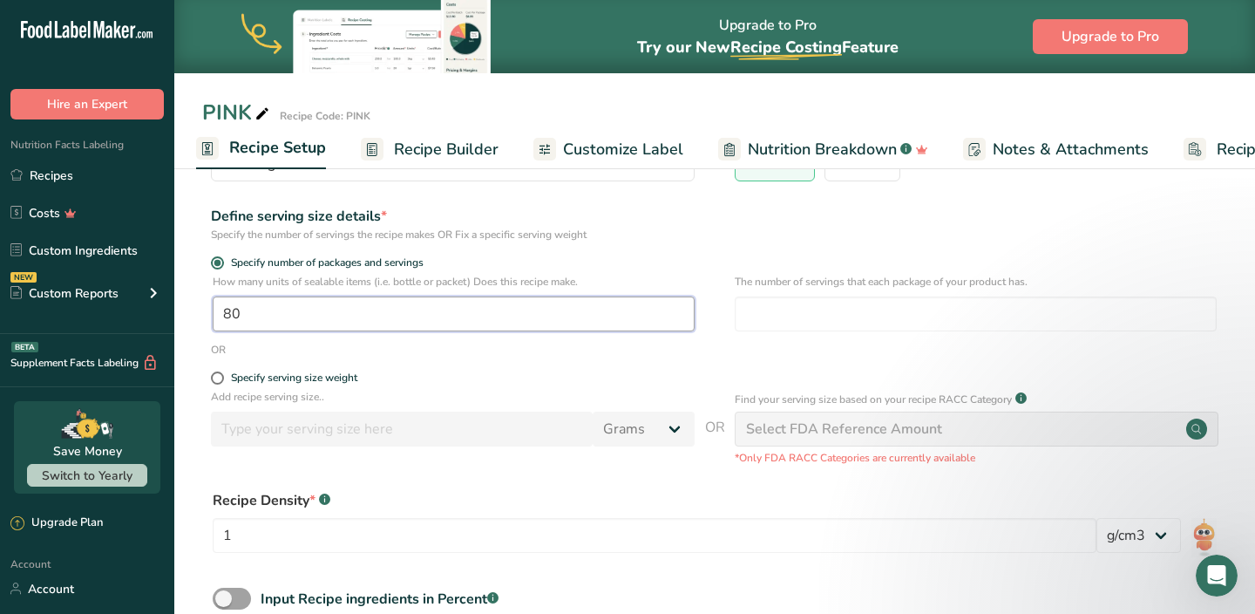
scroll to position [191, 0]
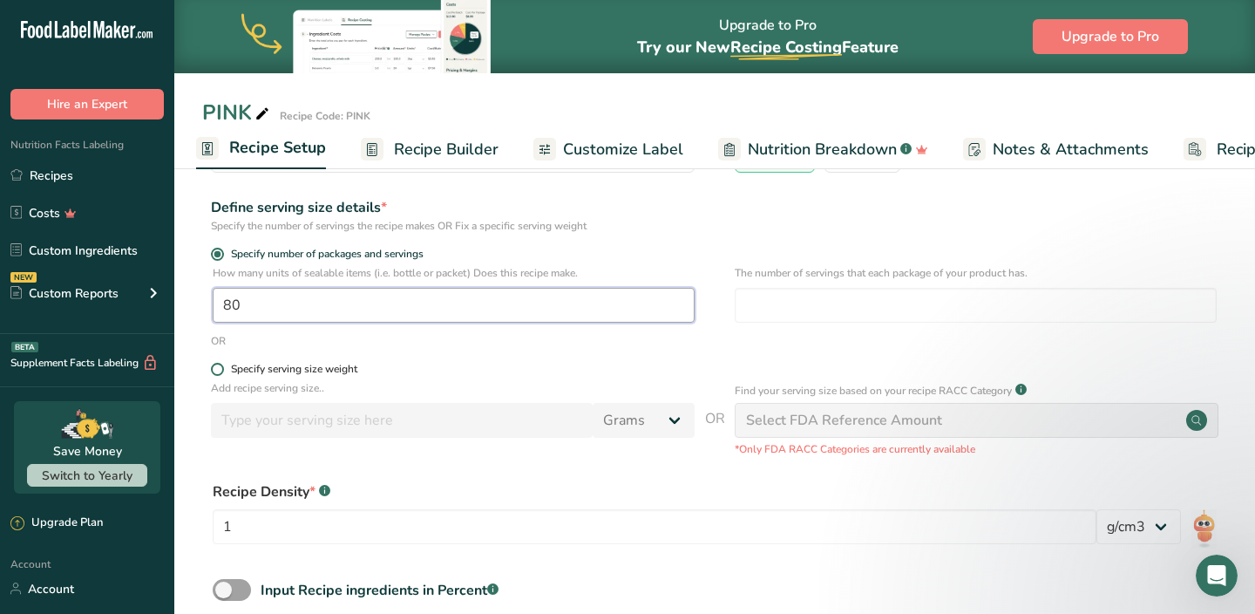
type input "80"
click at [222, 374] on label "Specify serving size weight" at bounding box center [453, 369] width 484 height 13
click at [222, 374] on input "Specify serving size weight" at bounding box center [216, 368] width 11 height 11
radio input "true"
radio input "false"
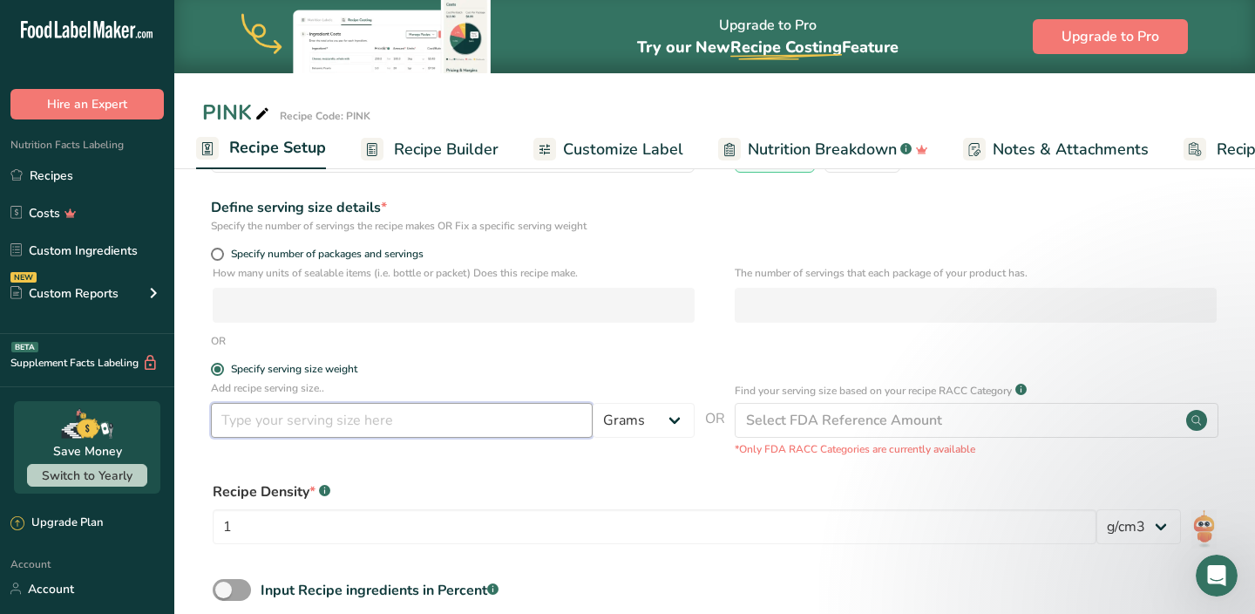
click at [284, 425] on input "number" at bounding box center [402, 420] width 382 height 35
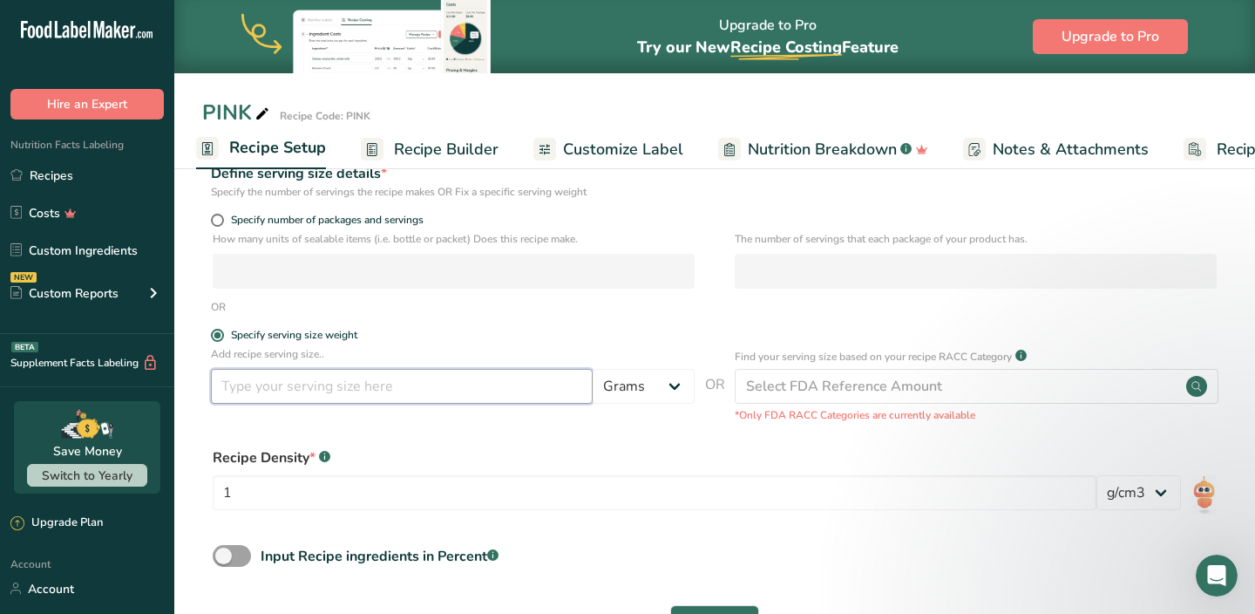
scroll to position [289, 0]
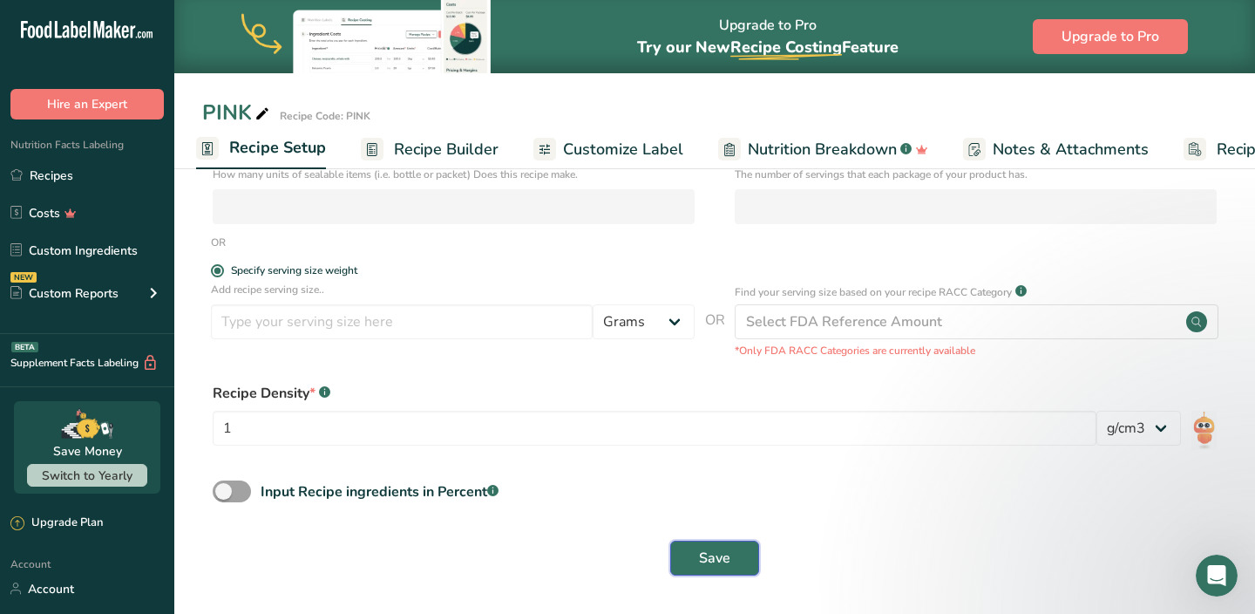
click at [743, 561] on button "Save" at bounding box center [714, 557] width 89 height 35
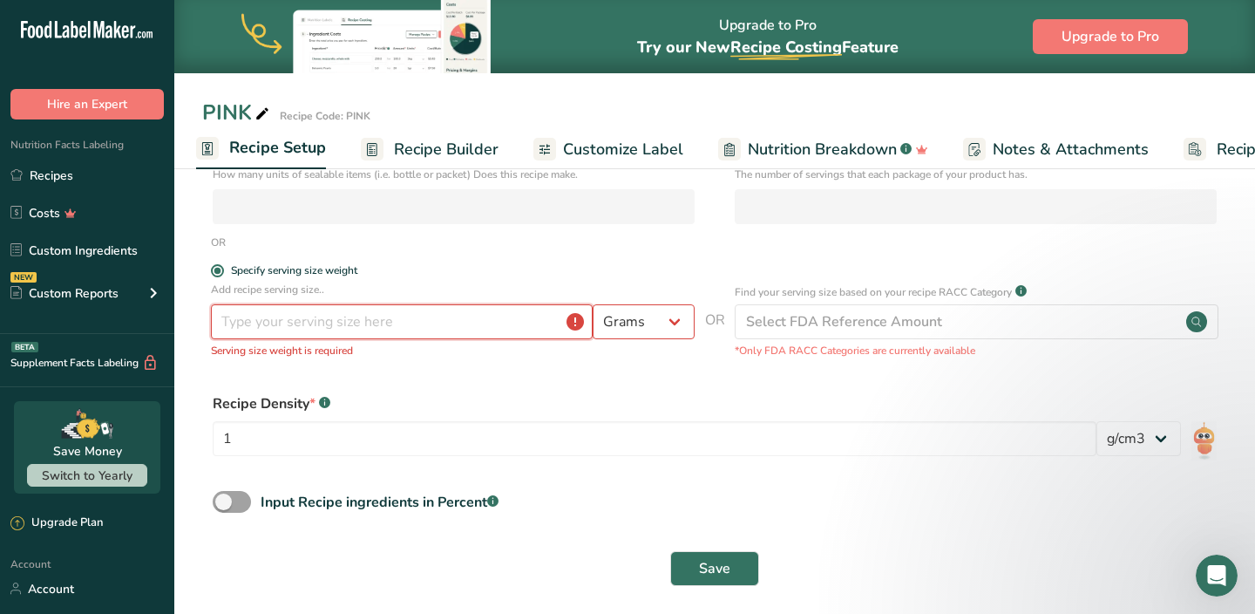
click at [429, 321] on input "number" at bounding box center [402, 321] width 382 height 35
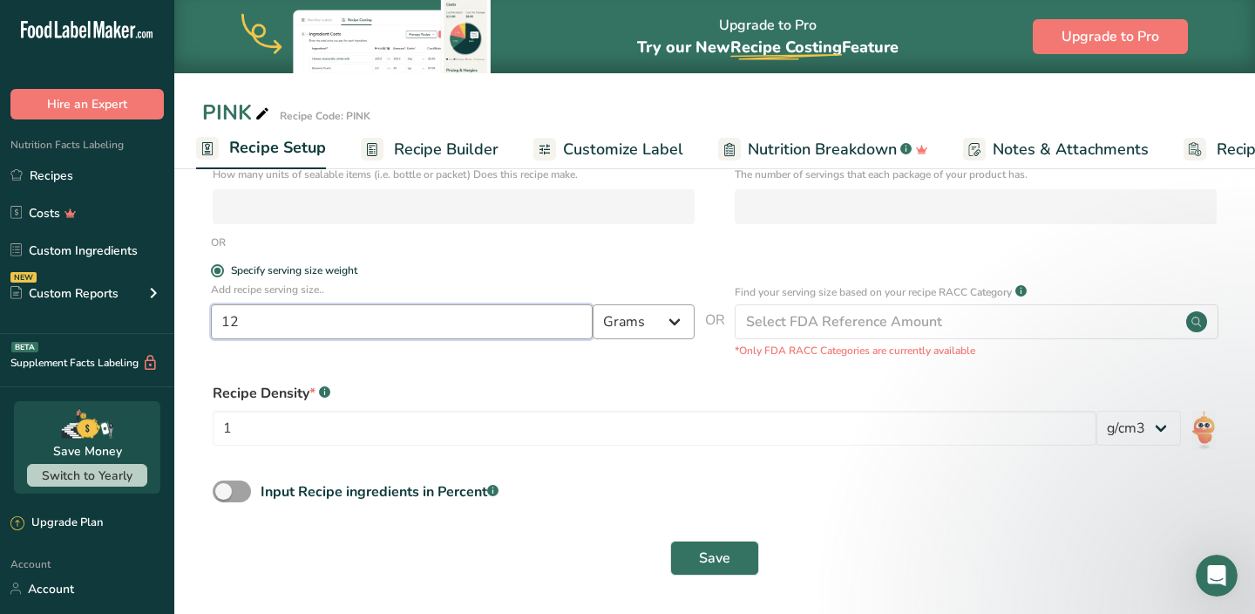
type input "12"
click at [647, 328] on select "Grams kg mg mcg lb oz l mL fl oz tbsp tsp cup qt gallon" at bounding box center [644, 321] width 102 height 35
select select "18"
click at [593, 304] on select "Grams kg mg mcg lb oz l mL fl oz tbsp tsp cup qt gallon" at bounding box center [644, 321] width 102 height 35
click at [700, 547] on span "Save" at bounding box center [714, 557] width 31 height 21
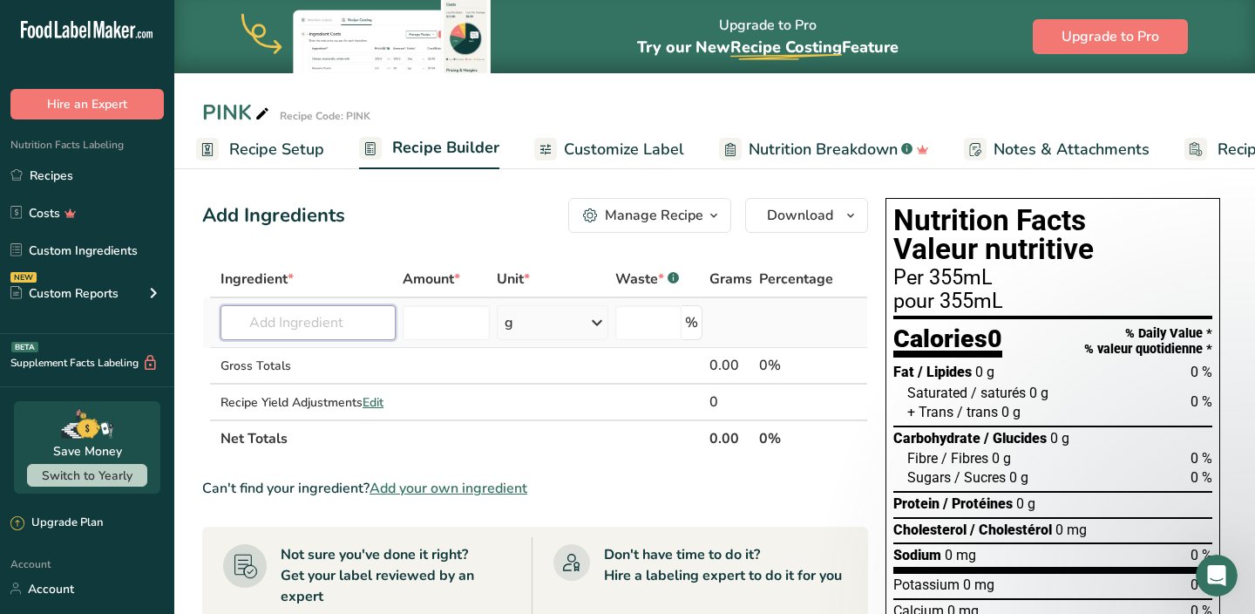
click at [343, 330] on input "text" at bounding box center [308, 322] width 175 height 35
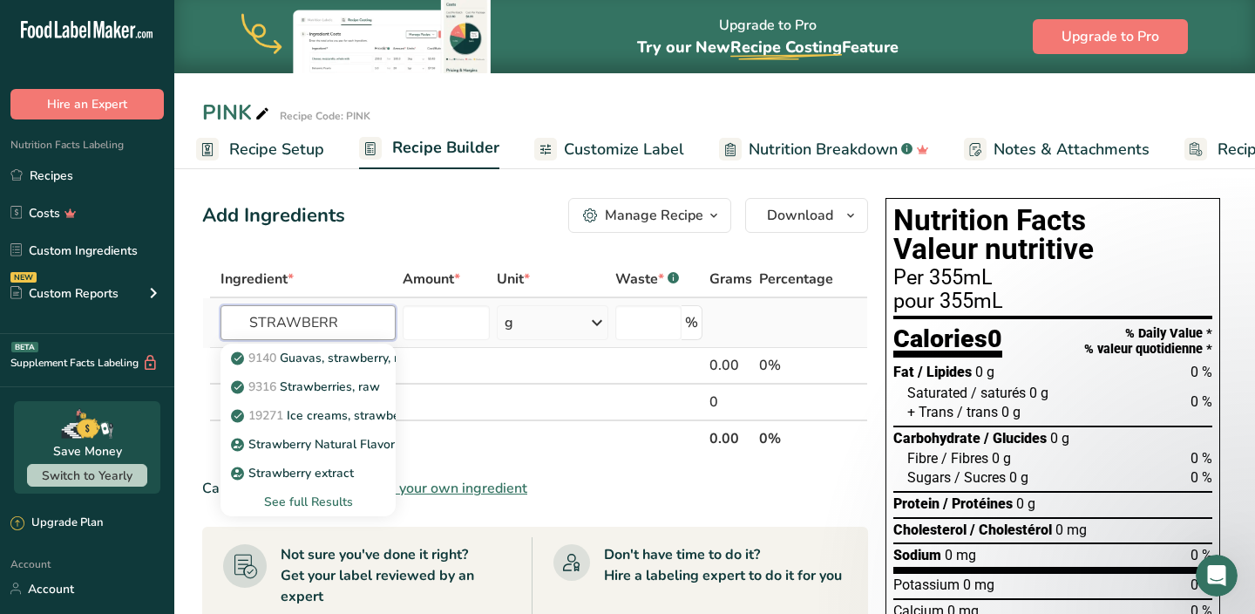
type input "STRAWBERR"
click at [329, 504] on div "See full Results" at bounding box center [307, 502] width 147 height 18
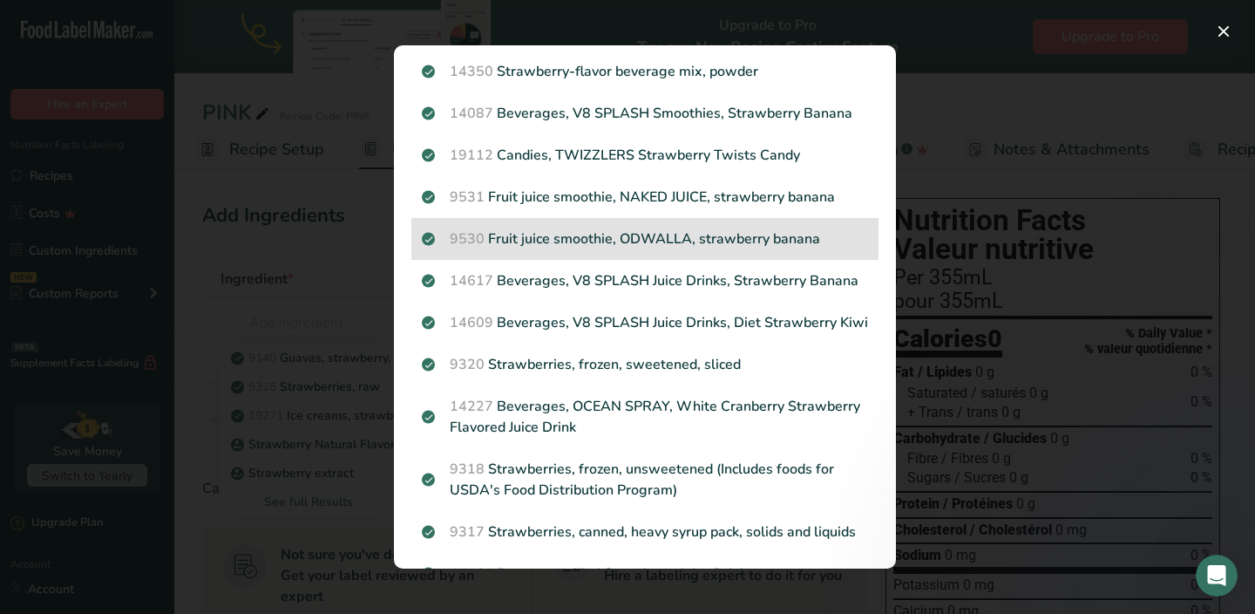
scroll to position [595, 0]
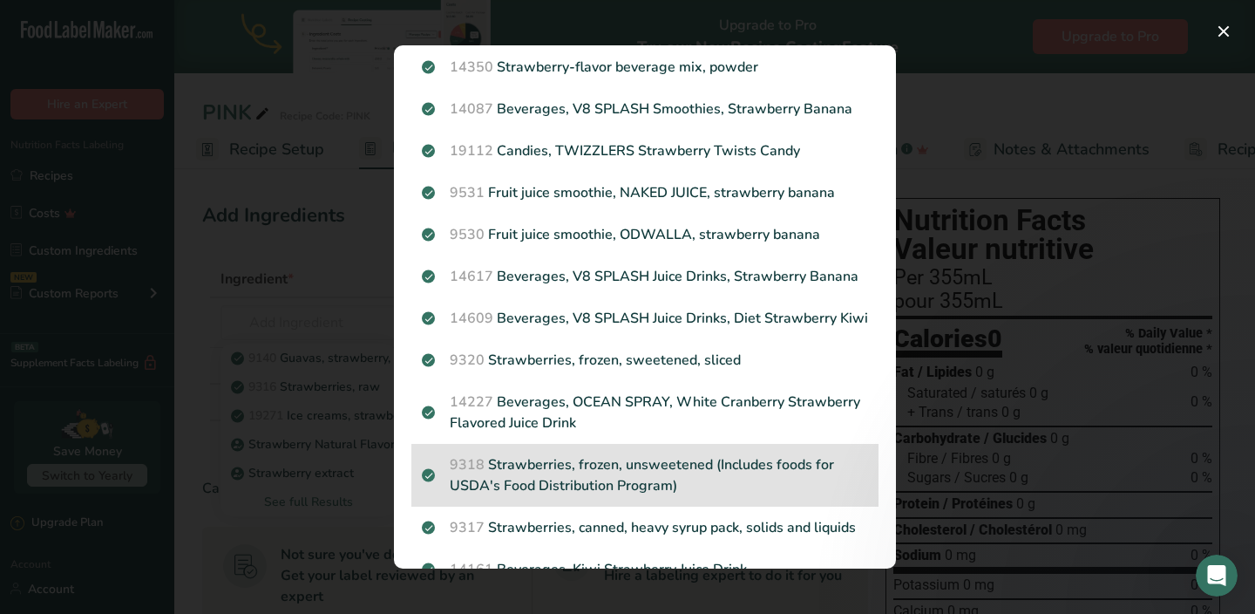
click at [555, 484] on p "9318 Strawberries, frozen, unsweetened (Includes foods for USDA's Food Distribu…" at bounding box center [645, 475] width 446 height 42
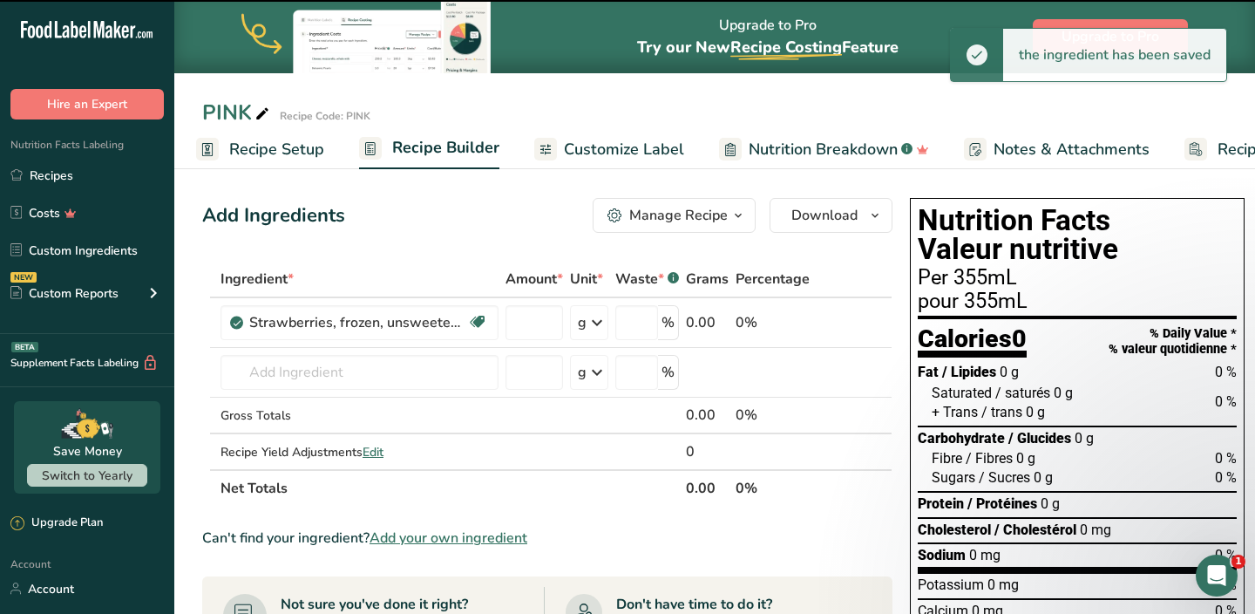
type input "0"
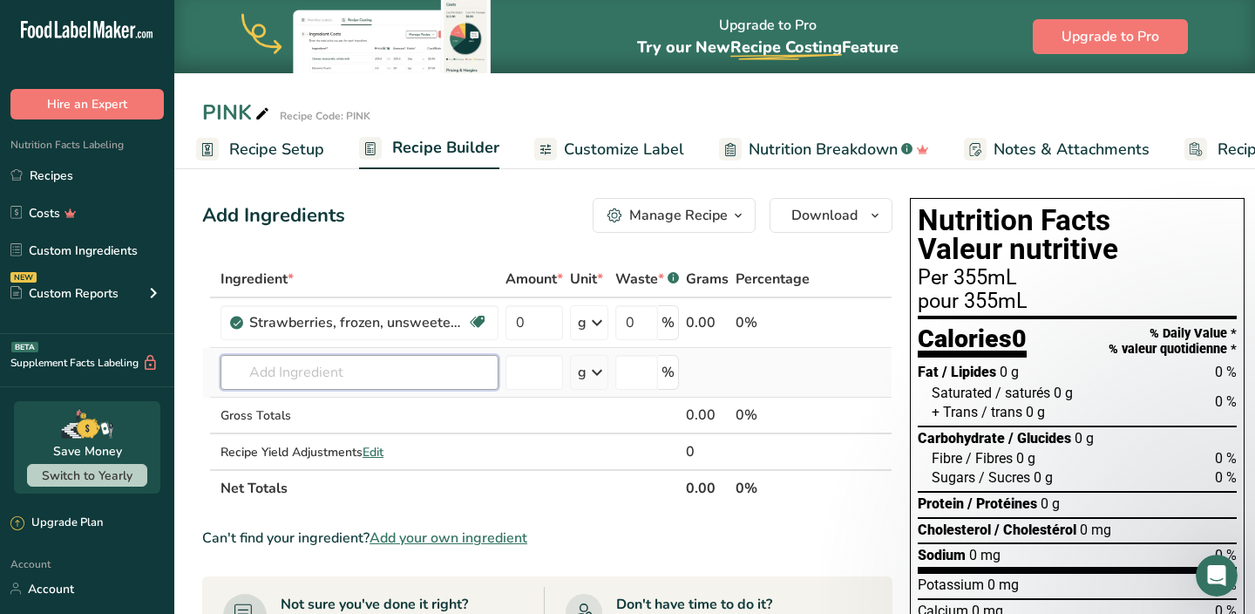
click at [357, 373] on input "text" at bounding box center [360, 372] width 278 height 35
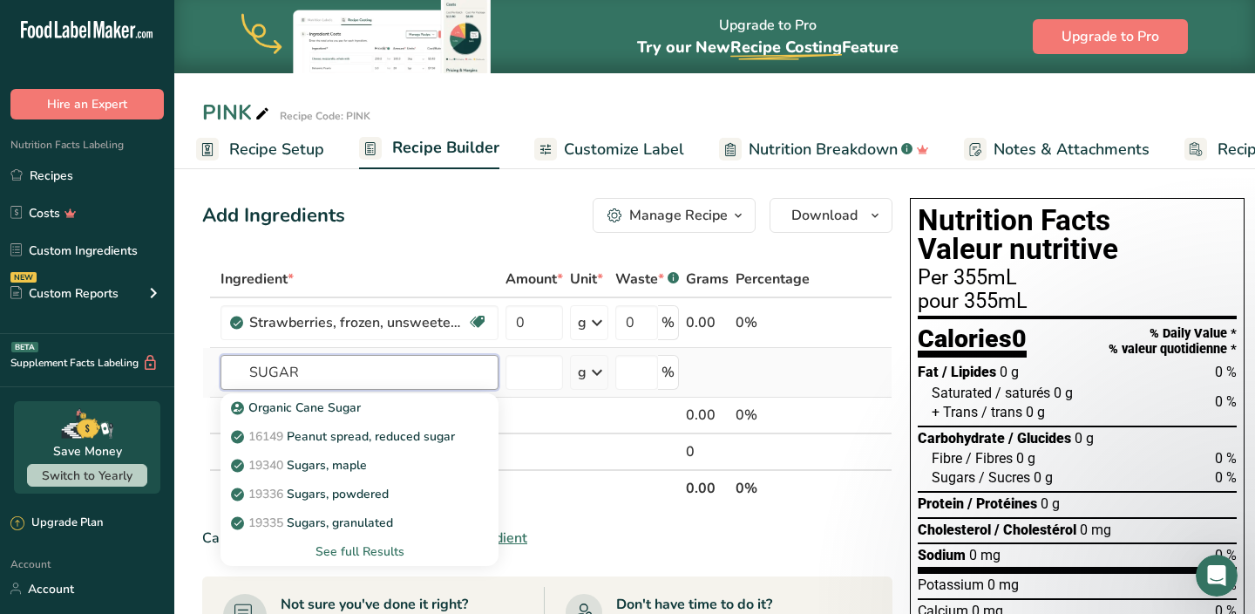
type input "SUGAR"
click at [347, 543] on div "See full Results" at bounding box center [359, 551] width 250 height 18
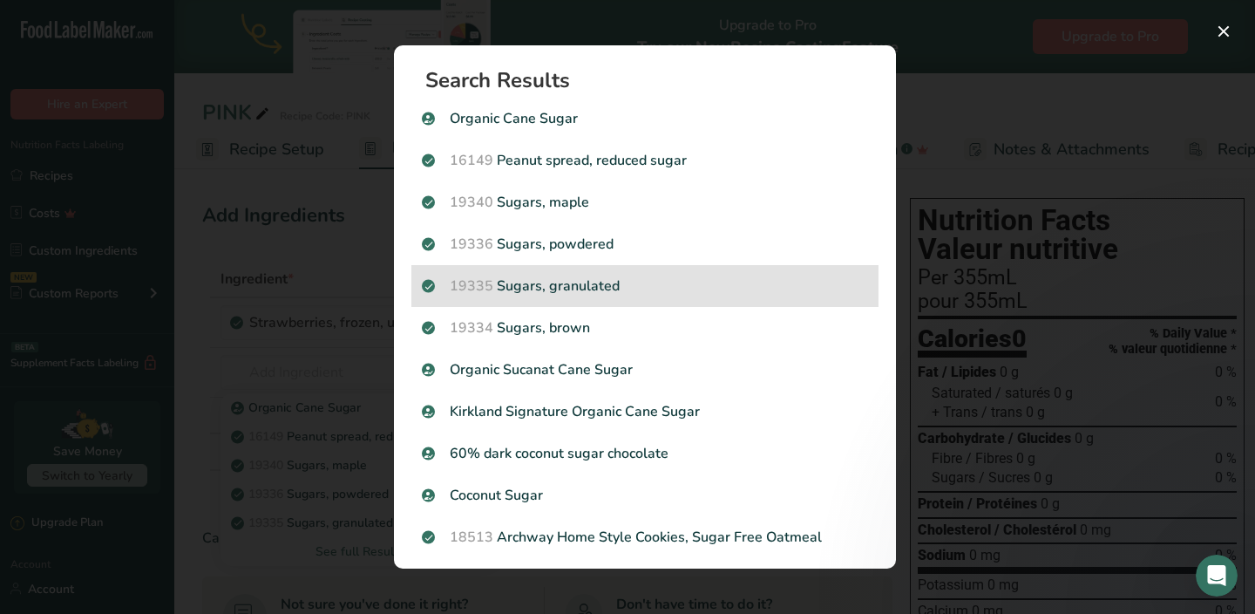
click at [532, 288] on p "19335 [GEOGRAPHIC_DATA], granulated" at bounding box center [645, 285] width 446 height 21
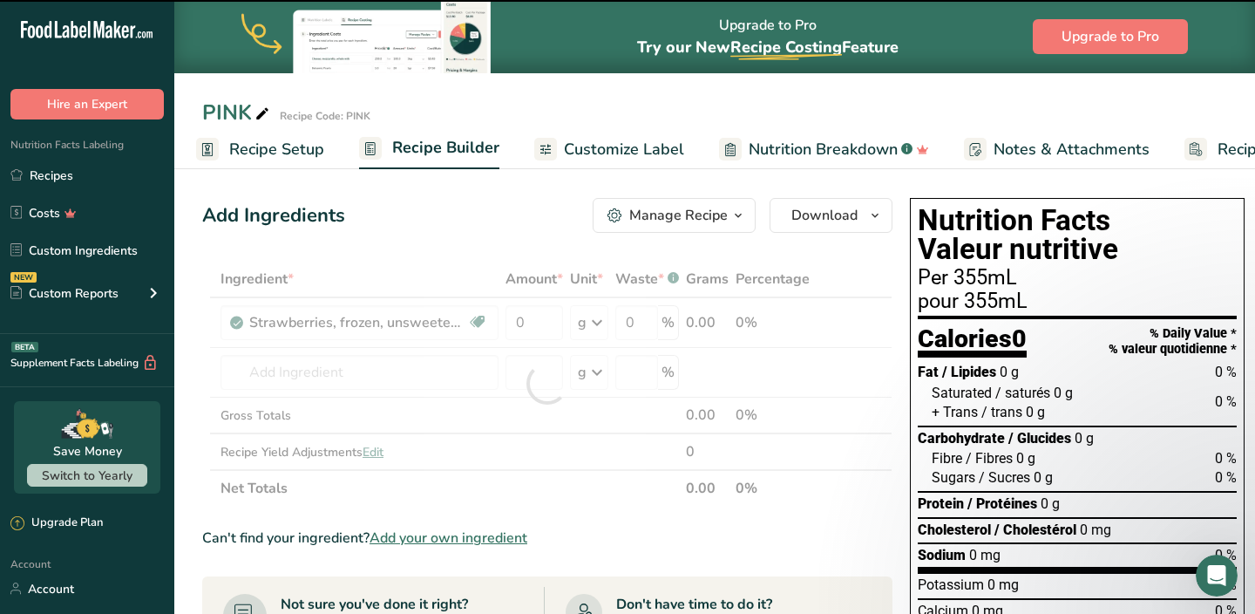
type input "0"
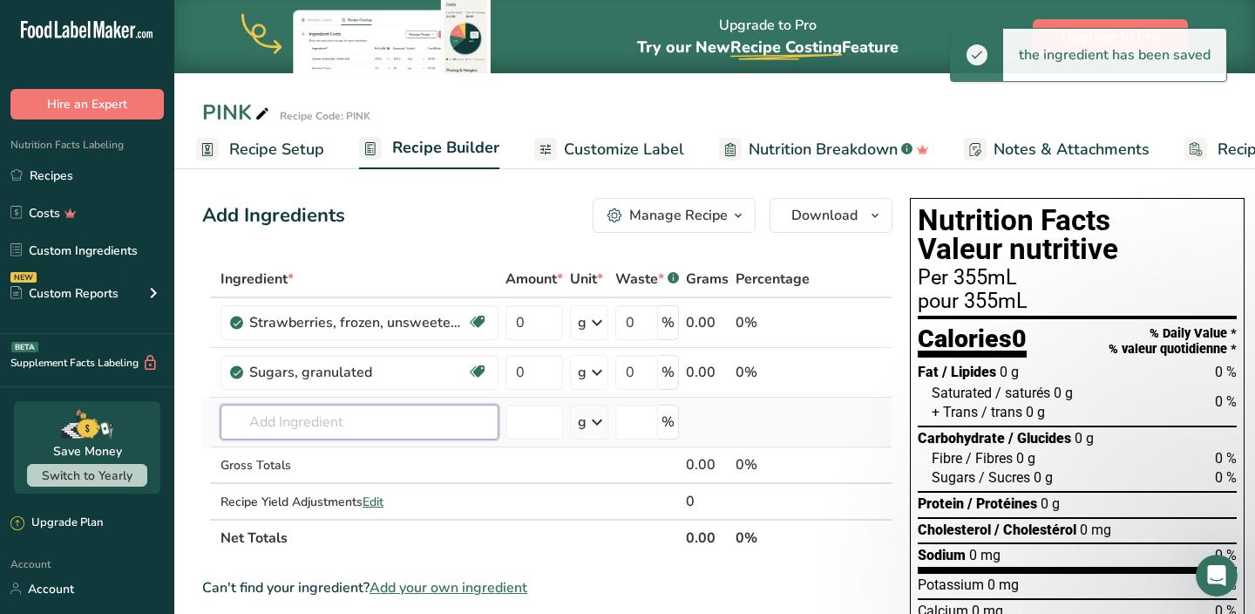
click at [363, 420] on input "text" at bounding box center [360, 421] width 278 height 35
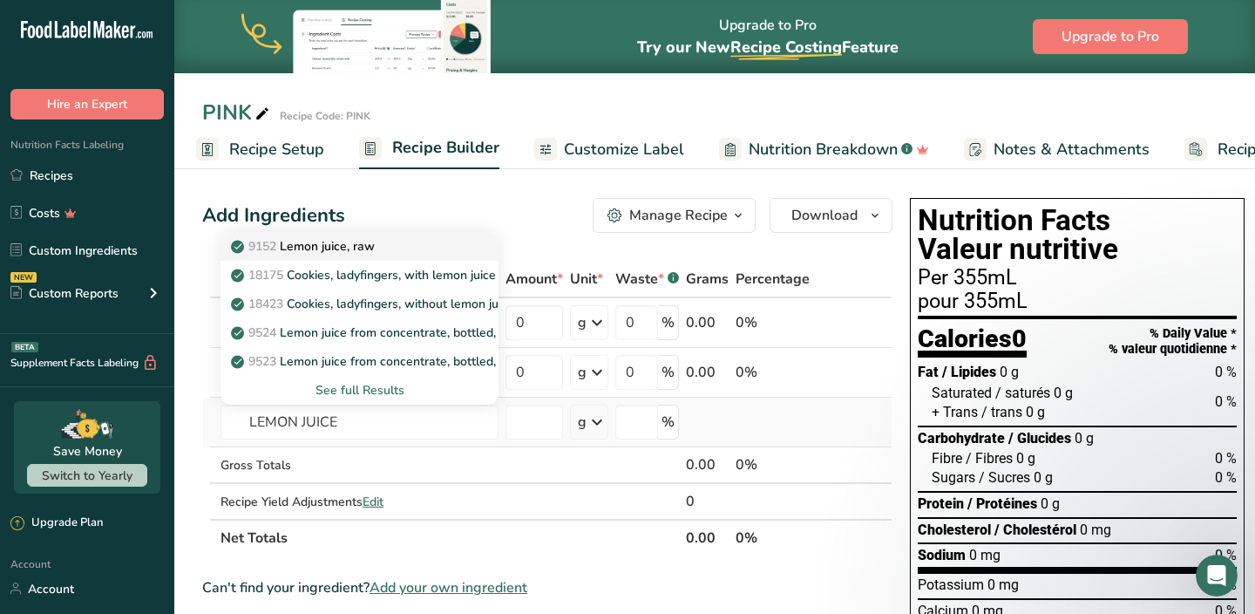
click at [355, 250] on p "9152 Lemon juice, raw" at bounding box center [304, 246] width 140 height 18
type input "Lemon juice, raw"
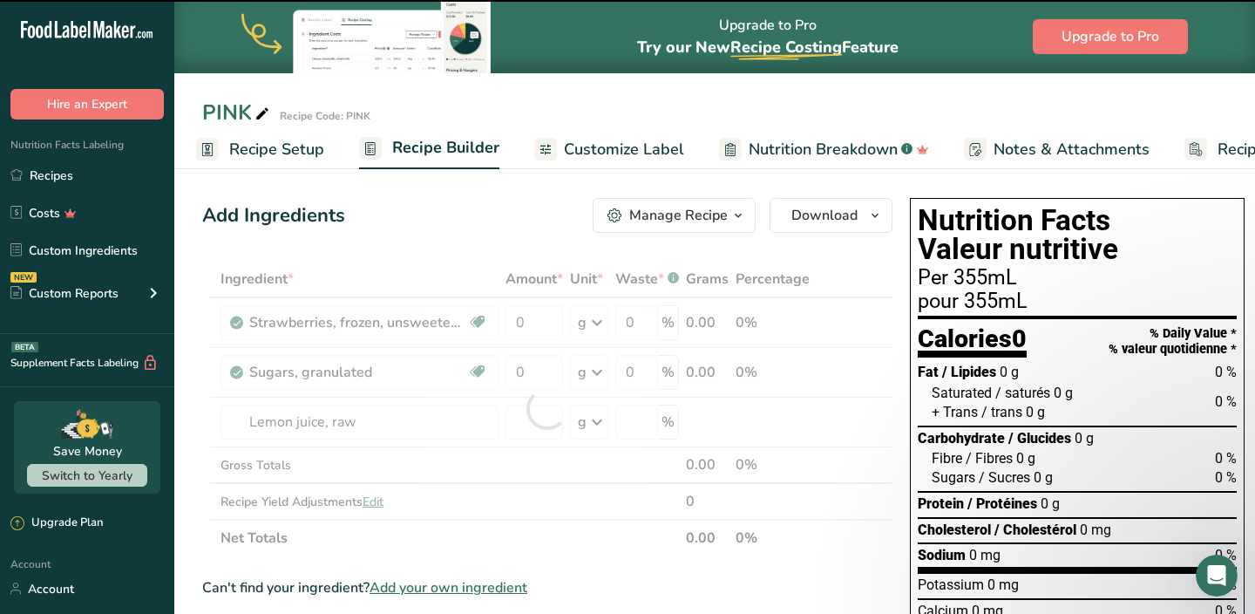
type input "0"
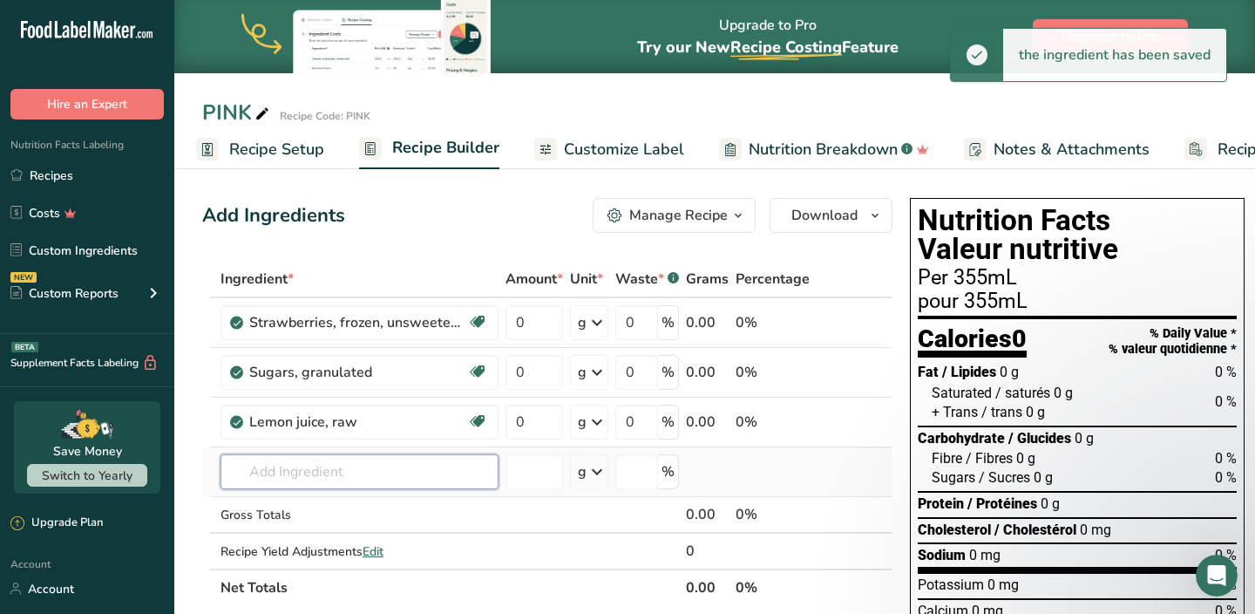
click at [338, 470] on input "text" at bounding box center [360, 471] width 278 height 35
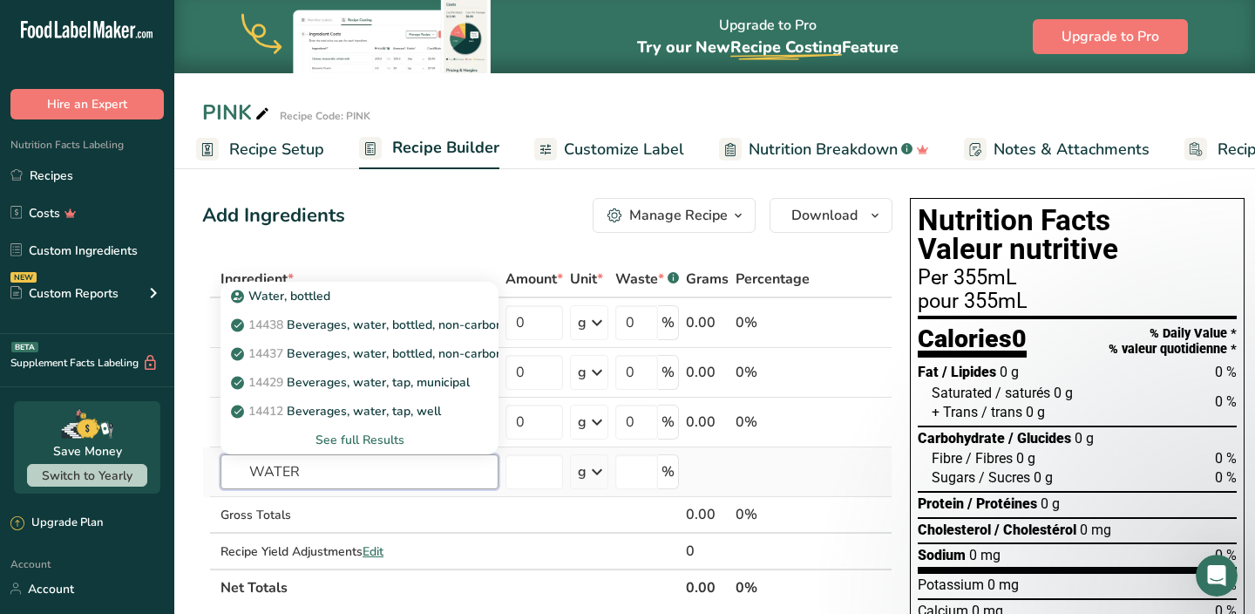
type input "WATER"
click at [357, 441] on div "See full Results" at bounding box center [359, 440] width 250 height 18
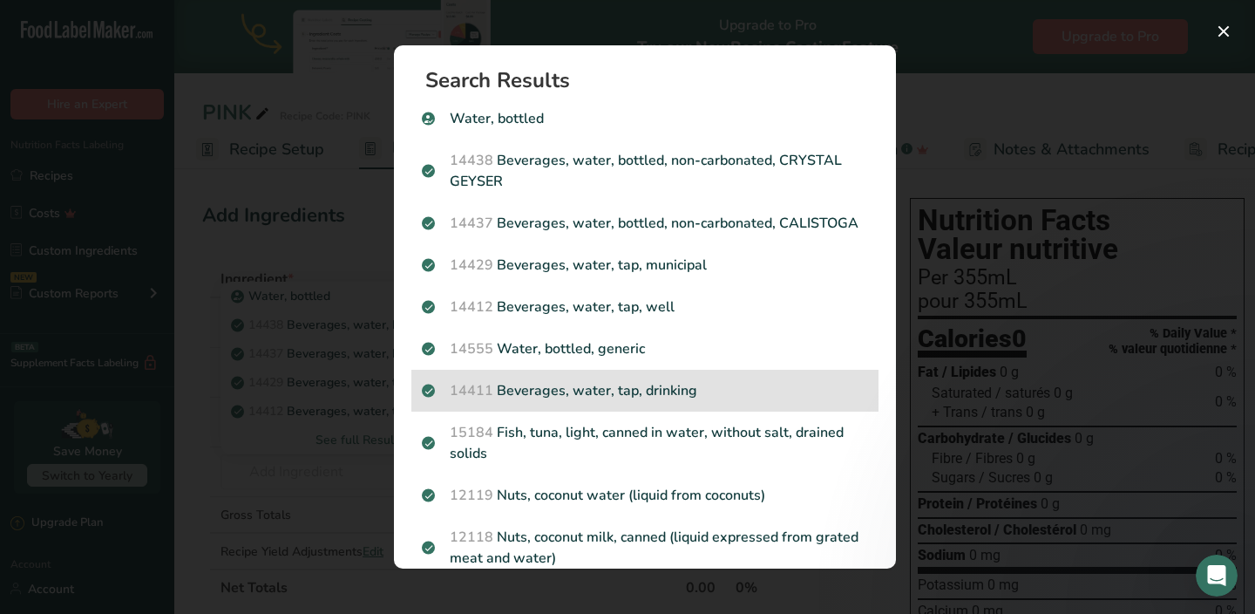
click at [538, 382] on p "14411 Beverages, water, tap, drinking" at bounding box center [645, 390] width 446 height 21
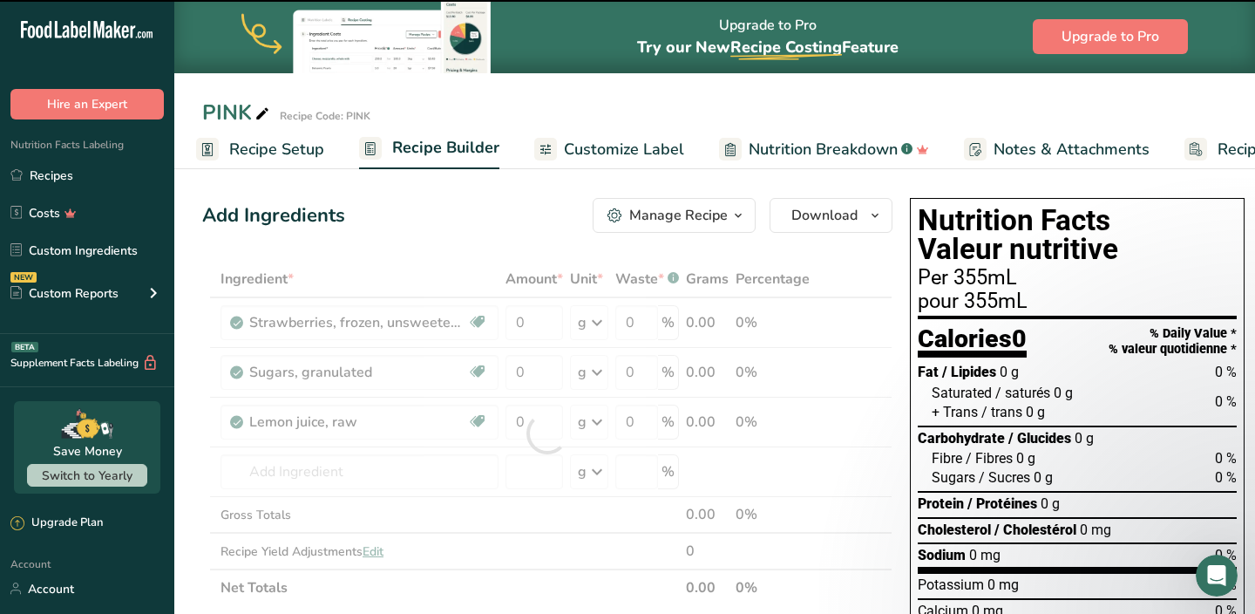
type input "0"
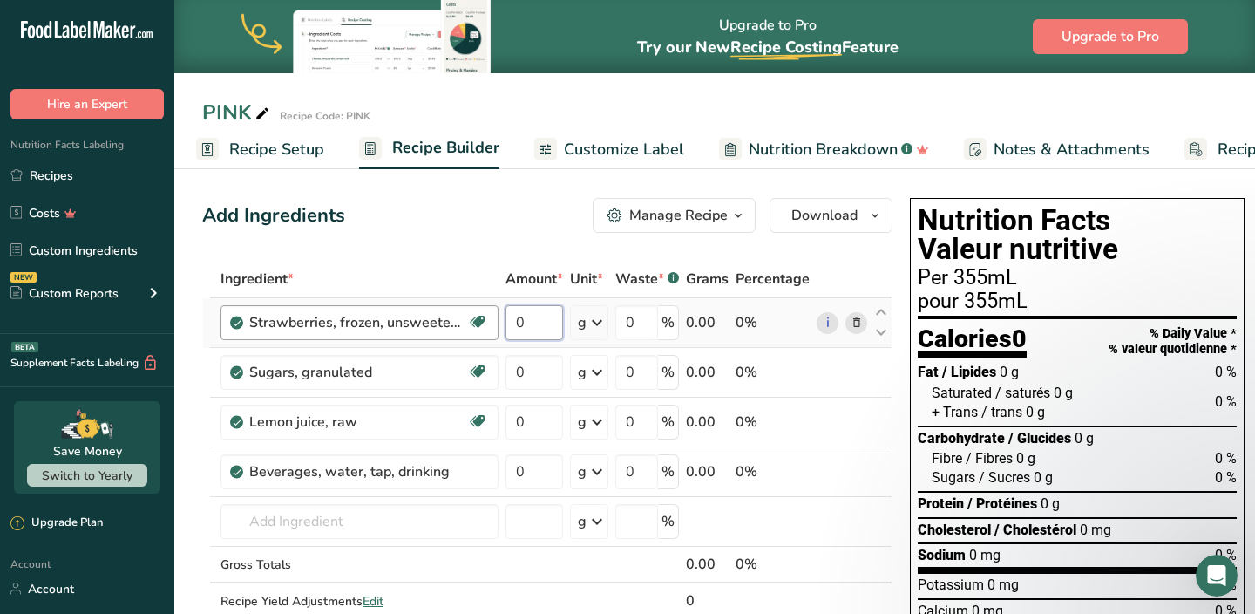
drag, startPoint x: 544, startPoint y: 316, endPoint x: 498, endPoint y: 316, distance: 46.2
click at [502, 316] on td "0" at bounding box center [534, 323] width 65 height 50
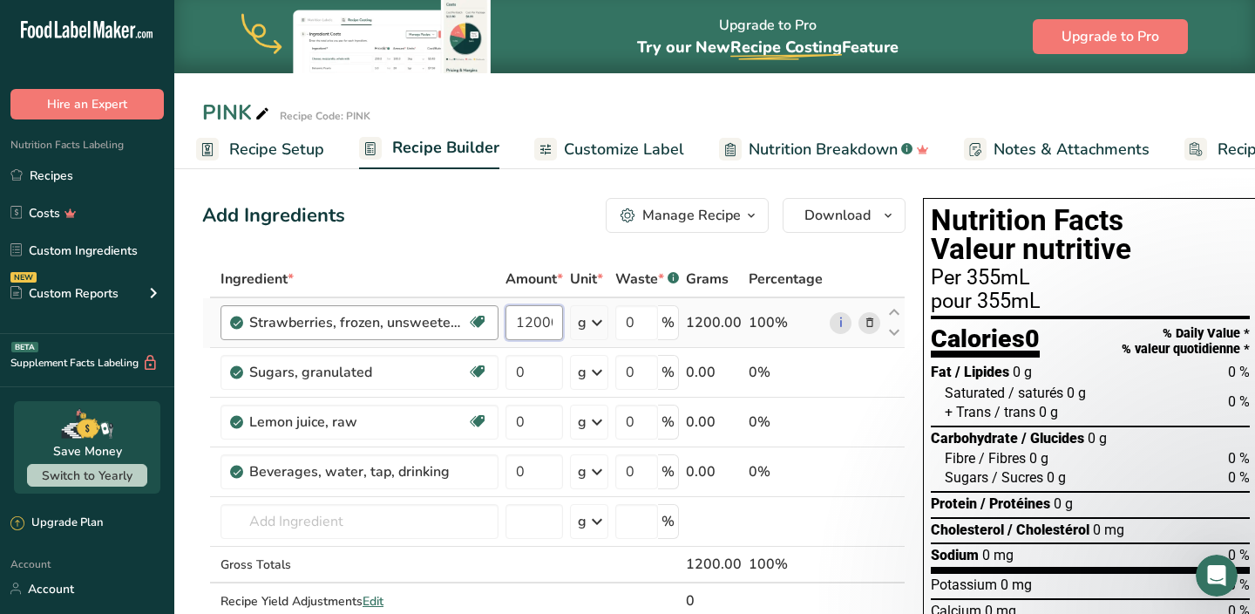
scroll to position [0, 3]
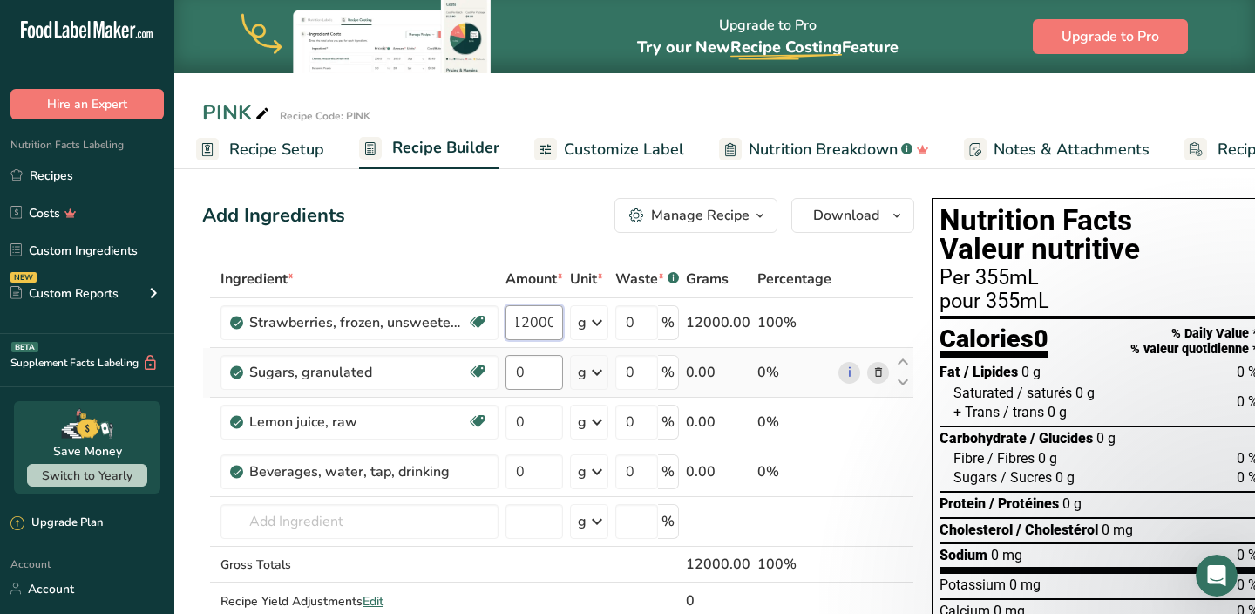
type input "12000"
click at [512, 367] on div "Ingredient * Amount * Unit * Waste * .a-a{fill:#347362;}.b-a{fill:#fff;} Grams …" at bounding box center [558, 458] width 712 height 395
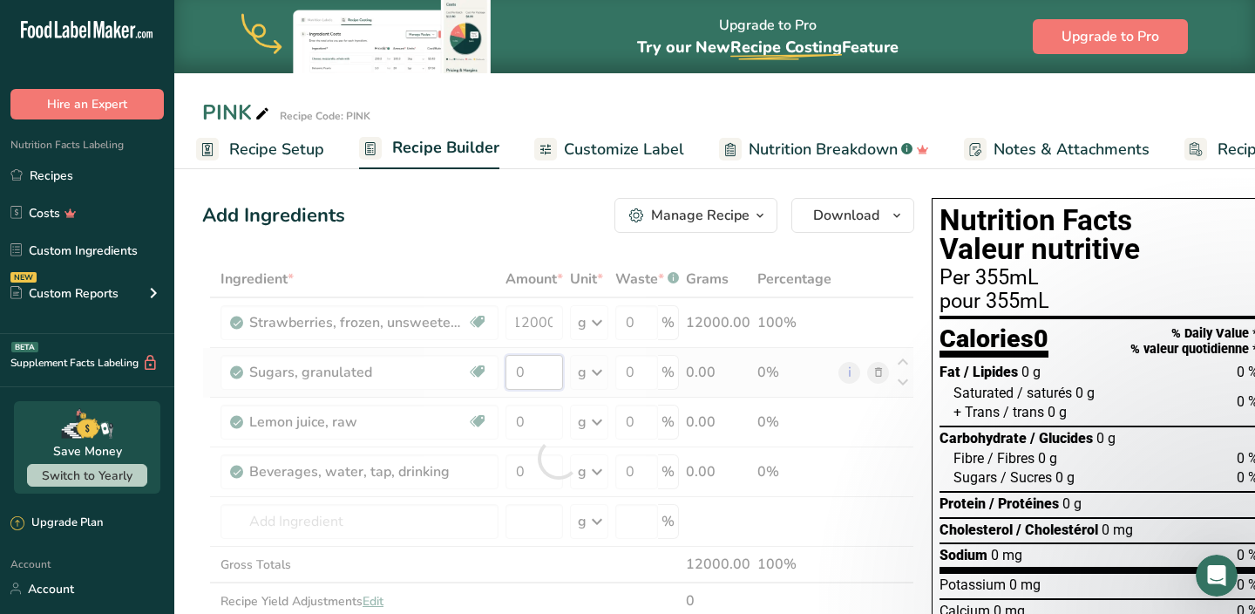
scroll to position [0, 0]
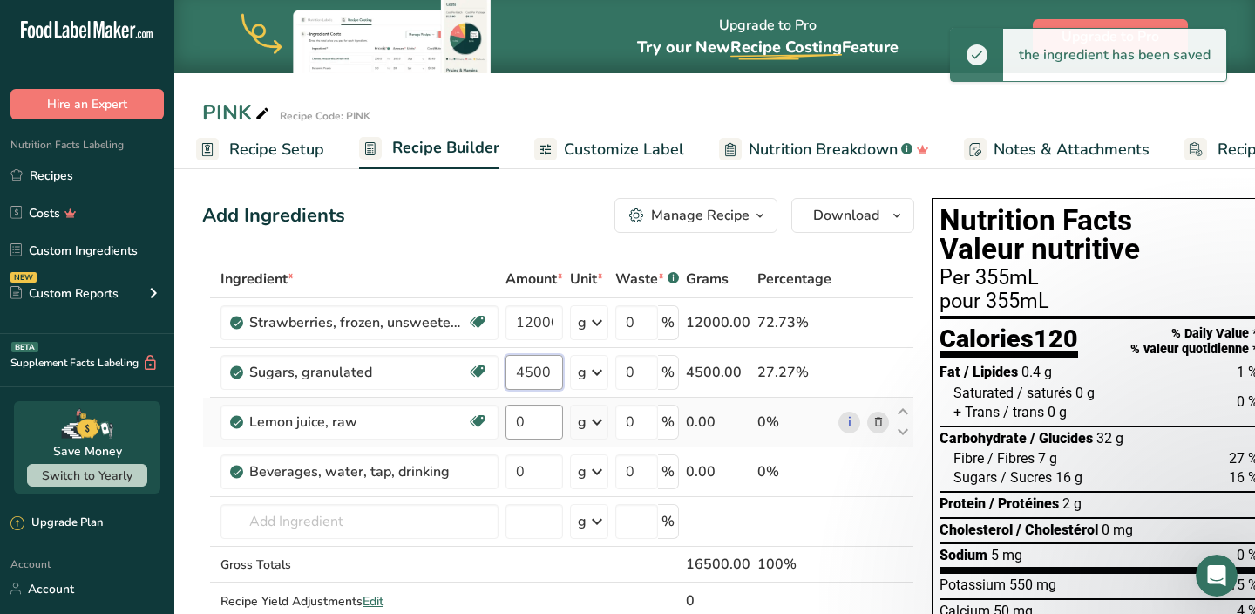
type input "4500"
click at [507, 419] on div "Ingredient * Amount * Unit * Waste * .a-a{fill:#347362;}.b-a{fill:#fff;} Grams …" at bounding box center [558, 458] width 712 height 395
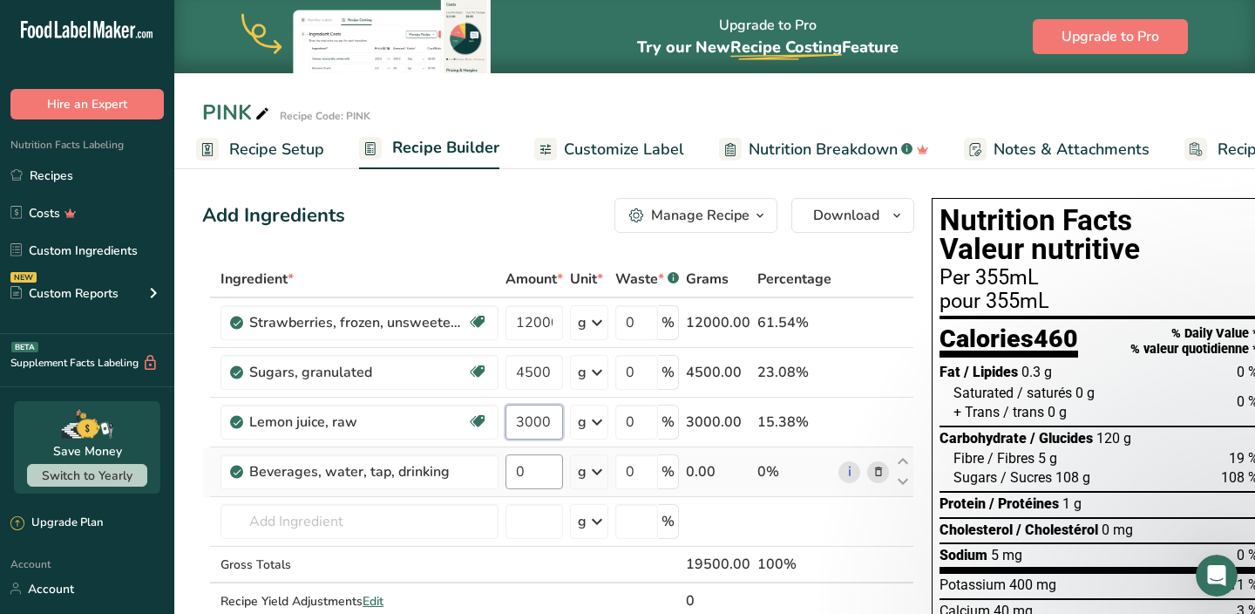
type input "3000"
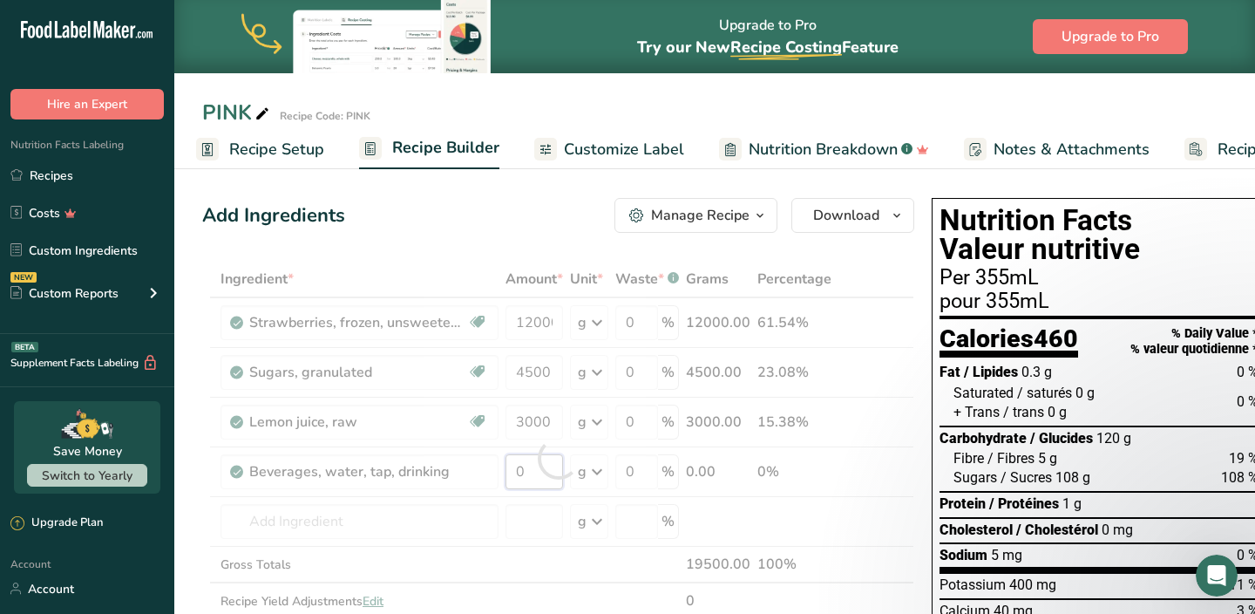
drag, startPoint x: 538, startPoint y: 469, endPoint x: 498, endPoint y: 469, distance: 40.1
click at [501, 469] on div "Ingredient * Amount * Unit * Waste * .a-a{fill:#347362;}.b-a{fill:#fff;} Grams …" at bounding box center [558, 458] width 712 height 395
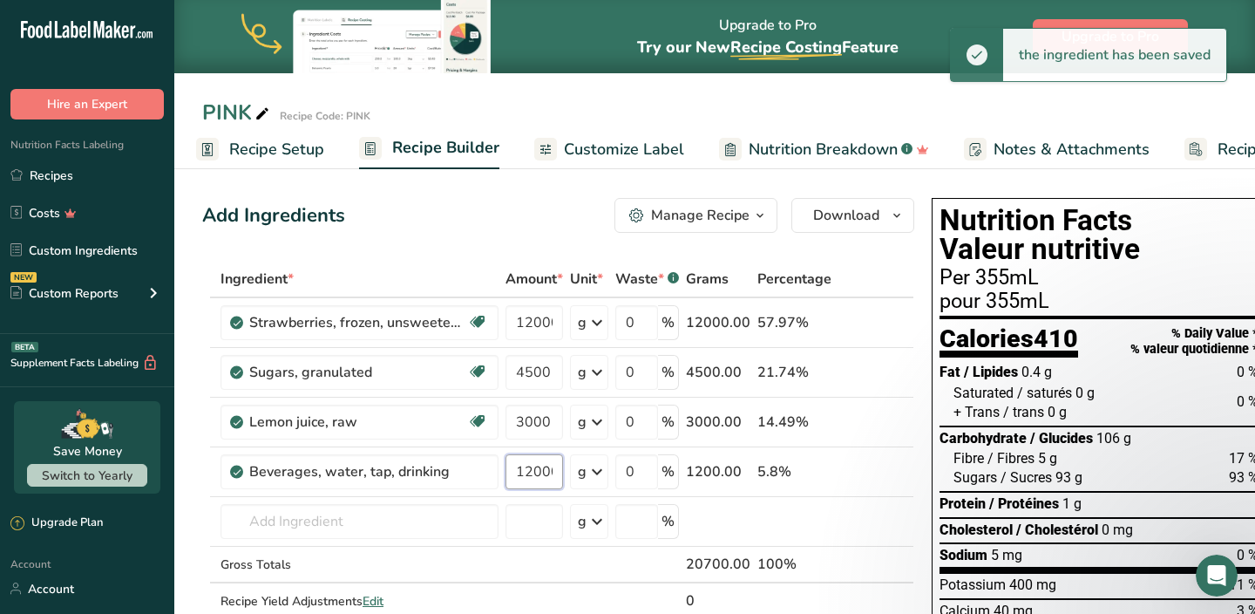
scroll to position [0, 3]
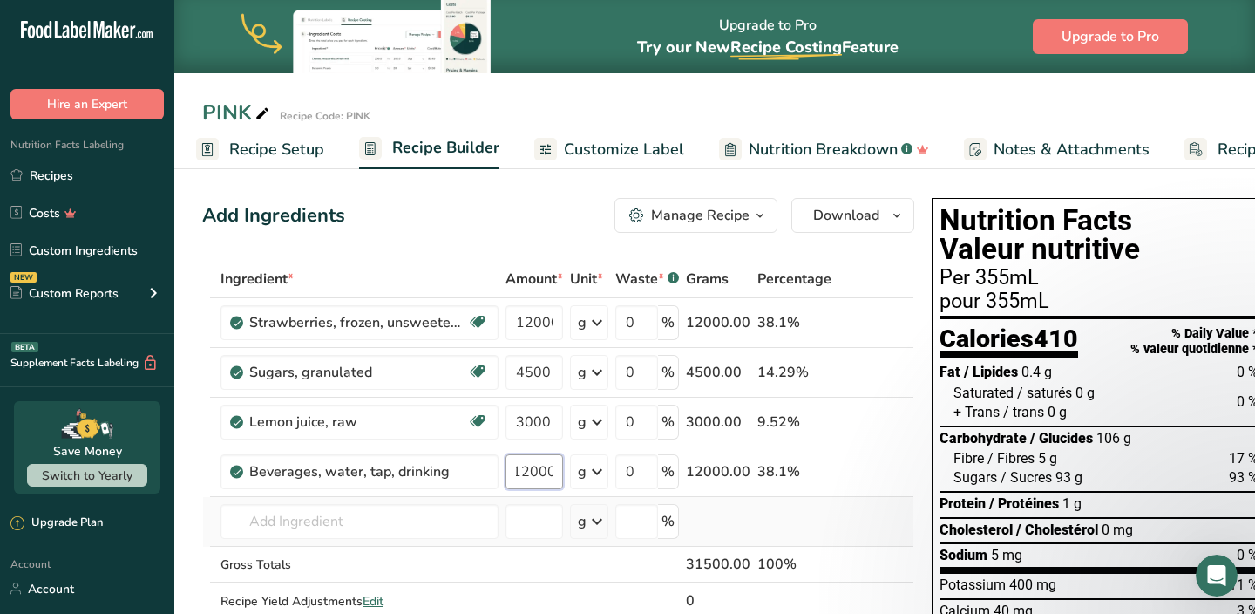
type input "12000"
click at [500, 527] on div "Ingredient * Amount * Unit * Waste * .a-a{fill:#347362;}.b-a{fill:#fff;} Grams …" at bounding box center [558, 458] width 712 height 395
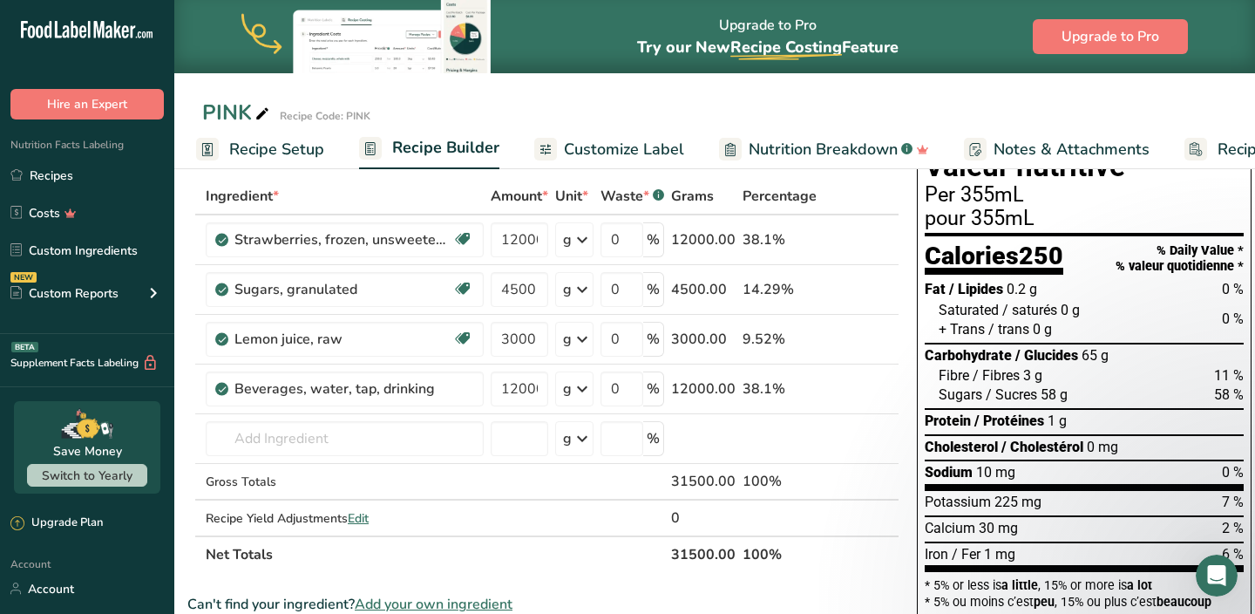
scroll to position [79, 0]
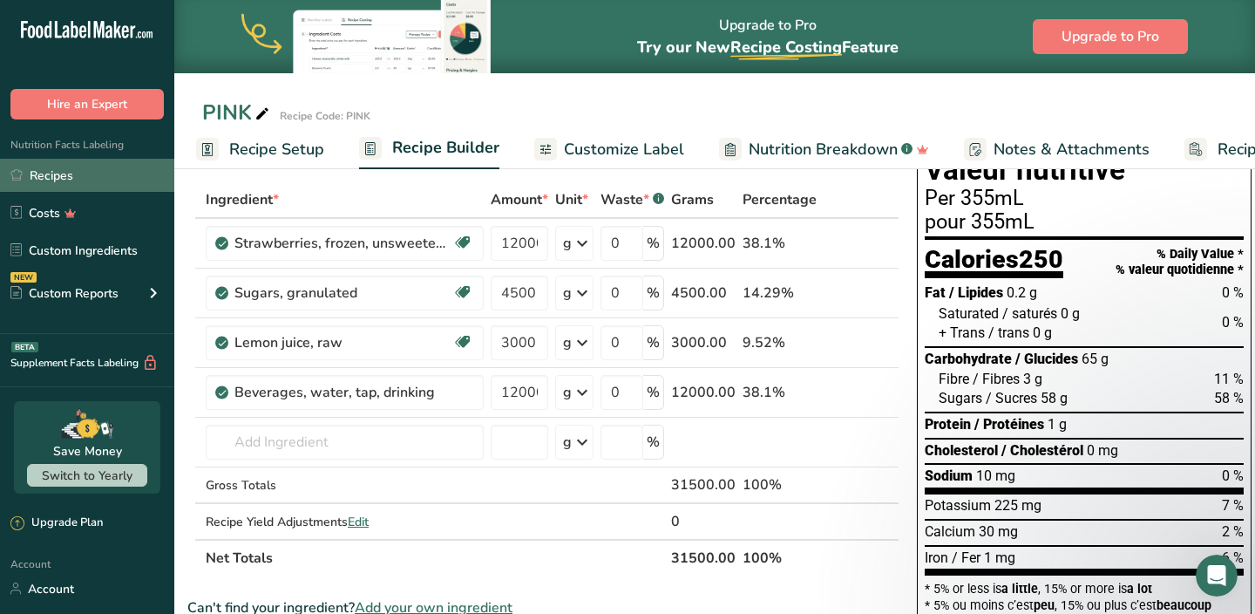
click at [86, 173] on link "Recipes" at bounding box center [87, 175] width 174 height 33
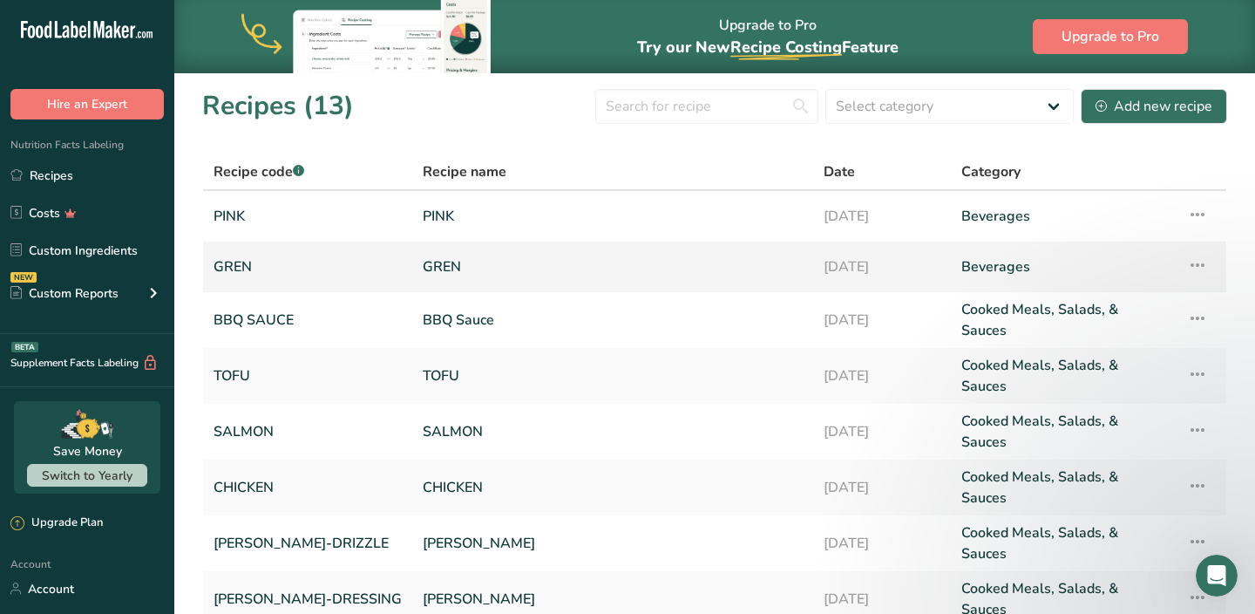
click at [253, 263] on link "GREN" at bounding box center [308, 266] width 188 height 37
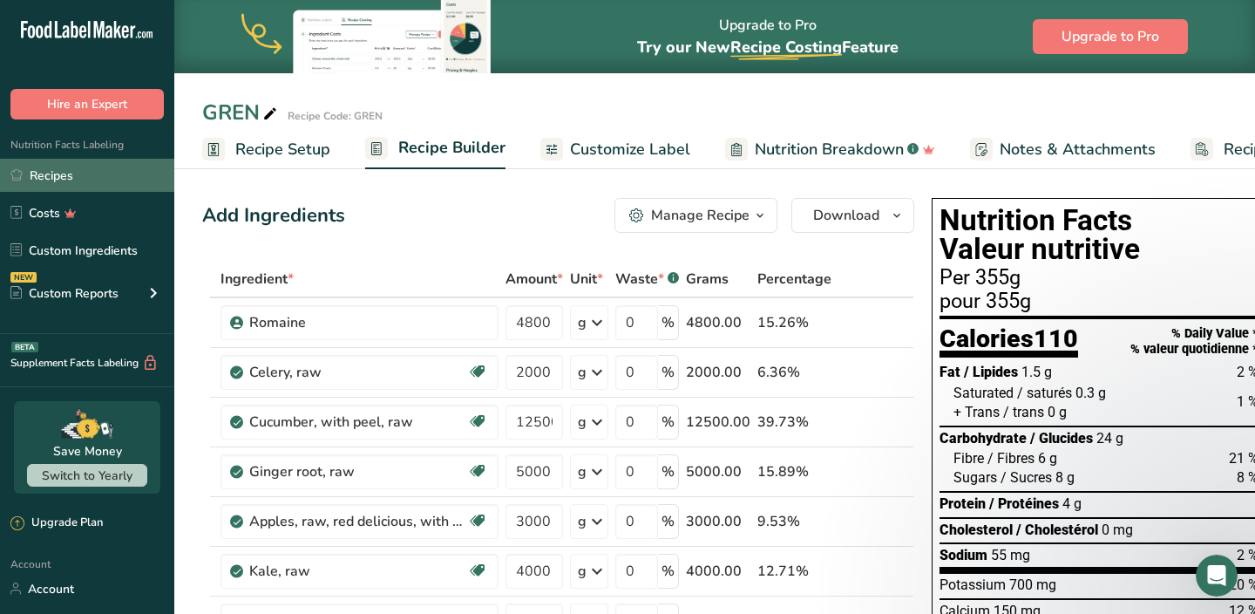
click at [105, 173] on link "Recipes" at bounding box center [87, 175] width 174 height 33
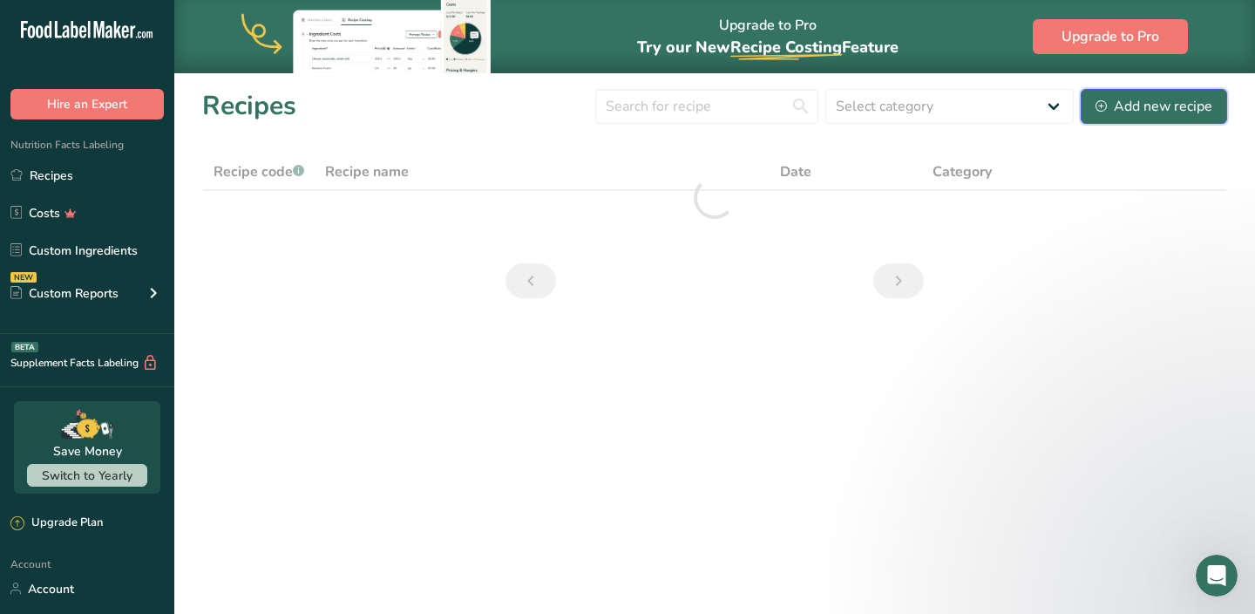
click at [1113, 111] on div "Add new recipe" at bounding box center [1154, 106] width 117 height 21
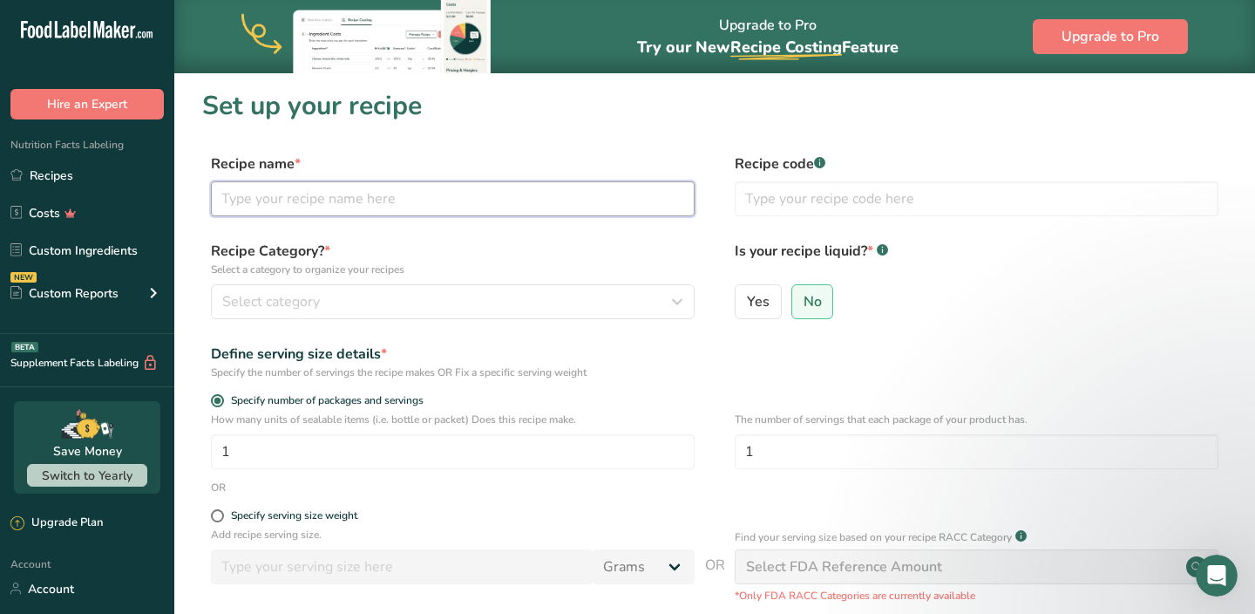
click at [374, 193] on input "text" at bounding box center [453, 198] width 484 height 35
type input "HLTH"
click at [733, 209] on div "Recipe name * HLTH Recipe code .a-a{fill:#347362;}.b-a{fill:#fff;}" at bounding box center [714, 189] width 1025 height 73
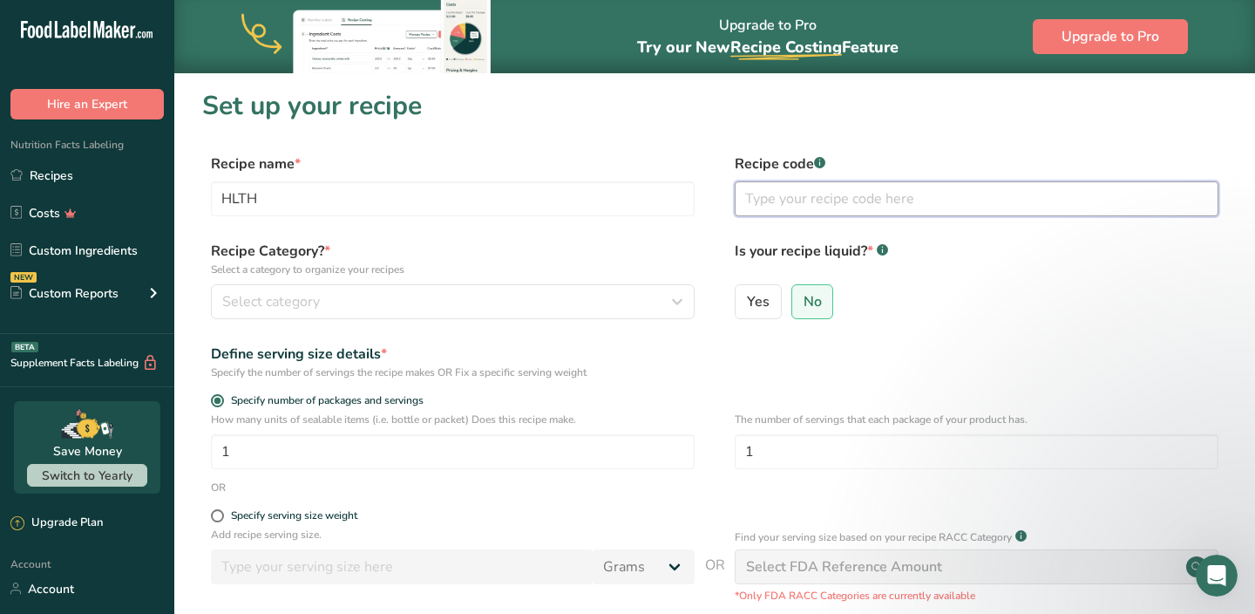
click at [757, 198] on input "text" at bounding box center [977, 198] width 484 height 35
type input "HLTH"
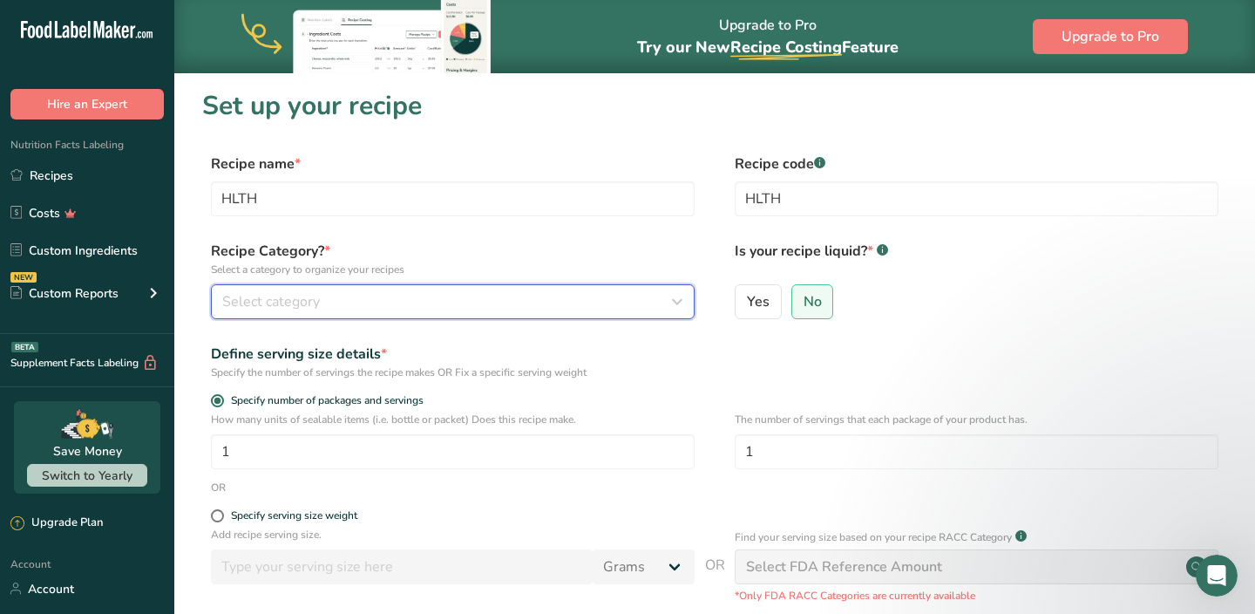
click at [501, 287] on button "Select category" at bounding box center [453, 301] width 484 height 35
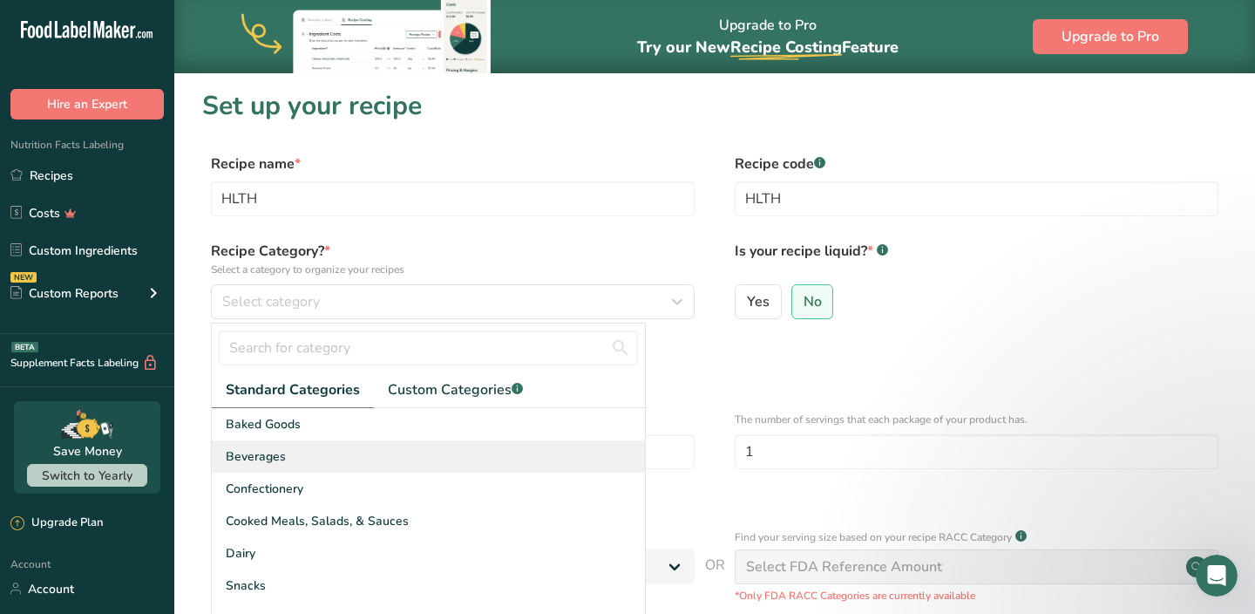
click at [335, 459] on div "Beverages" at bounding box center [428, 456] width 433 height 32
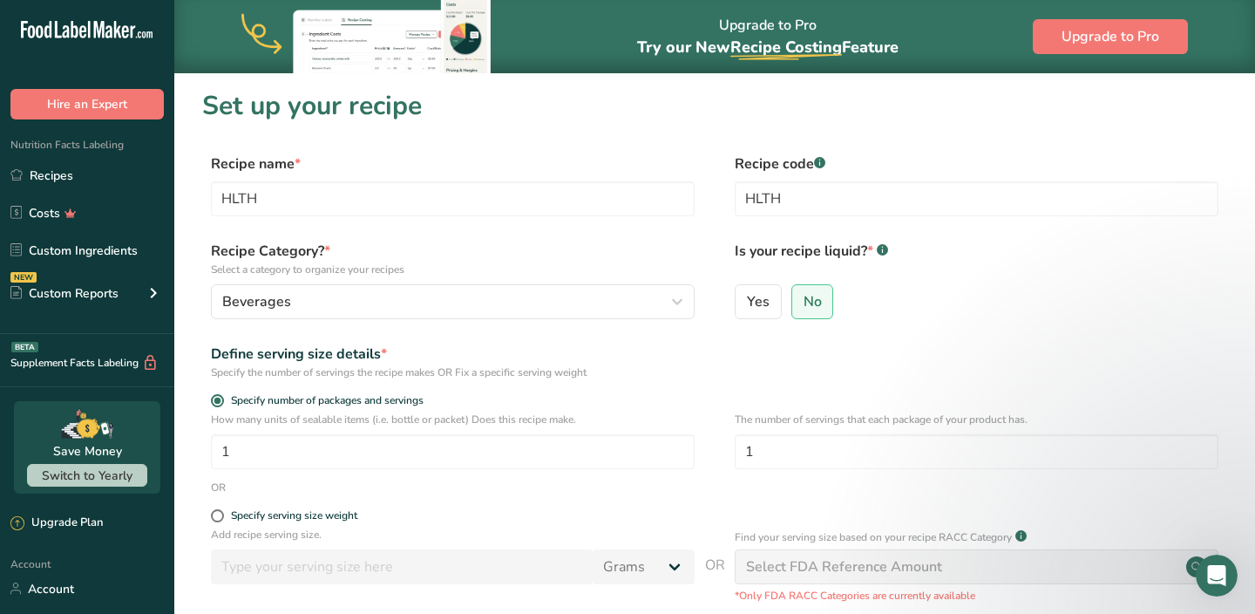
scroll to position [24, 0]
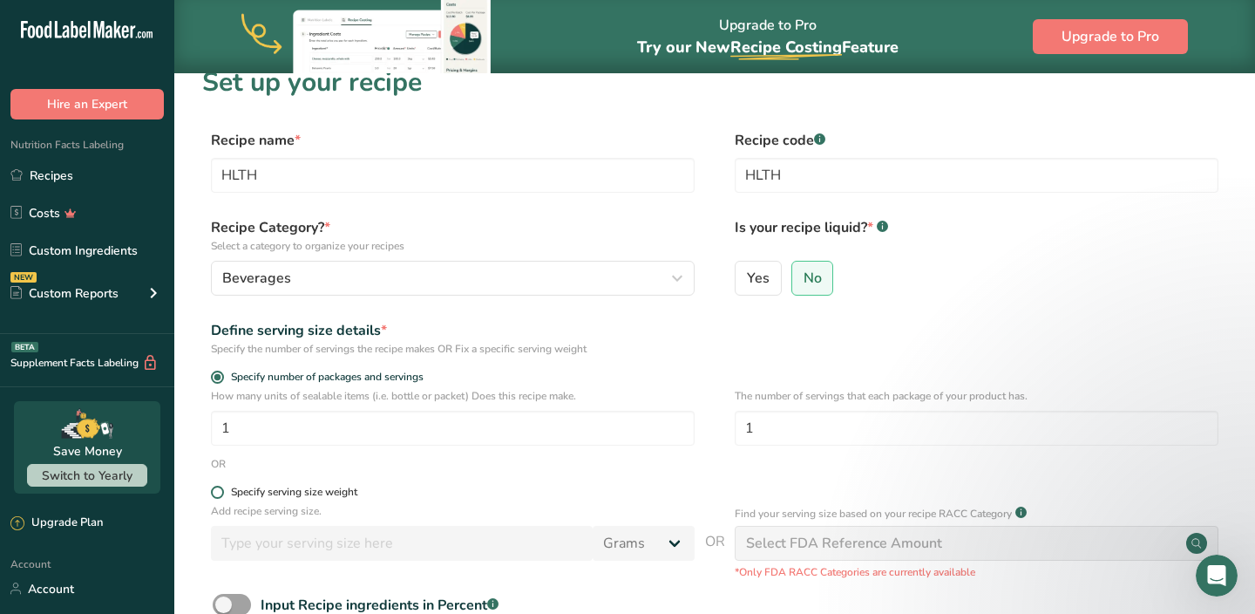
click at [221, 498] on label "Specify serving size weight" at bounding box center [453, 492] width 484 height 13
click at [221, 498] on input "Specify serving size weight" at bounding box center [216, 491] width 11 height 11
radio input "true"
radio input "false"
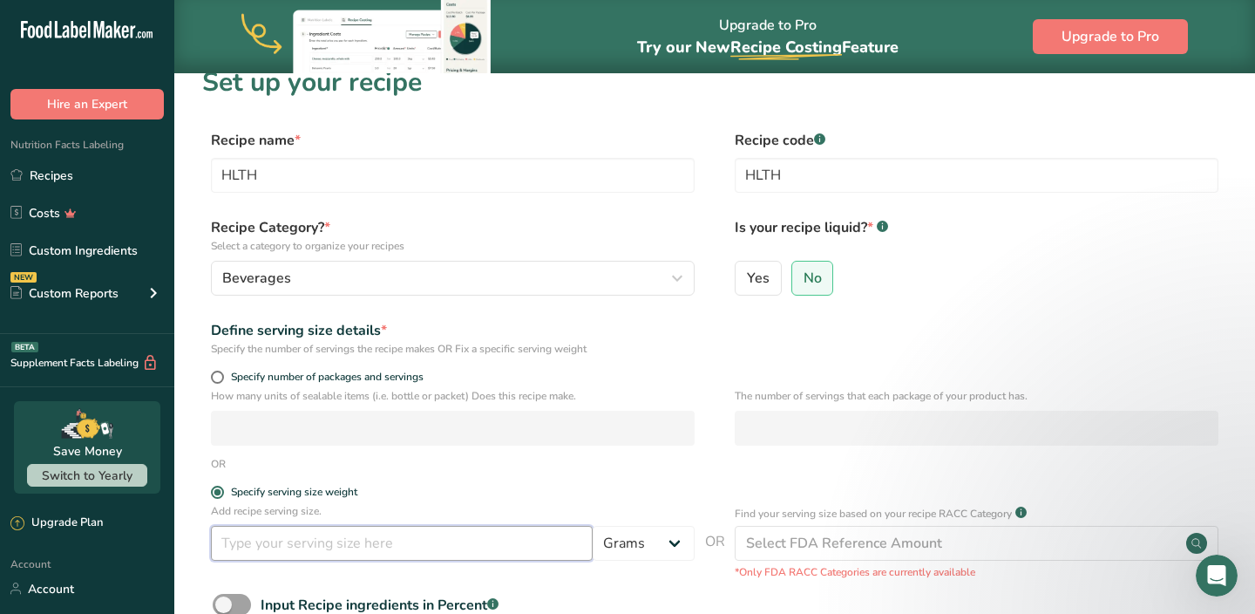
click at [260, 538] on input "number" at bounding box center [402, 543] width 382 height 35
type input "12"
click at [642, 537] on select "Grams kg mg mcg lb oz l mL fl oz tbsp tsp cup qt gallon" at bounding box center [644, 543] width 102 height 35
select select "18"
click at [593, 526] on select "Grams kg mg mcg lb oz l mL fl oz tbsp tsp cup qt gallon" at bounding box center [644, 543] width 102 height 35
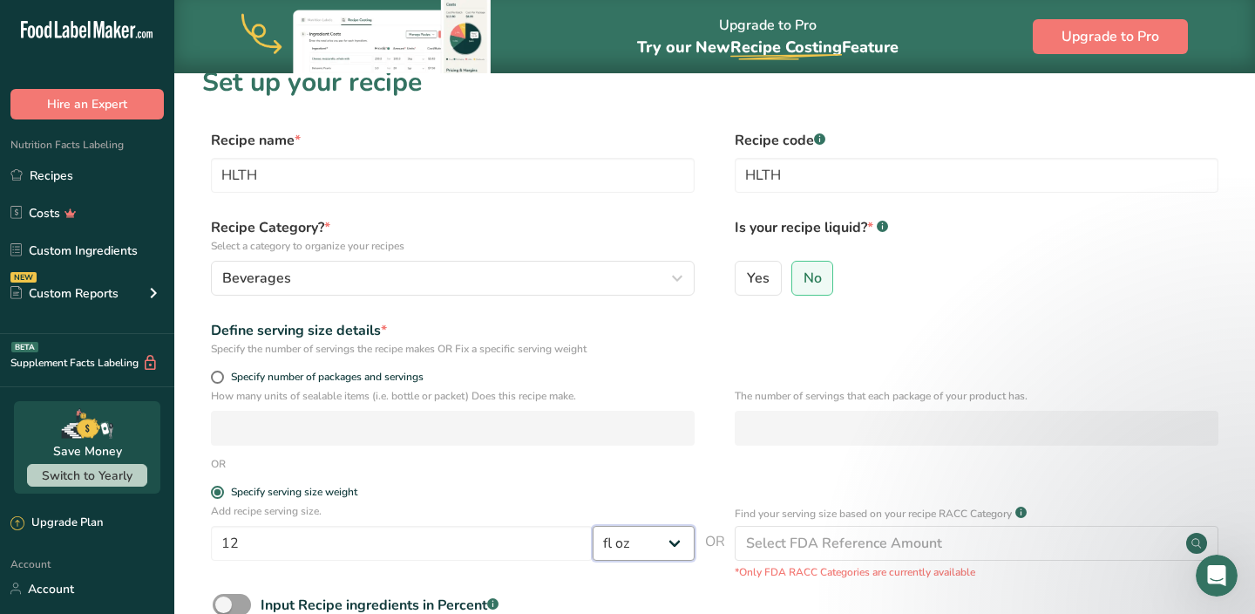
select select "22"
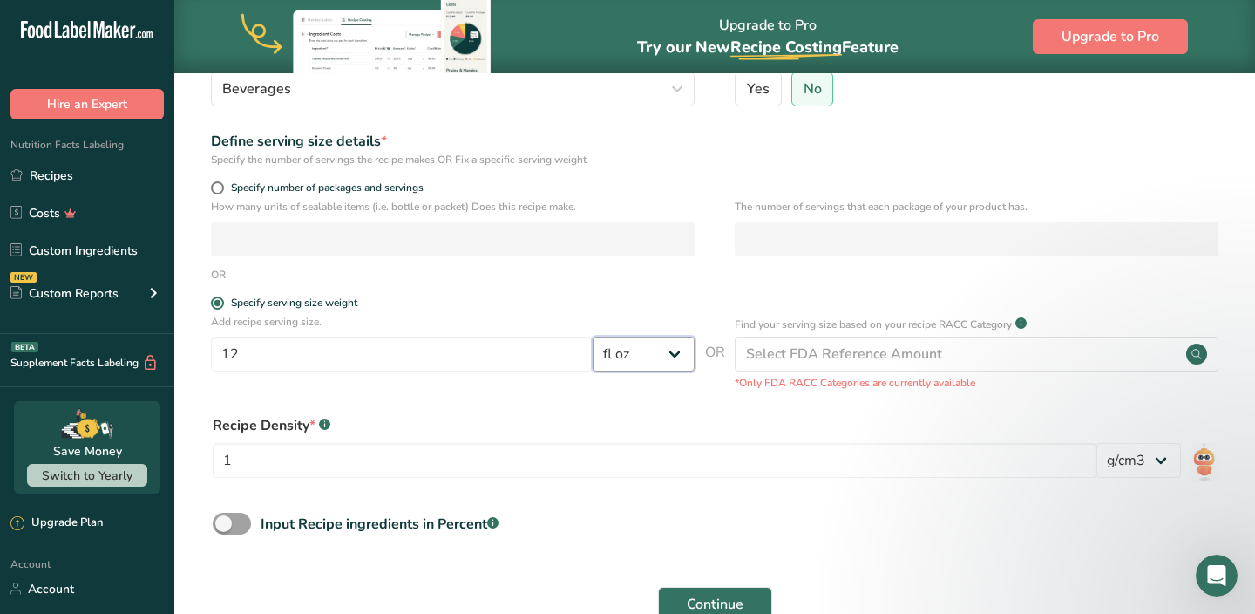
scroll to position [306, 0]
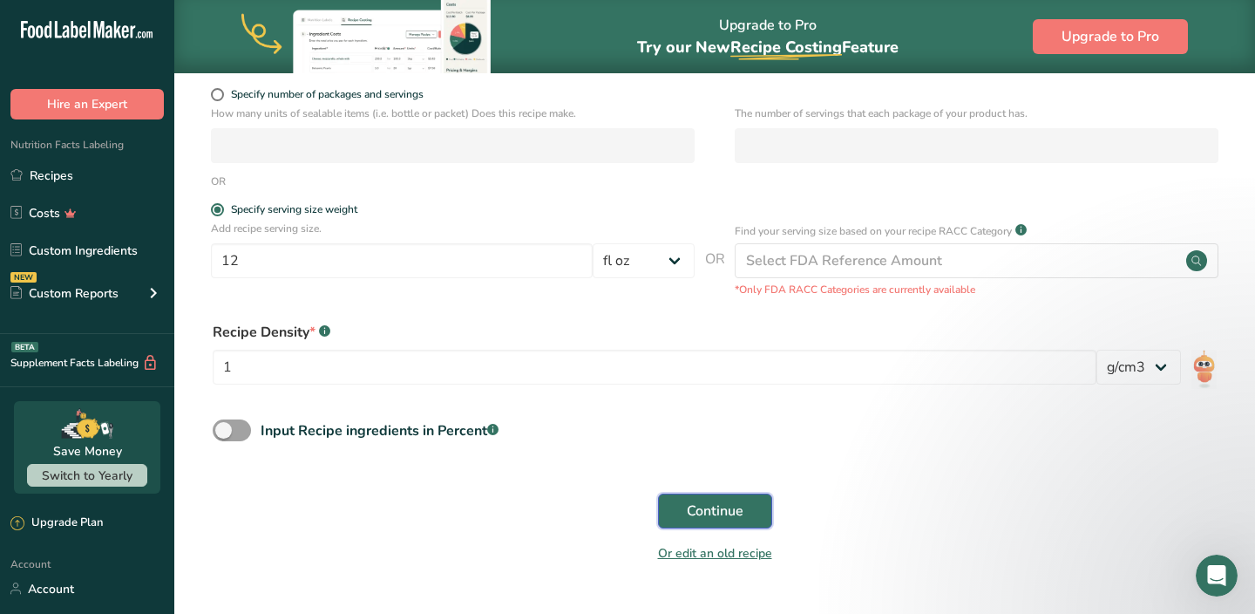
click at [695, 500] on span "Continue" at bounding box center [715, 510] width 57 height 21
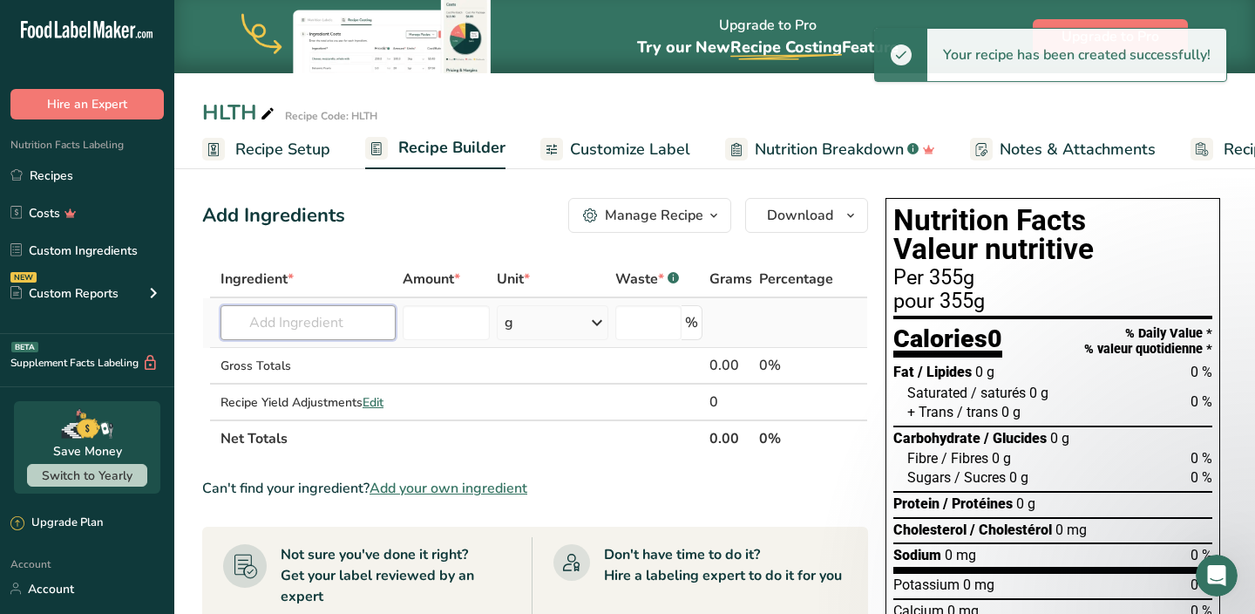
click at [329, 329] on input "text" at bounding box center [308, 322] width 175 height 35
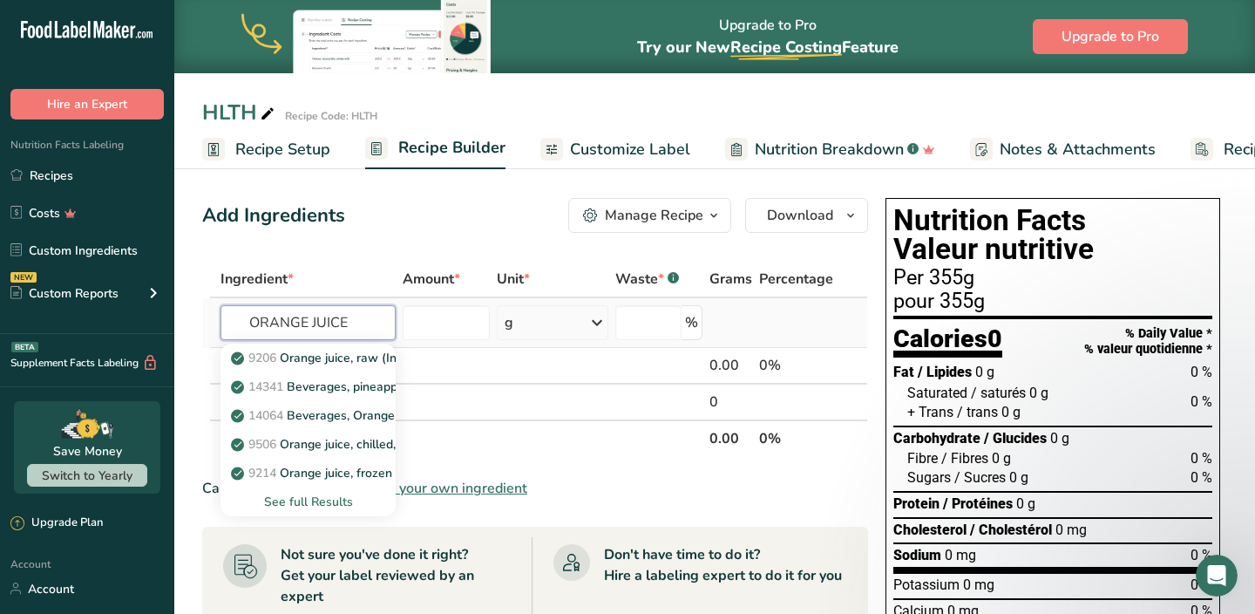
type input "ORANGE JUICE"
click at [305, 496] on div "See full Results" at bounding box center [307, 502] width 147 height 18
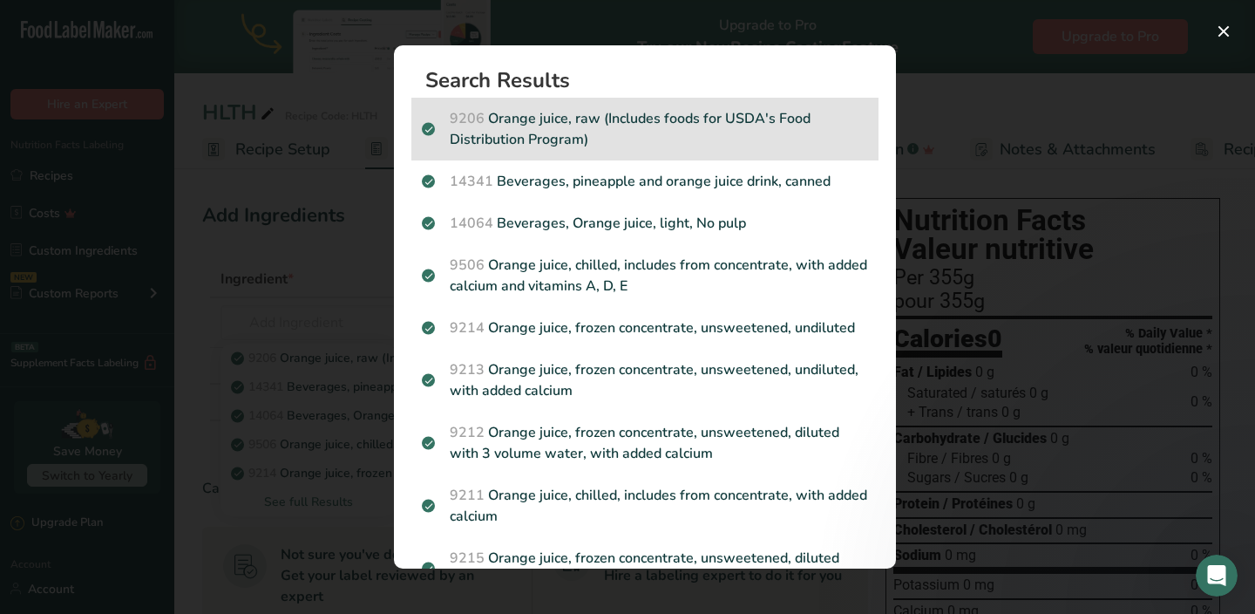
click at [536, 133] on p "9206 Orange juice, raw (Includes foods for USDA's Food Distribution Program)" at bounding box center [645, 129] width 446 height 42
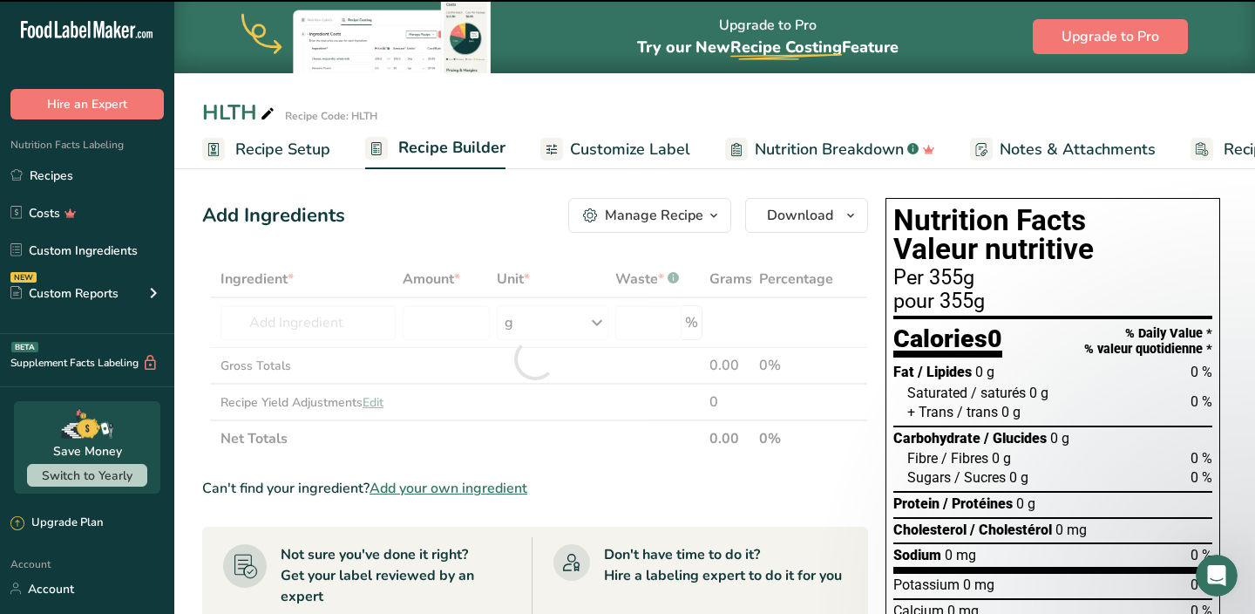
type input "0"
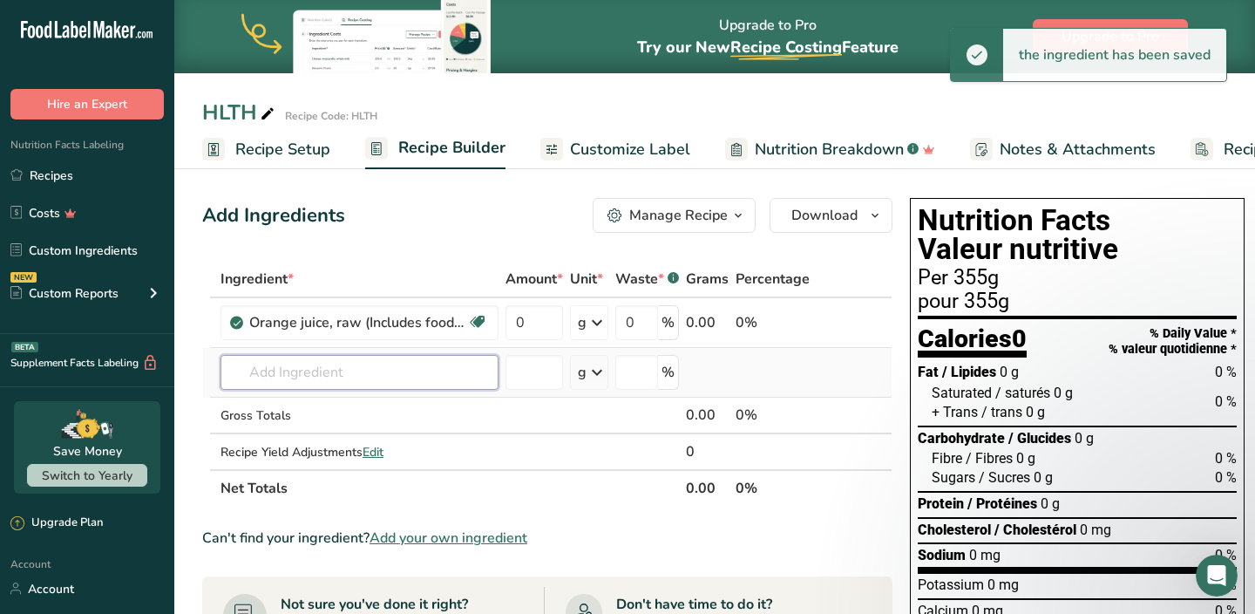
click at [373, 379] on input "text" at bounding box center [360, 372] width 278 height 35
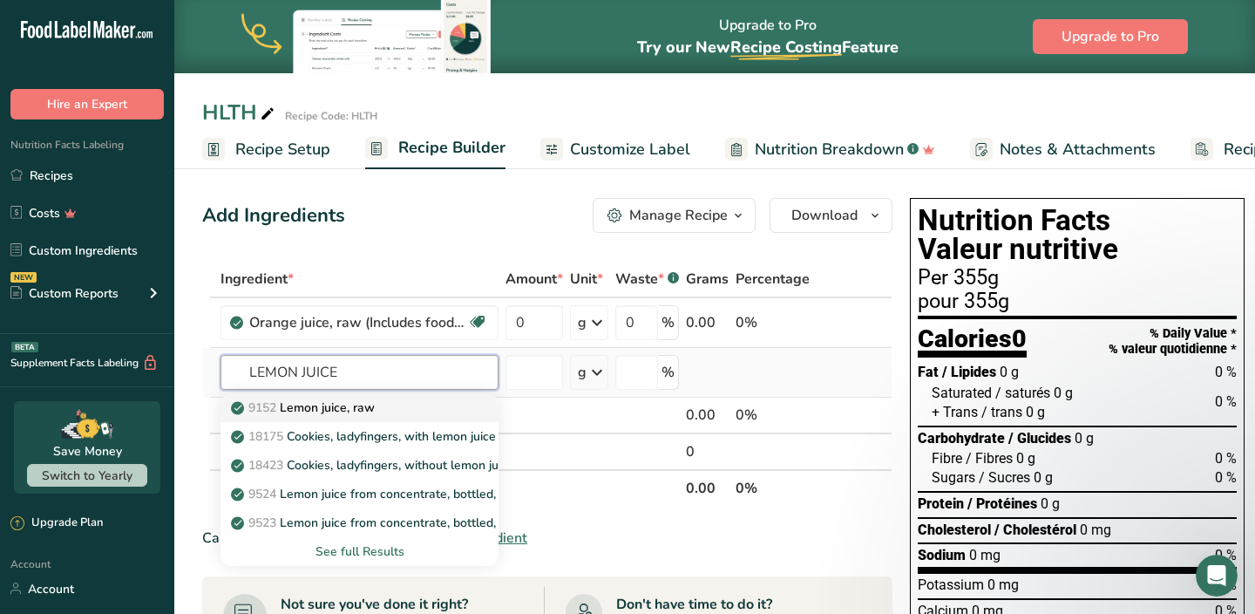
type input "LEMON JUICE"
click at [380, 414] on div "9152 Lemon juice, raw" at bounding box center [345, 407] width 222 height 18
type input "Lemon juice, raw"
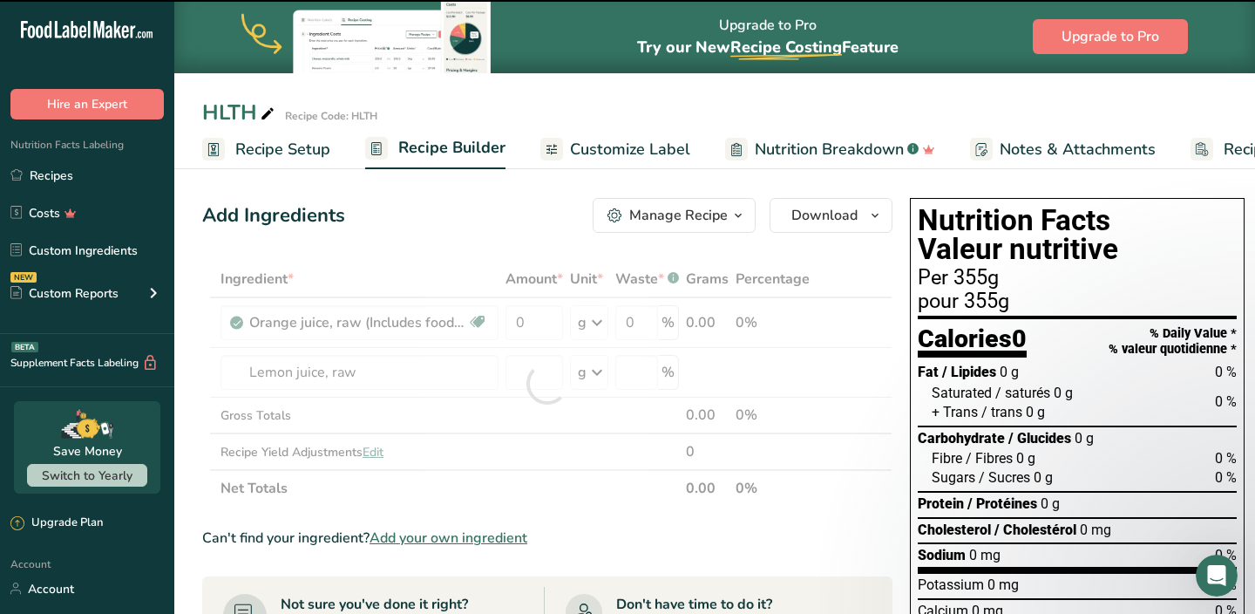
type input "0"
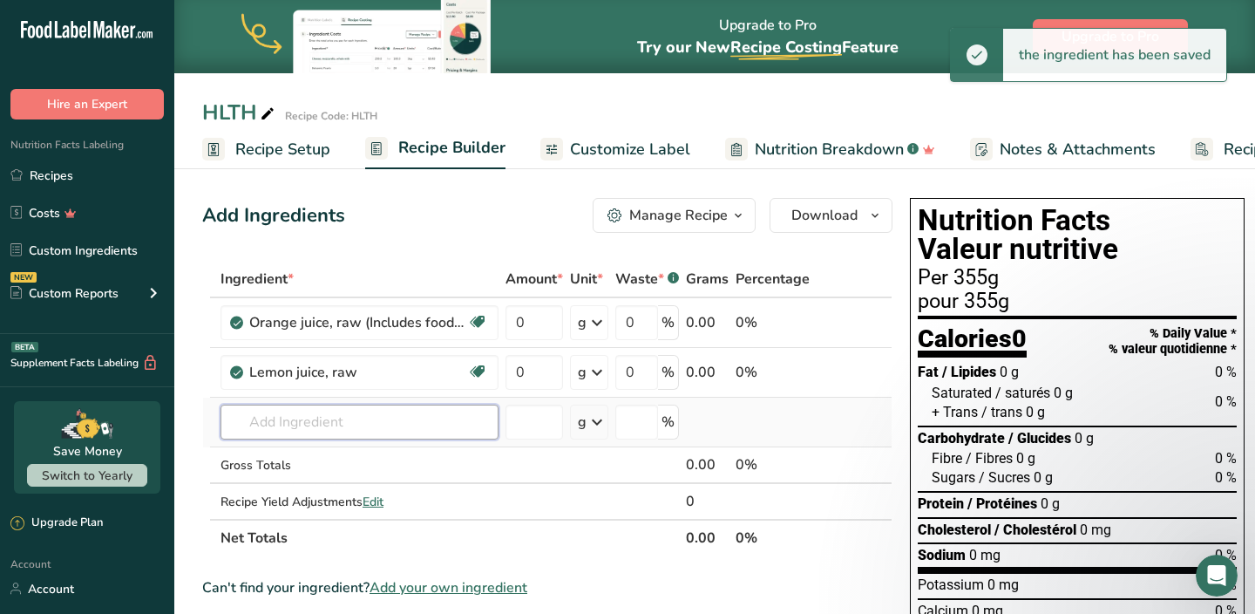
click at [379, 416] on input "text" at bounding box center [360, 421] width 278 height 35
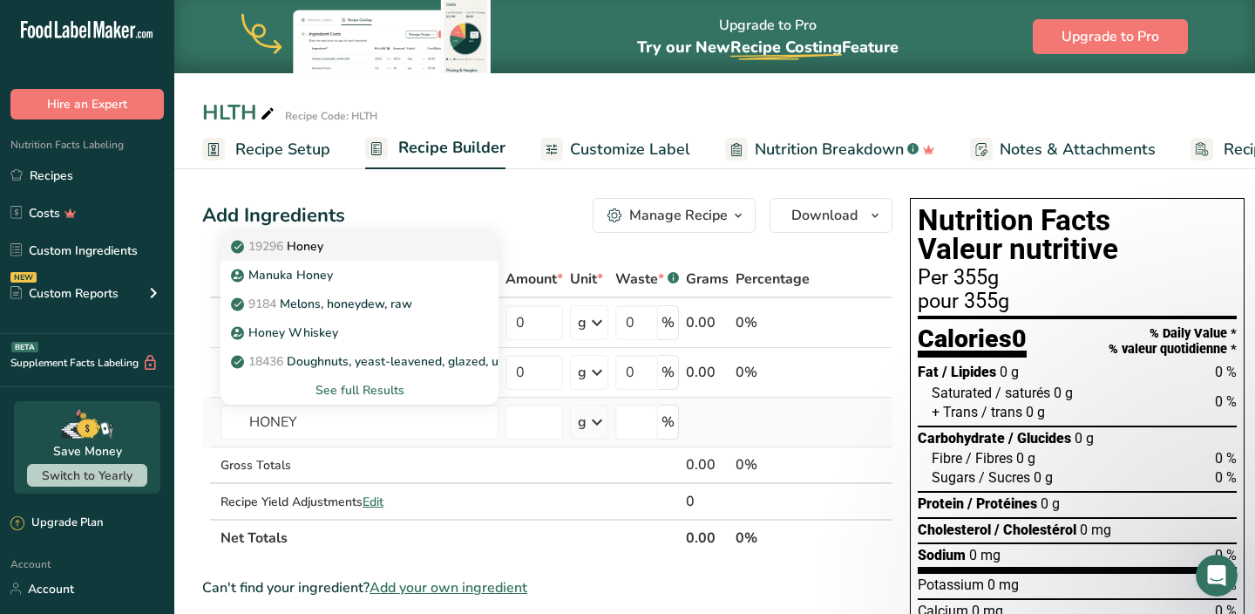
click at [349, 248] on div "19296 Honey" at bounding box center [345, 246] width 222 height 18
type input "Honey"
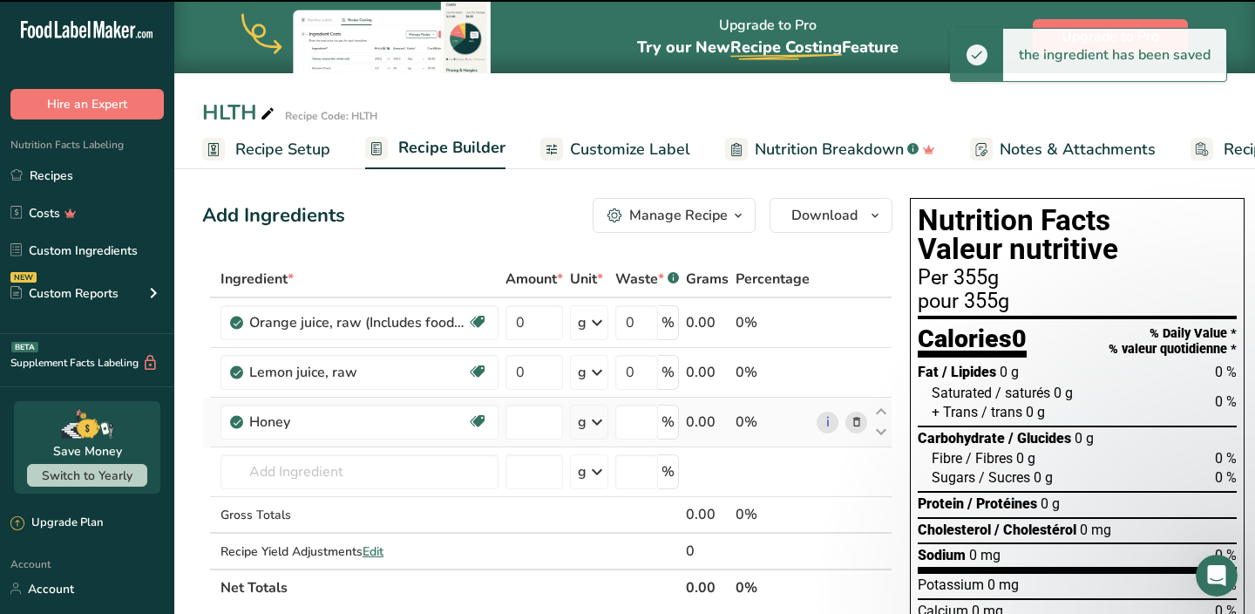
type input "0"
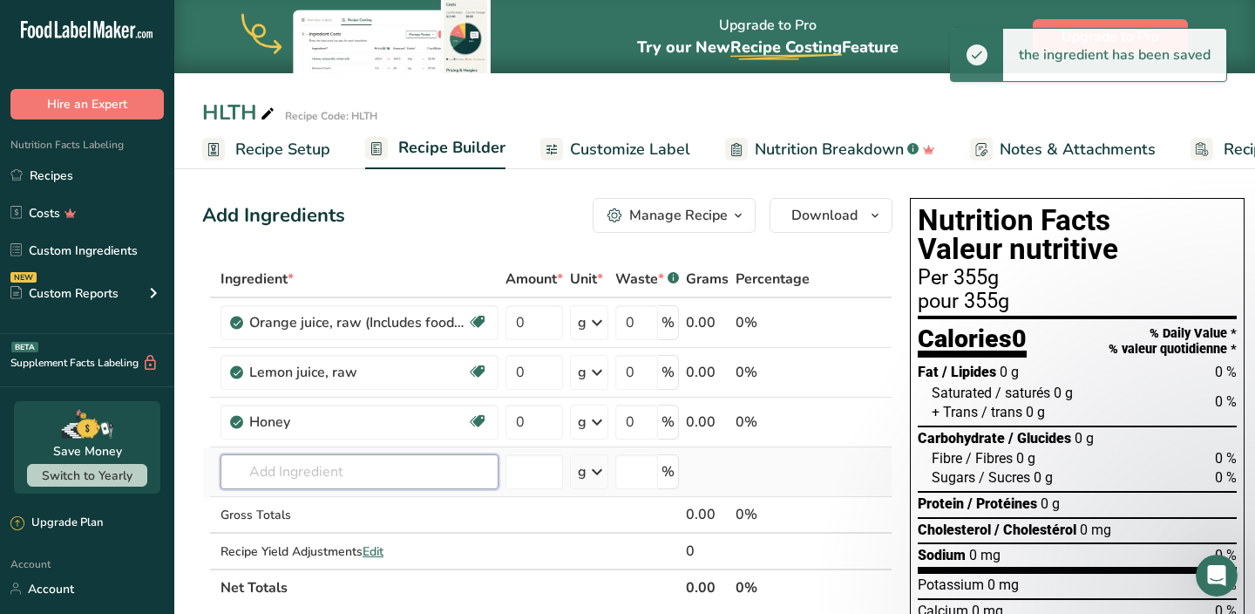
click at [338, 475] on input "text" at bounding box center [360, 471] width 278 height 35
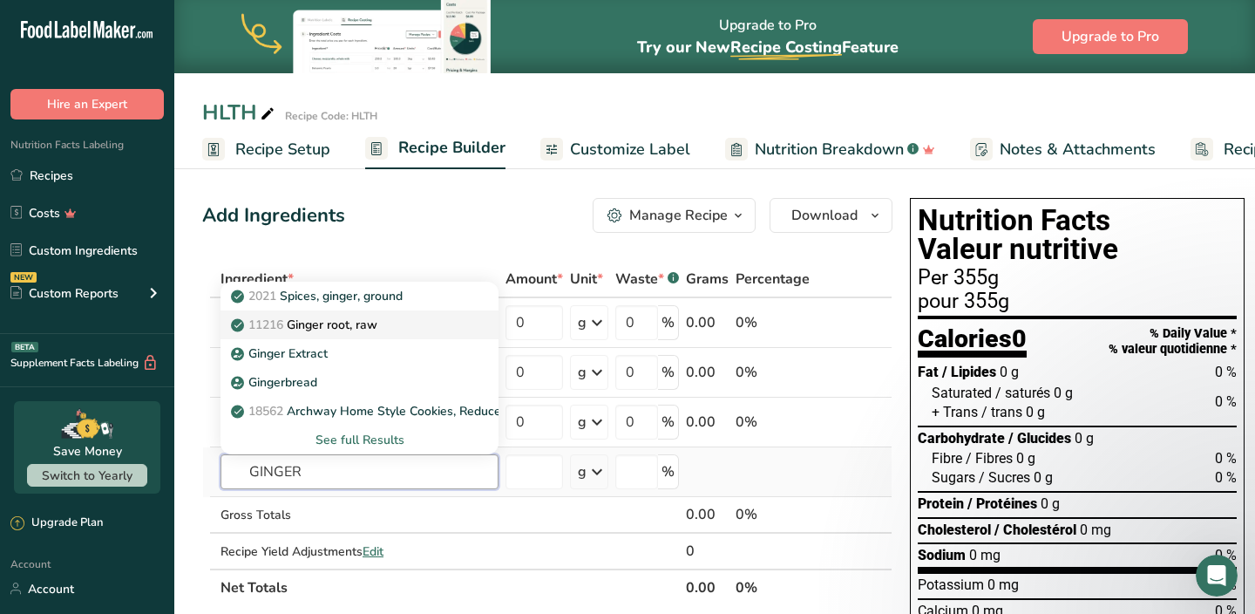
type input "GINGER"
click at [314, 323] on p "11216 [PERSON_NAME], raw" at bounding box center [305, 325] width 143 height 18
type input "Ginger root, raw"
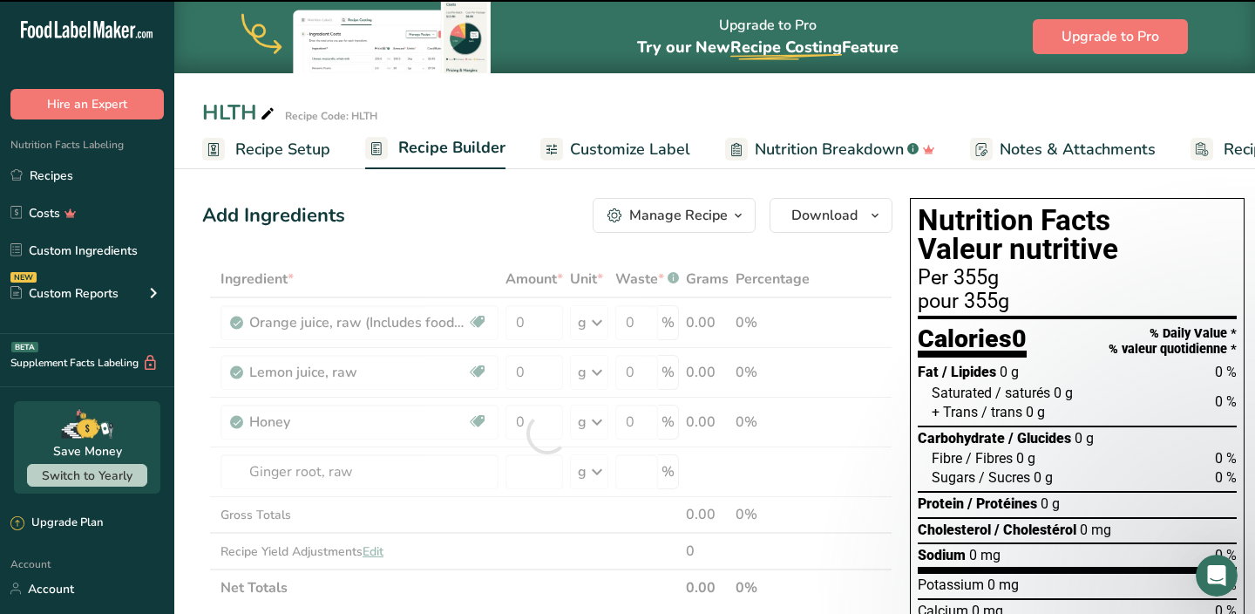
type input "0"
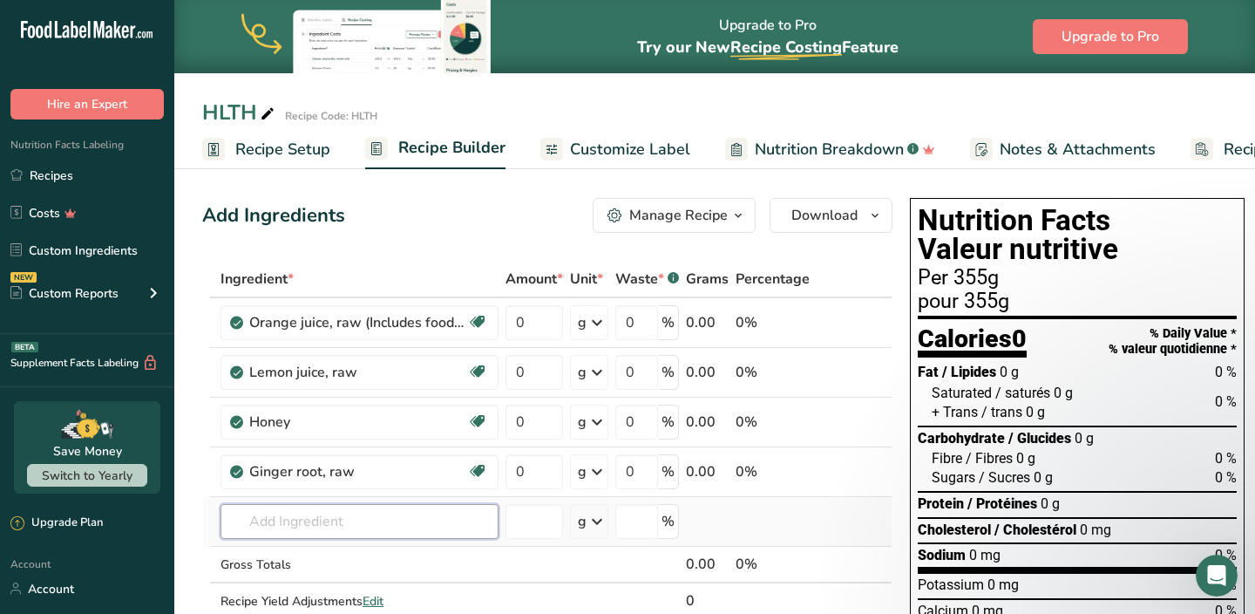
click at [343, 525] on input "text" at bounding box center [360, 521] width 278 height 35
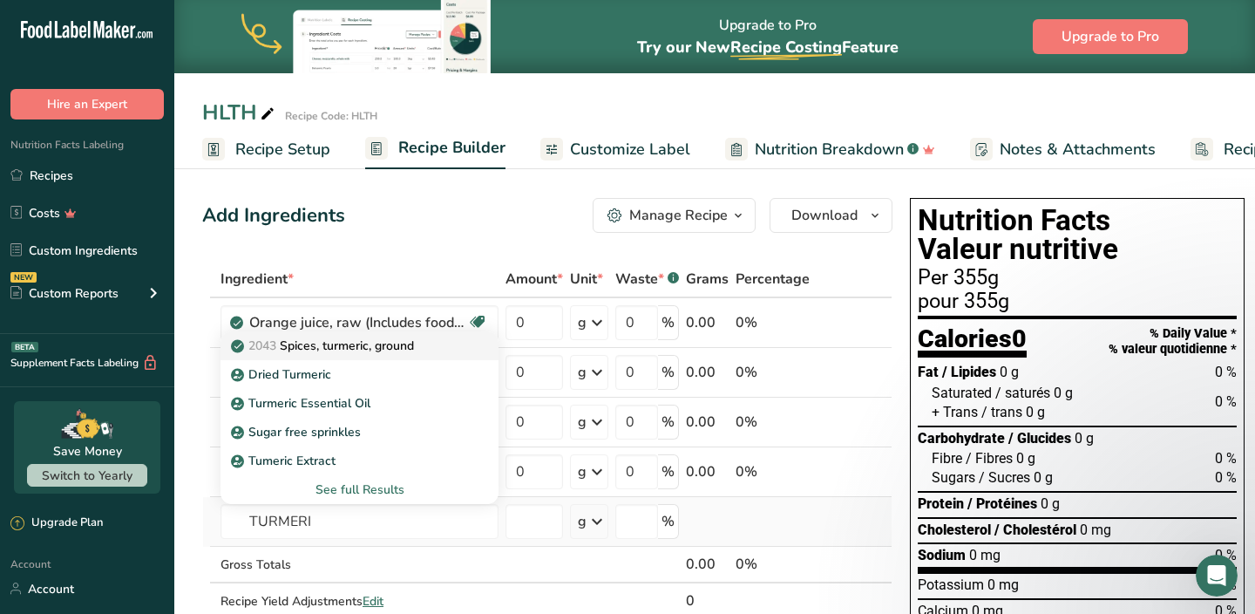
click at [325, 349] on p "2043 Spices, turmeric, ground" at bounding box center [324, 345] width 180 height 18
type input "Spices, turmeric, ground"
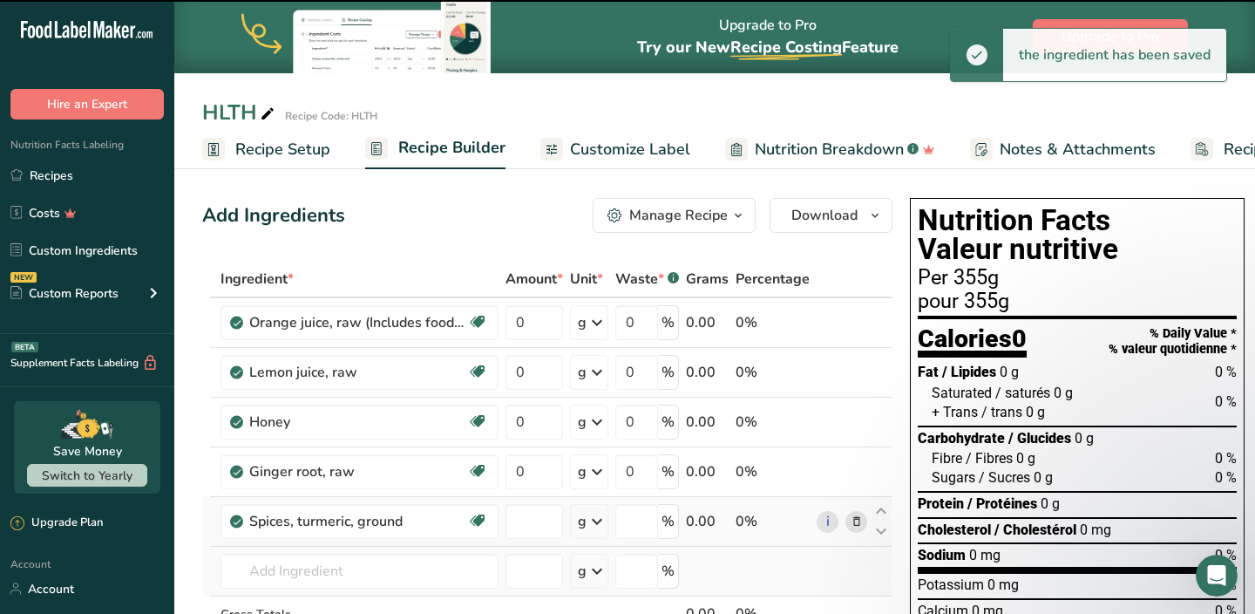
type input "0"
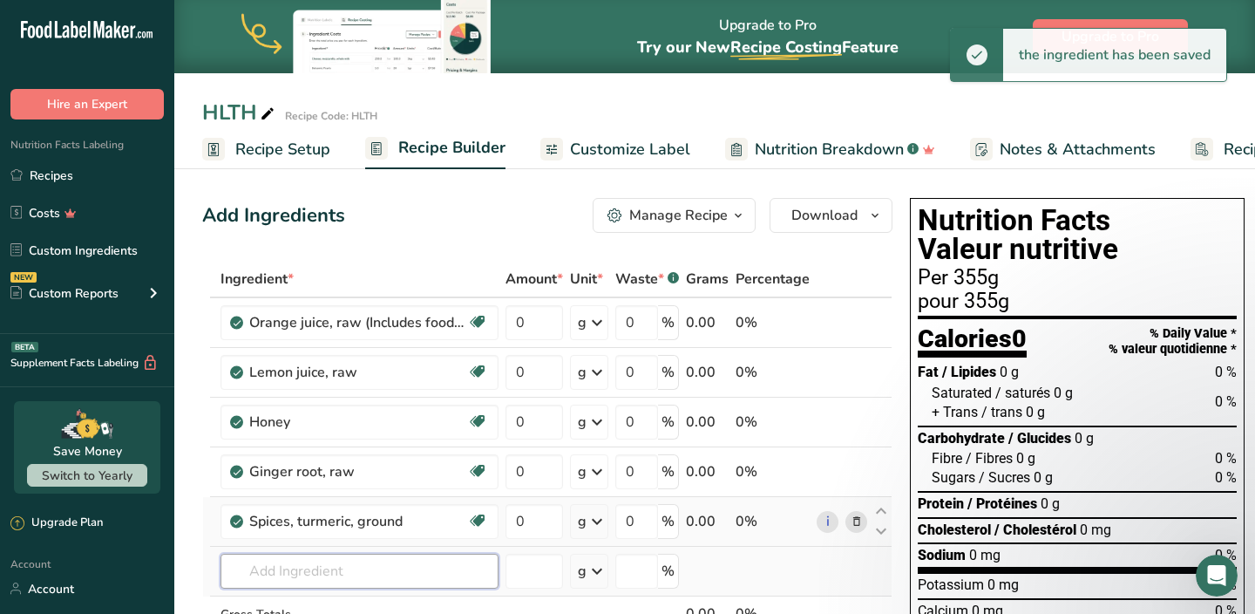
click at [325, 554] on input "text" at bounding box center [360, 571] width 278 height 35
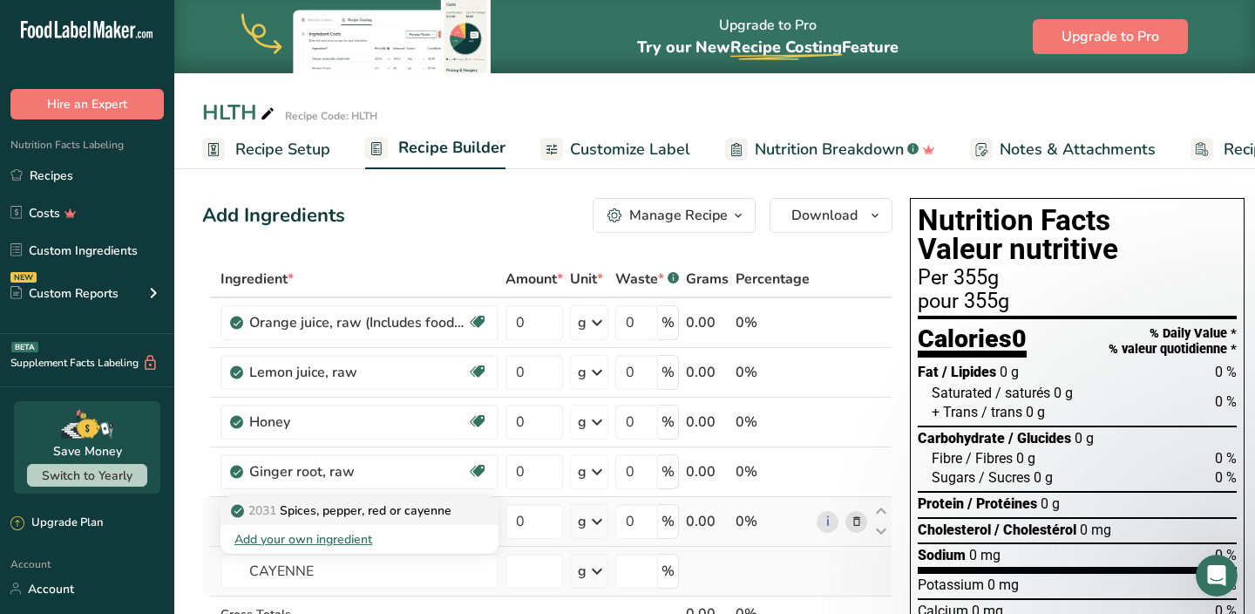
click at [326, 513] on p "2031 Spices, pepper, red or cayenne" at bounding box center [342, 510] width 217 height 18
type input "Spices, pepper, red or cayenne"
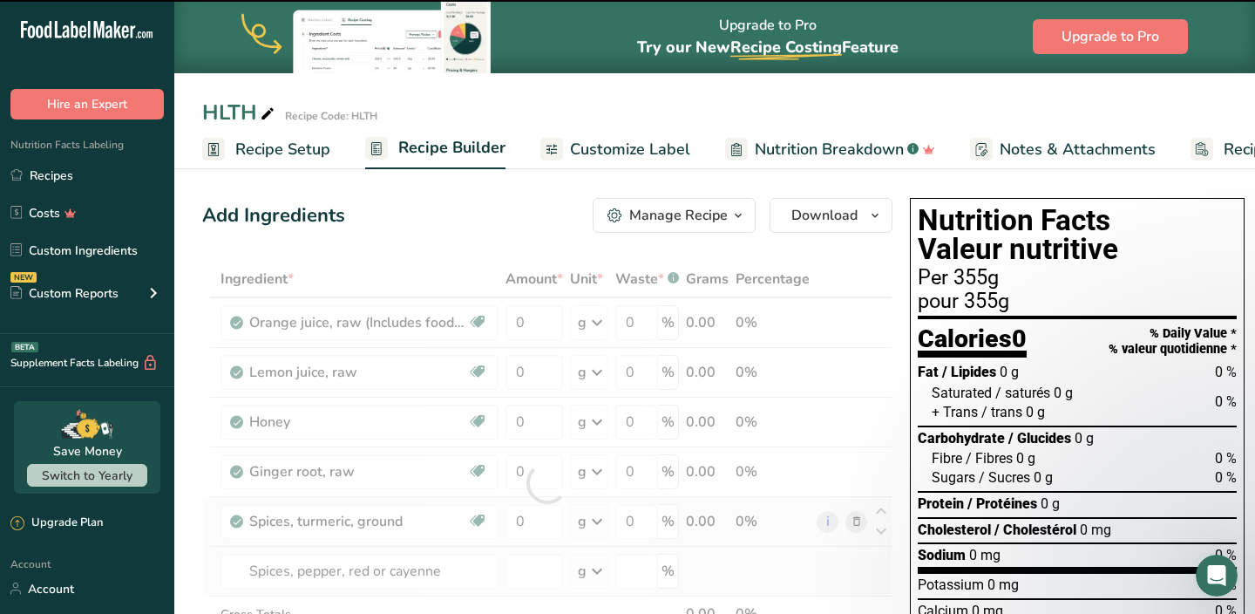
type input "0"
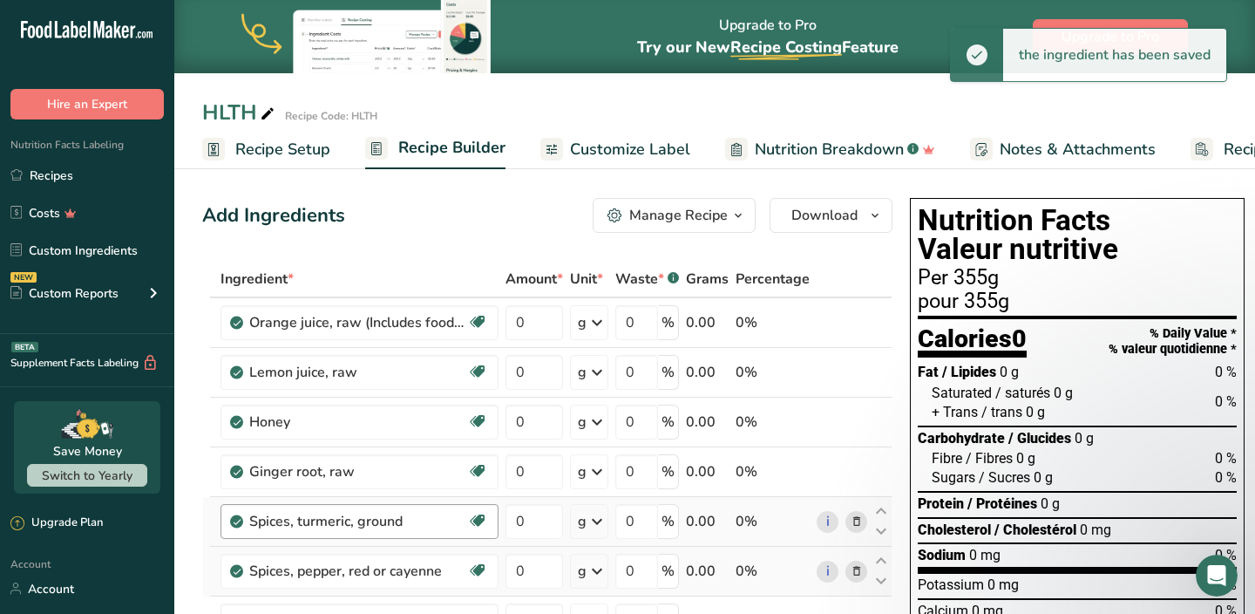
scroll to position [52, 0]
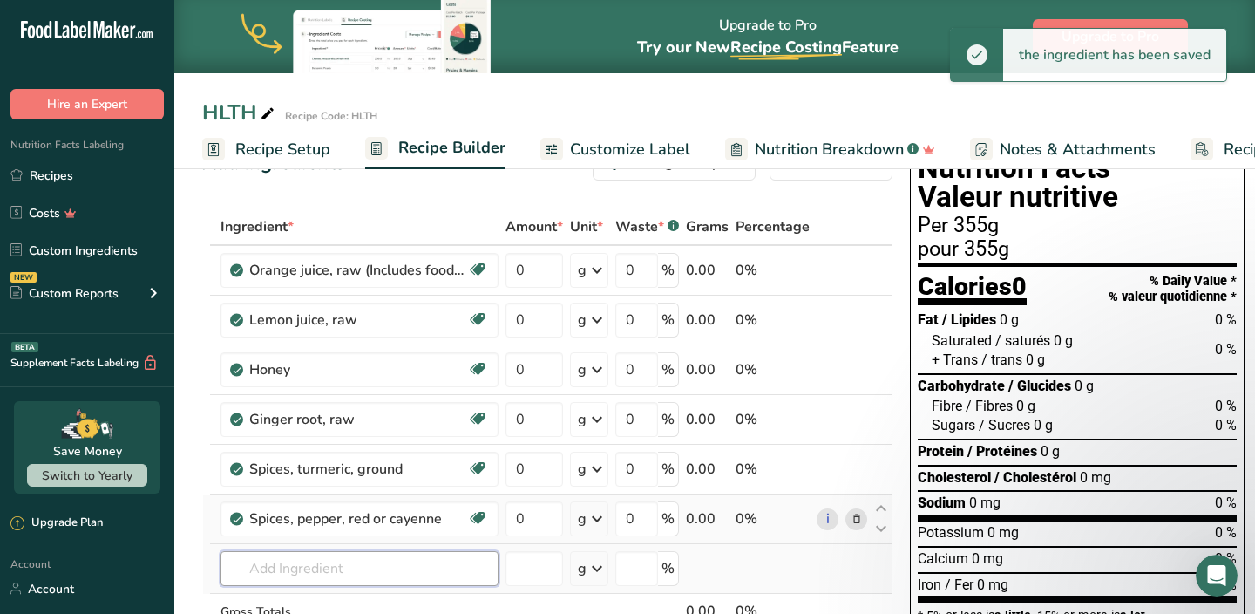
click at [318, 563] on input "text" at bounding box center [360, 568] width 278 height 35
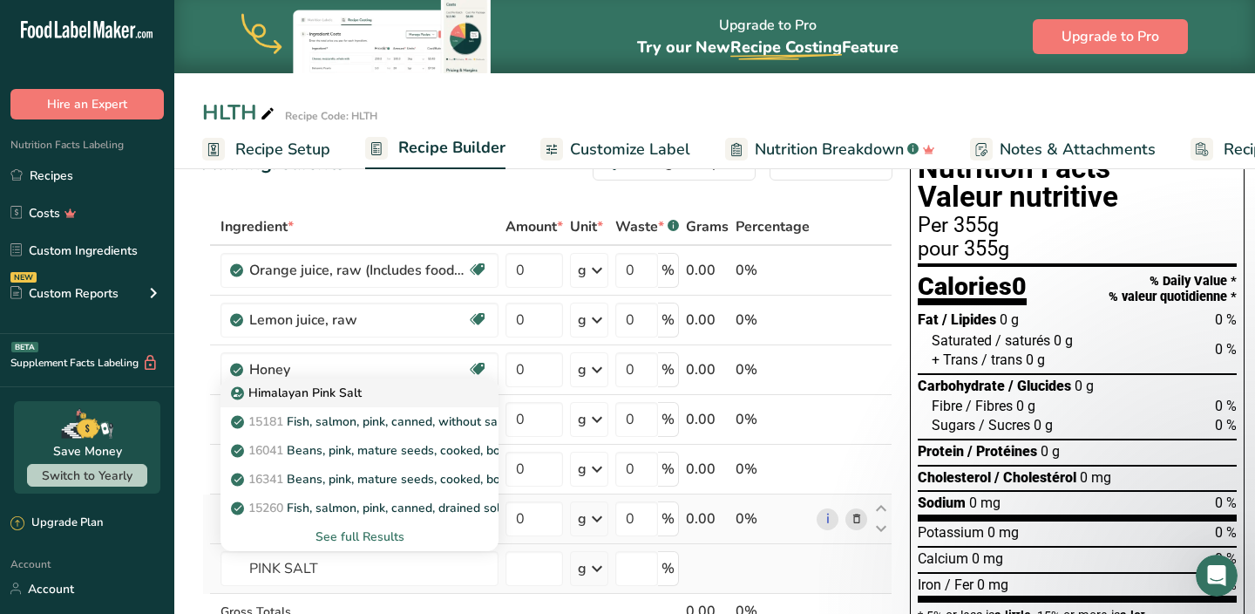
click at [336, 394] on p "Himalayan Pink Salt" at bounding box center [297, 393] width 127 height 18
type input "Himalayan Pink Salt"
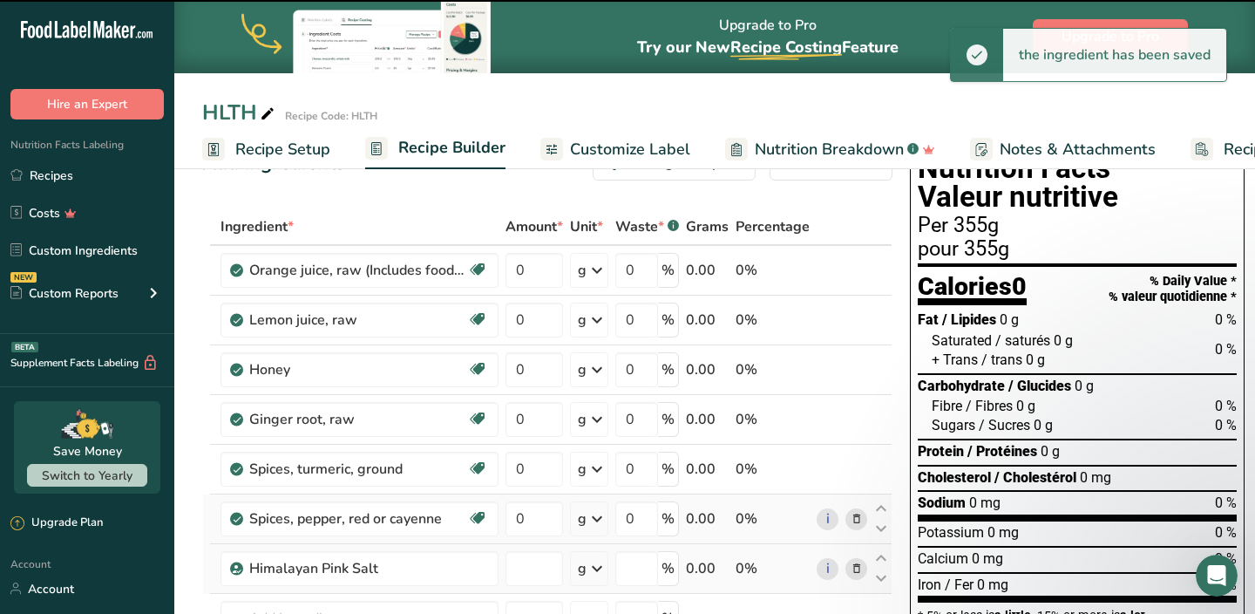
type input "0"
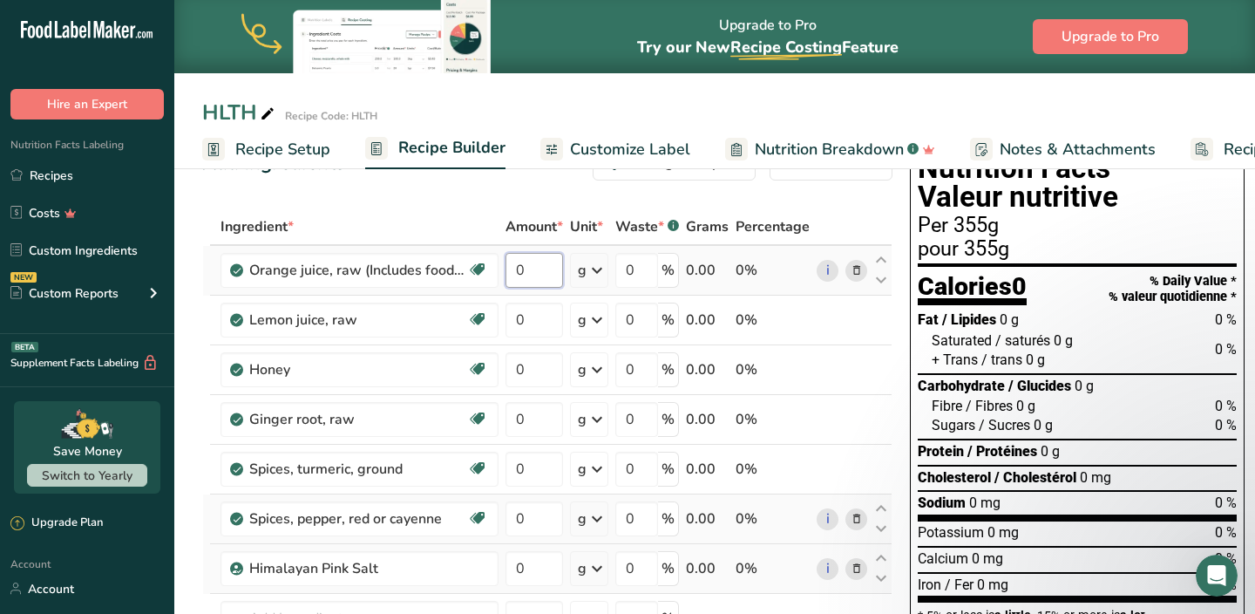
drag, startPoint x: 527, startPoint y: 268, endPoint x: 500, endPoint y: 267, distance: 27.1
click at [513, 268] on input "0" at bounding box center [535, 270] width 58 height 35
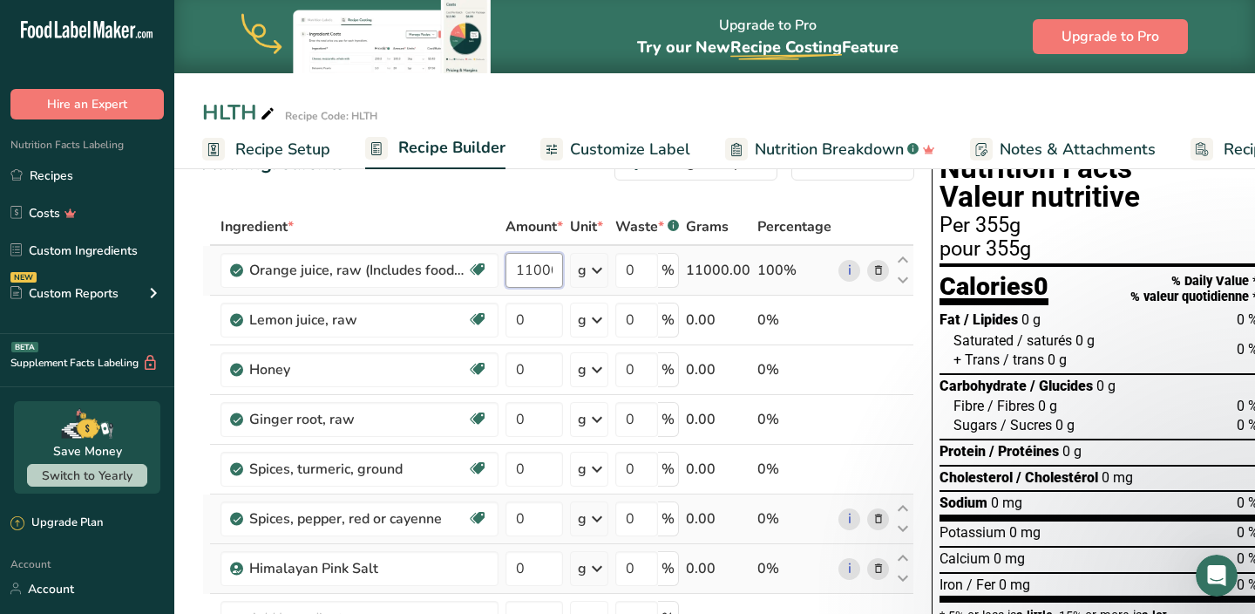
scroll to position [0, 3]
type input "11000"
click at [493, 318] on div "Ingredient * Amount * Unit * Waste * .a-a{fill:#347362;}.b-a{fill:#fff;} Grams …" at bounding box center [558, 480] width 712 height 544
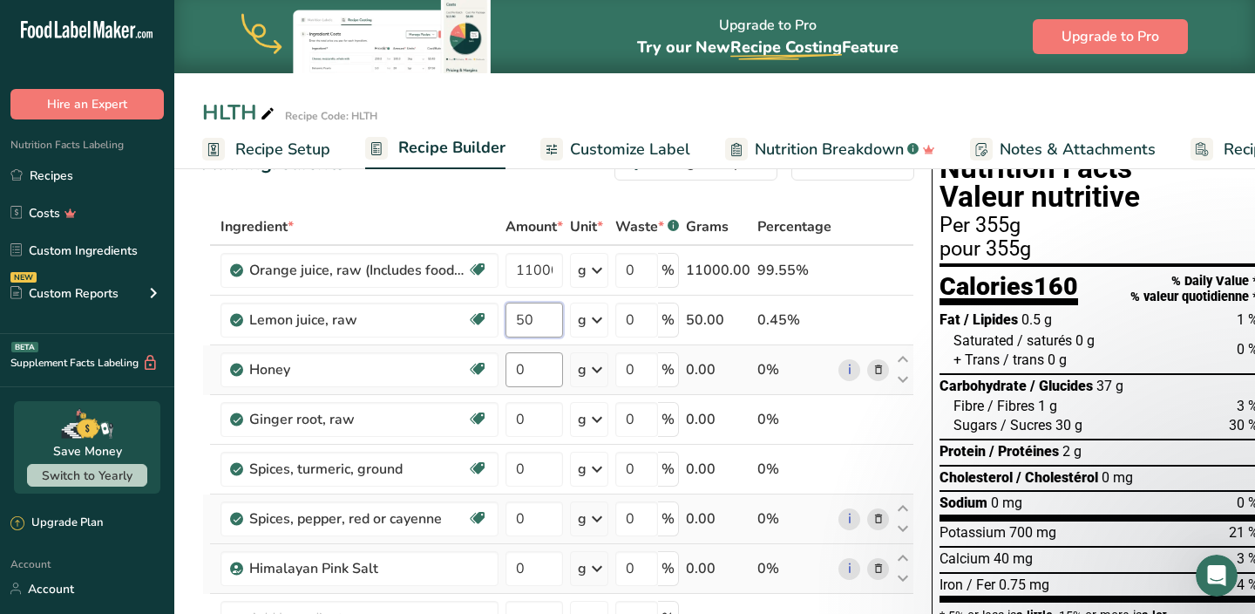
type input "50"
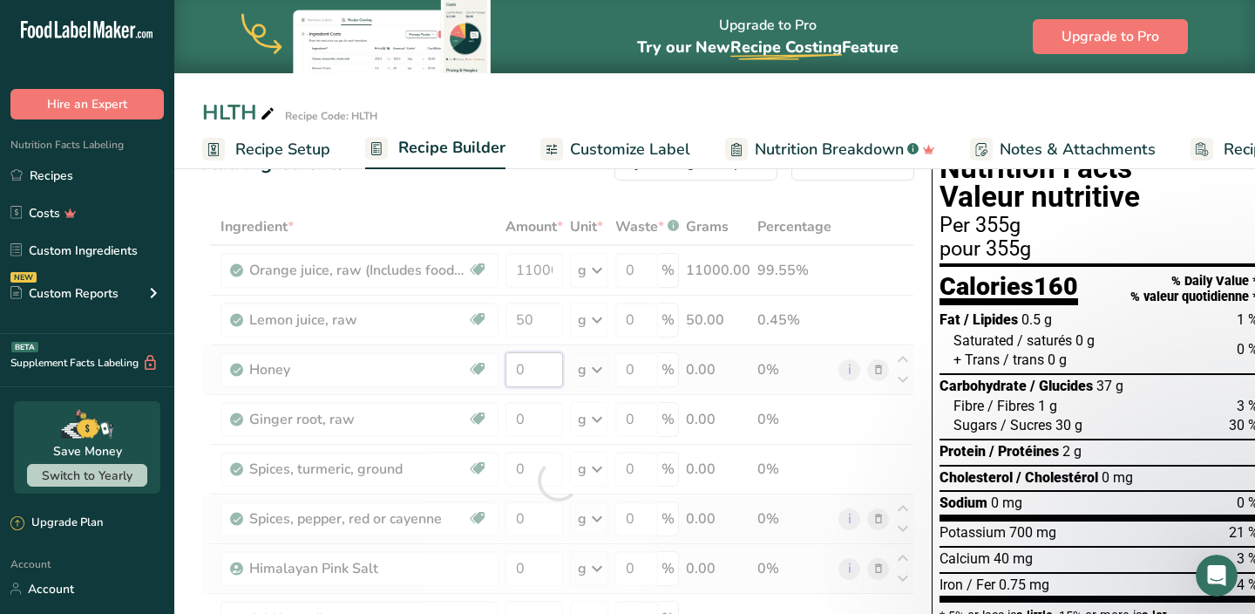
click at [543, 367] on div "Ingredient * Amount * Unit * Waste * .a-a{fill:#347362;}.b-a{fill:#fff;} Grams …" at bounding box center [558, 480] width 712 height 544
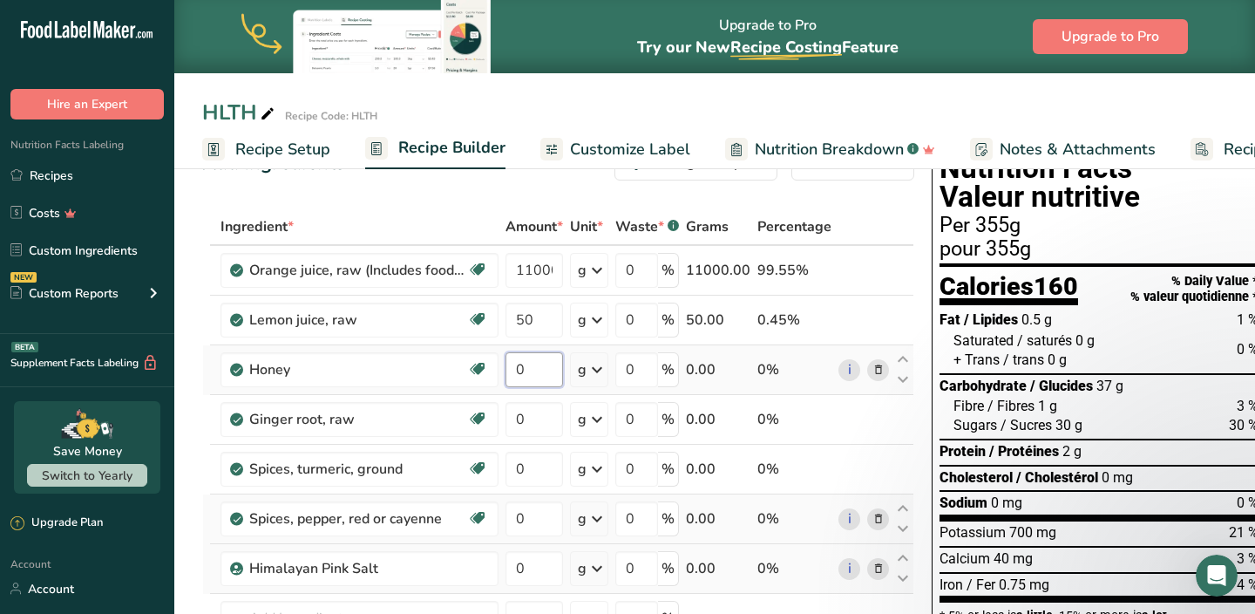
drag, startPoint x: 529, startPoint y: 367, endPoint x: 504, endPoint y: 367, distance: 25.3
click at [506, 367] on input "0" at bounding box center [535, 369] width 58 height 35
type input "450"
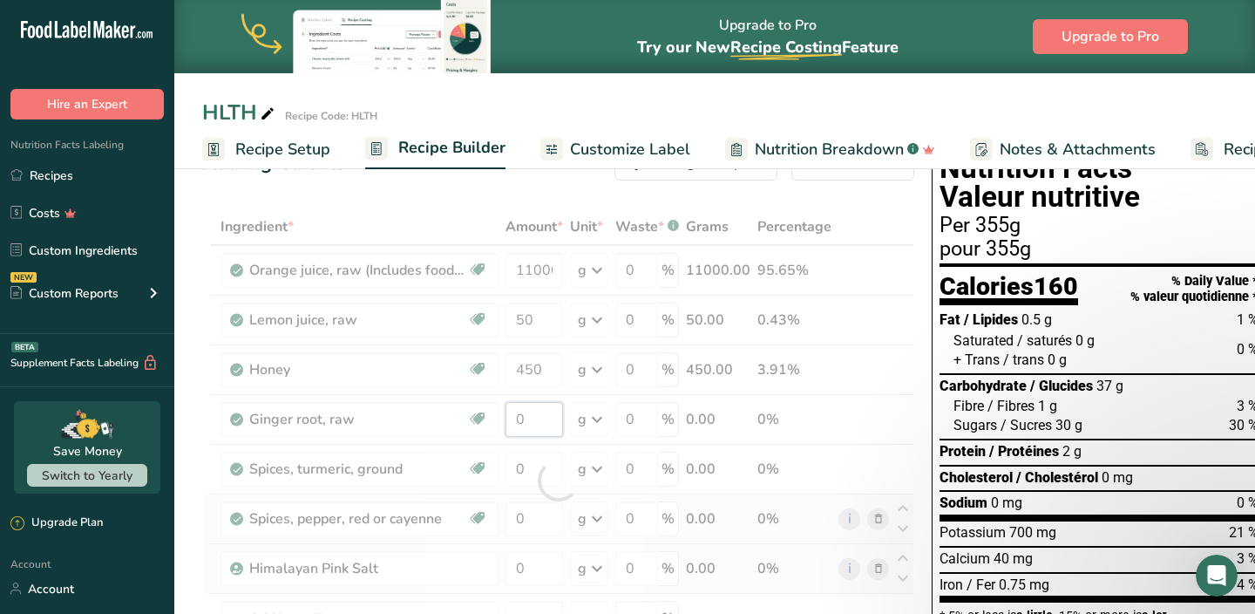
drag, startPoint x: 525, startPoint y: 419, endPoint x: 506, endPoint y: 419, distance: 18.3
click at [506, 419] on div "Ingredient * Amount * Unit * Waste * .a-a{fill:#347362;}.b-a{fill:#fff;} Grams …" at bounding box center [558, 480] width 712 height 544
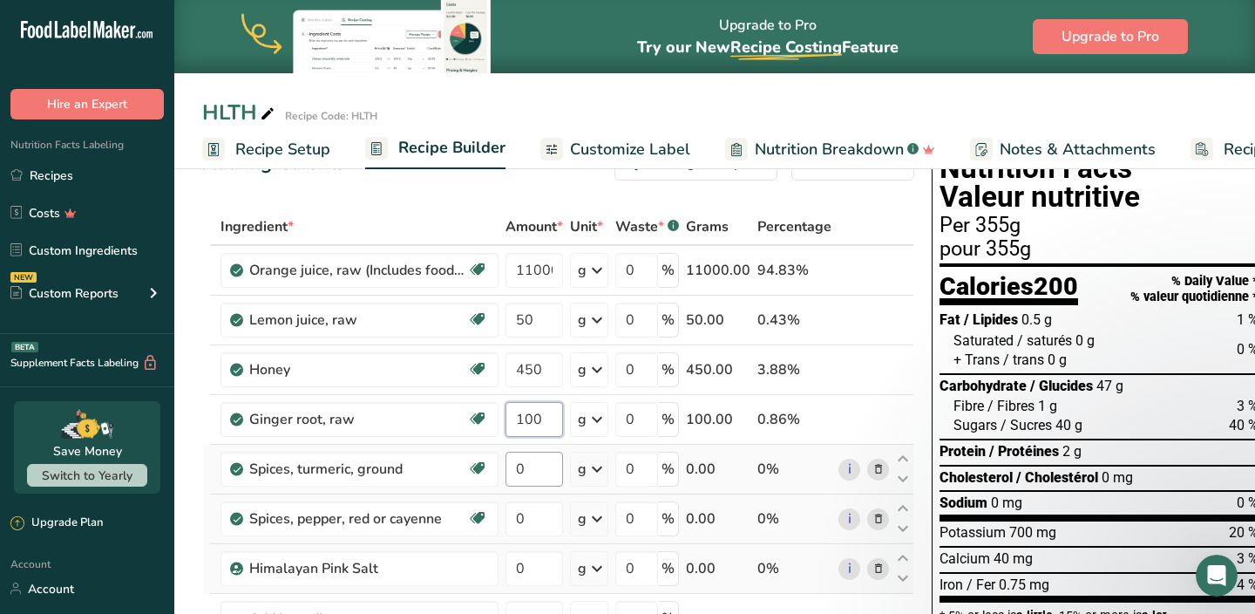
type input "100"
click at [538, 465] on div "Ingredient * Amount * Unit * Waste * .a-a{fill:#347362;}.b-a{fill:#fff;} Grams …" at bounding box center [558, 480] width 712 height 544
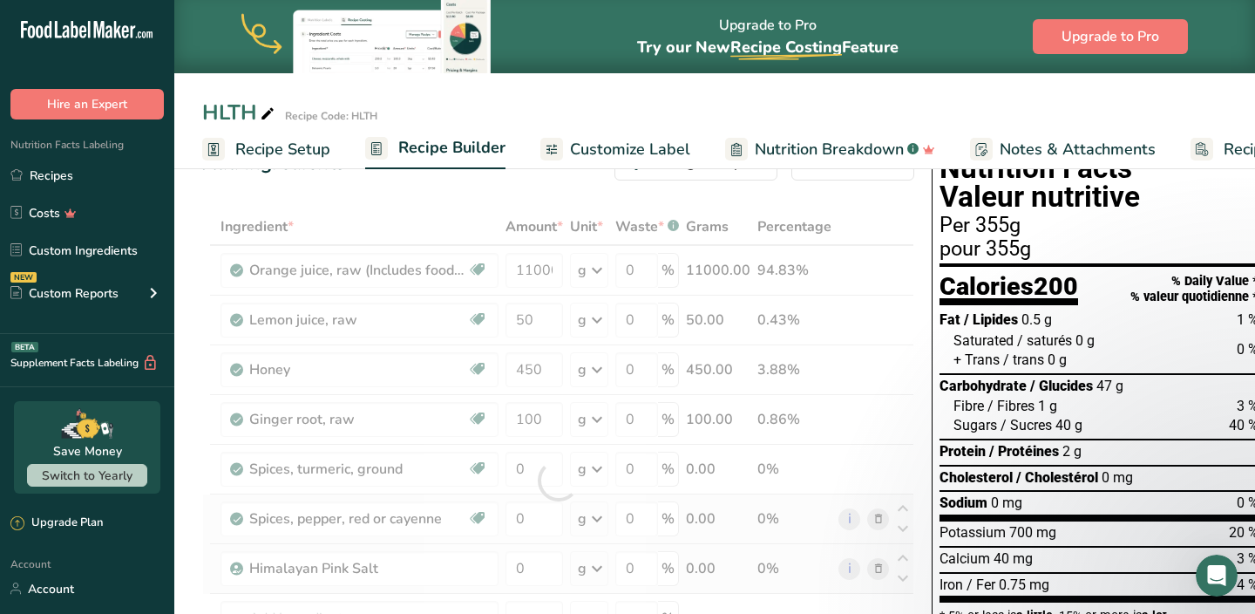
drag, startPoint x: 517, startPoint y: 467, endPoint x: 489, endPoint y: 464, distance: 28.1
click at [496, 465] on div "Ingredient * Amount * Unit * Waste * .a-a{fill:#347362;}.b-a{fill:#fff;} Grams …" at bounding box center [558, 480] width 712 height 544
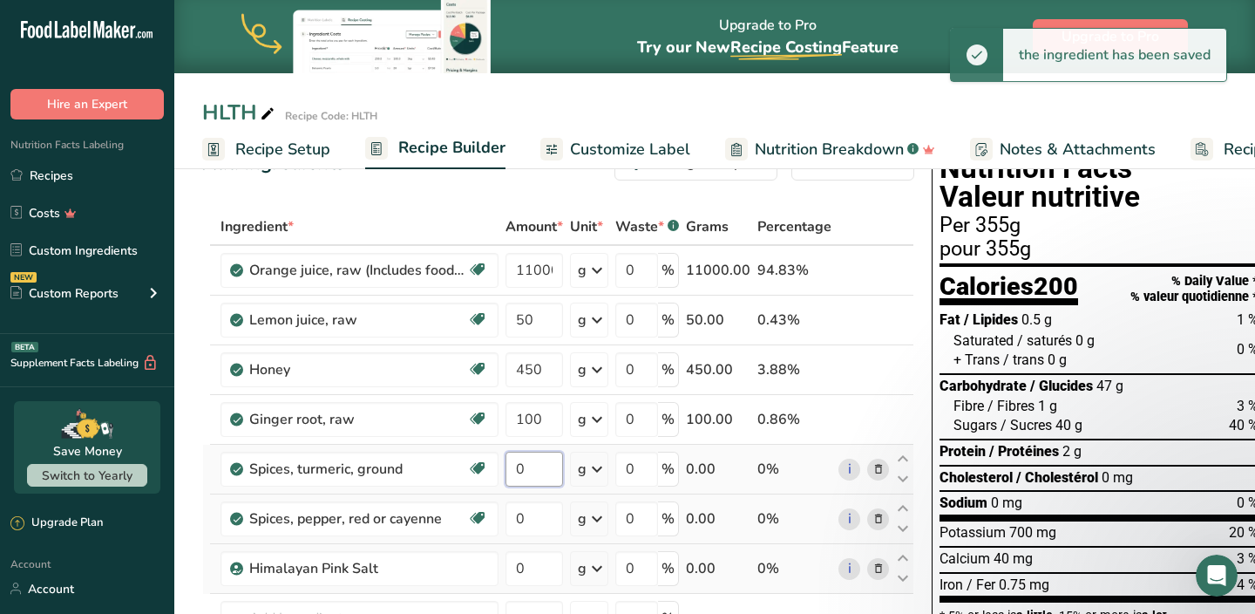
drag, startPoint x: 517, startPoint y: 466, endPoint x: 506, endPoint y: 466, distance: 10.5
click at [506, 466] on input "0" at bounding box center [535, 469] width 58 height 35
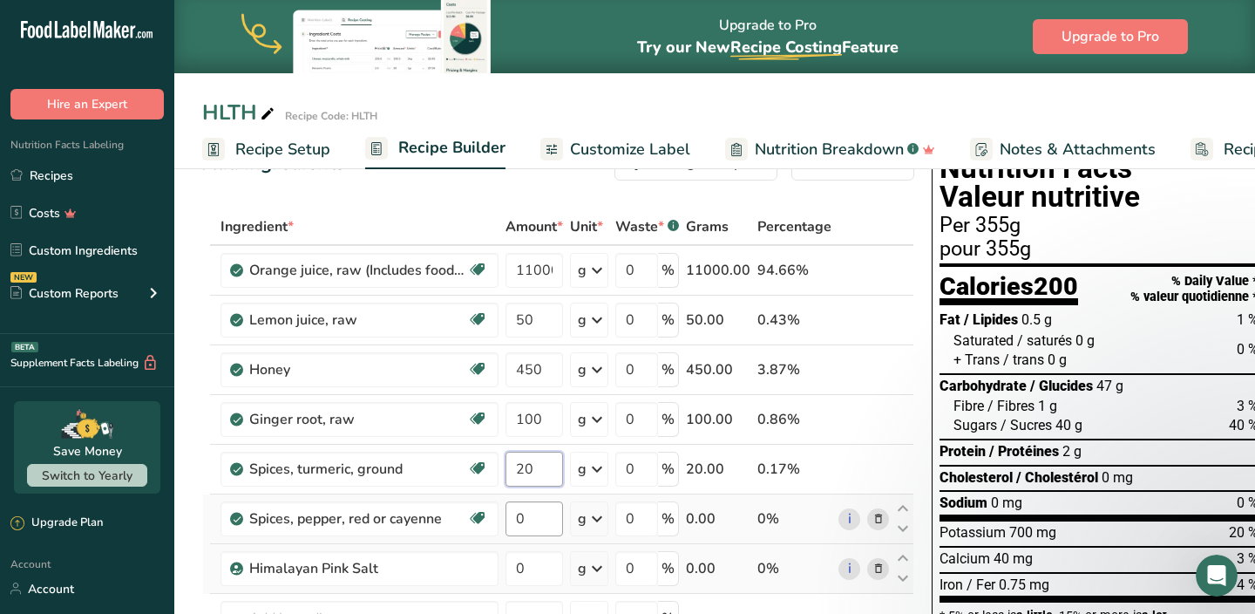
type input "20"
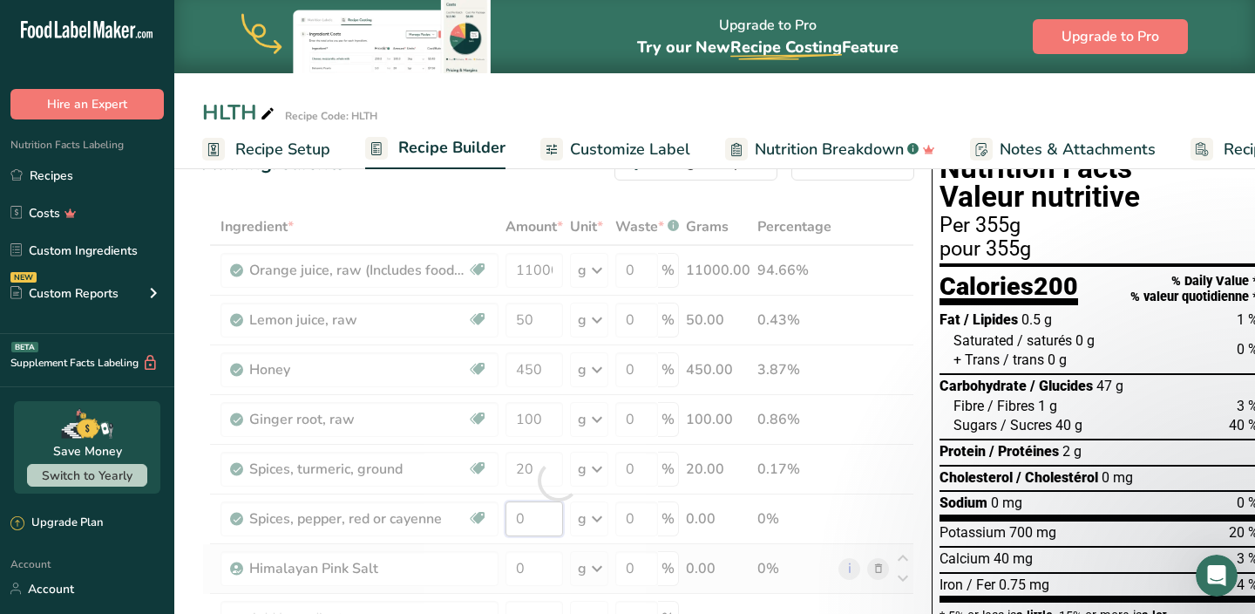
drag, startPoint x: 526, startPoint y: 519, endPoint x: 503, endPoint y: 519, distance: 22.7
click at [507, 519] on div "Ingredient * Amount * Unit * Waste * .a-a{fill:#347362;}.b-a{fill:#fff;} Grams …" at bounding box center [558, 480] width 712 height 544
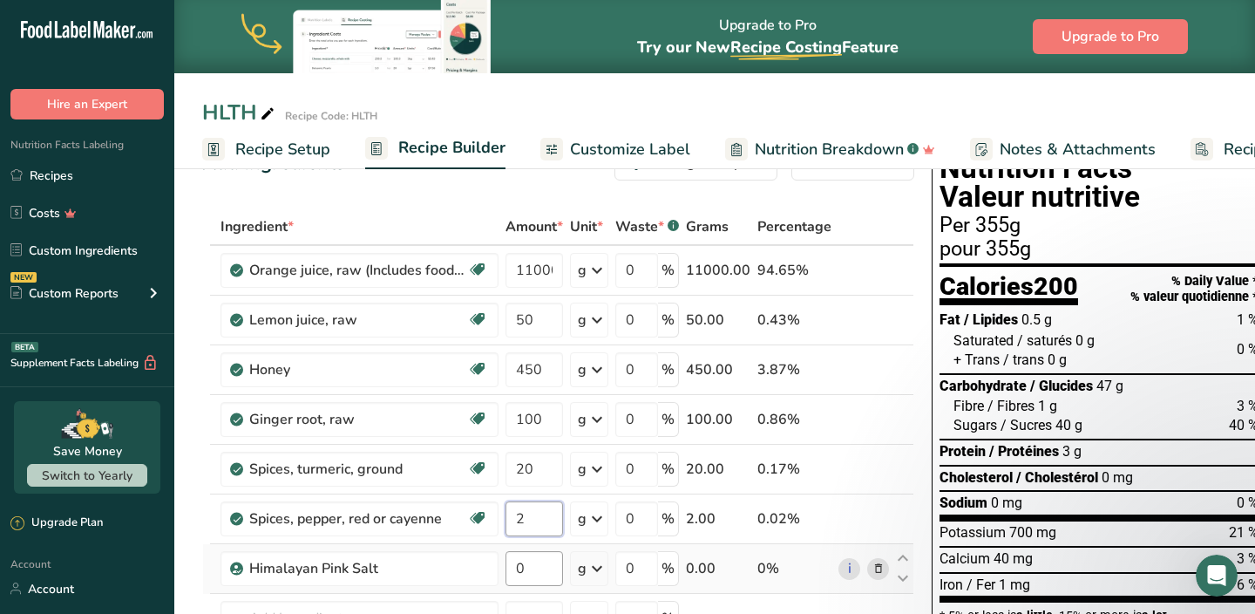
type input "2"
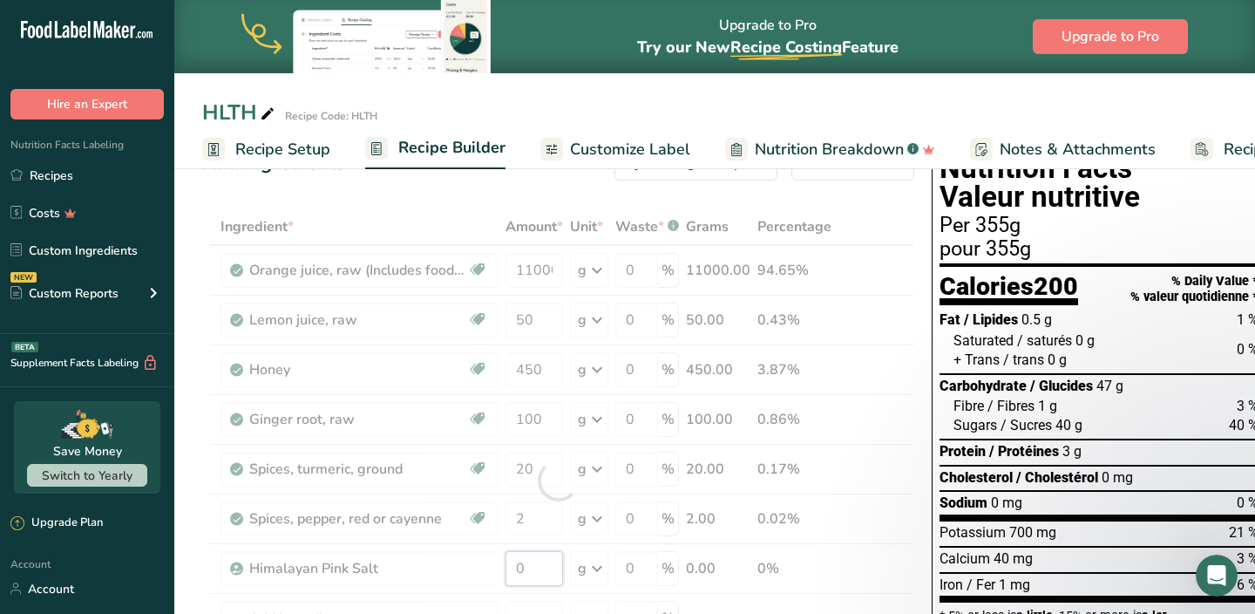
drag, startPoint x: 533, startPoint y: 571, endPoint x: 499, endPoint y: 570, distance: 34.0
click at [503, 571] on div "Ingredient * Amount * Unit * Waste * .a-a{fill:#347362;}.b-a{fill:#fff;} Grams …" at bounding box center [558, 480] width 712 height 544
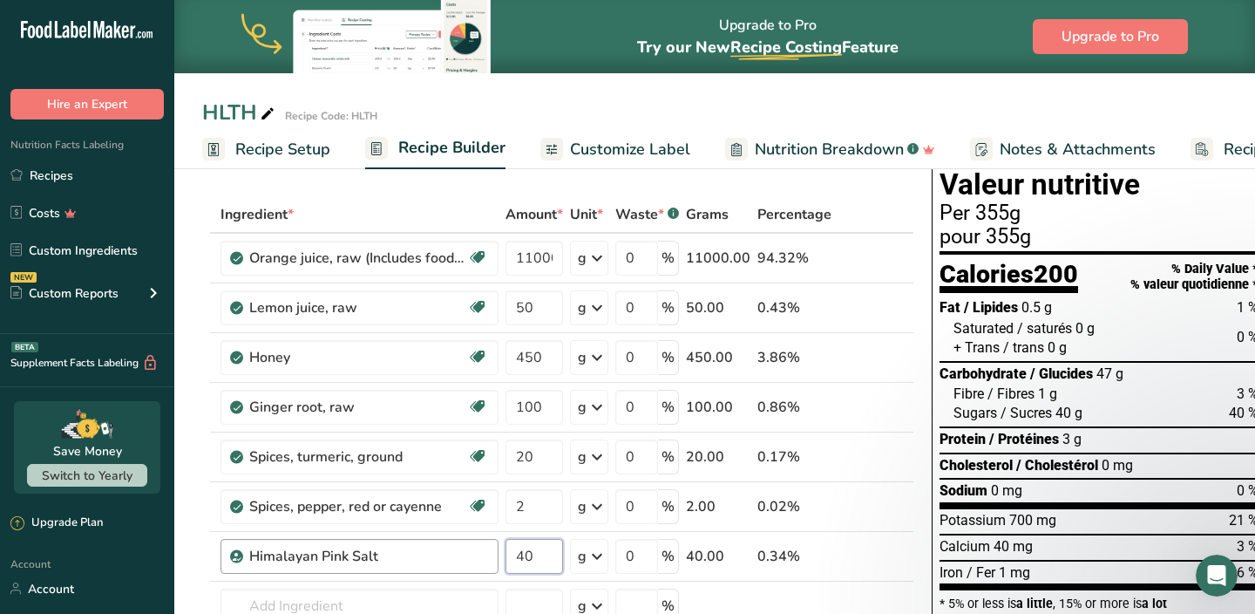
scroll to position [129, 0]
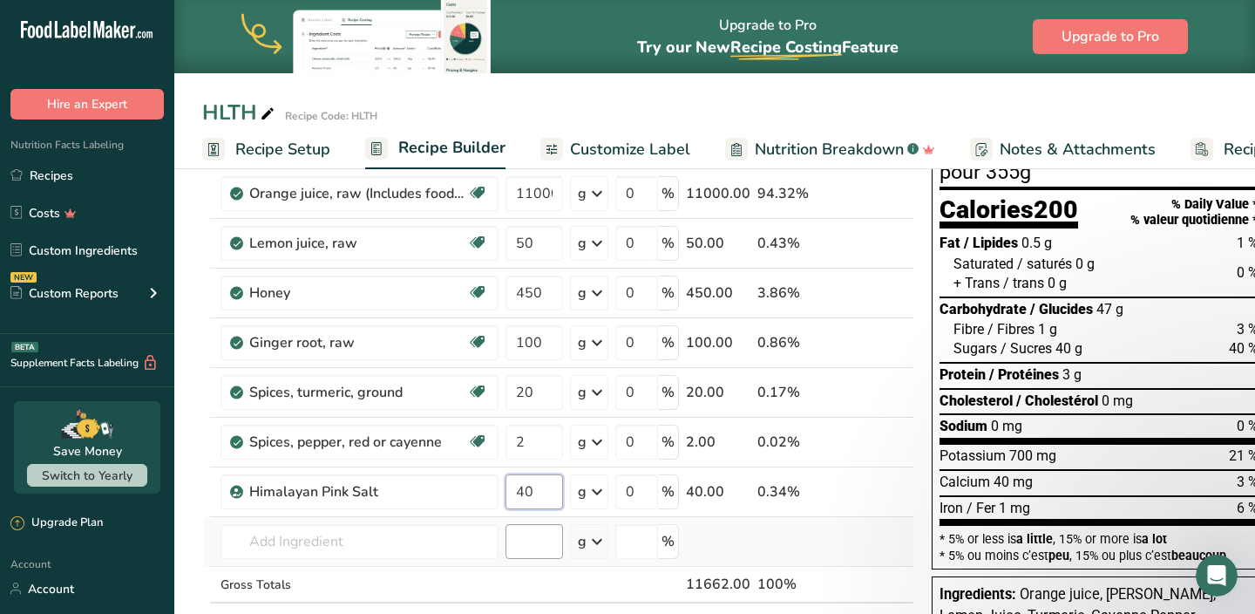
type input "40"
click at [530, 548] on div "Ingredient * Amount * Unit * Waste * .a-a{fill:#347362;}.b-a{fill:#fff;} Grams …" at bounding box center [558, 404] width 712 height 544
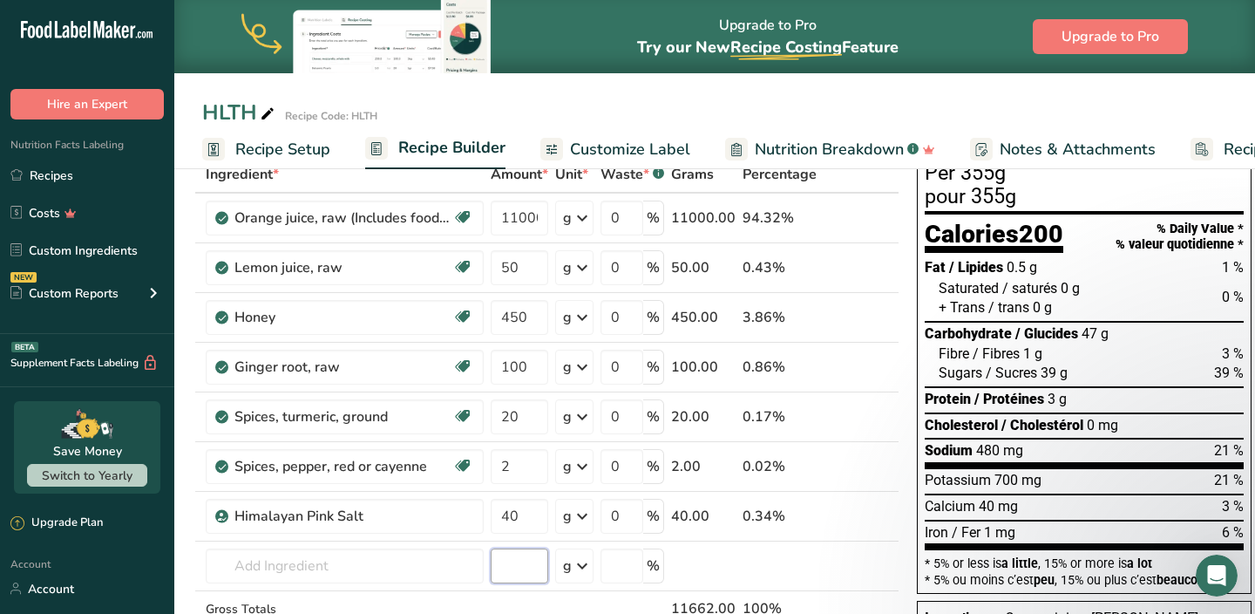
scroll to position [0, 0]
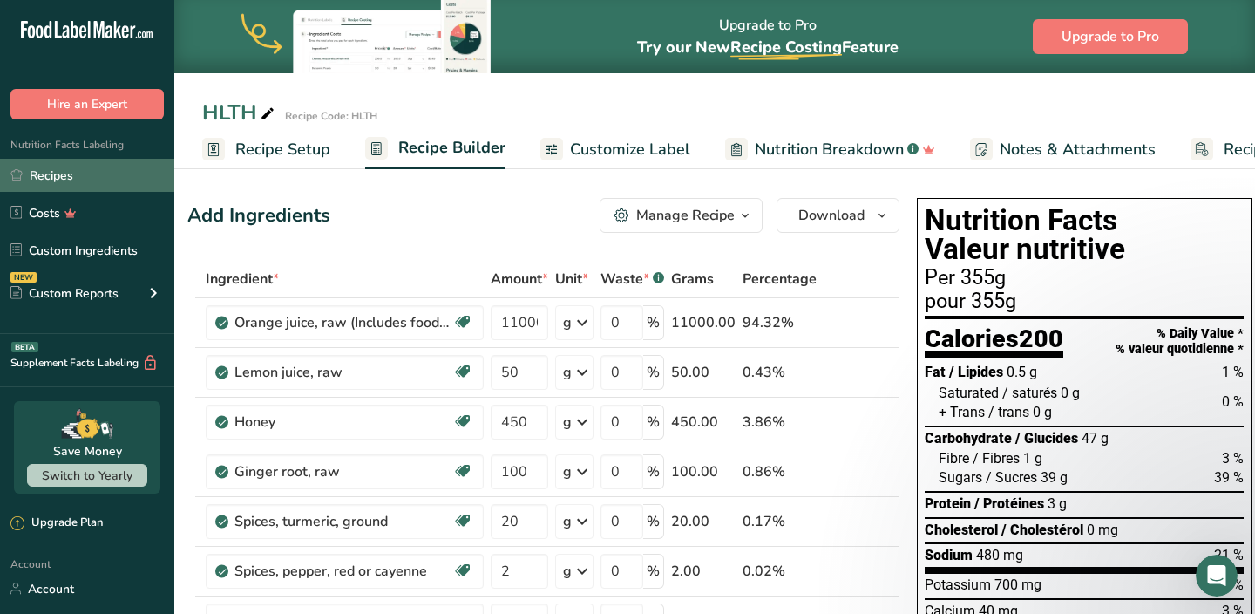
click at [80, 177] on link "Recipes" at bounding box center [87, 175] width 174 height 33
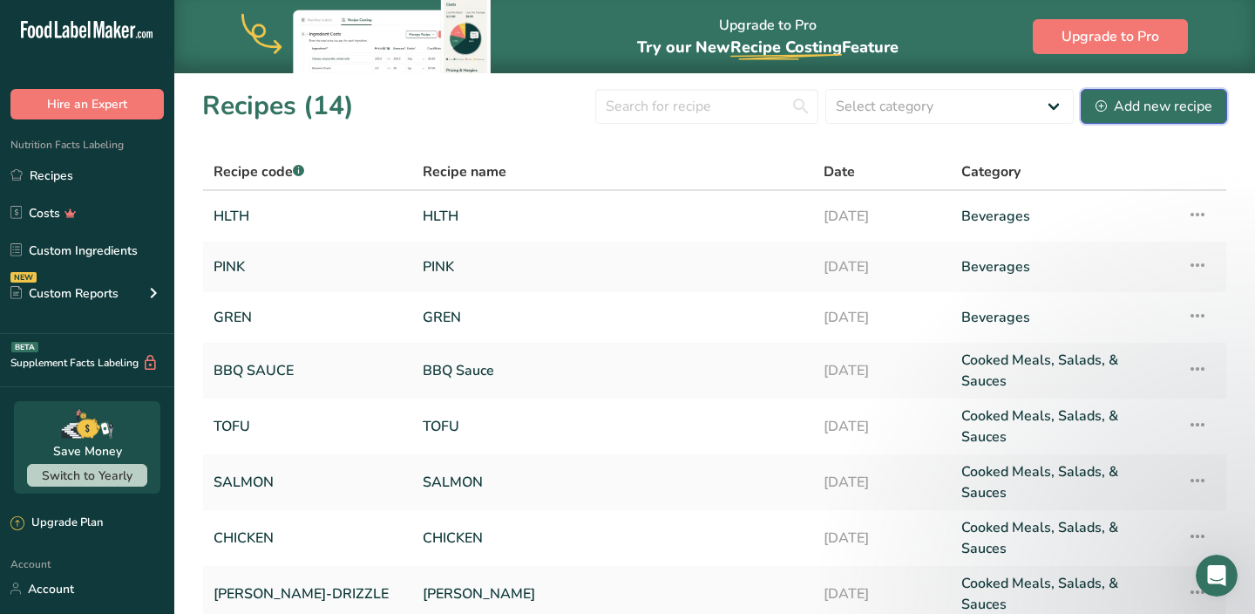
click at [1136, 102] on div "Add new recipe" at bounding box center [1154, 106] width 117 height 21
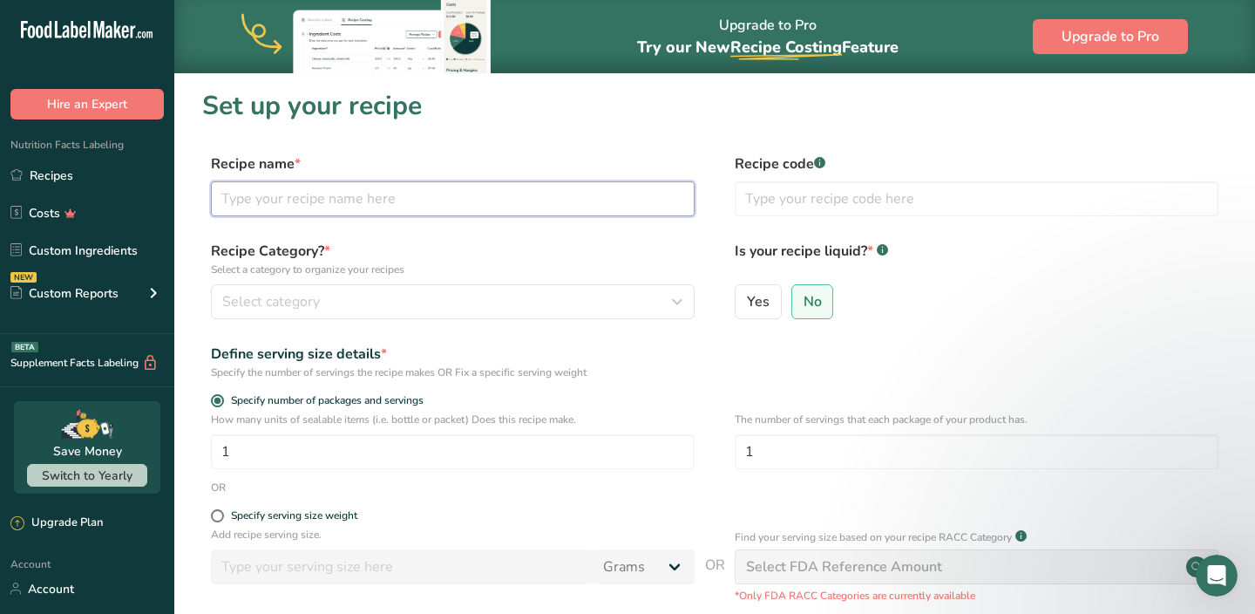
click at [519, 200] on input "text" at bounding box center [453, 198] width 484 height 35
type input "GLOW"
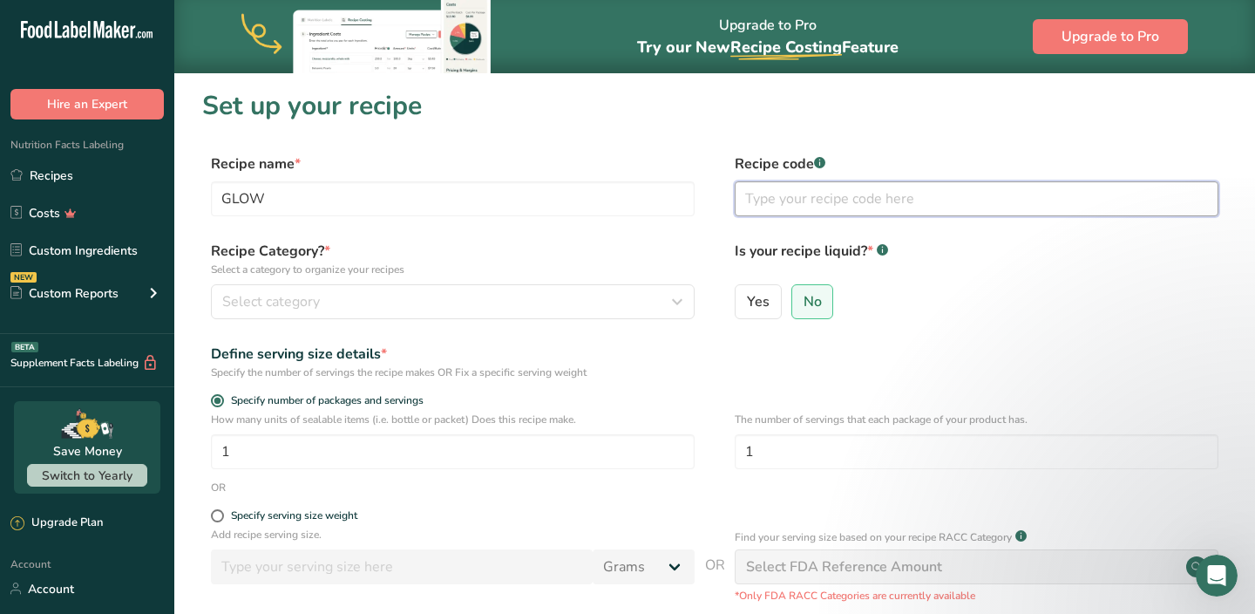
click at [812, 194] on input "text" at bounding box center [977, 198] width 484 height 35
type input "GLOW"
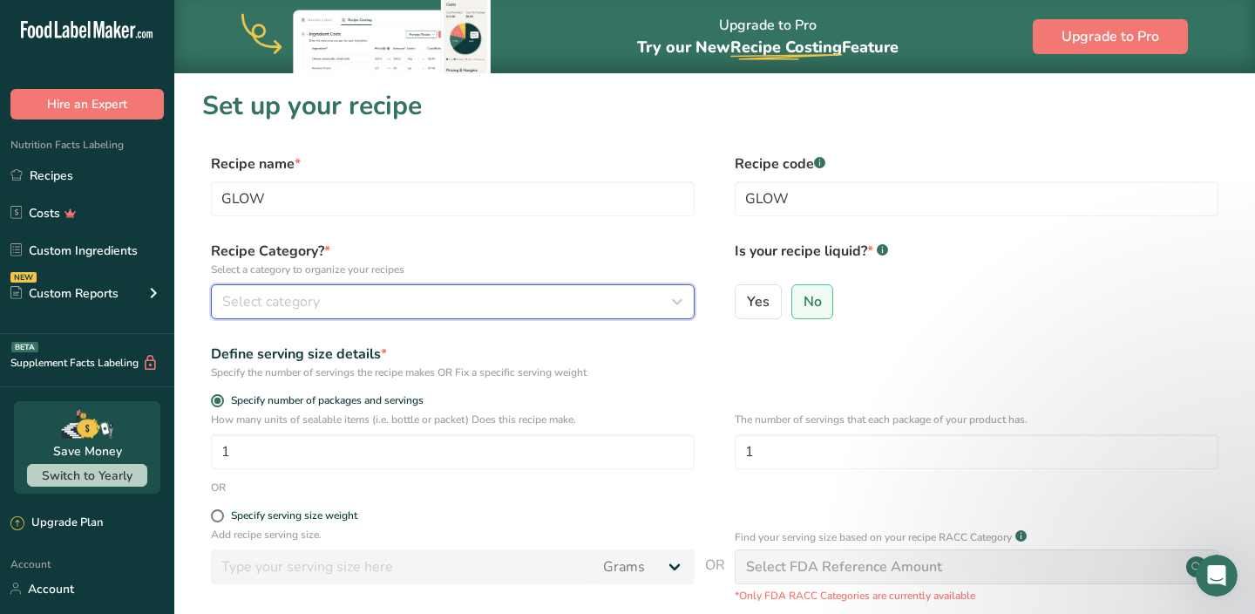
click at [434, 308] on div "Select category" at bounding box center [447, 301] width 451 height 21
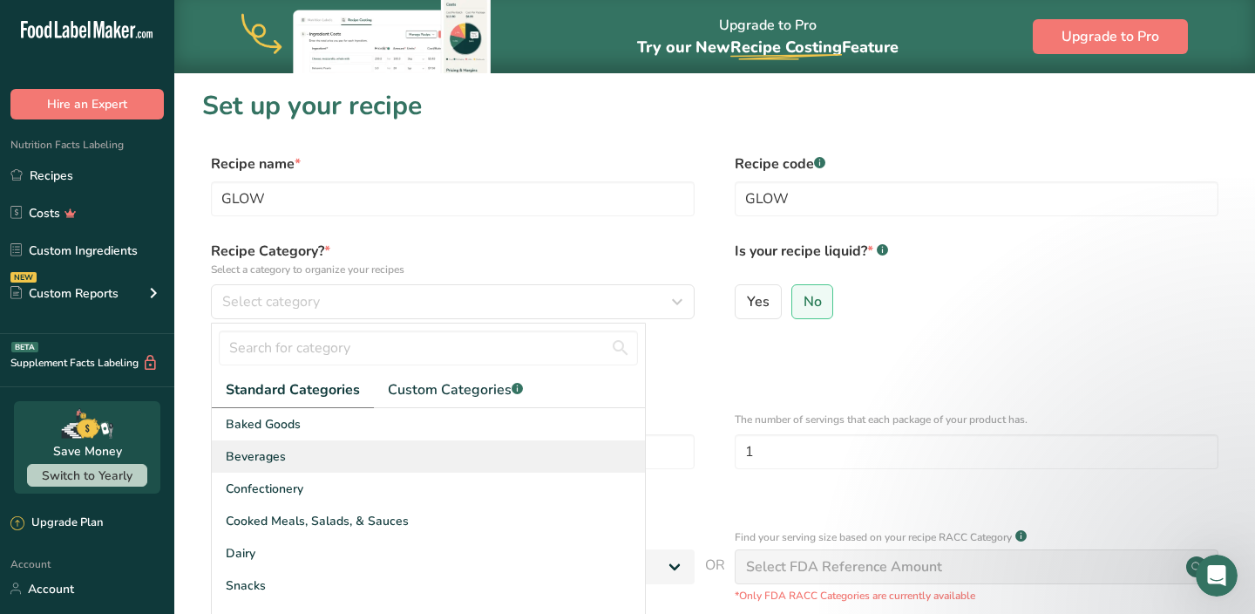
click at [313, 445] on div "Beverages" at bounding box center [428, 456] width 433 height 32
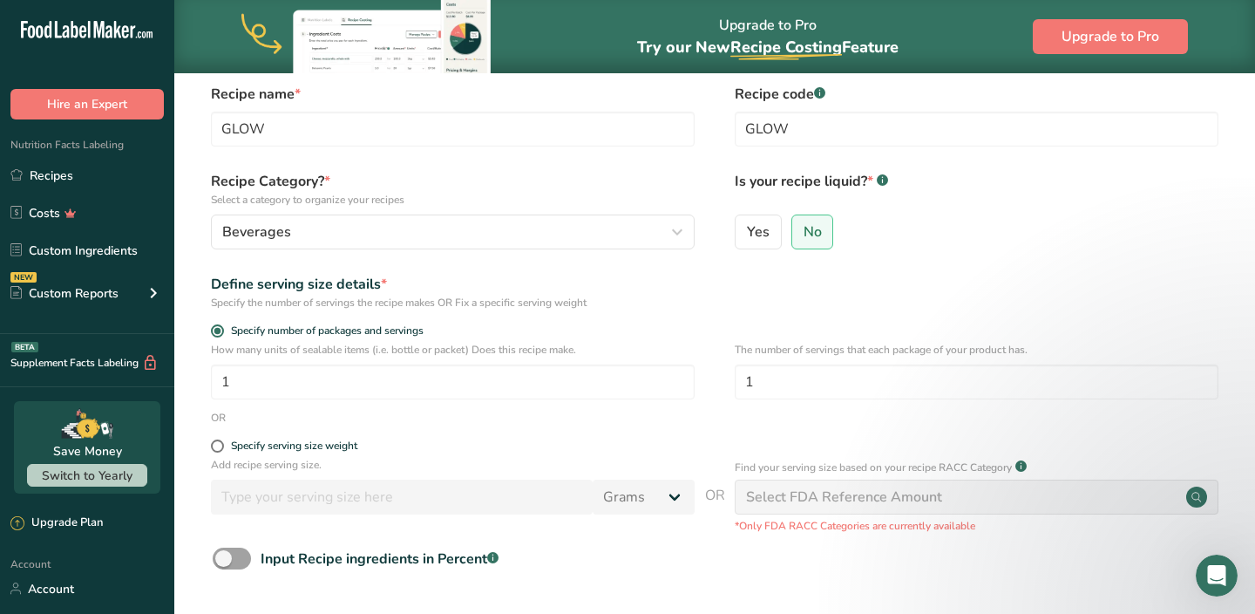
scroll to position [73, 0]
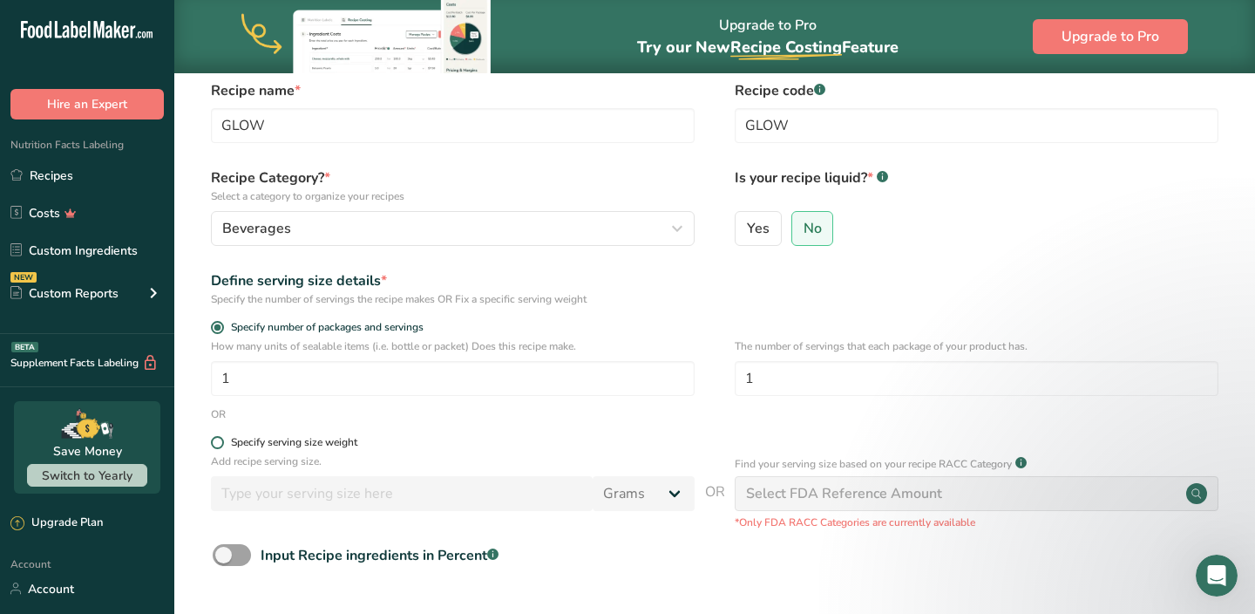
click at [221, 442] on span at bounding box center [217, 442] width 13 height 13
click at [221, 442] on input "Specify serving size weight" at bounding box center [216, 442] width 11 height 11
radio input "true"
radio input "false"
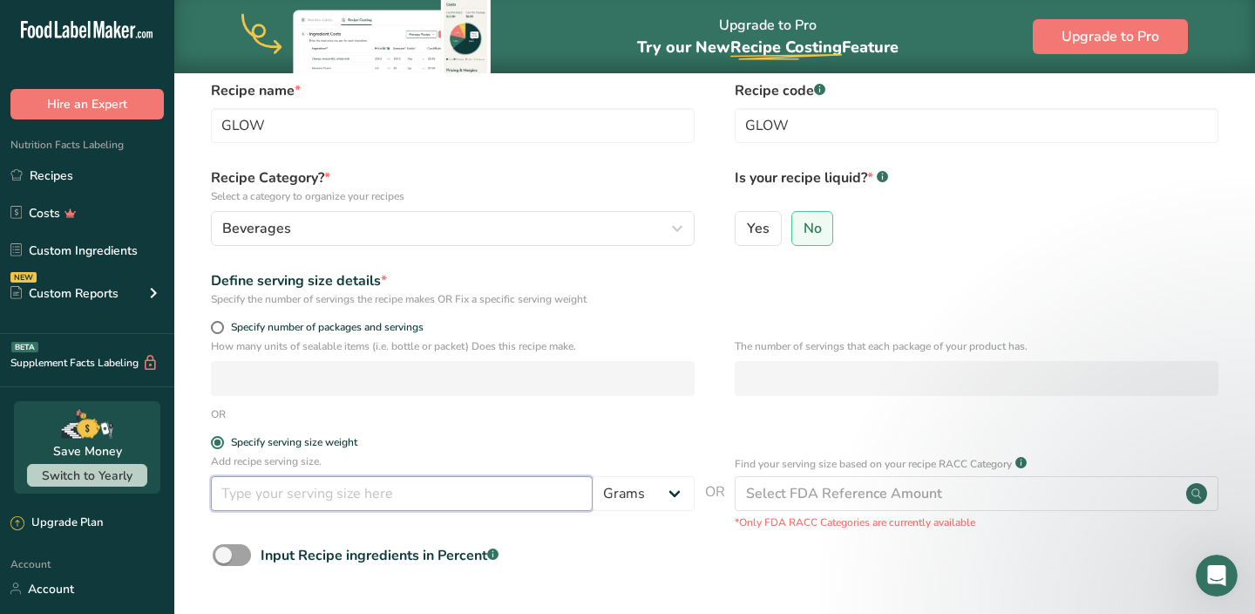
click at [282, 493] on input "number" at bounding box center [402, 493] width 382 height 35
type input "12"
click at [649, 494] on select "Grams kg mg mcg lb oz l mL fl oz tbsp tsp cup qt gallon" at bounding box center [644, 493] width 102 height 35
select select "18"
click at [593, 476] on select "Grams kg mg mcg lb oz l mL fl oz tbsp tsp cup qt gallon" at bounding box center [644, 493] width 102 height 35
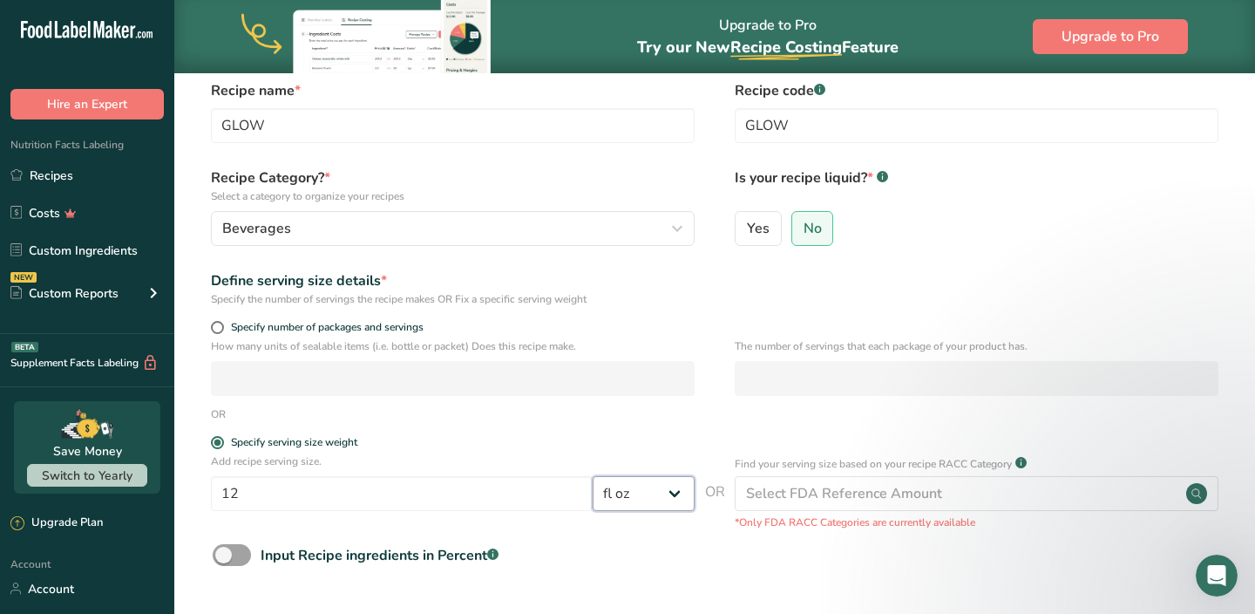
select select "22"
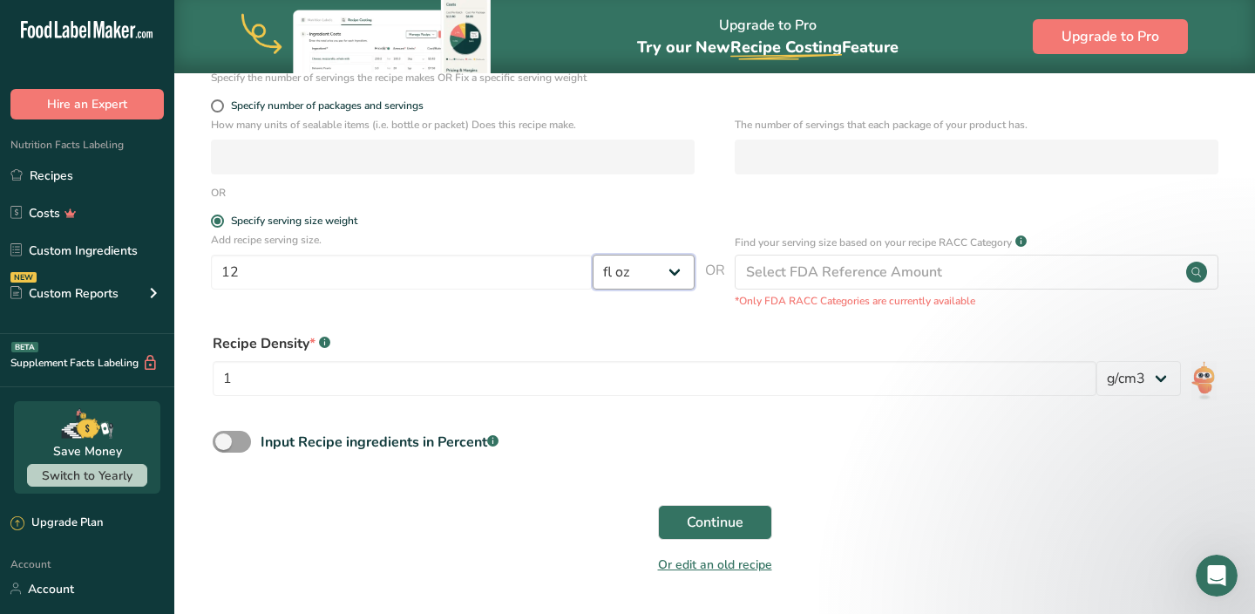
scroll to position [296, 0]
click at [696, 511] on span "Continue" at bounding box center [715, 521] width 57 height 21
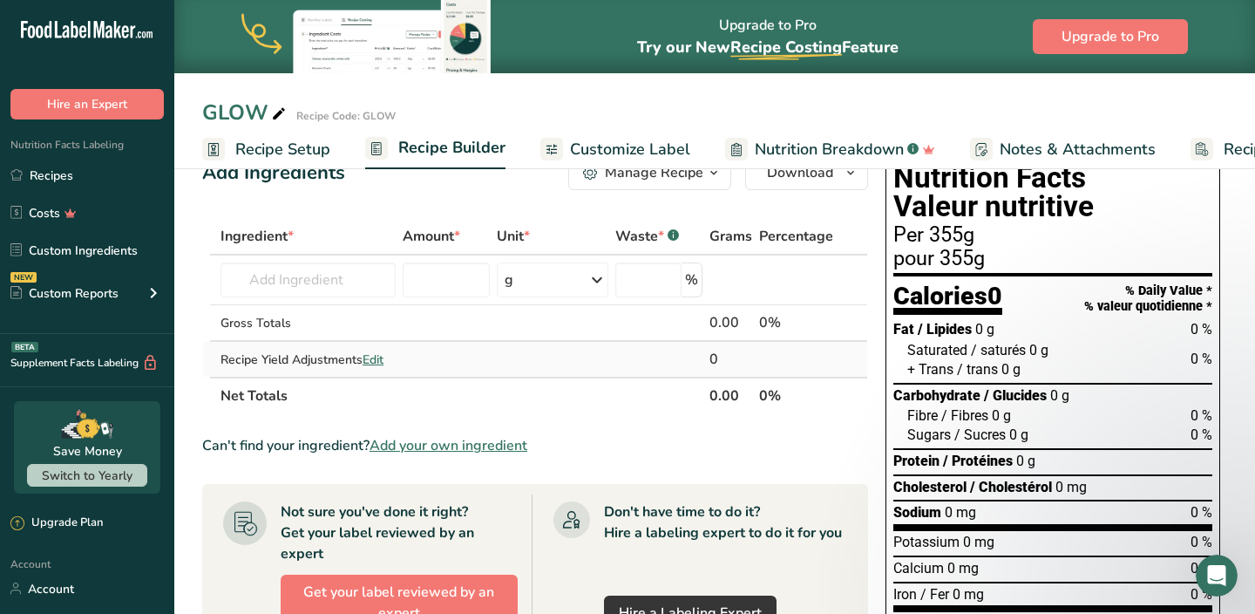
scroll to position [47, 0]
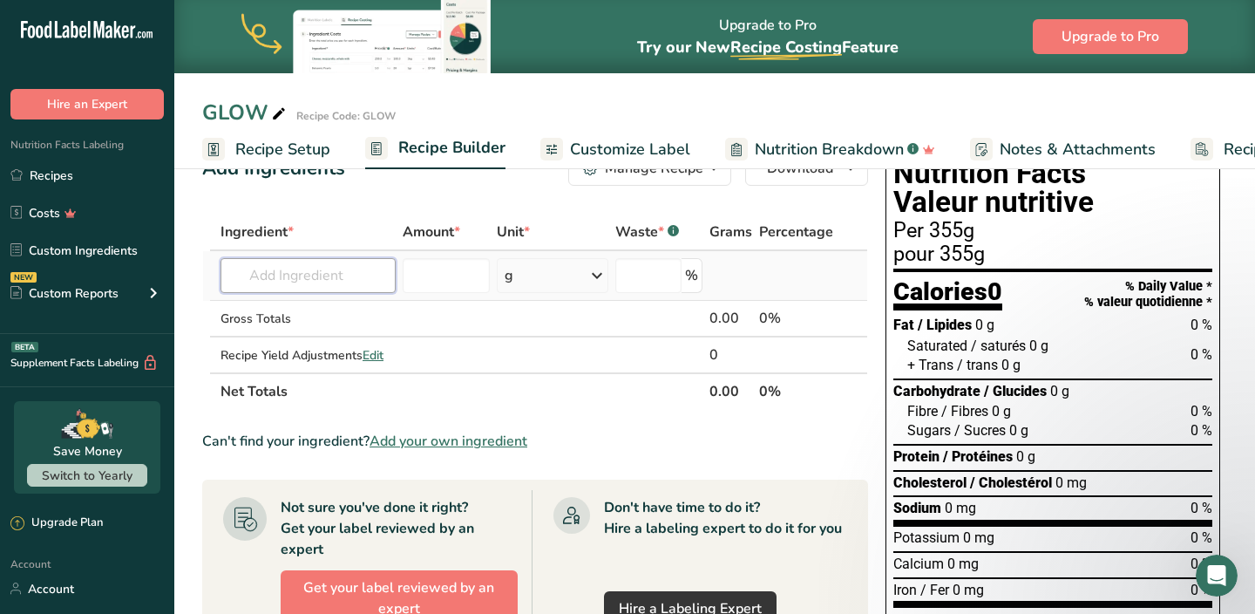
click at [328, 272] on input "text" at bounding box center [308, 275] width 175 height 35
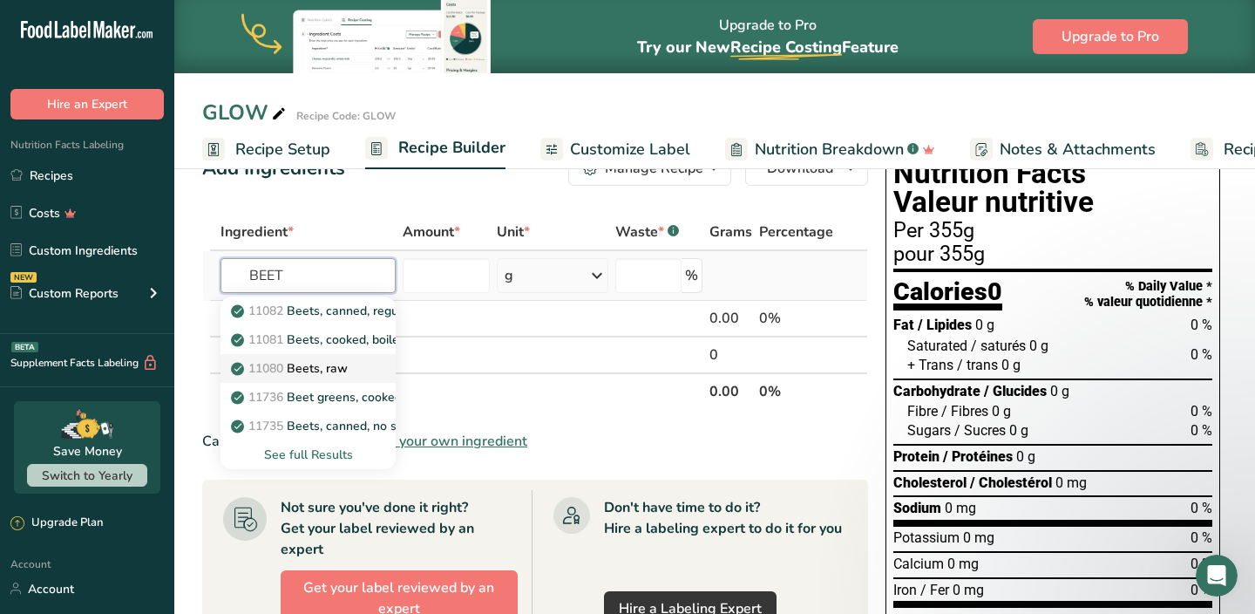
type input "BEET"
click at [309, 367] on p "11080 Beets, raw" at bounding box center [290, 368] width 113 height 18
type input "Beets, raw"
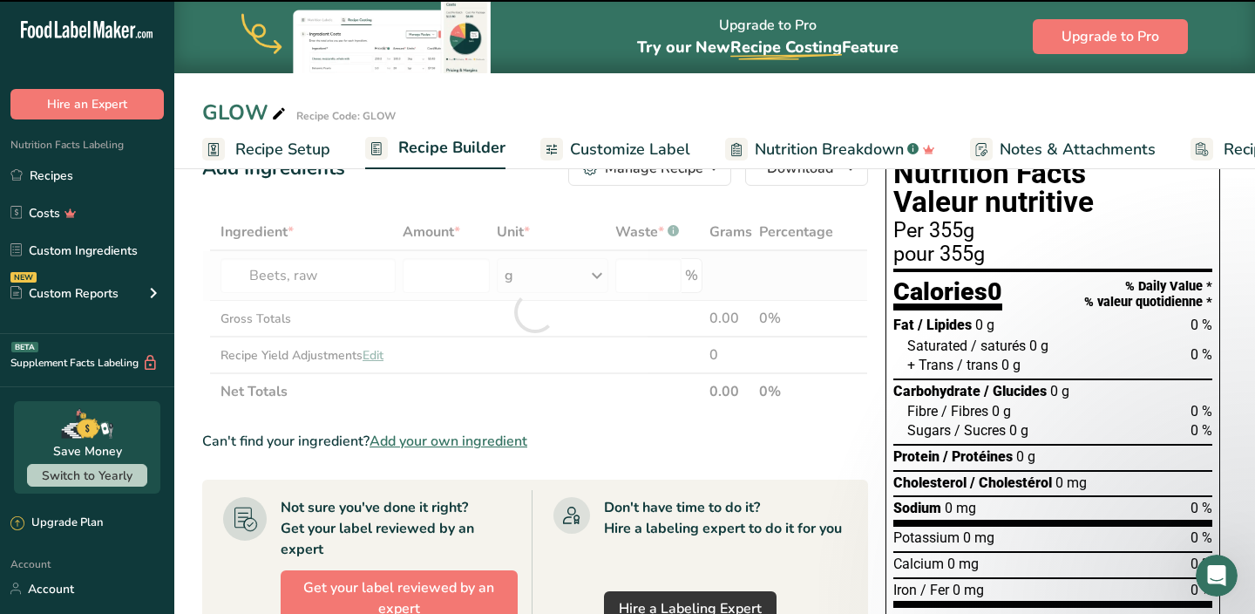
type input "0"
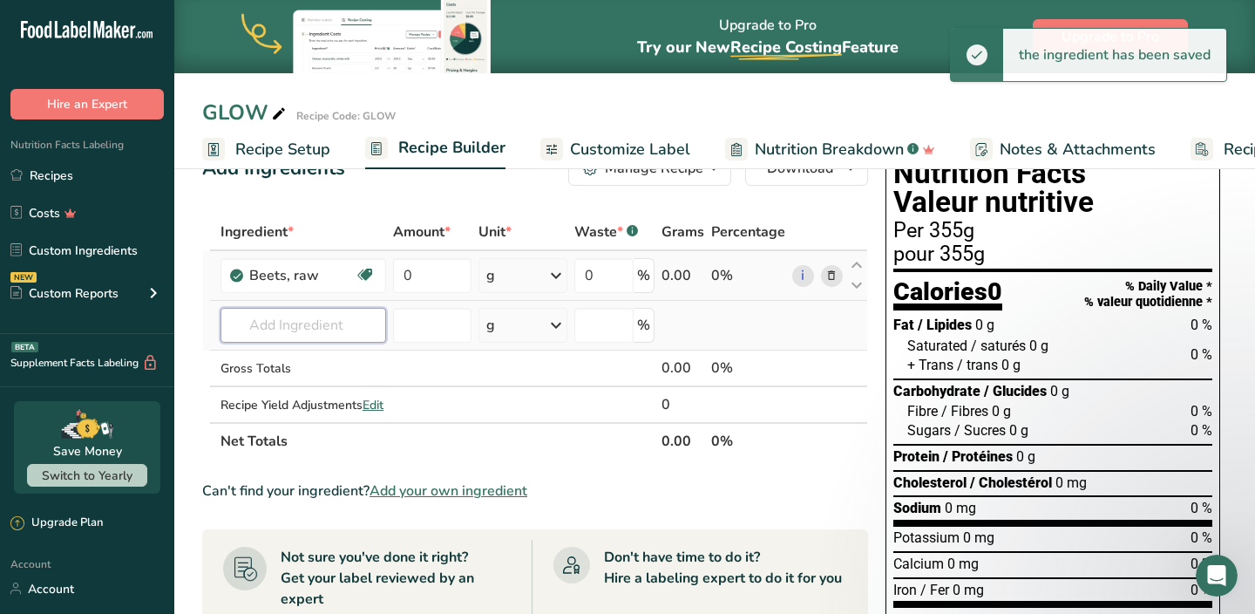
click at [313, 332] on input "text" at bounding box center [304, 325] width 166 height 35
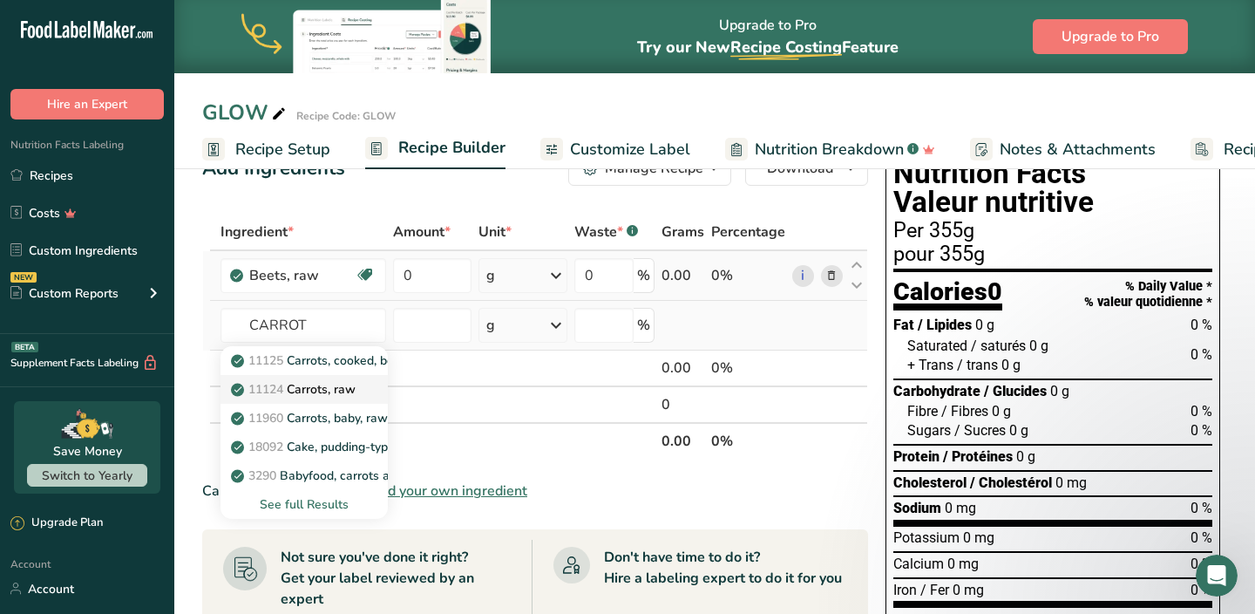
click at [309, 391] on p "11124 [GEOGRAPHIC_DATA], raw" at bounding box center [294, 389] width 121 height 18
type input "Carrots, raw"
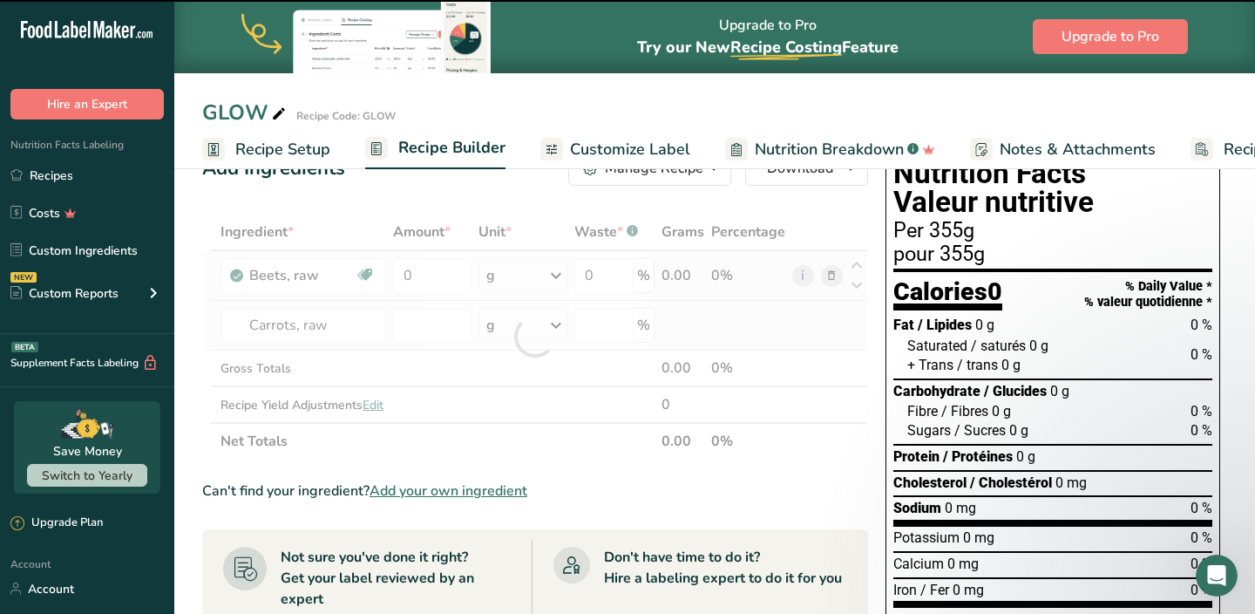
type input "0"
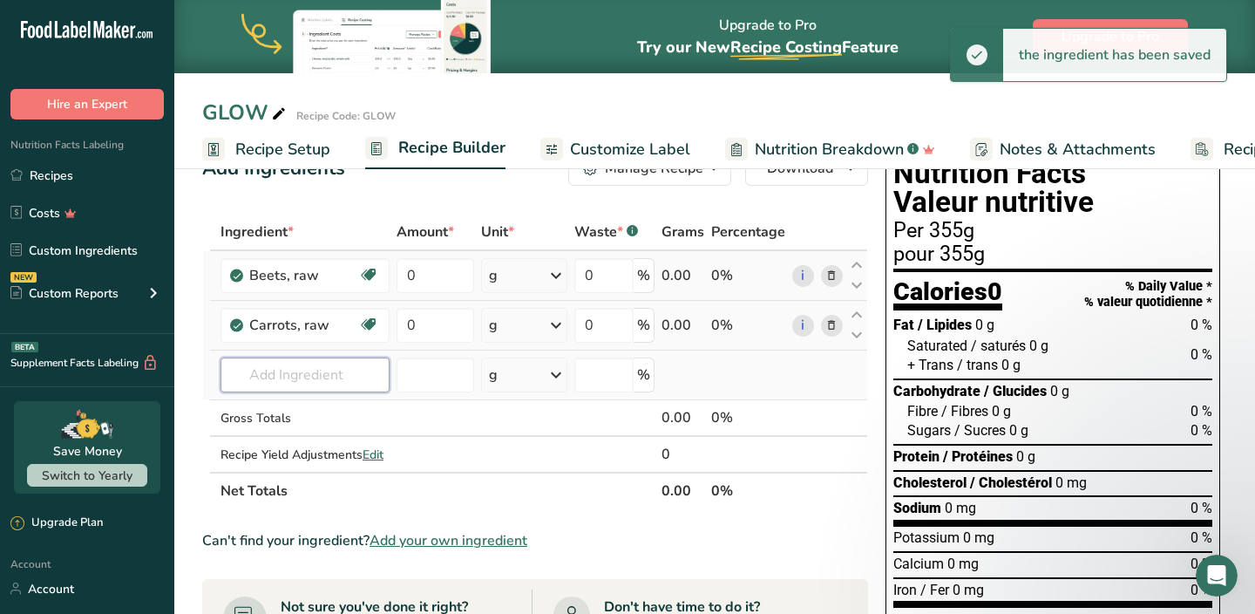
click at [309, 376] on input "text" at bounding box center [305, 374] width 169 height 35
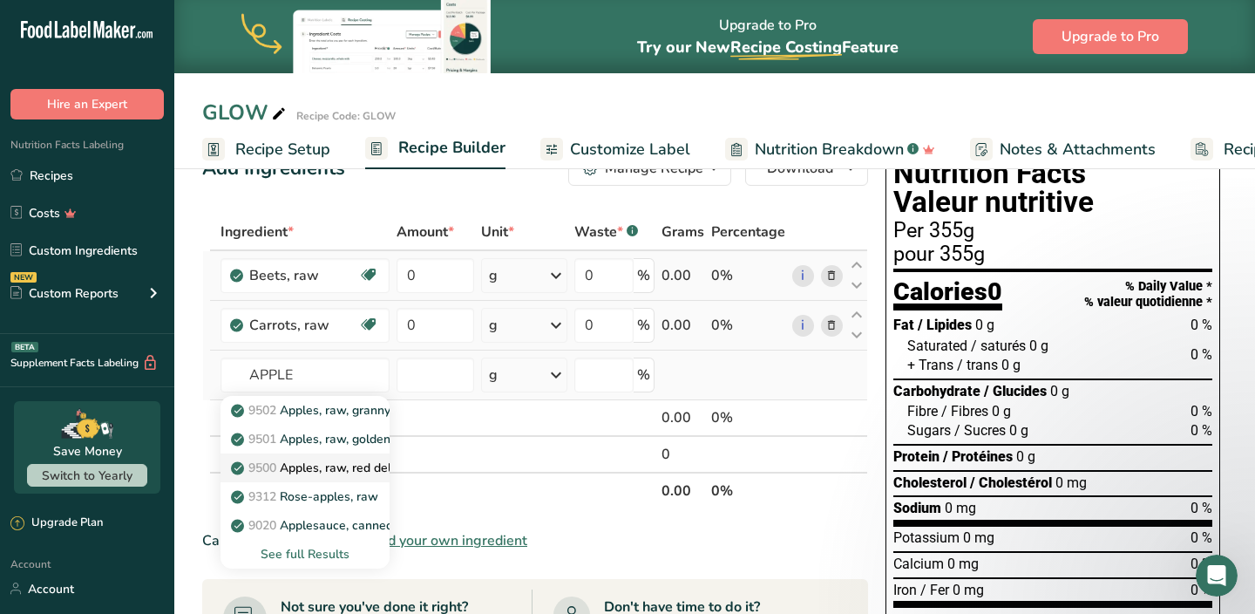
click at [302, 459] on p "9500 Apples, raw, red delicious, with skin (Includes foods for USDA's Food Dist…" at bounding box center [511, 468] width 555 height 18
type input "Apples, raw, red delicious, with skin (Includes foods for USDA's Food Distribut…"
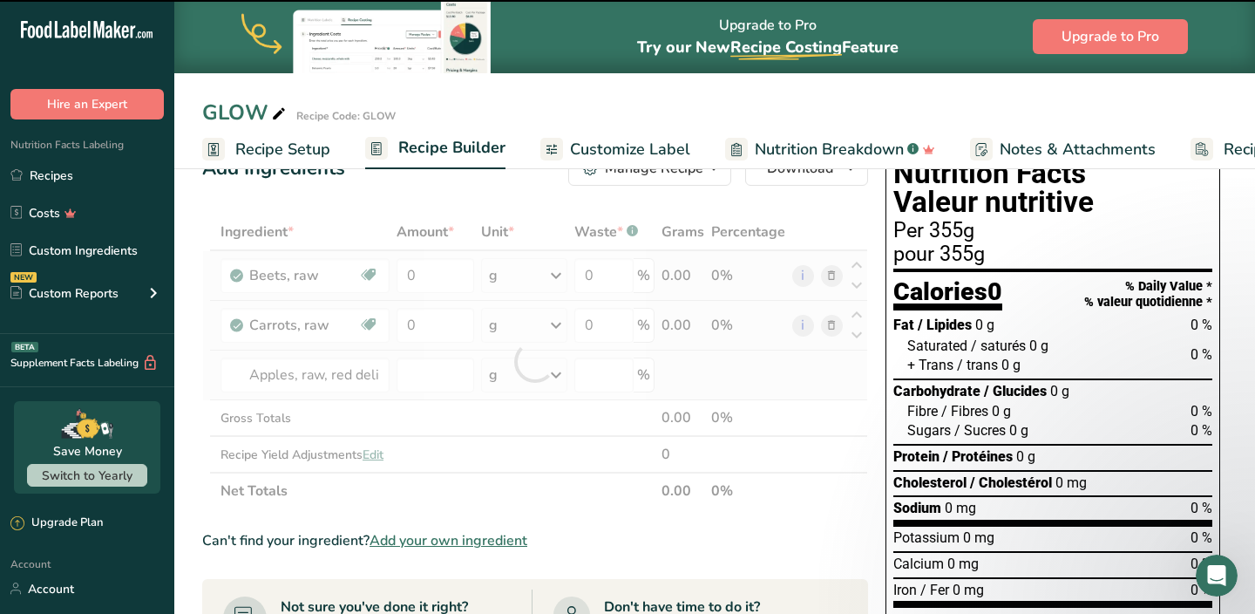
type input "0"
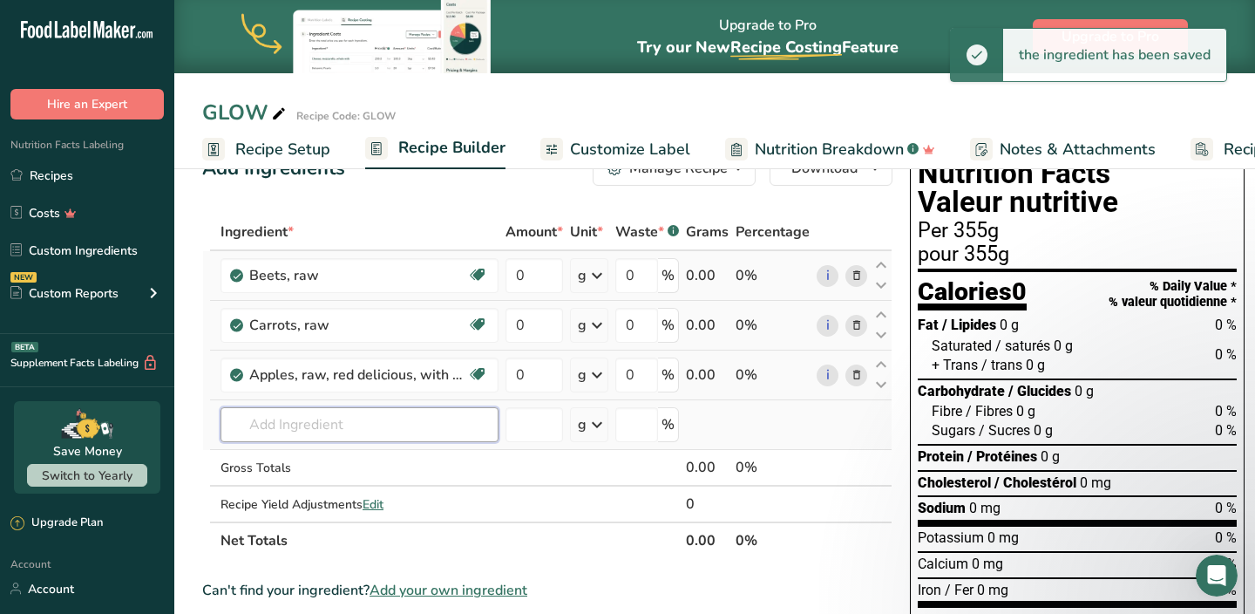
click at [303, 431] on input "text" at bounding box center [360, 424] width 278 height 35
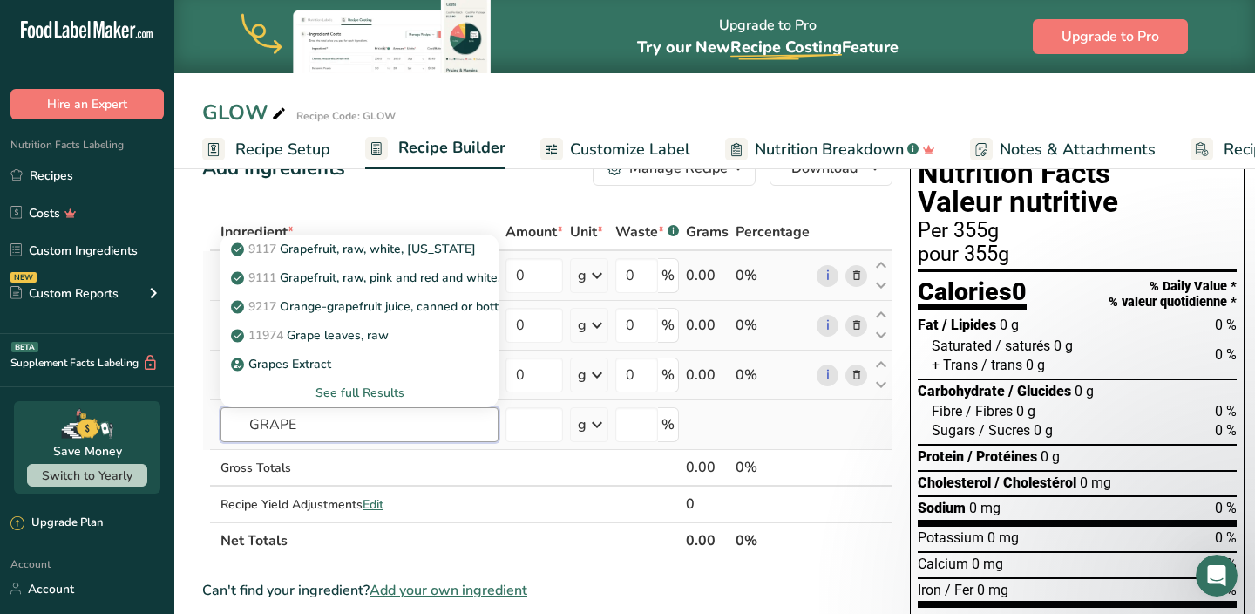
type input "GRAPE"
click at [336, 396] on div "See full Results" at bounding box center [359, 393] width 250 height 18
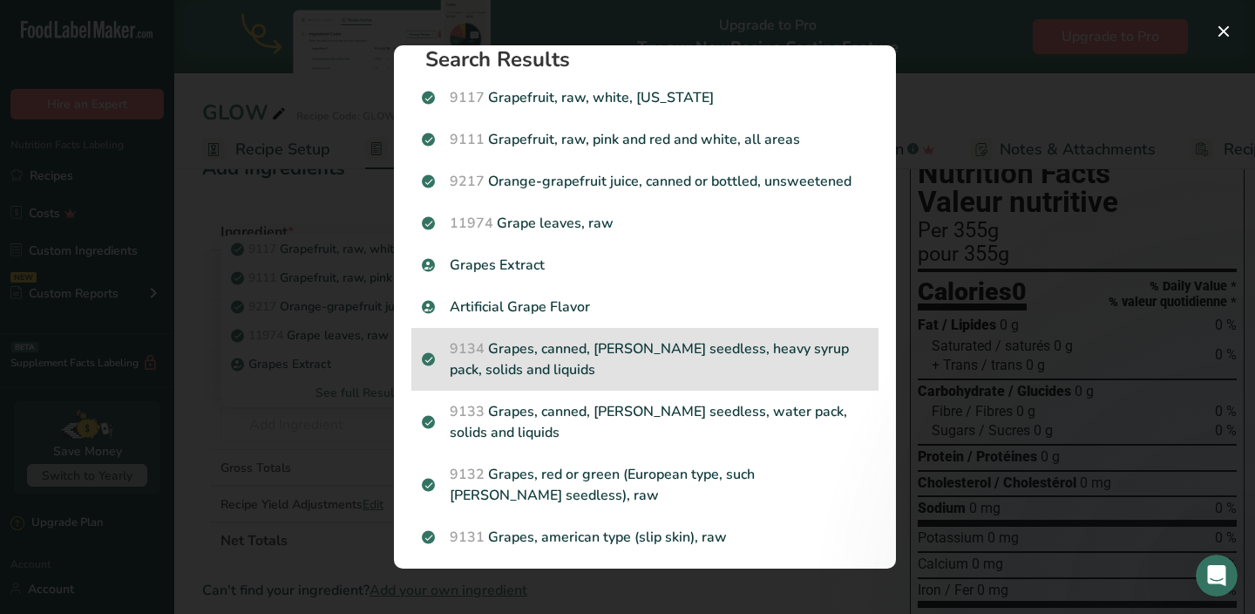
scroll to position [35, 0]
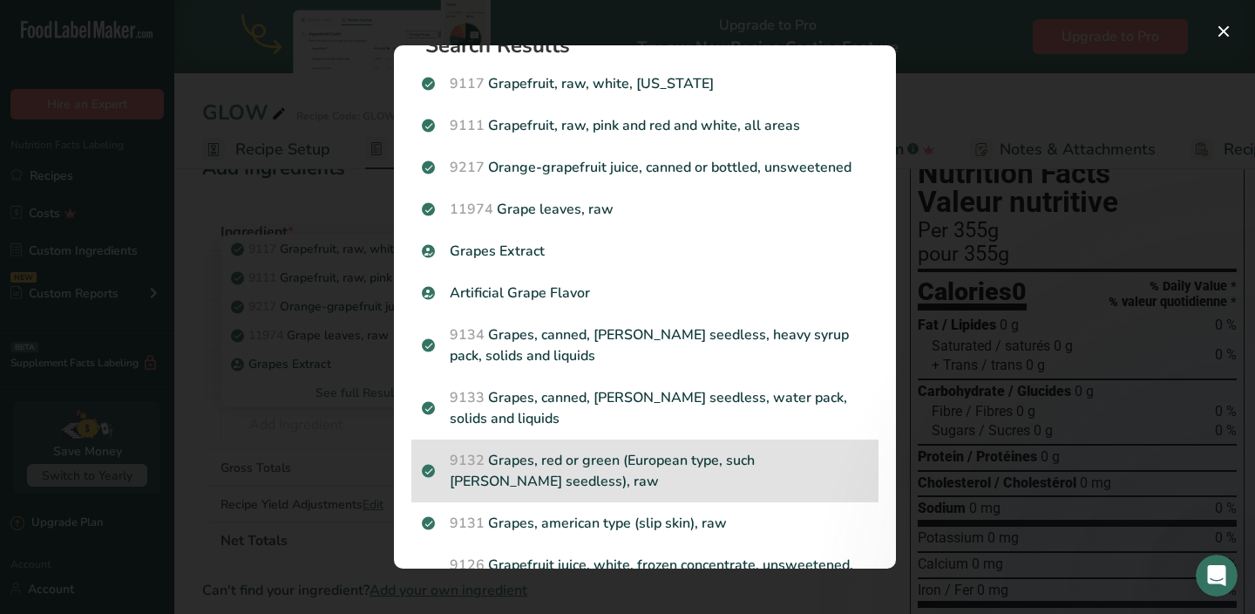
click at [549, 471] on p "9132 Grapes, red or green (European type, such [PERSON_NAME] seedless), raw" at bounding box center [645, 471] width 446 height 42
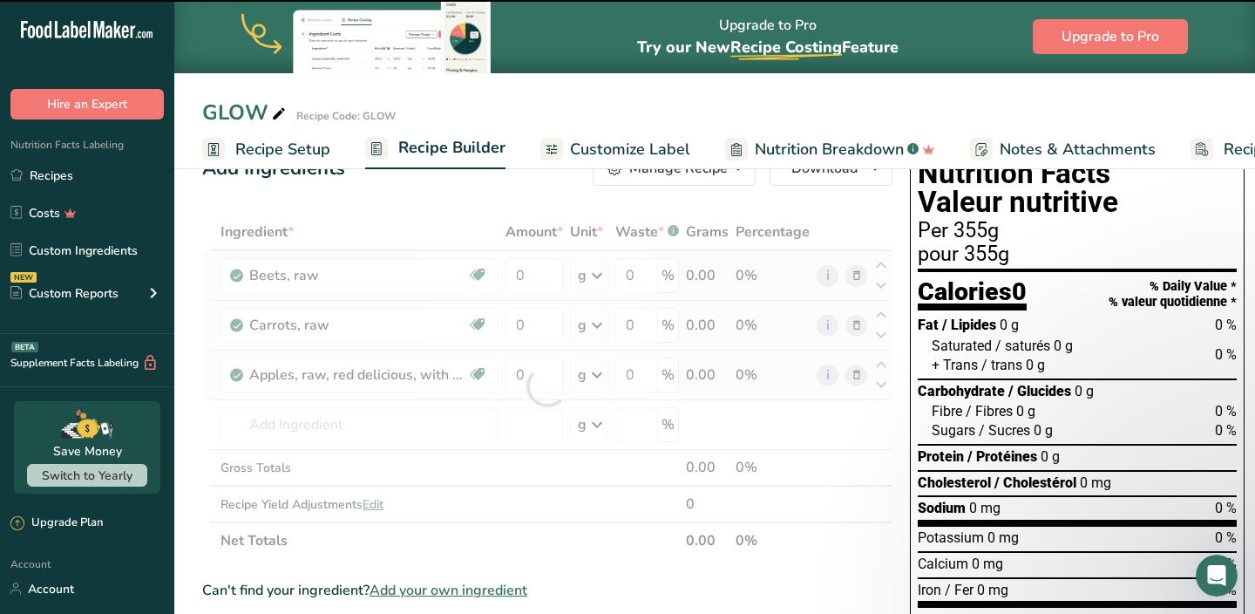
type input "0"
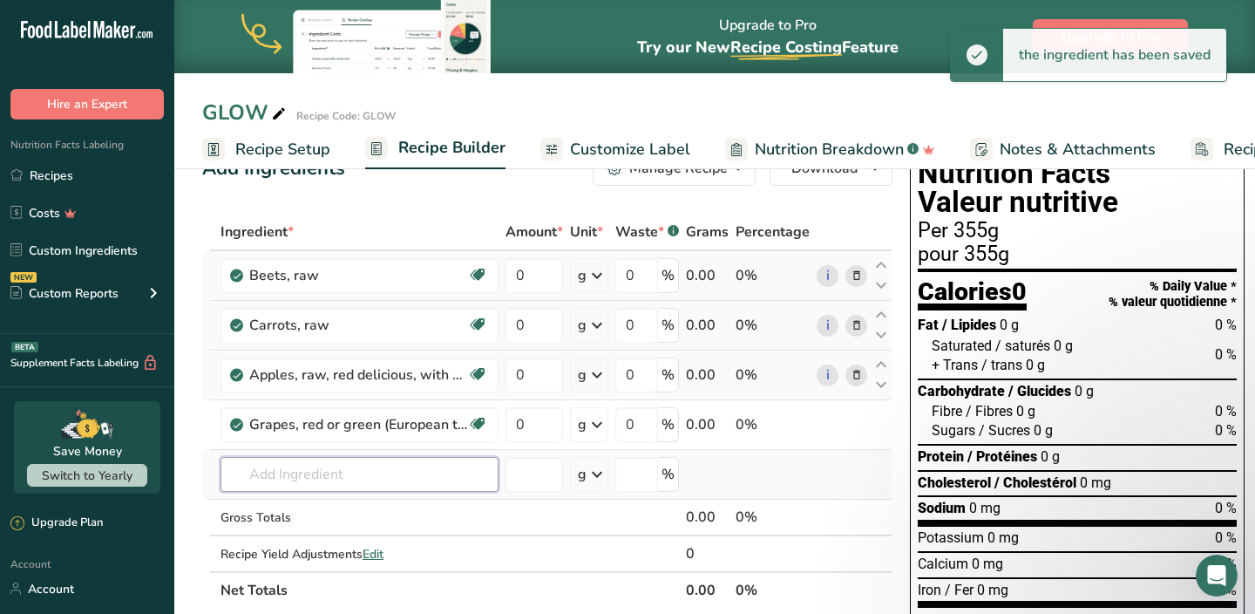
click at [358, 478] on input "text" at bounding box center [360, 474] width 278 height 35
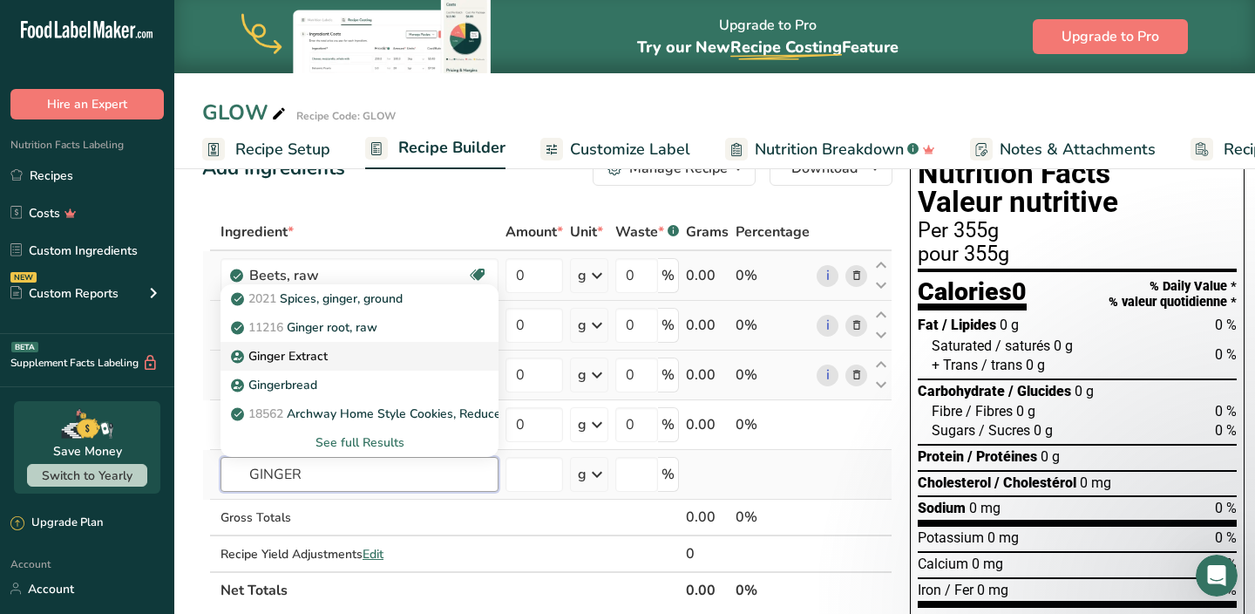
type input "GINGER"
click at [333, 363] on div "Ginger Extract" at bounding box center [345, 356] width 222 height 18
type input "Ginger Extract"
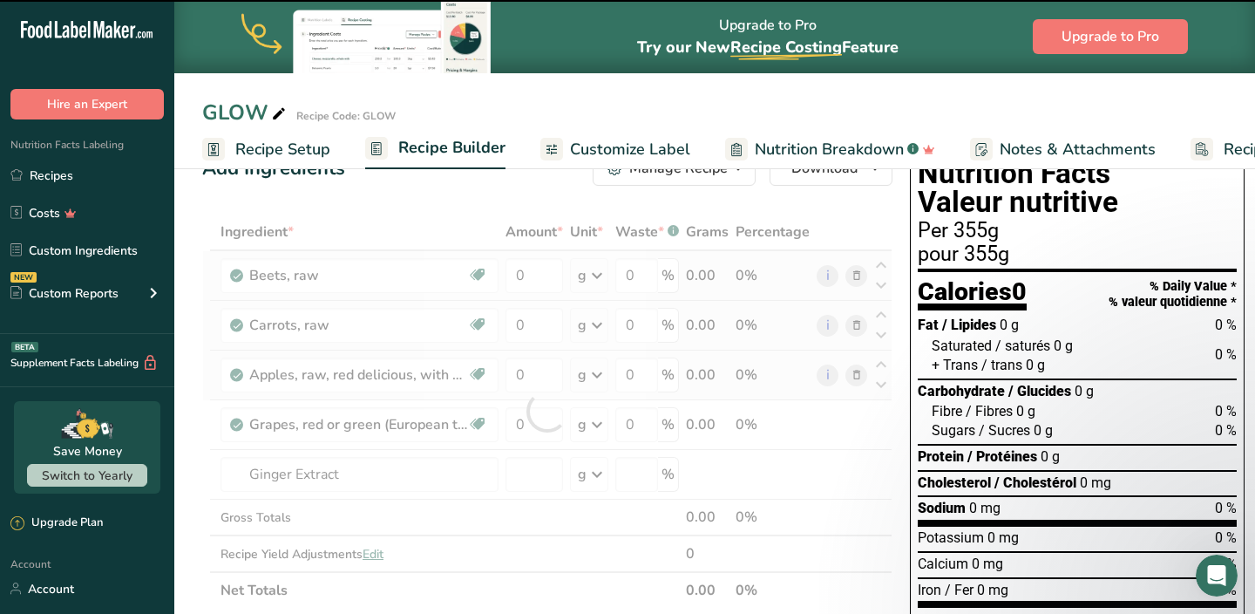
type input "0"
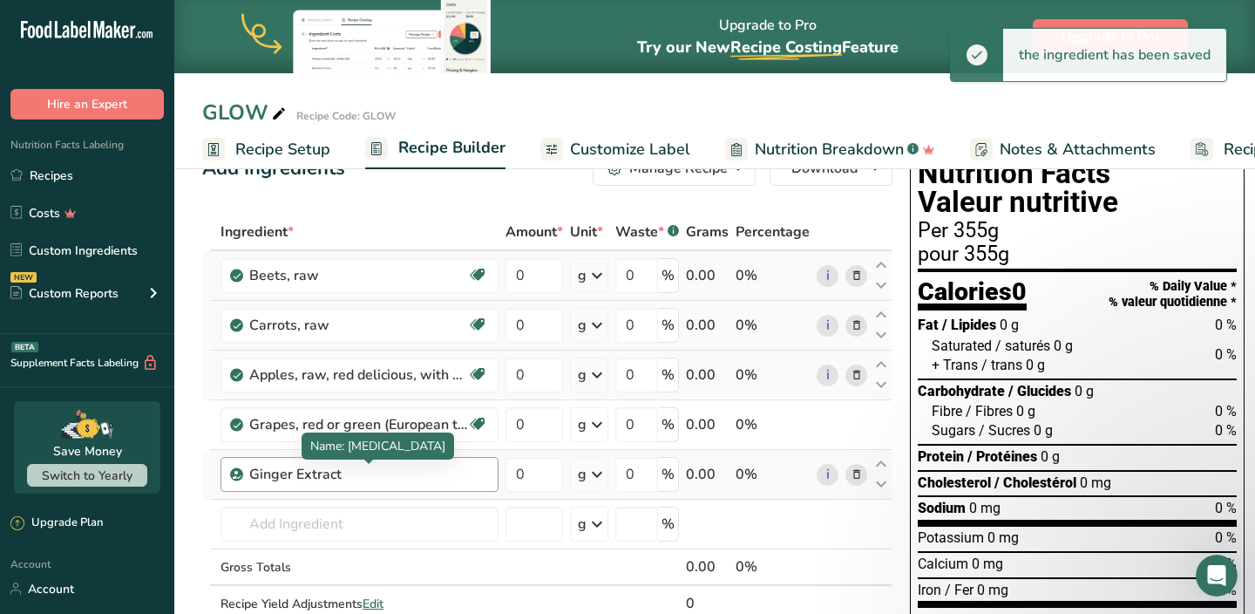
click at [358, 480] on div "Ginger Extract" at bounding box center [358, 474] width 218 height 21
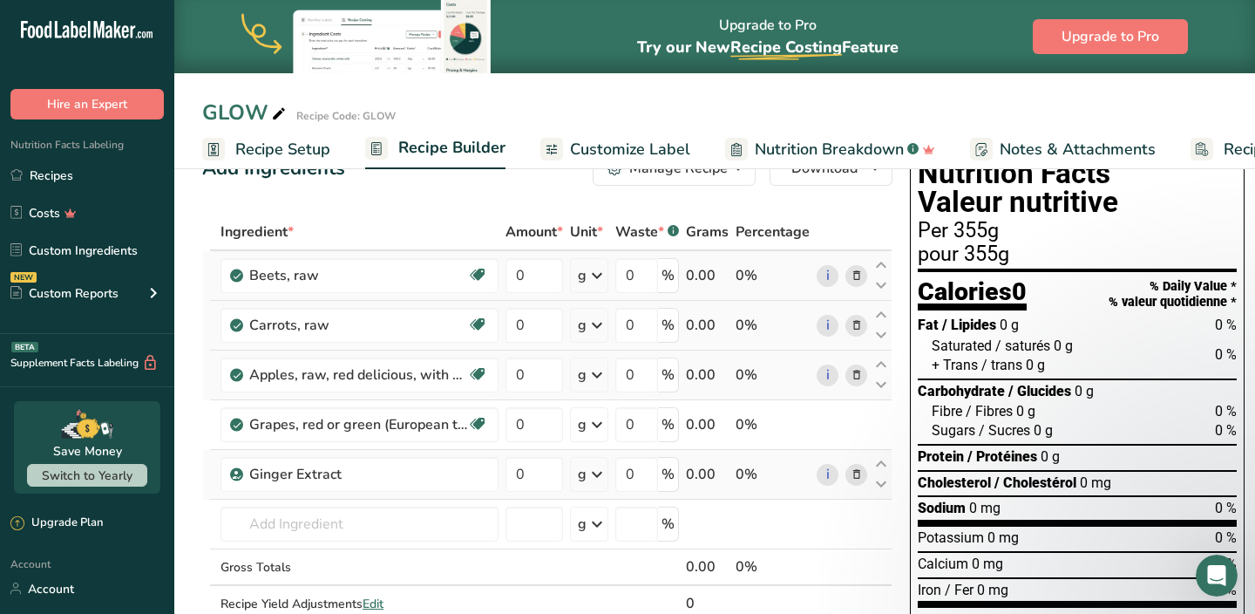
click at [853, 475] on icon at bounding box center [857, 474] width 12 height 18
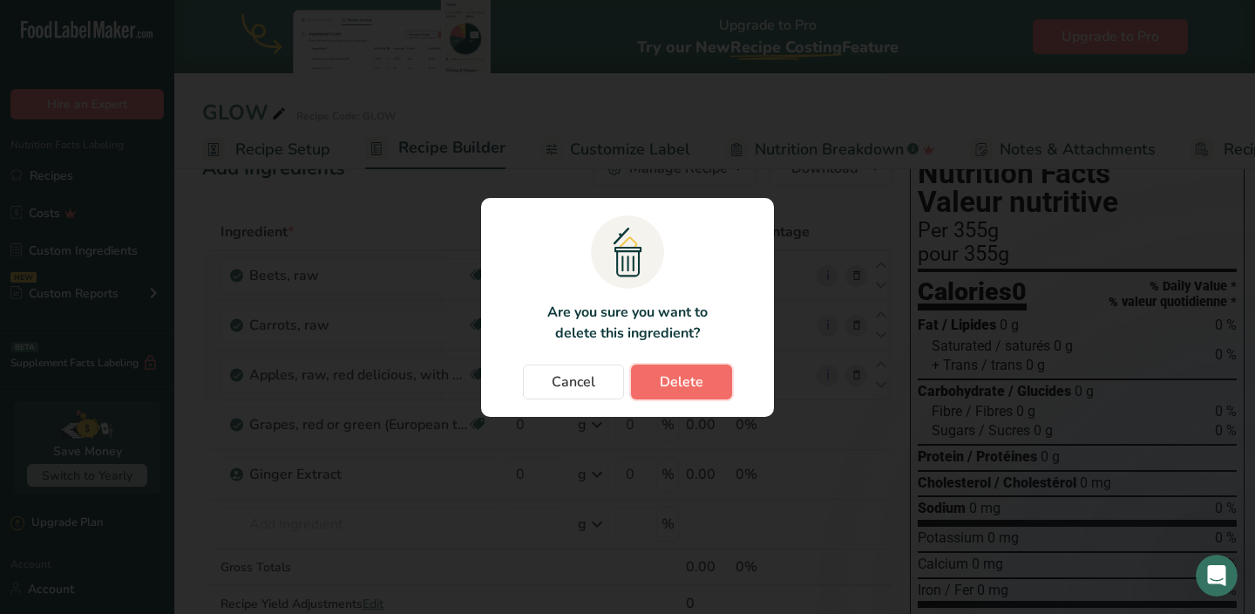
click at [682, 386] on span "Delete" at bounding box center [682, 381] width 44 height 21
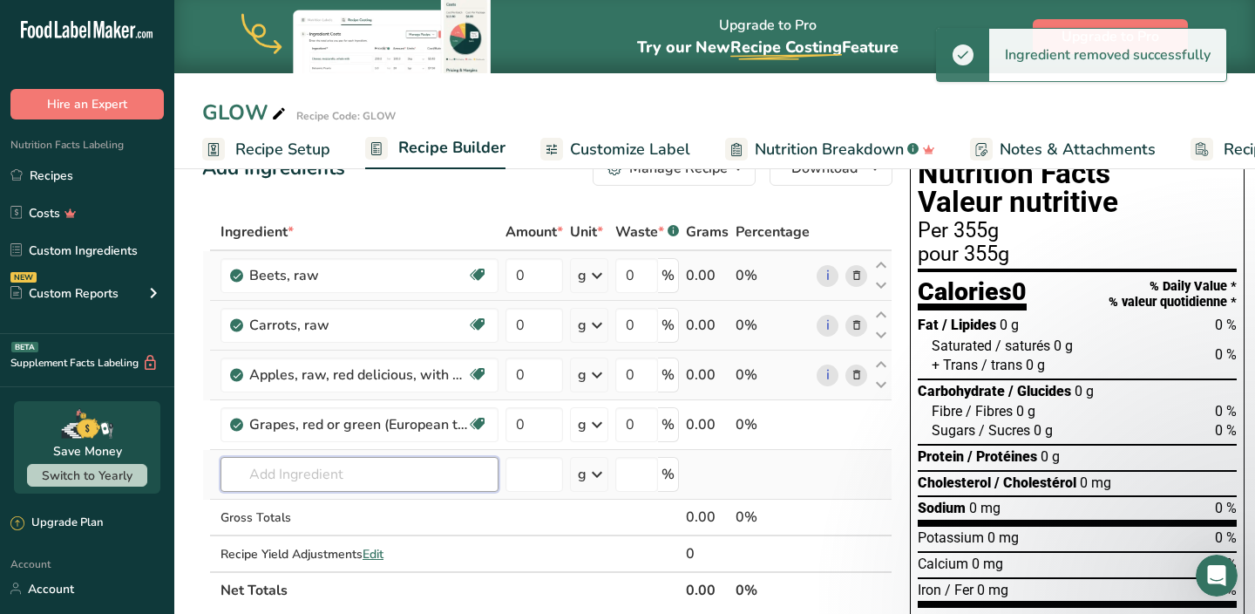
click at [375, 470] on input "text" at bounding box center [360, 474] width 278 height 35
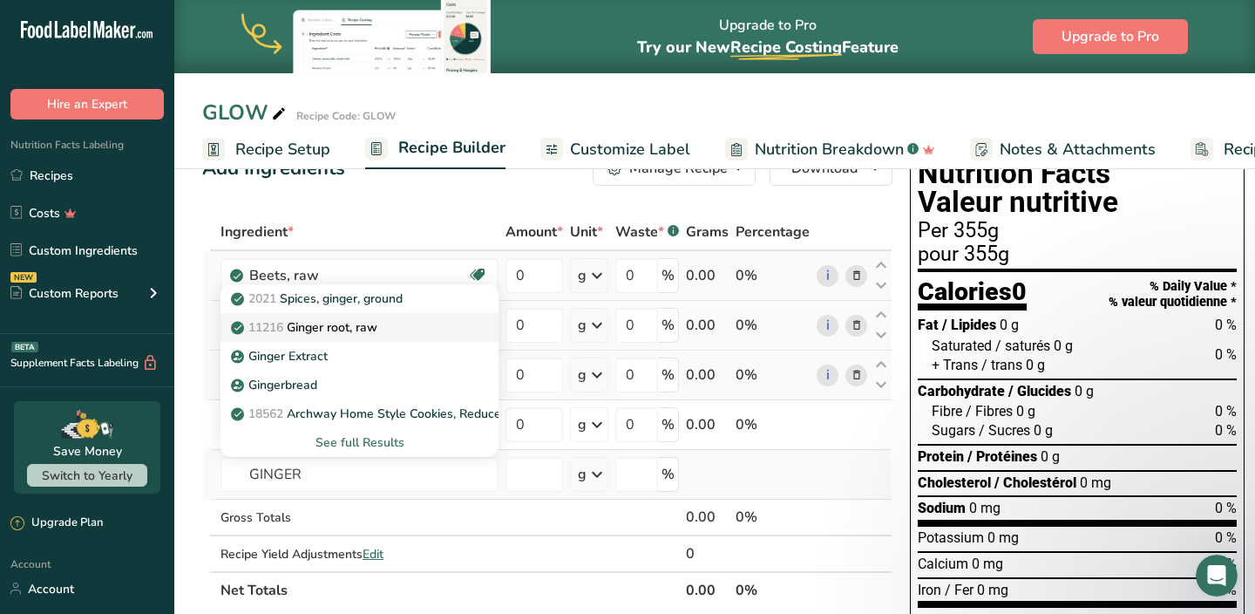
click at [354, 329] on p "11216 [PERSON_NAME], raw" at bounding box center [305, 327] width 143 height 18
type input "Ginger root, raw"
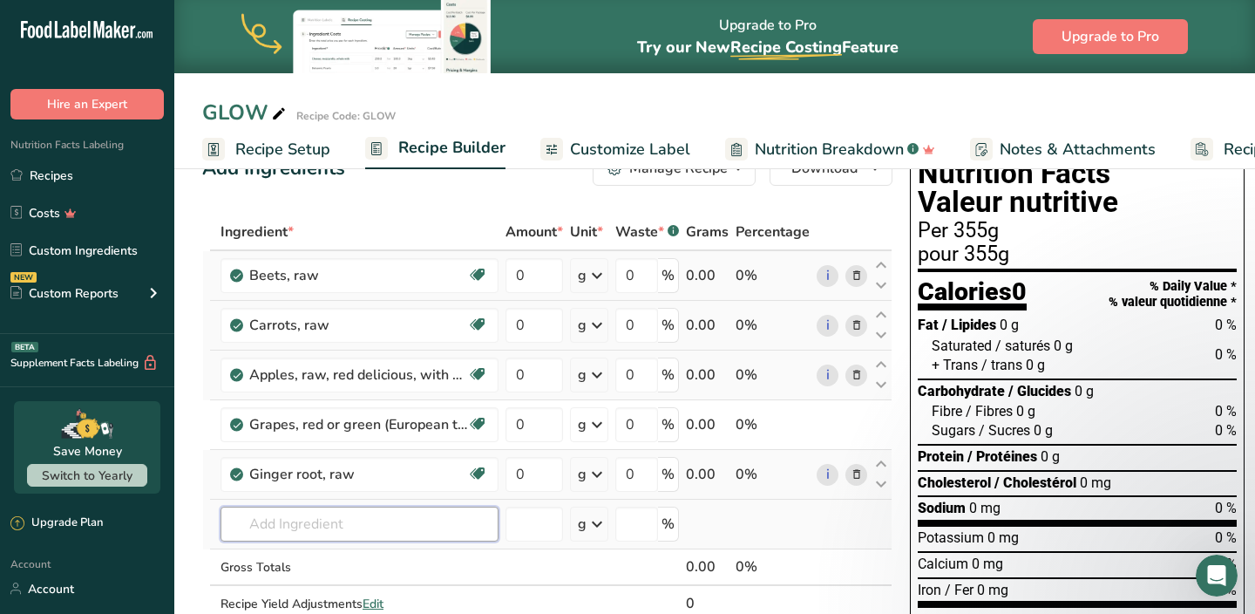
click at [342, 529] on input "text" at bounding box center [360, 523] width 278 height 35
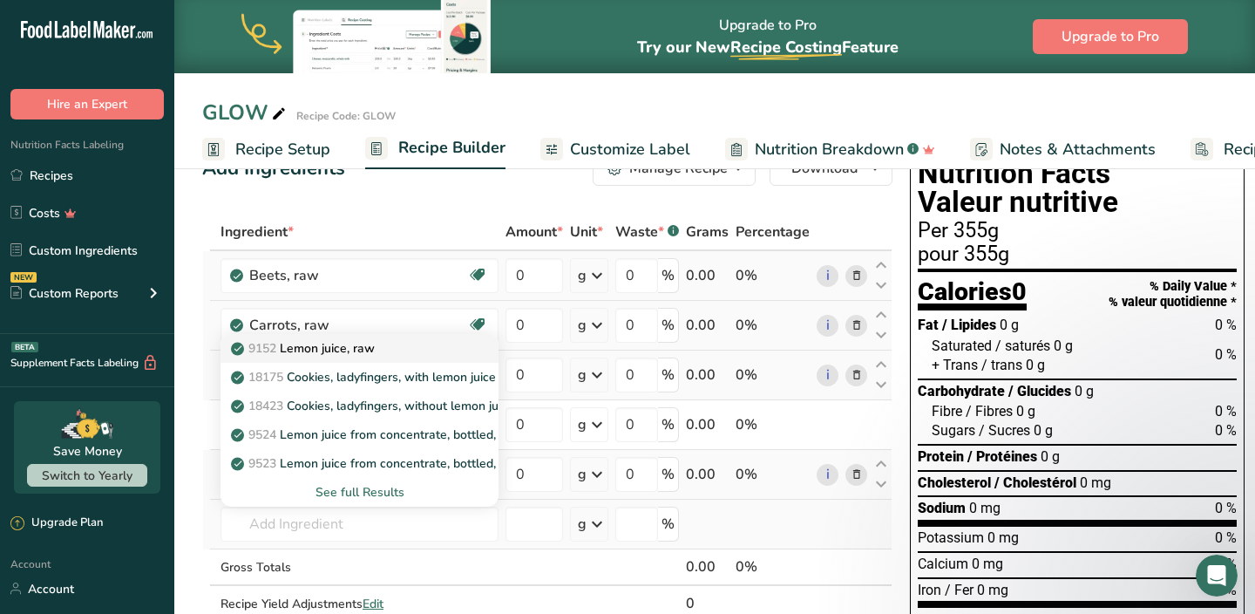
click at [350, 346] on p "9152 Lemon juice, raw" at bounding box center [304, 348] width 140 height 18
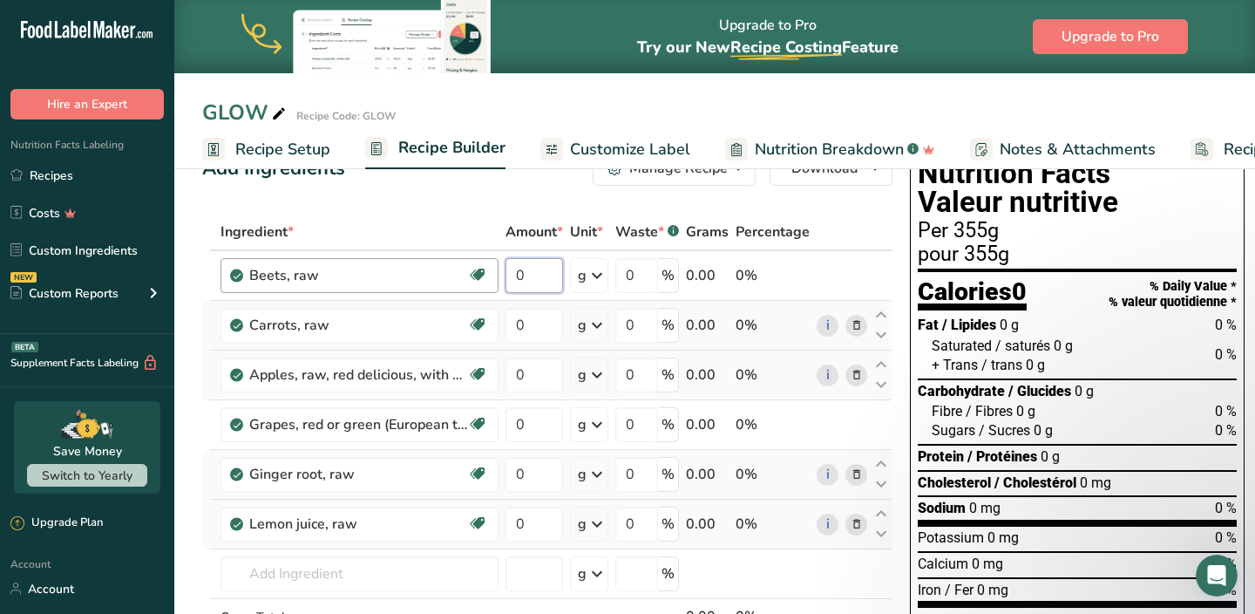
drag, startPoint x: 539, startPoint y: 277, endPoint x: 497, endPoint y: 277, distance: 41.8
click at [510, 277] on input "0" at bounding box center [535, 275] width 58 height 35
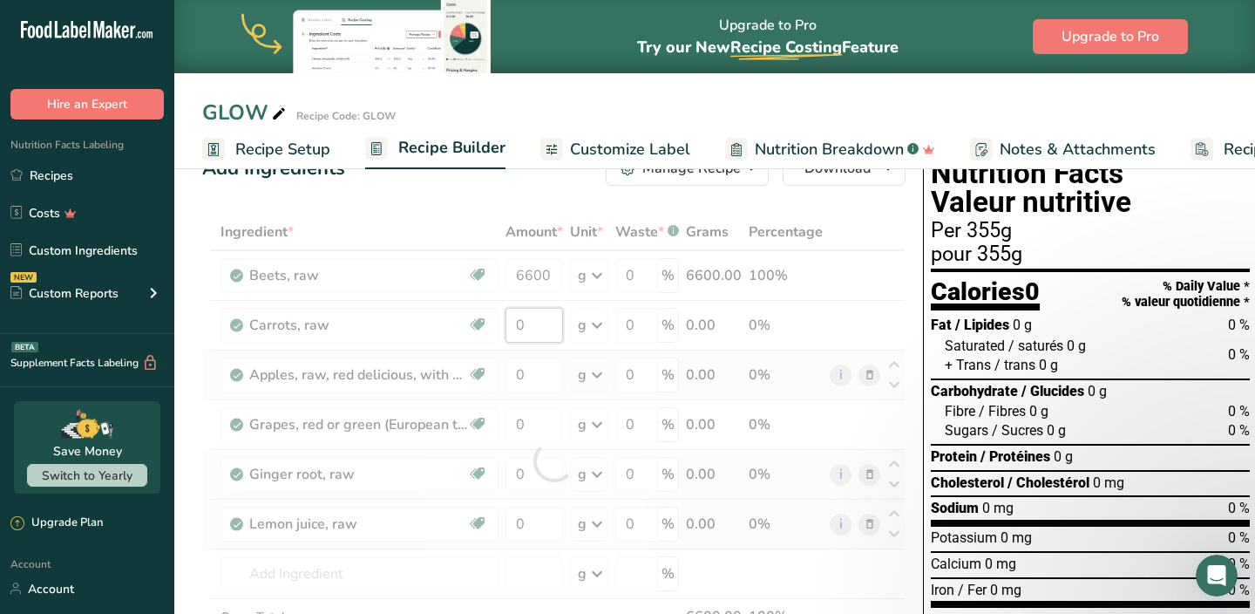
drag, startPoint x: 530, startPoint y: 324, endPoint x: 502, endPoint y: 324, distance: 27.9
click at [511, 324] on div "Ingredient * Amount * Unit * Waste * .a-a{fill:#347362;}.b-a{fill:#fff;} Grams …" at bounding box center [553, 461] width 703 height 494
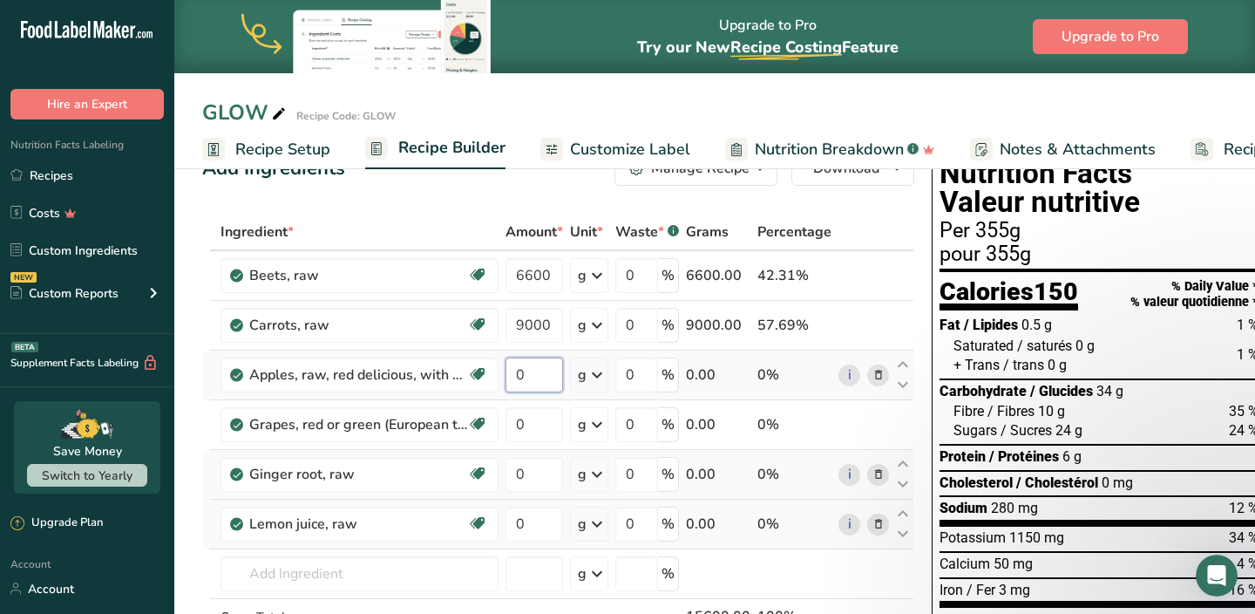
click at [535, 374] on div "Ingredient * Amount * Unit * Waste * .a-a{fill:#347362;}.b-a{fill:#fff;} Grams …" at bounding box center [558, 461] width 712 height 494
click at [538, 422] on div "Ingredient * Amount * Unit * Waste * .a-a{fill:#347362;}.b-a{fill:#fff;} Grams …" at bounding box center [558, 461] width 712 height 494
click at [529, 470] on div "Ingredient * Amount * Unit * Waste * .a-a{fill:#347362;}.b-a{fill:#fff;} Grams …" at bounding box center [558, 461] width 712 height 494
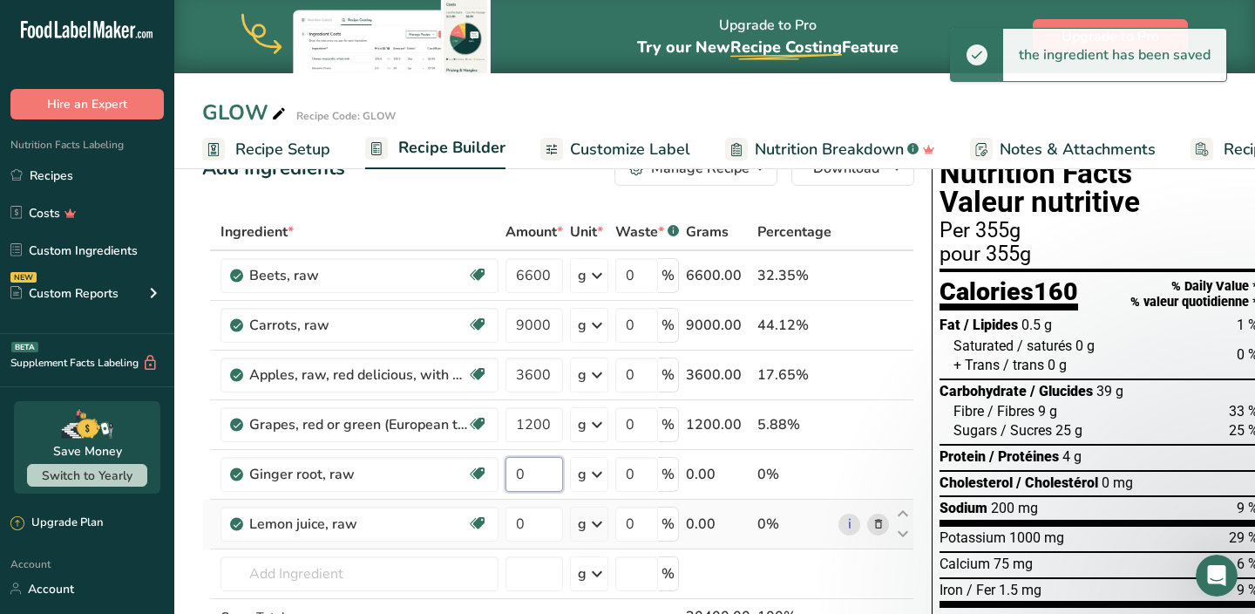
drag, startPoint x: 537, startPoint y: 475, endPoint x: 500, endPoint y: 475, distance: 36.6
click at [500, 475] on tr "[PERSON_NAME], raw Dairy free Gluten free Vegan Vegetarian Soy free 0 g Portion…" at bounding box center [558, 475] width 710 height 50
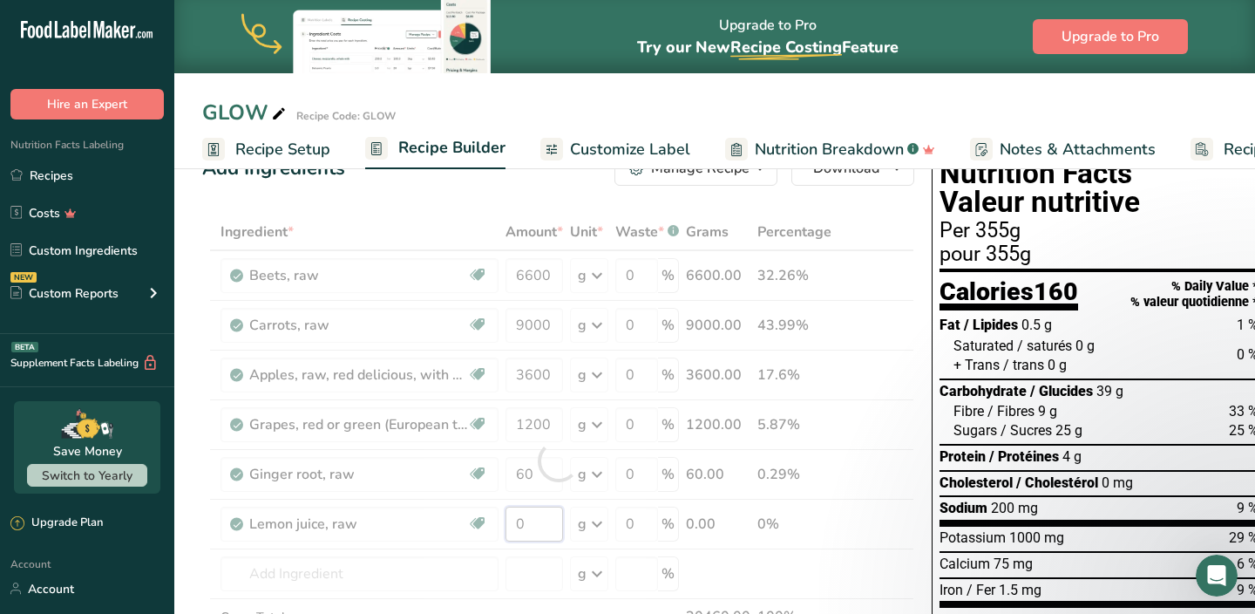
drag, startPoint x: 533, startPoint y: 530, endPoint x: 491, endPoint y: 528, distance: 41.9
click at [498, 529] on div "Ingredient * Amount * Unit * Waste * .a-a{fill:#347362;}.b-a{fill:#fff;} Grams …" at bounding box center [558, 461] width 712 height 494
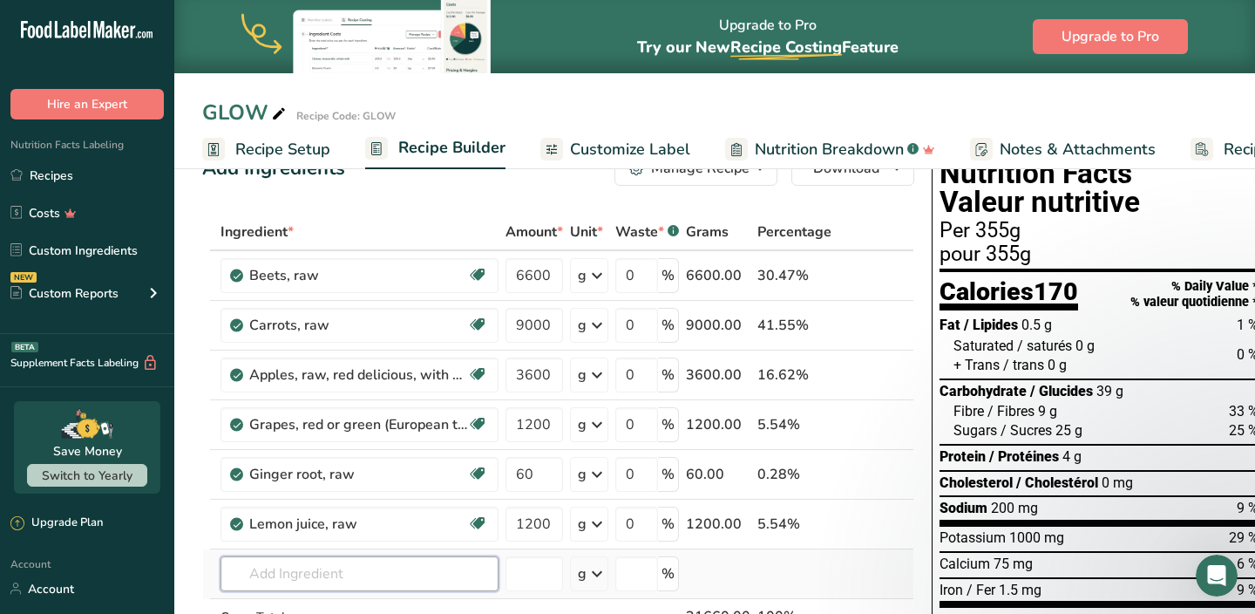
click at [495, 560] on div "Ingredient * Amount * Unit * Waste * .a-a{fill:#347362;}.b-a{fill:#fff;} Grams …" at bounding box center [558, 461] width 712 height 494
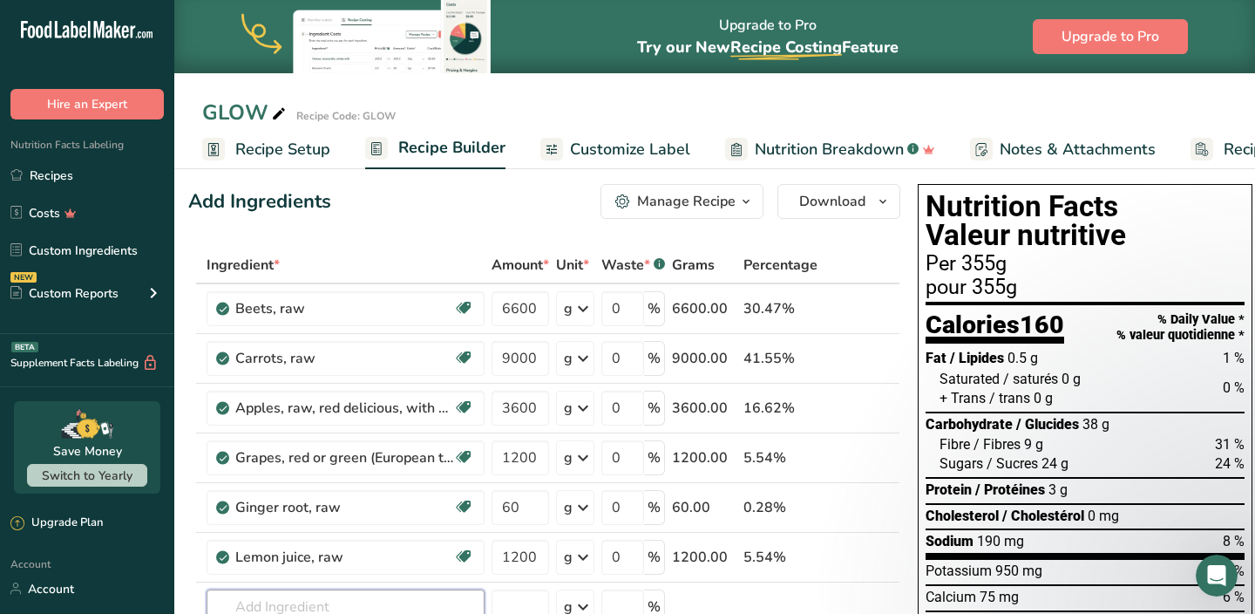
scroll to position [0, 0]
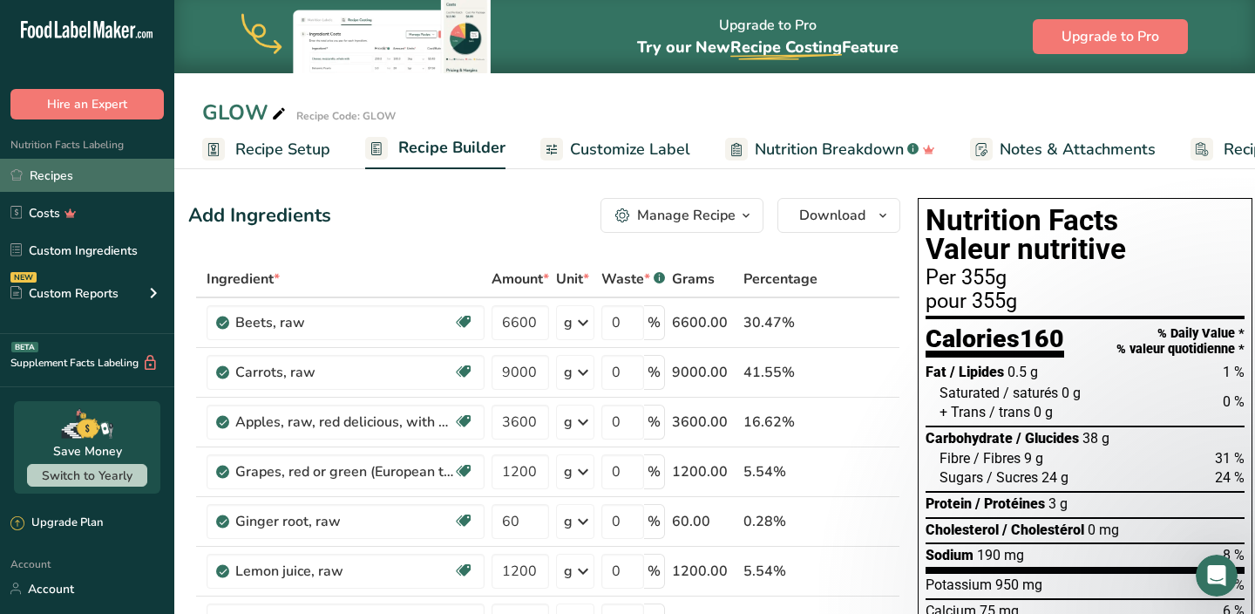
click at [86, 174] on link "Recipes" at bounding box center [87, 175] width 174 height 33
